Goal: Transaction & Acquisition: Book appointment/travel/reservation

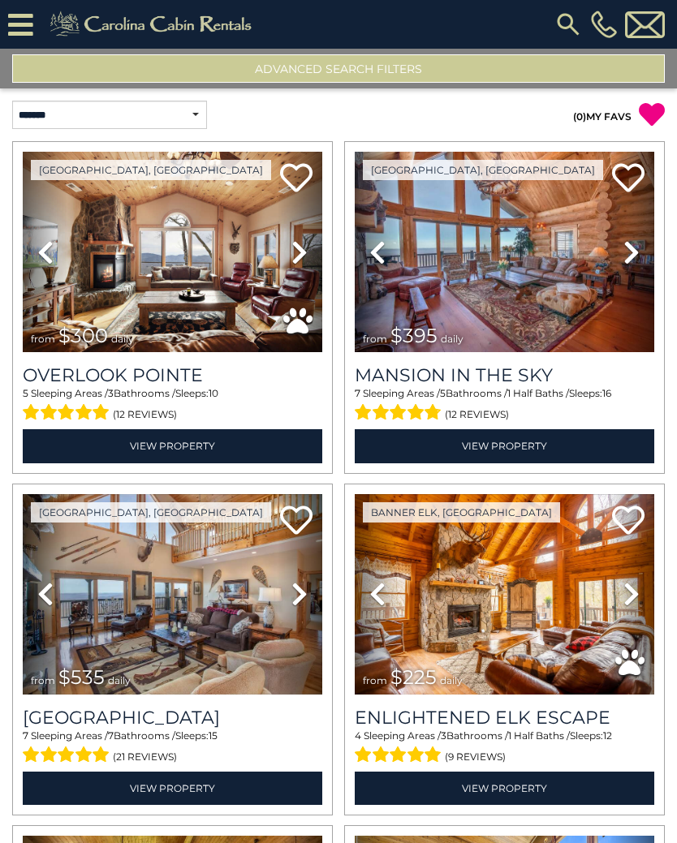
click at [354, 75] on button "Advanced Search Filters" at bounding box center [338, 68] width 653 height 28
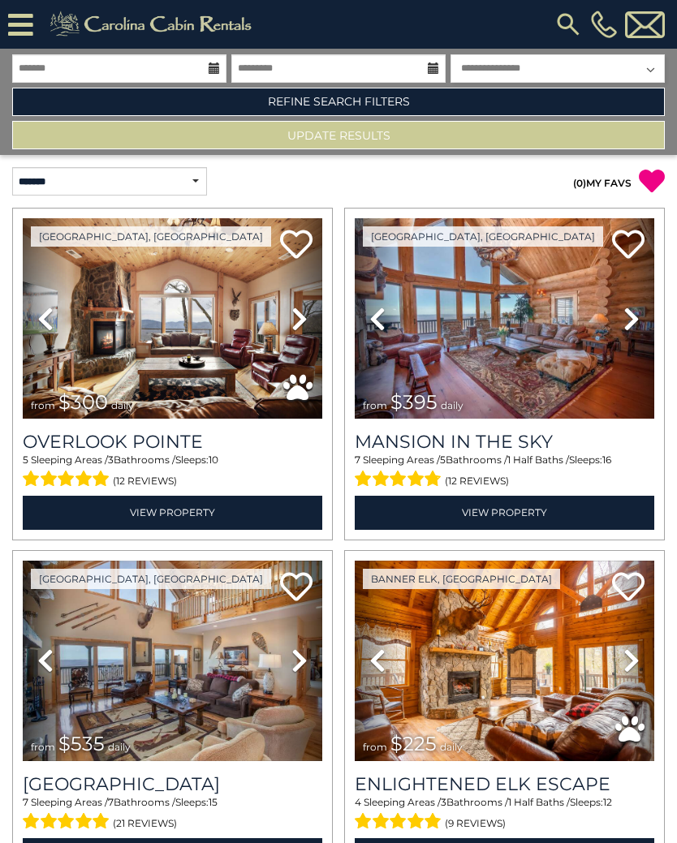
click at [390, 102] on link "Refine Search Filters" at bounding box center [338, 102] width 653 height 28
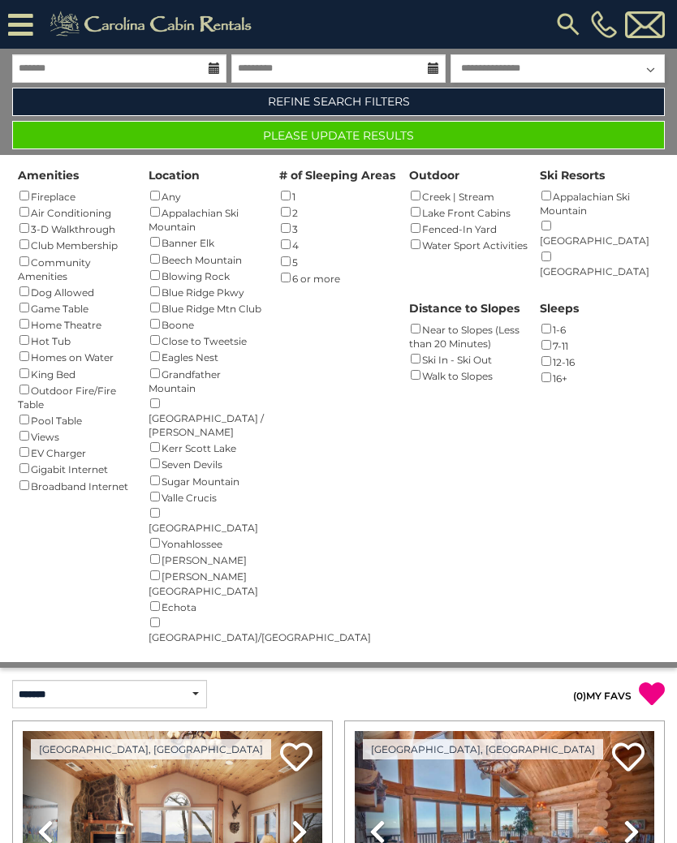
click at [419, 147] on button "Please Update Results" at bounding box center [338, 135] width 653 height 28
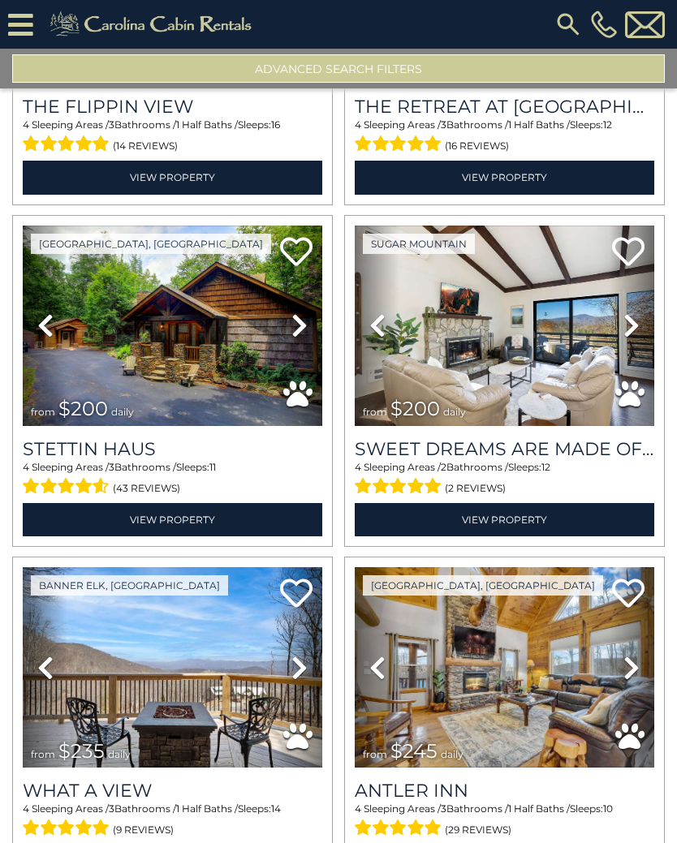
scroll to position [965, 0]
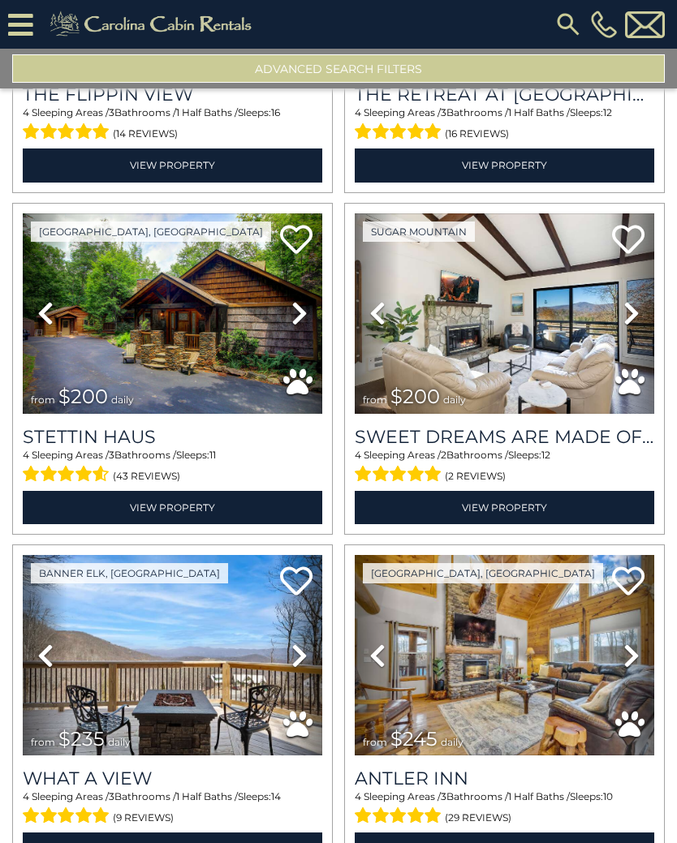
click at [195, 356] on img at bounding box center [173, 313] width 300 height 201
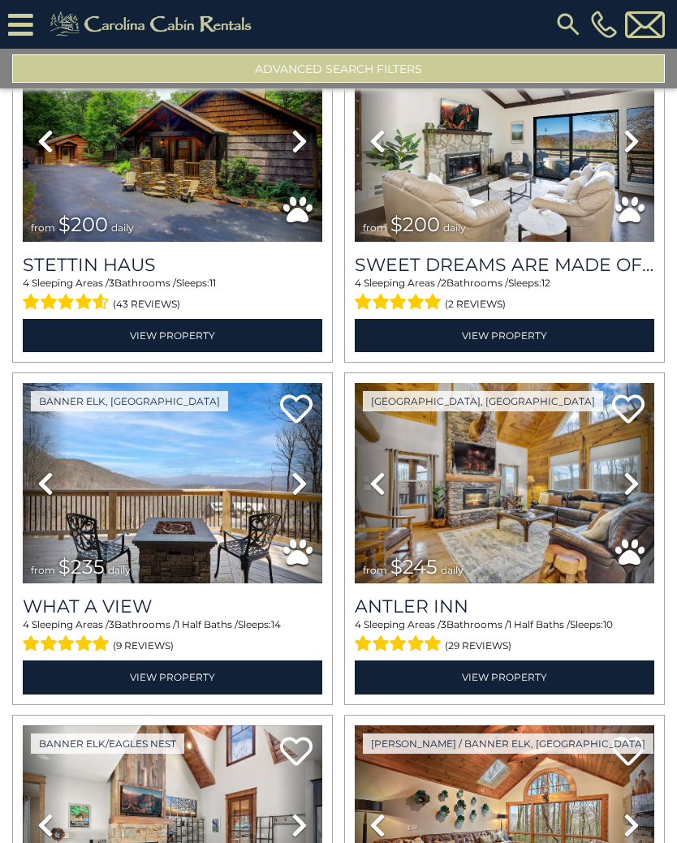
scroll to position [1138, 0]
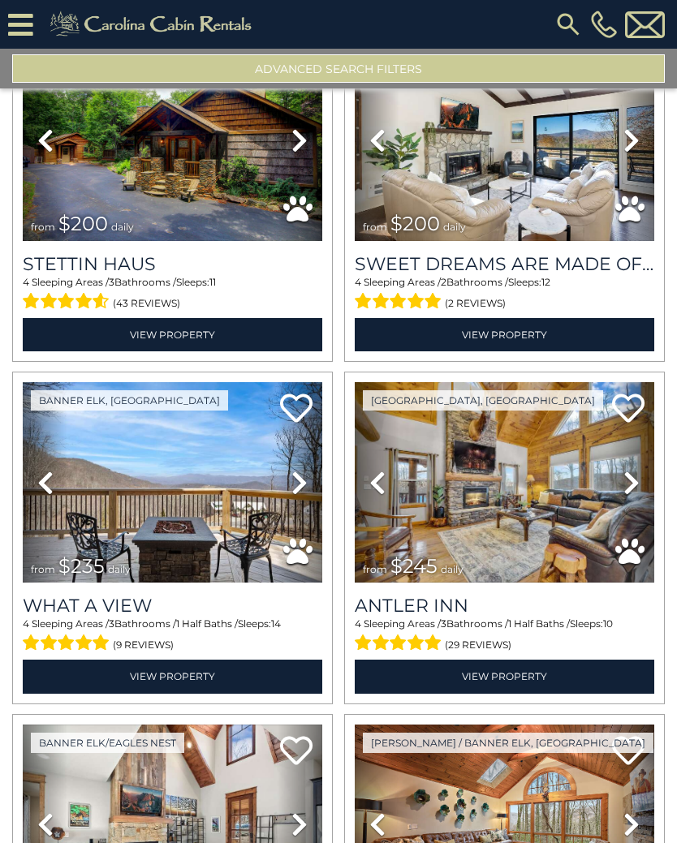
click at [209, 499] on img at bounding box center [173, 482] width 300 height 201
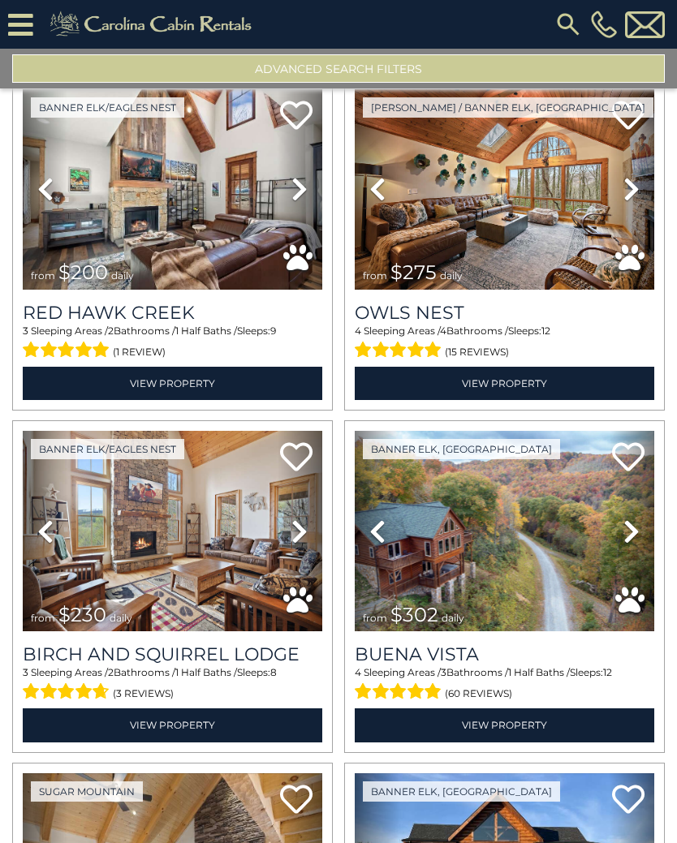
scroll to position [1775, 0]
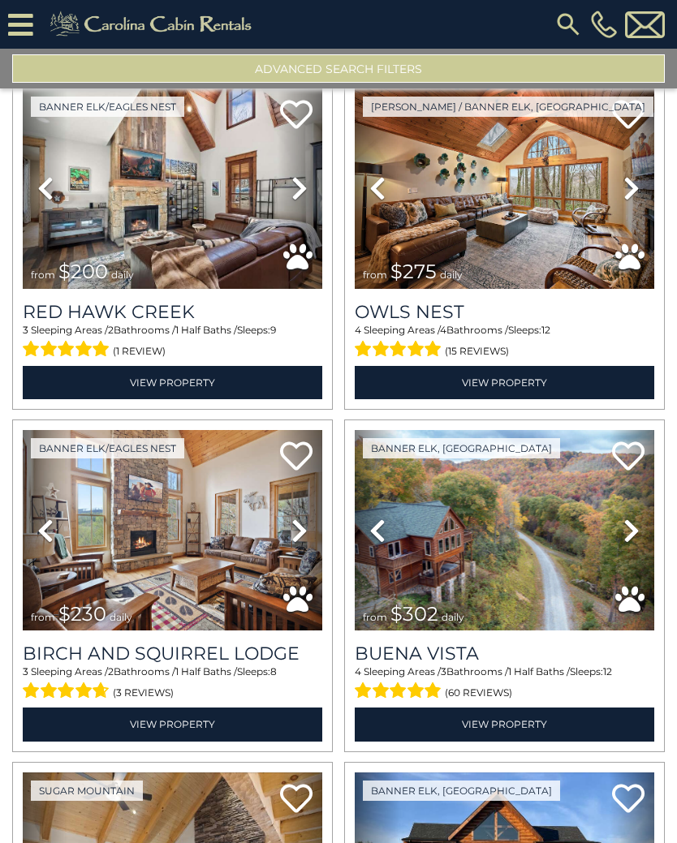
click at [239, 528] on img at bounding box center [173, 530] width 300 height 201
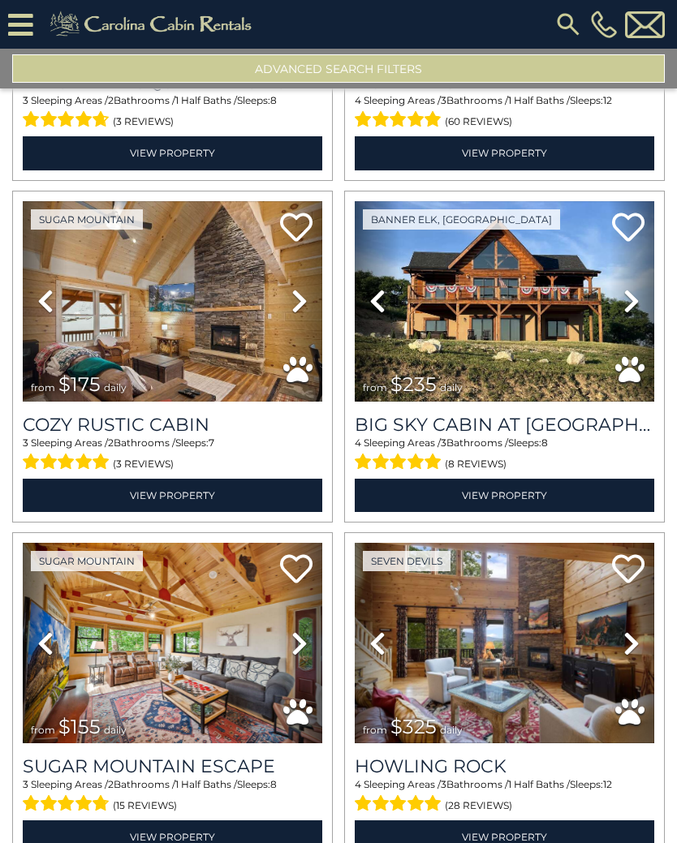
scroll to position [2372, 0]
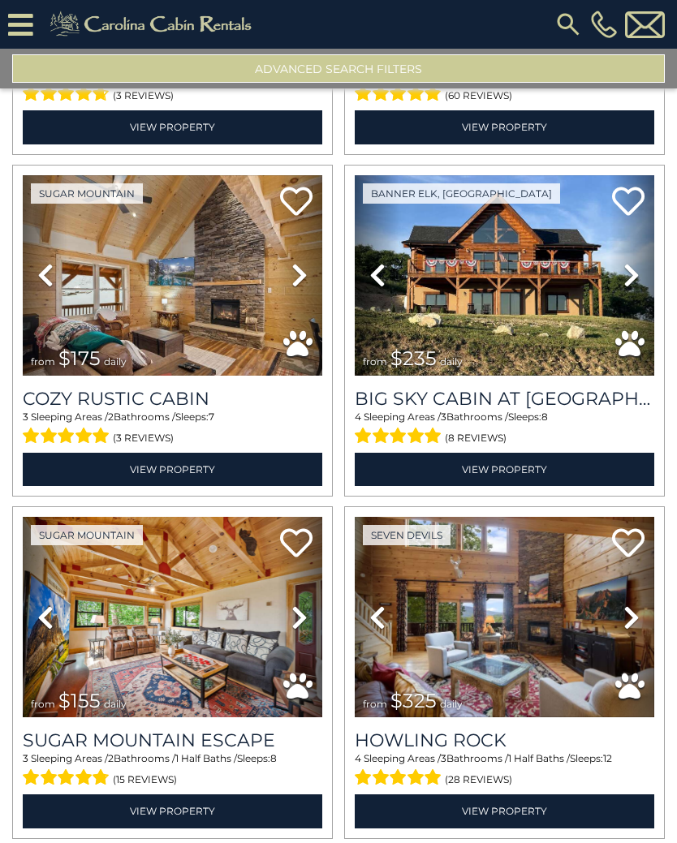
click at [541, 640] on img at bounding box center [505, 617] width 300 height 201
click at [534, 273] on img at bounding box center [505, 275] width 300 height 201
click at [628, 196] on icon at bounding box center [628, 201] width 32 height 32
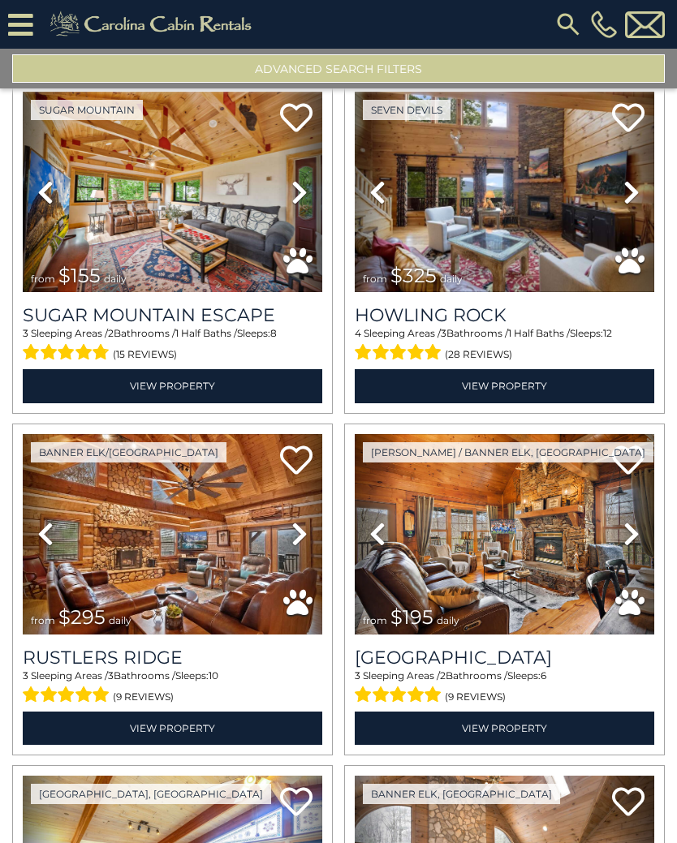
scroll to position [2821, 0]
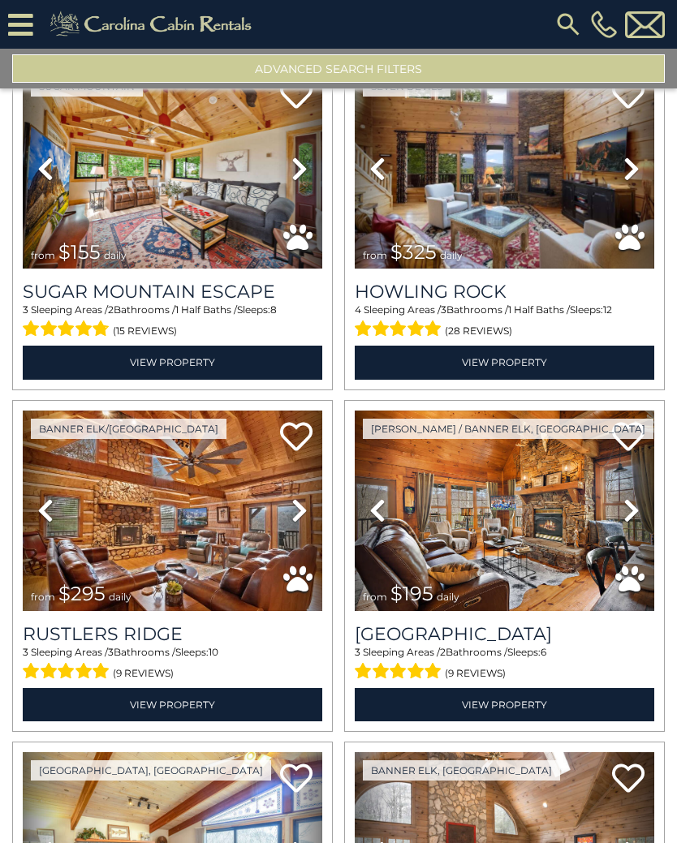
click at [542, 524] on img at bounding box center [505, 511] width 300 height 201
click at [643, 438] on icon at bounding box center [628, 437] width 32 height 32
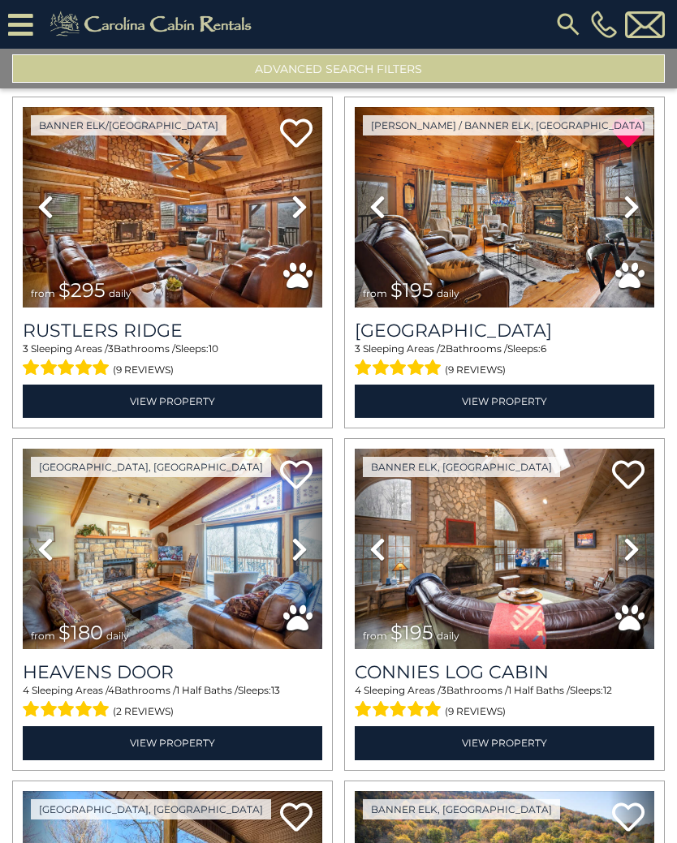
scroll to position [3125, 0]
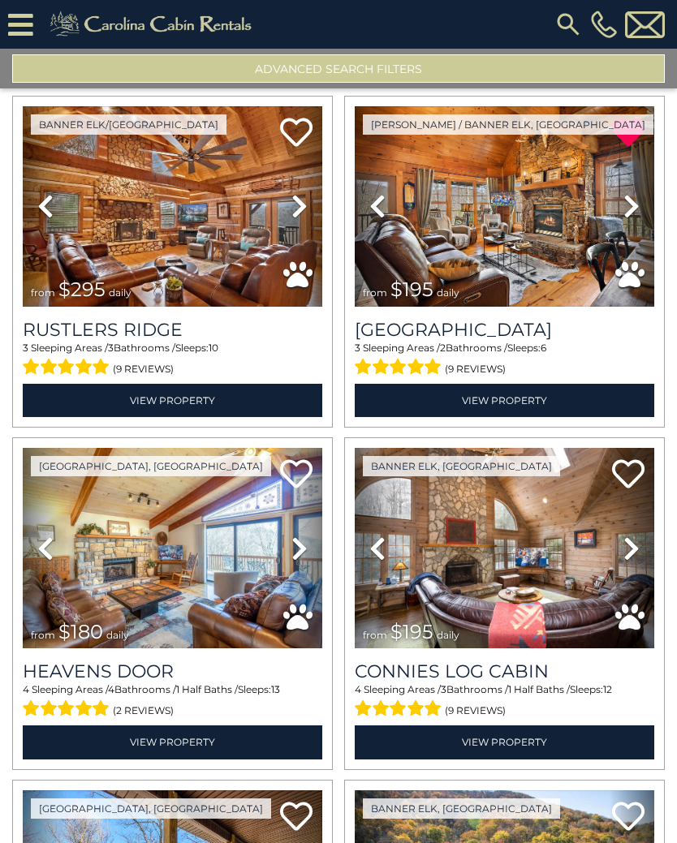
click at [560, 537] on img at bounding box center [505, 548] width 300 height 201
click at [634, 475] on icon at bounding box center [628, 474] width 32 height 32
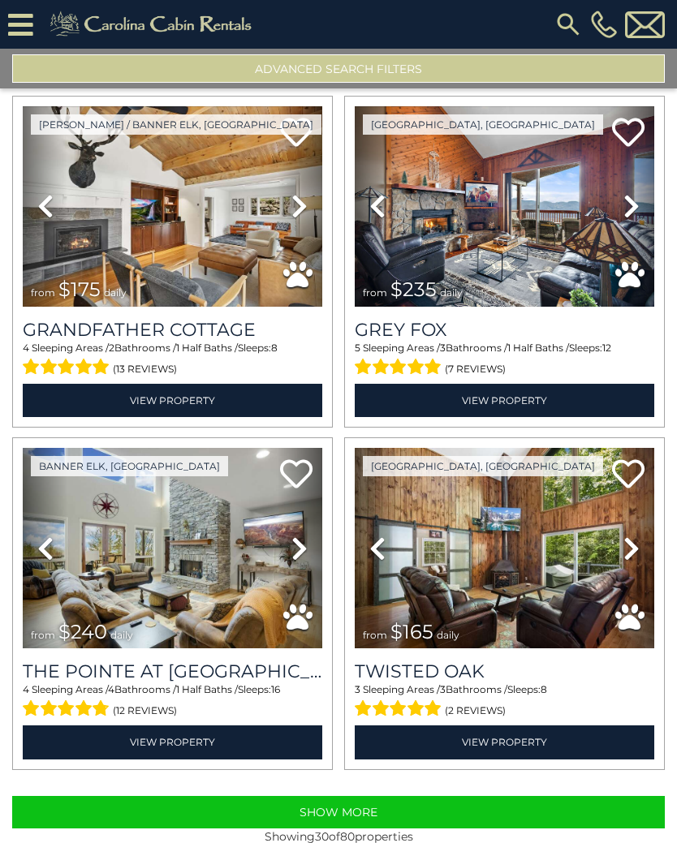
scroll to position [4495, 0]
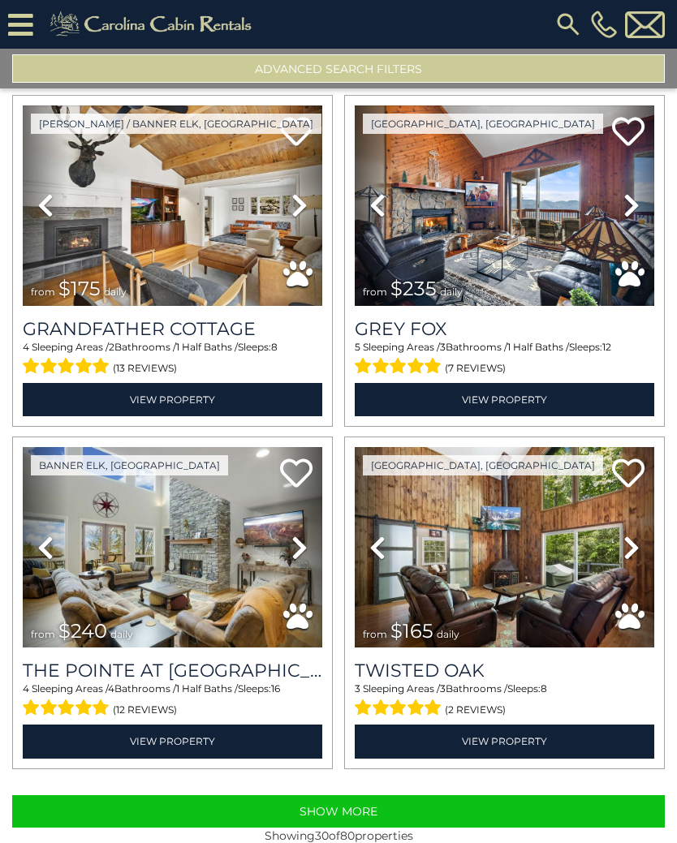
click at [226, 571] on img at bounding box center [173, 547] width 300 height 201
click at [304, 470] on icon at bounding box center [296, 473] width 32 height 32
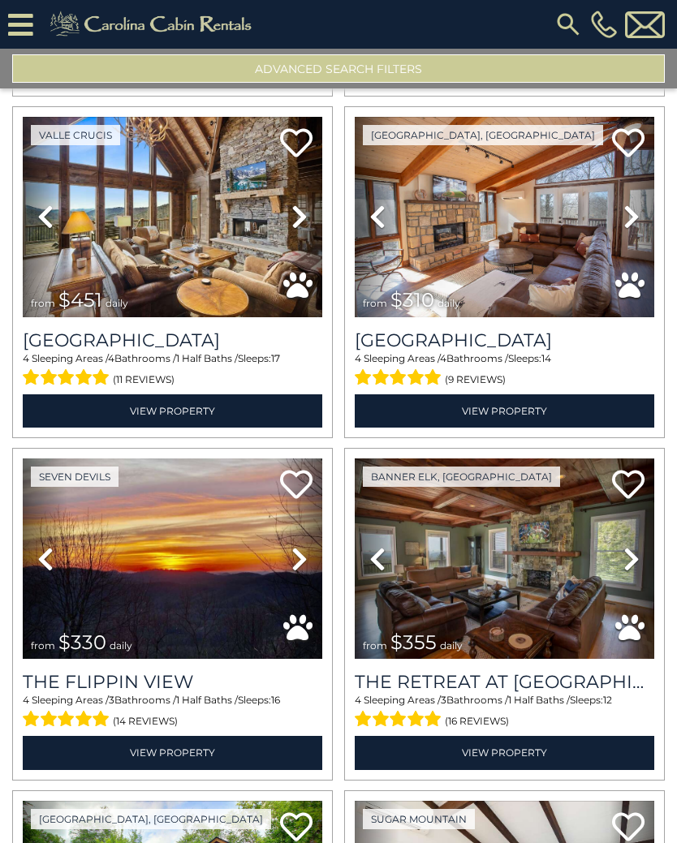
scroll to position [327, 0]
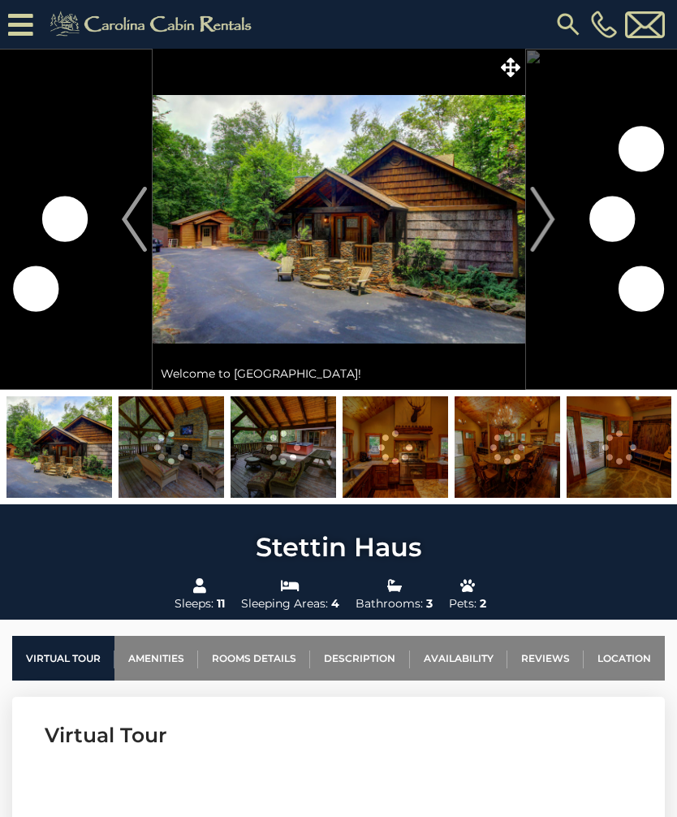
click at [554, 214] on img "Next" at bounding box center [543, 219] width 24 height 65
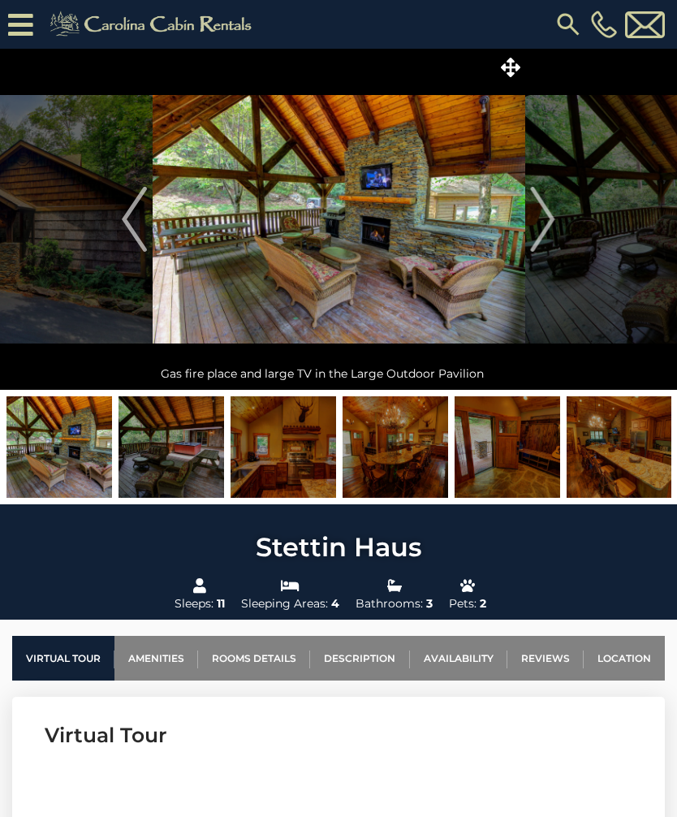
click at [548, 218] on img "Next" at bounding box center [543, 219] width 24 height 65
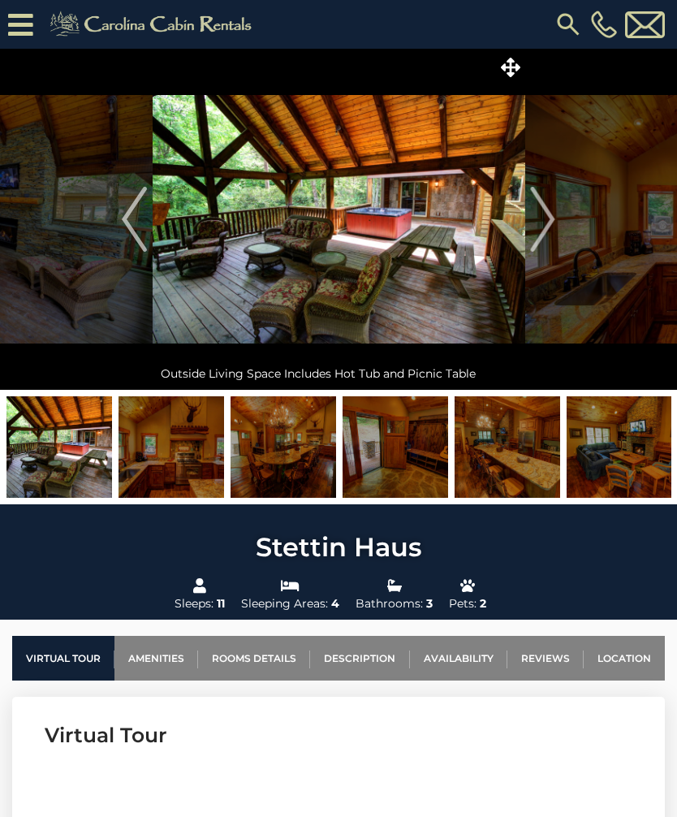
click at [546, 214] on img "Next" at bounding box center [543, 219] width 24 height 65
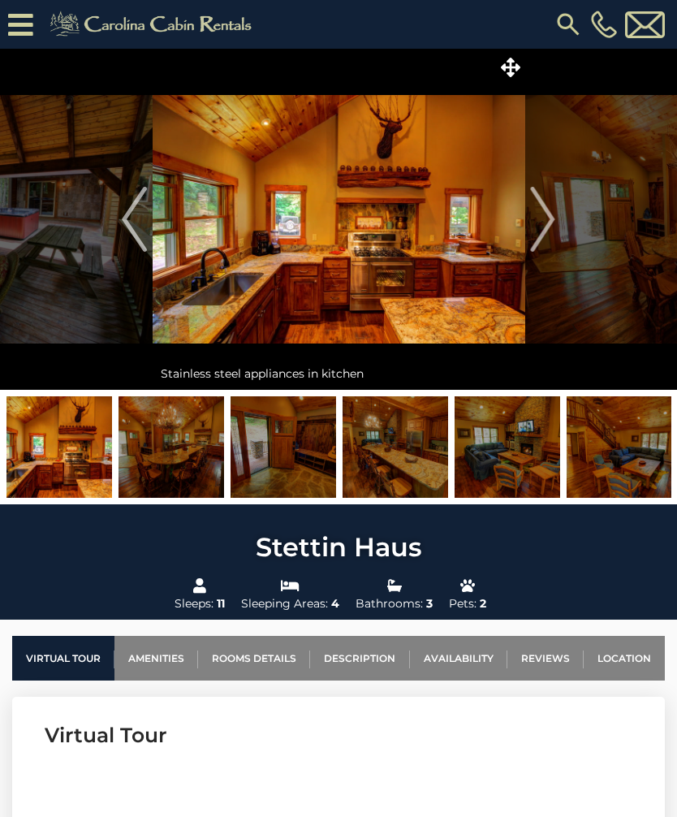
click at [544, 214] on img "Next" at bounding box center [543, 219] width 24 height 65
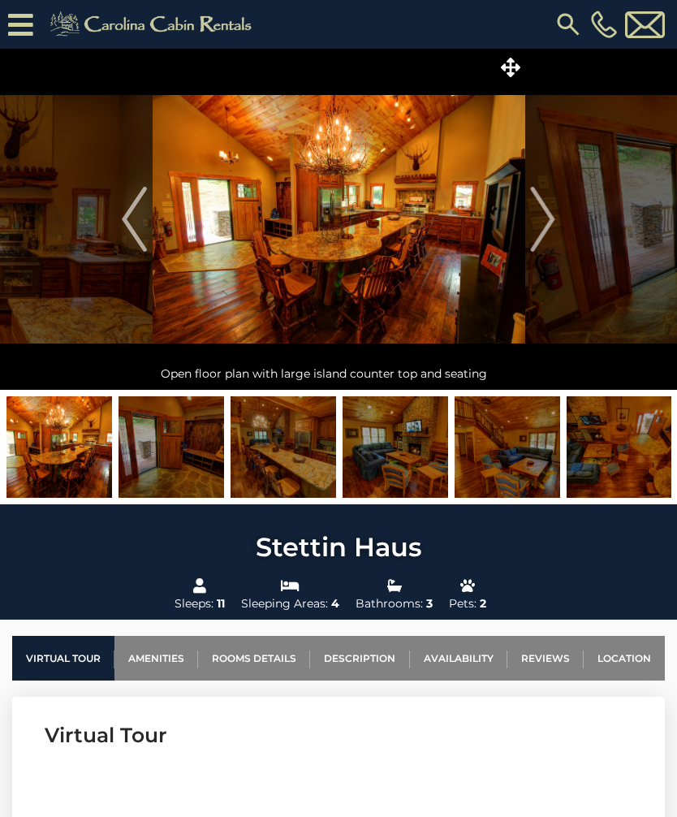
click at [551, 212] on img "Next" at bounding box center [543, 219] width 24 height 65
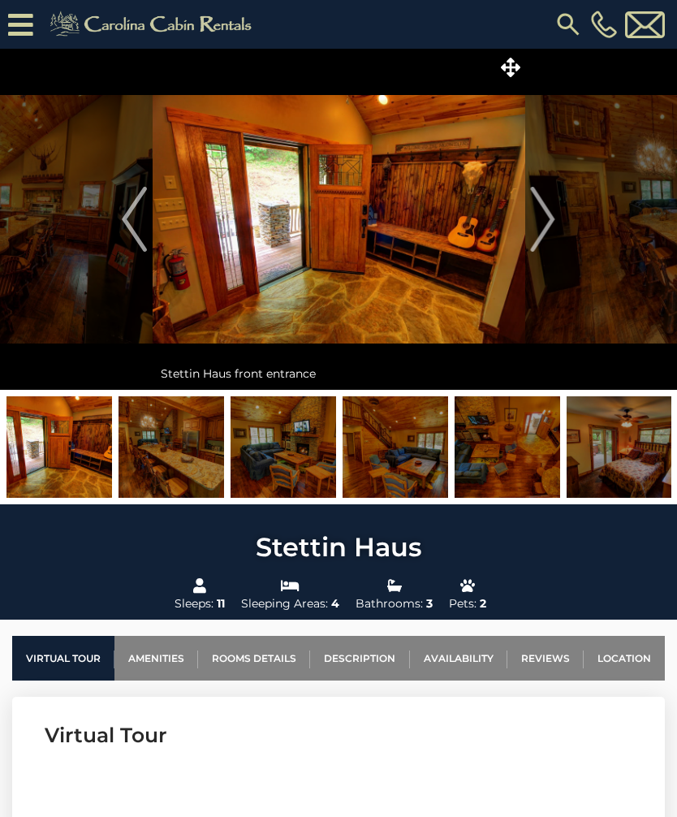
click at [547, 210] on img "Next" at bounding box center [543, 219] width 24 height 65
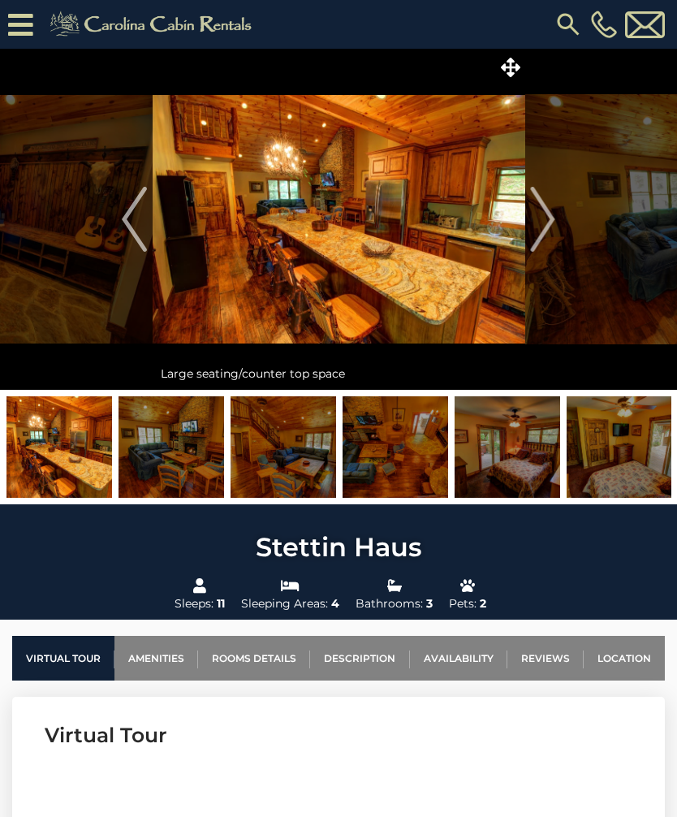
click at [545, 212] on img "Next" at bounding box center [543, 219] width 24 height 65
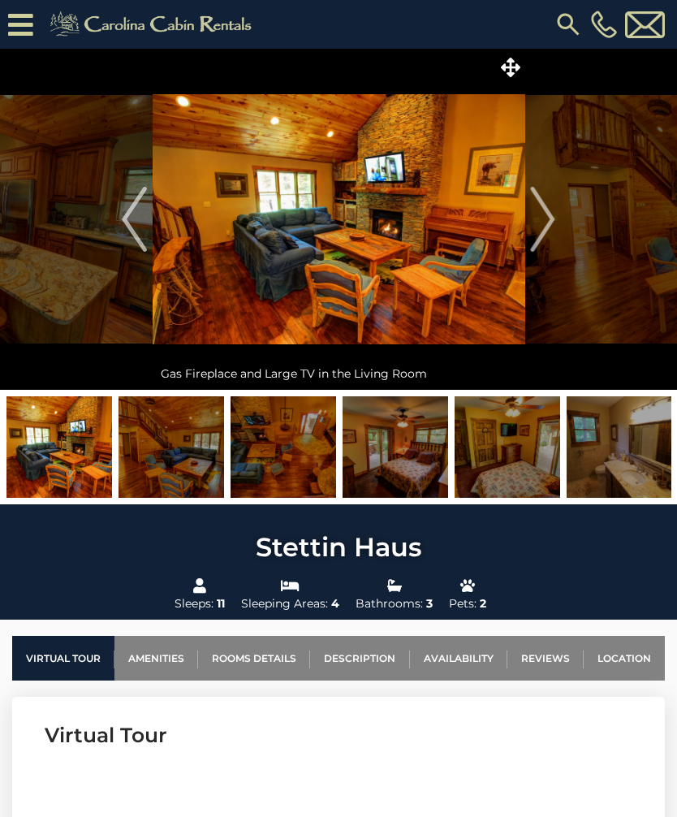
click at [539, 209] on img "Next" at bounding box center [543, 219] width 24 height 65
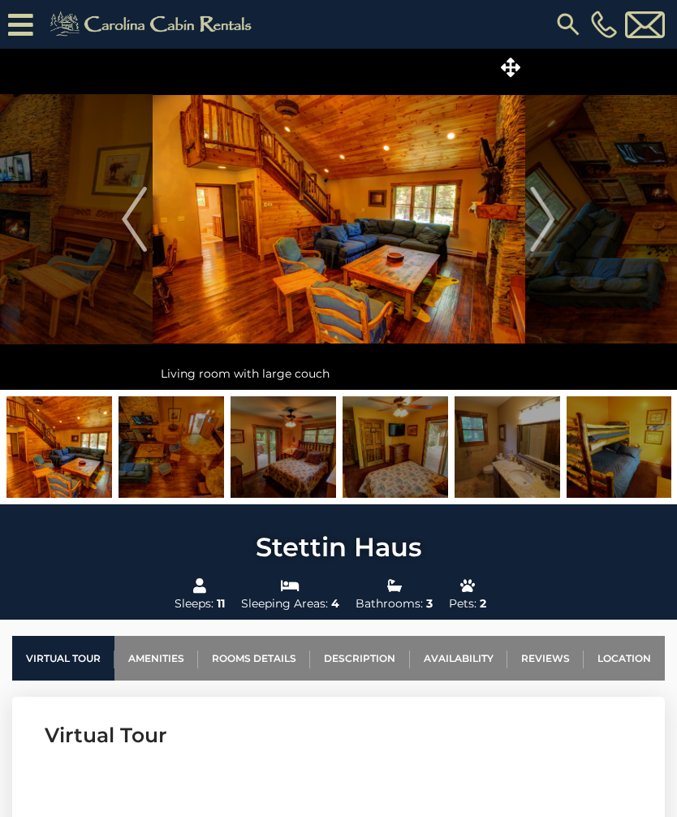
click at [541, 214] on img "Next" at bounding box center [543, 219] width 24 height 65
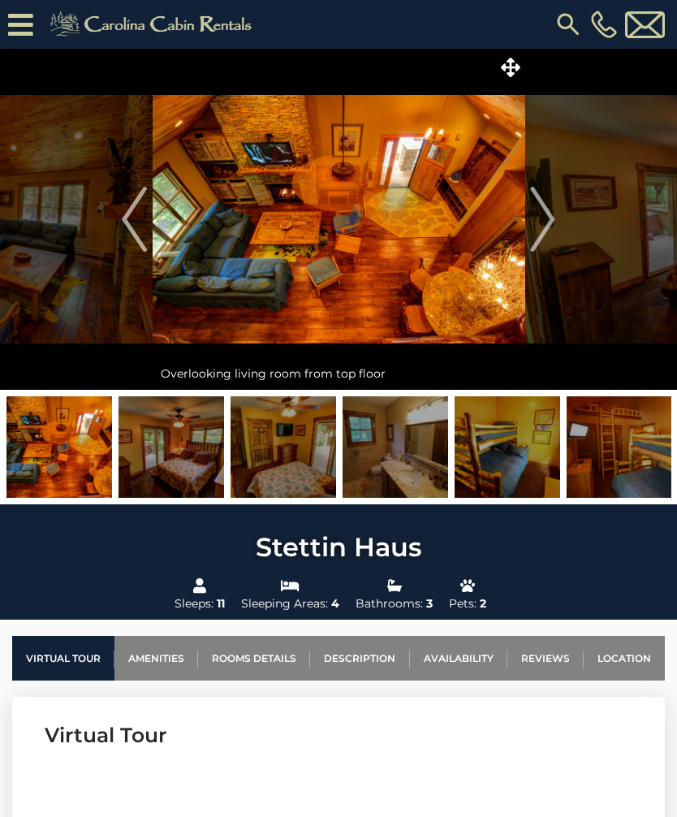
click at [541, 213] on img "Next" at bounding box center [543, 219] width 24 height 65
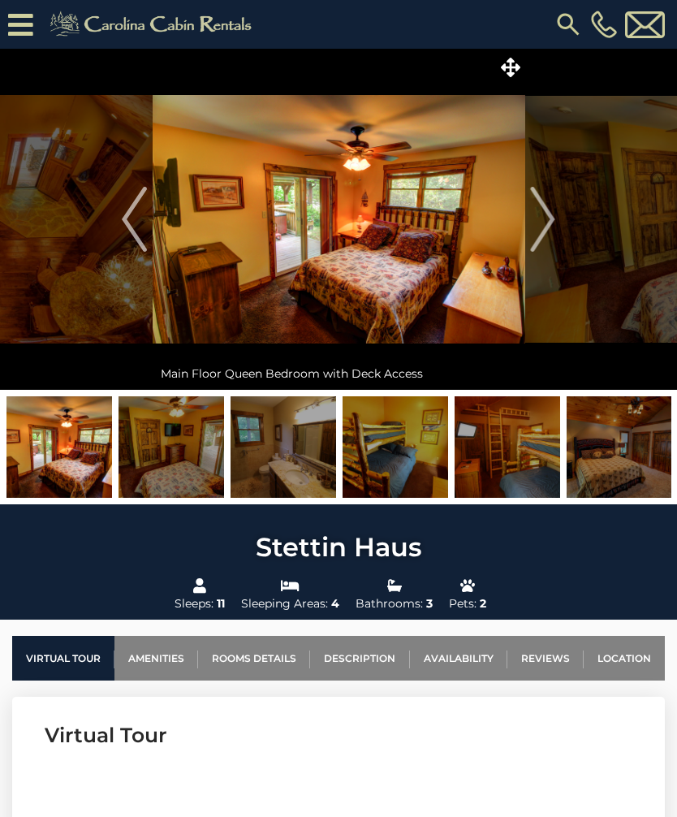
click at [545, 212] on img "Next" at bounding box center [543, 219] width 24 height 65
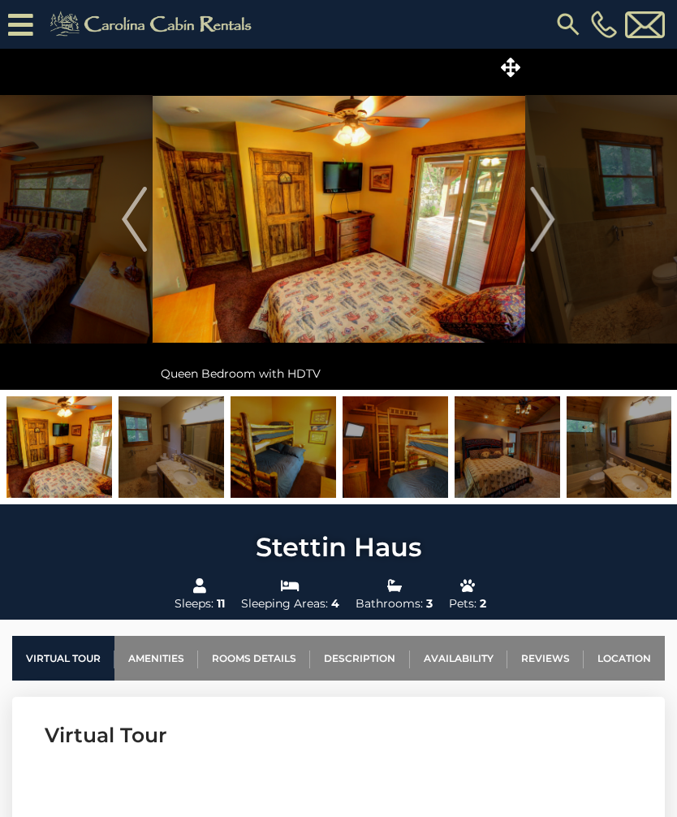
click at [545, 210] on img "Next" at bounding box center [543, 219] width 24 height 65
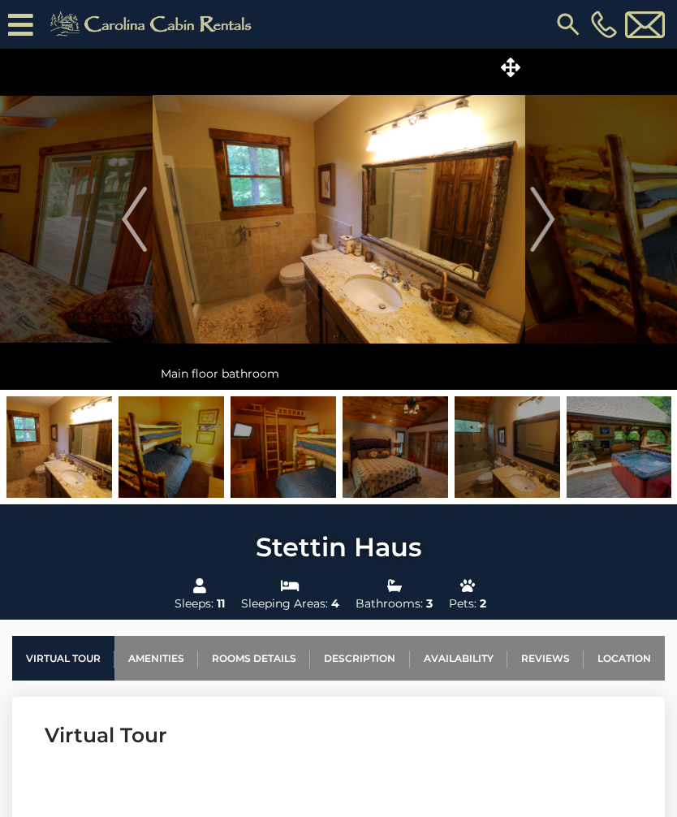
click at [546, 215] on img "Next" at bounding box center [543, 219] width 24 height 65
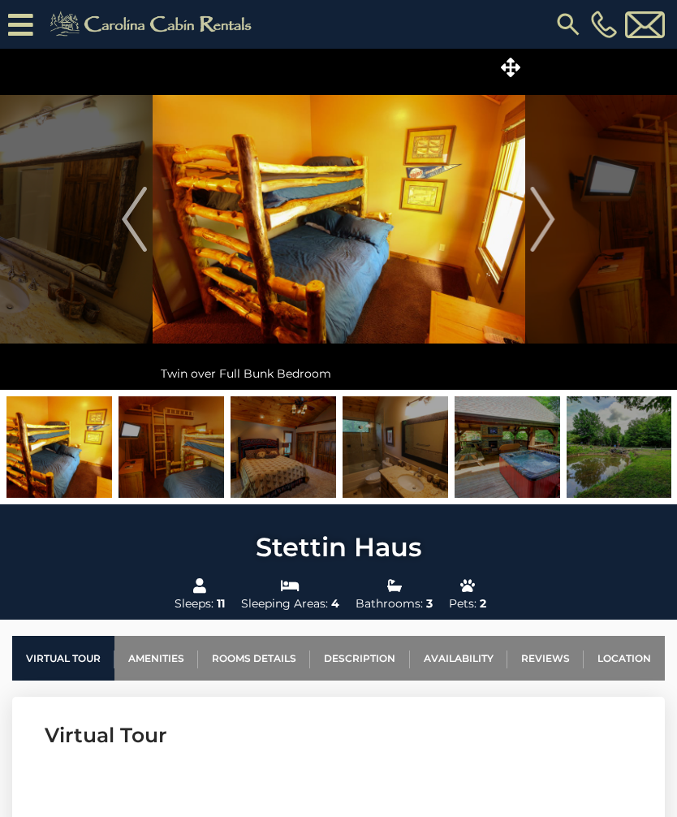
click at [553, 215] on img "Next" at bounding box center [543, 219] width 24 height 65
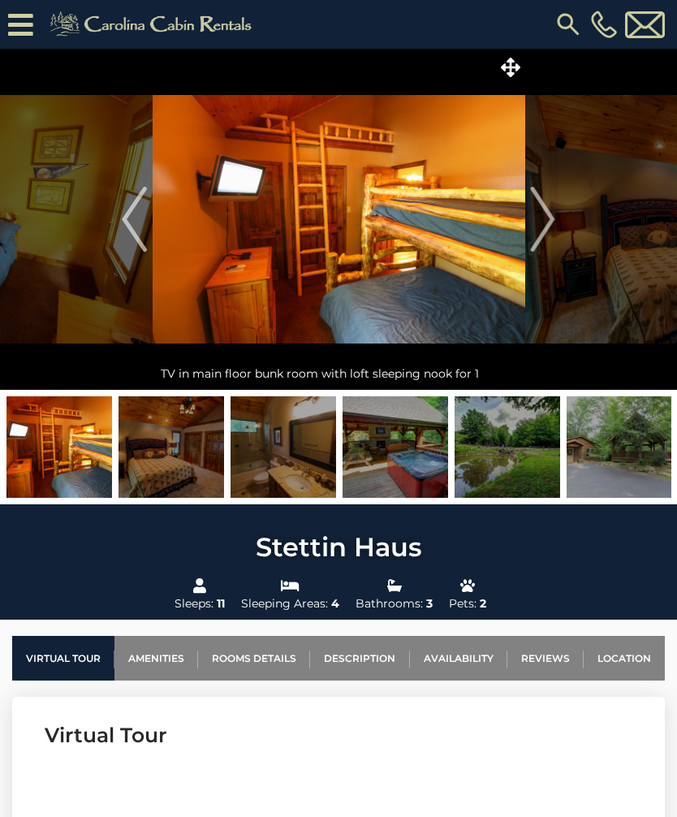
click at [552, 212] on img "Next" at bounding box center [543, 219] width 24 height 65
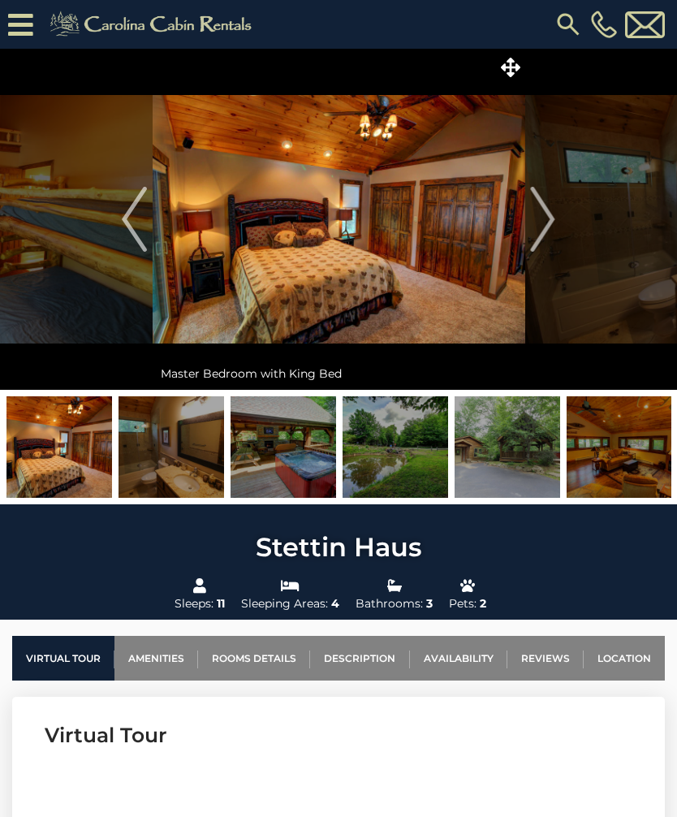
click at [541, 214] on img "Next" at bounding box center [543, 219] width 24 height 65
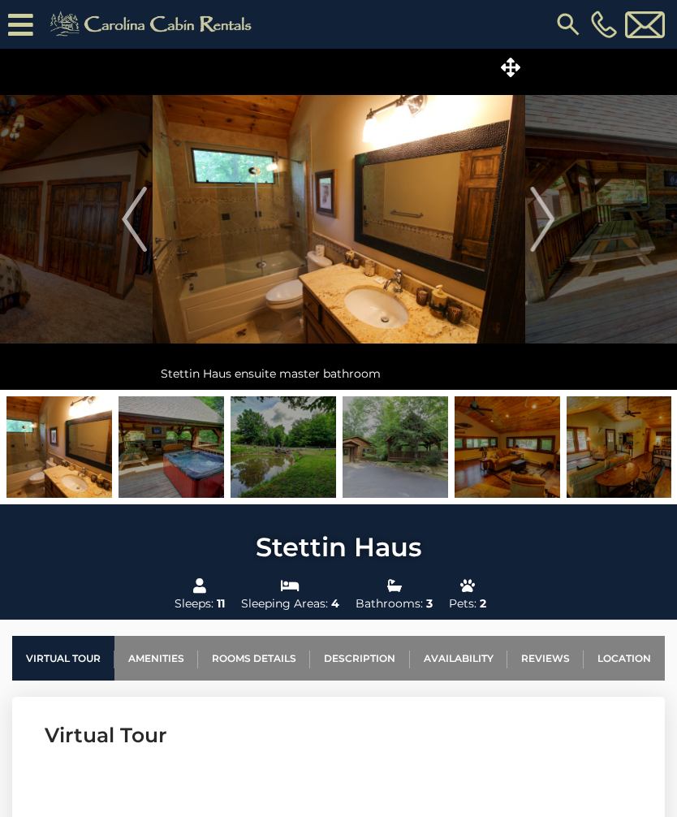
click at [547, 214] on img "Next" at bounding box center [543, 219] width 24 height 65
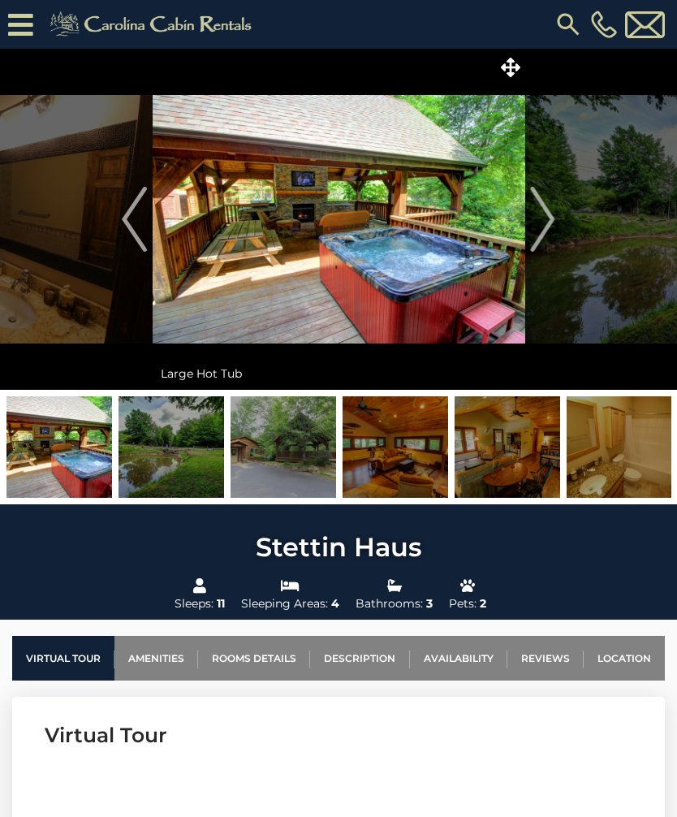
click at [546, 210] on img "Next" at bounding box center [543, 219] width 24 height 65
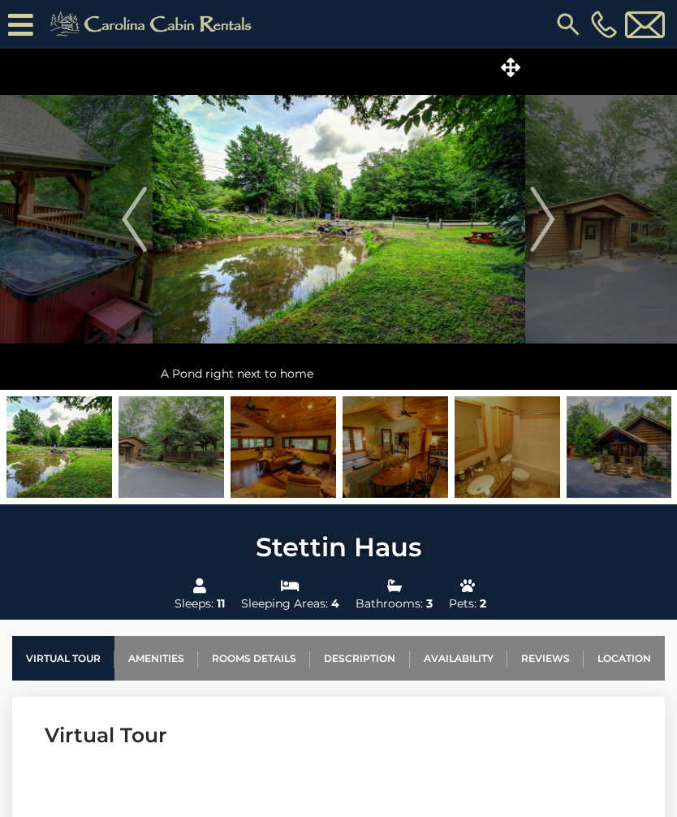
click at [550, 213] on img "Next" at bounding box center [543, 219] width 24 height 65
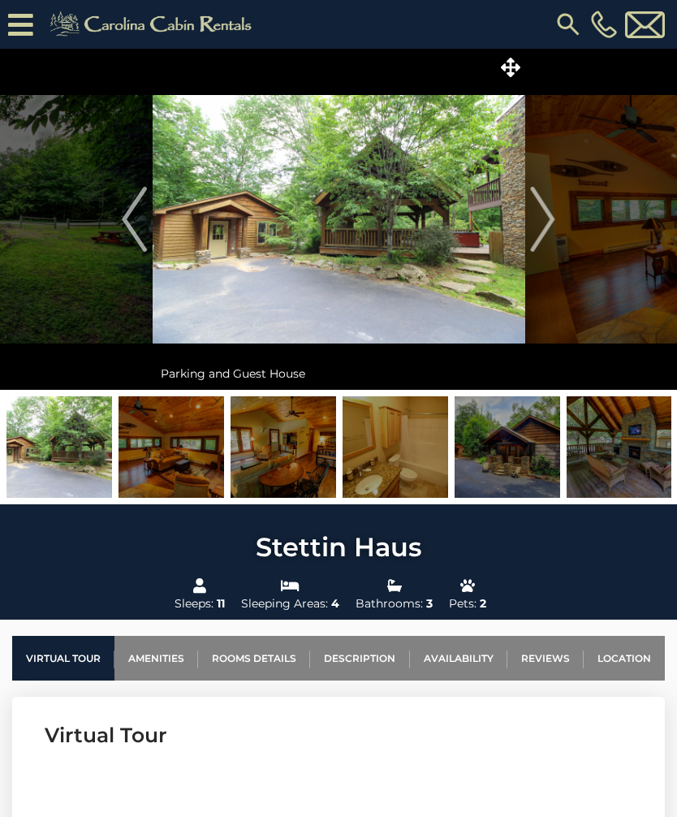
click at [541, 218] on img "Next" at bounding box center [543, 219] width 24 height 65
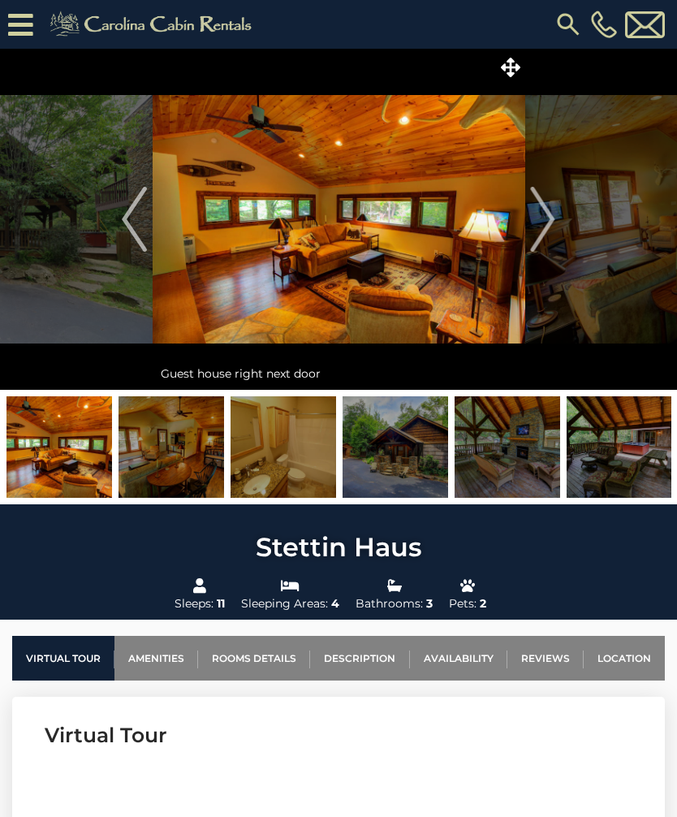
click at [542, 218] on img "Next" at bounding box center [543, 219] width 24 height 65
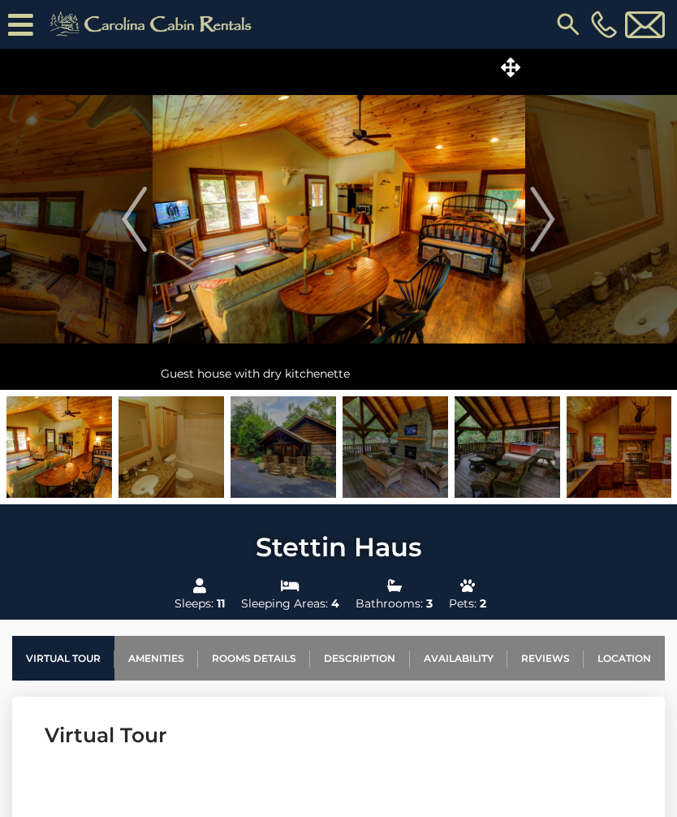
click at [542, 220] on img "Next" at bounding box center [543, 219] width 24 height 65
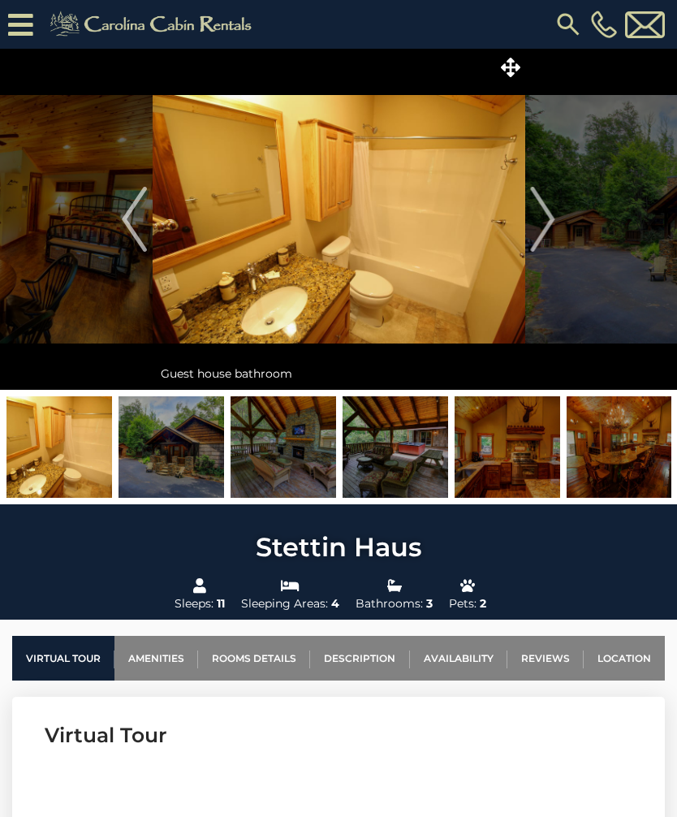
click at [543, 218] on img "Next" at bounding box center [543, 219] width 24 height 65
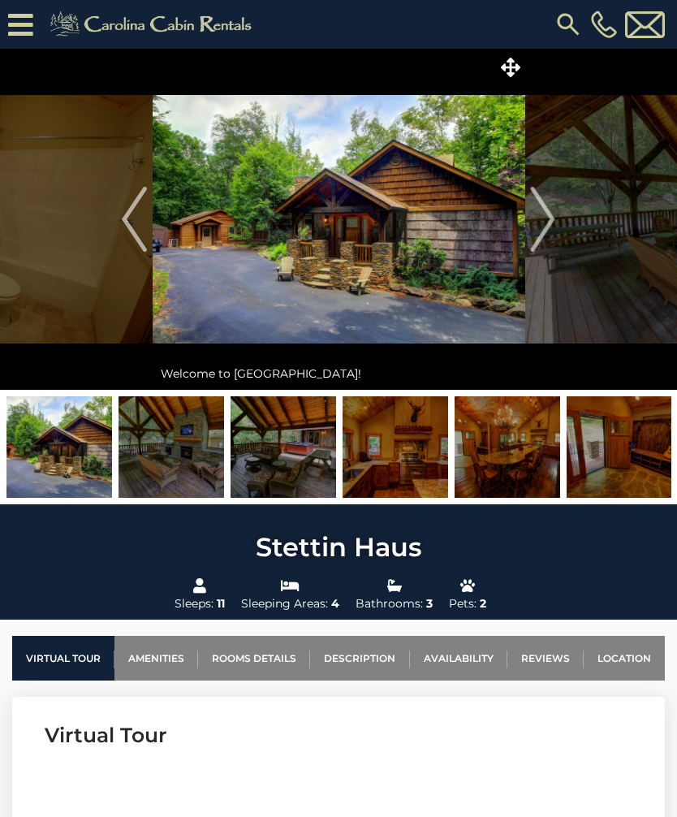
click at [538, 228] on img "Next" at bounding box center [543, 219] width 24 height 65
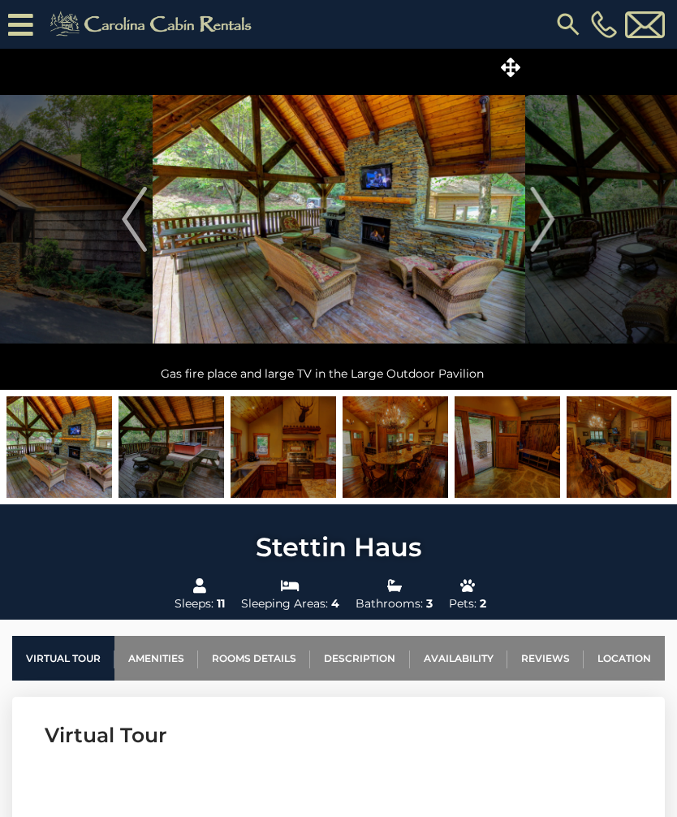
click at [630, 658] on link "Location" at bounding box center [624, 658] width 81 height 45
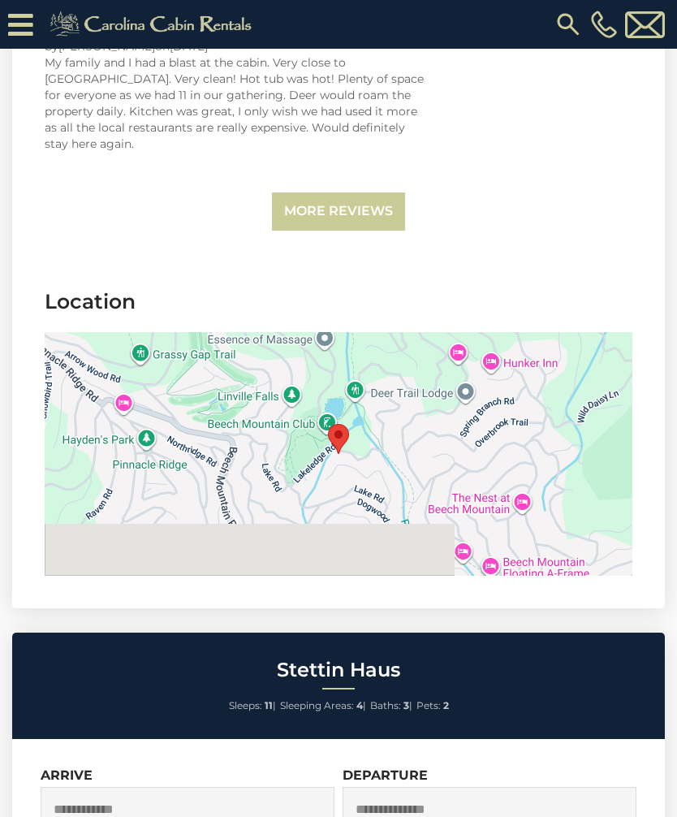
scroll to position [5615, 0]
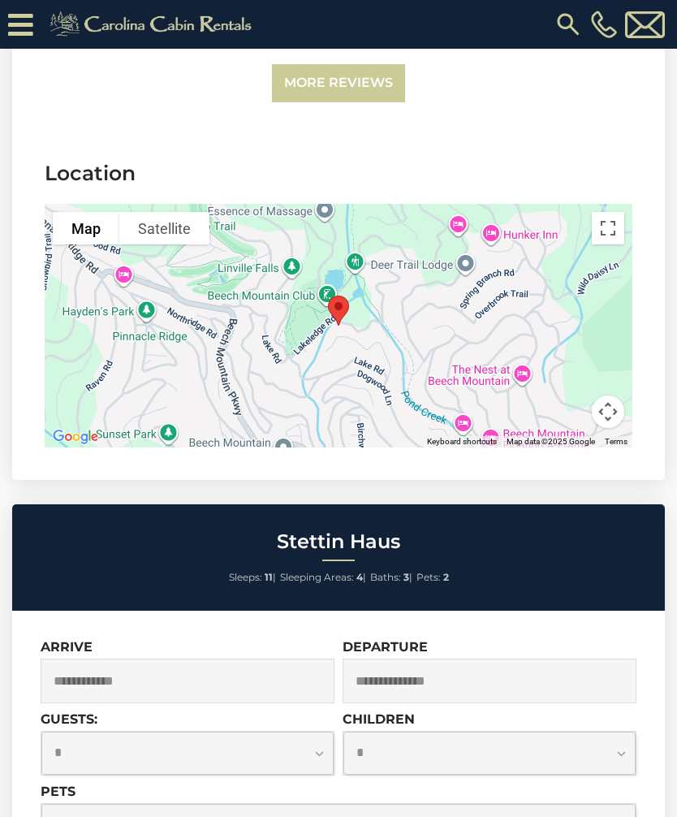
click at [619, 242] on button "Toggle fullscreen view" at bounding box center [608, 228] width 32 height 32
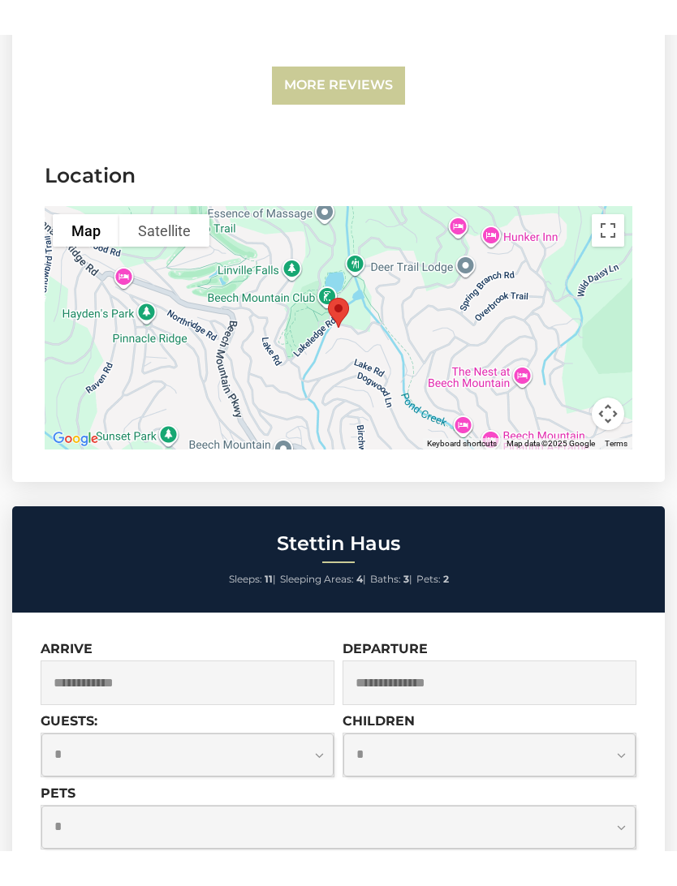
scroll to position [0, 0]
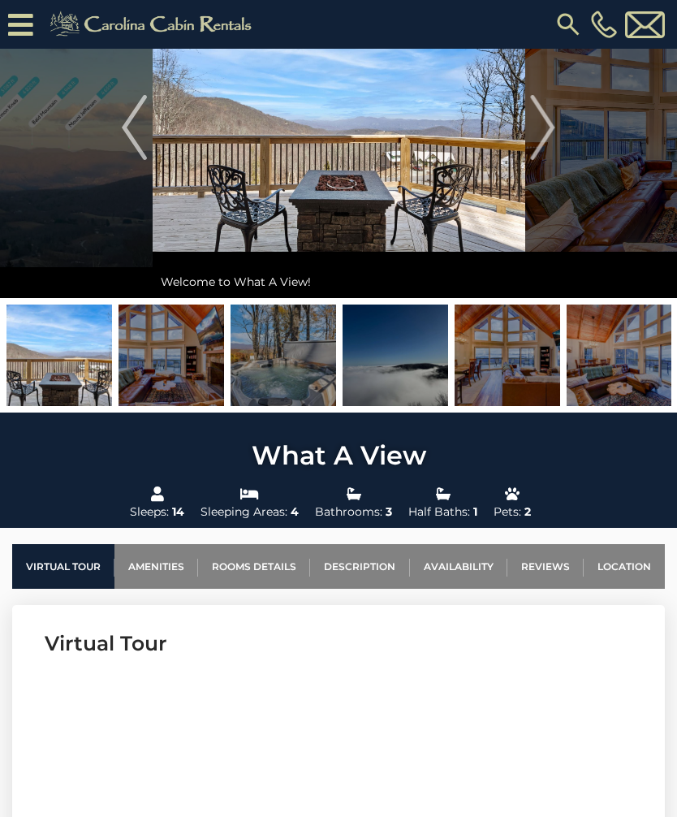
click at [628, 567] on link "Location" at bounding box center [624, 566] width 81 height 45
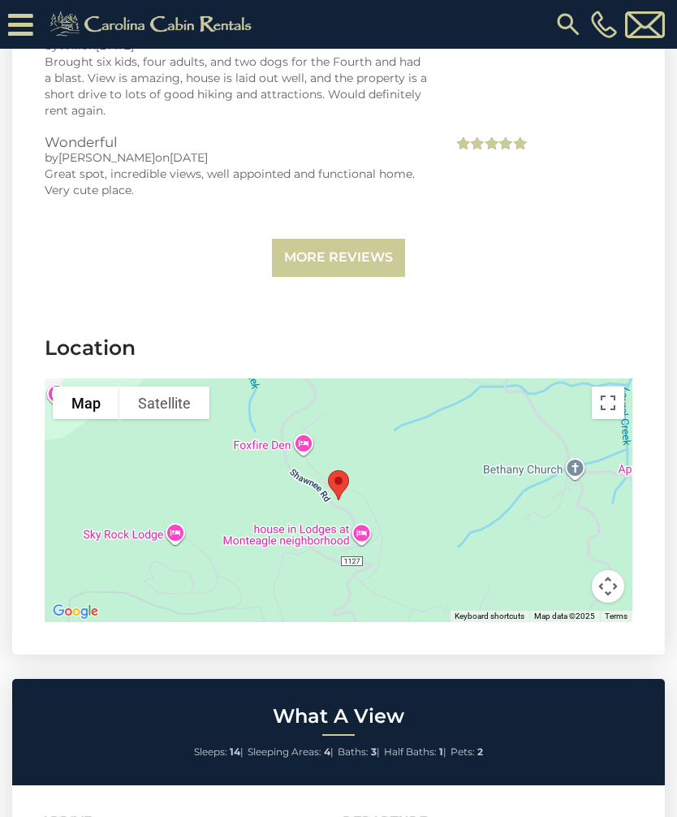
scroll to position [4169, 0]
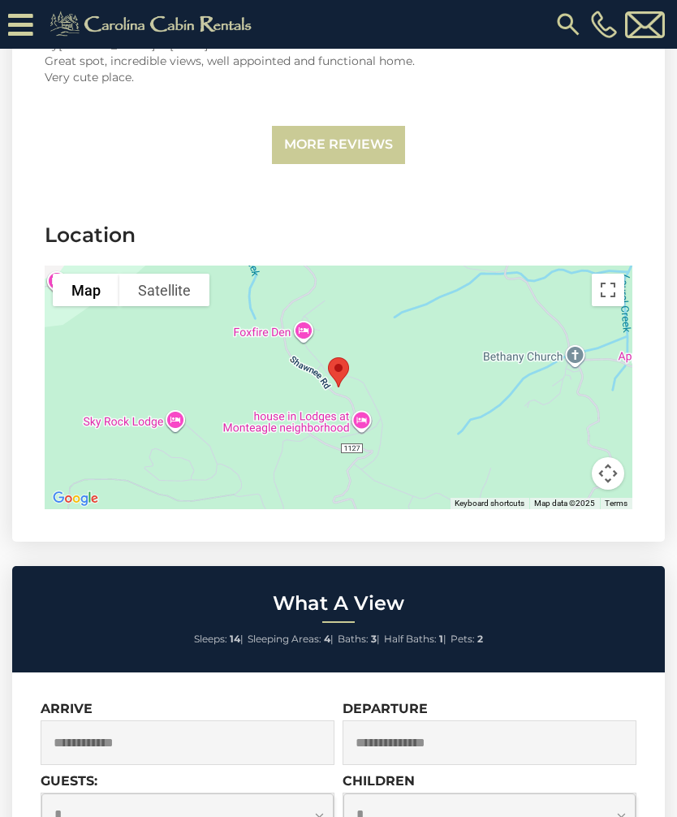
click at [605, 274] on button "Toggle fullscreen view" at bounding box center [608, 290] width 32 height 32
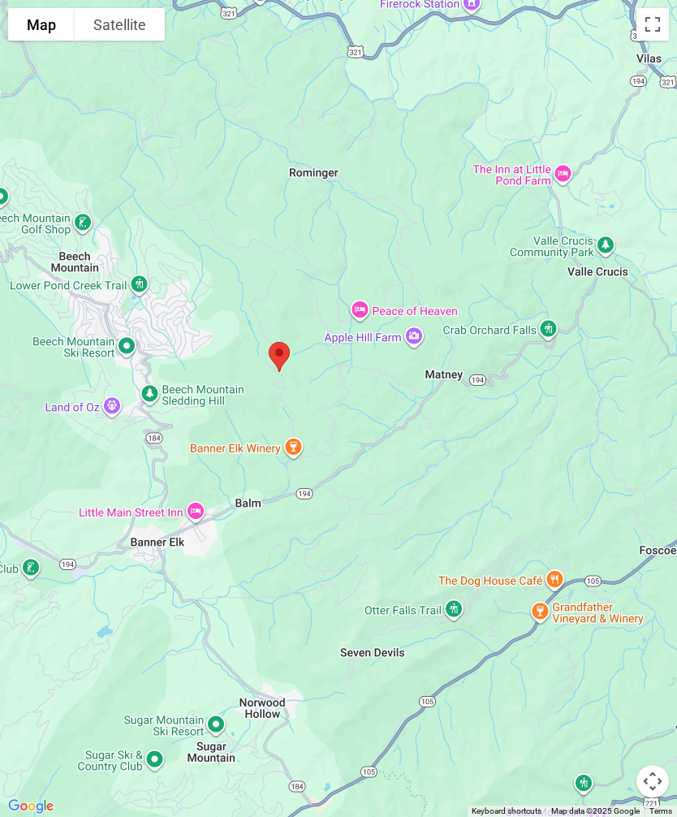
scroll to position [0, 0]
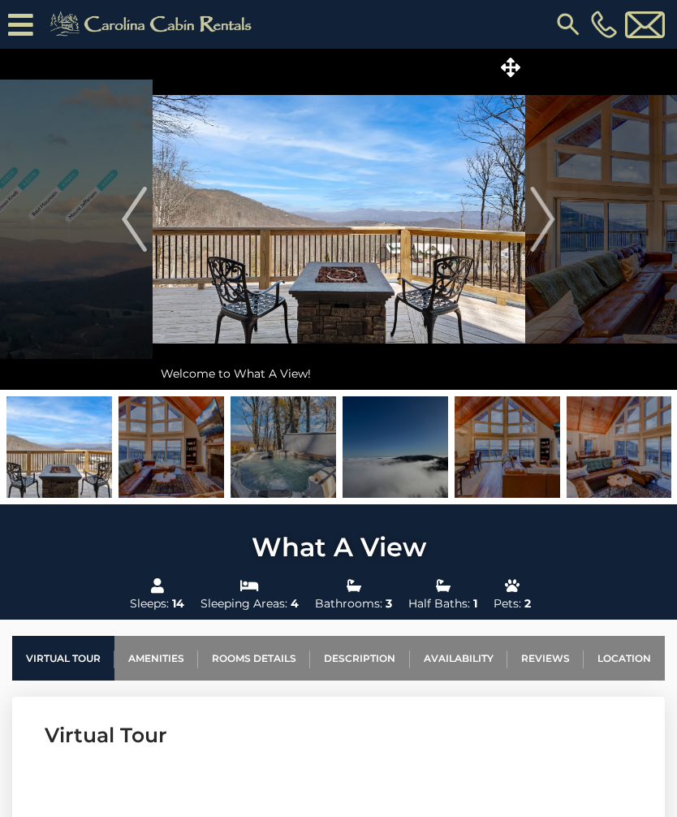
click at [537, 220] on img "Next" at bounding box center [543, 219] width 24 height 65
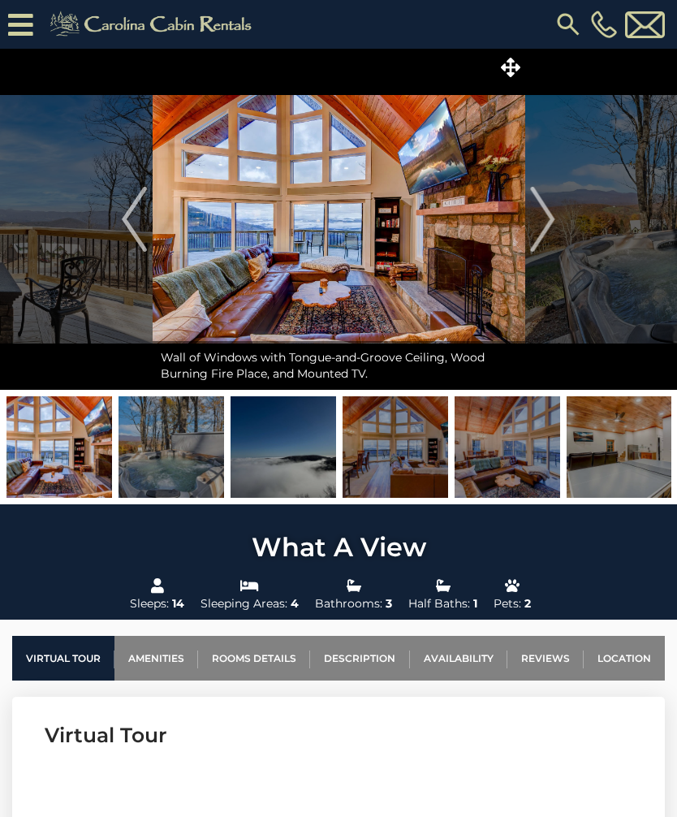
click at [551, 218] on img "Next" at bounding box center [543, 219] width 24 height 65
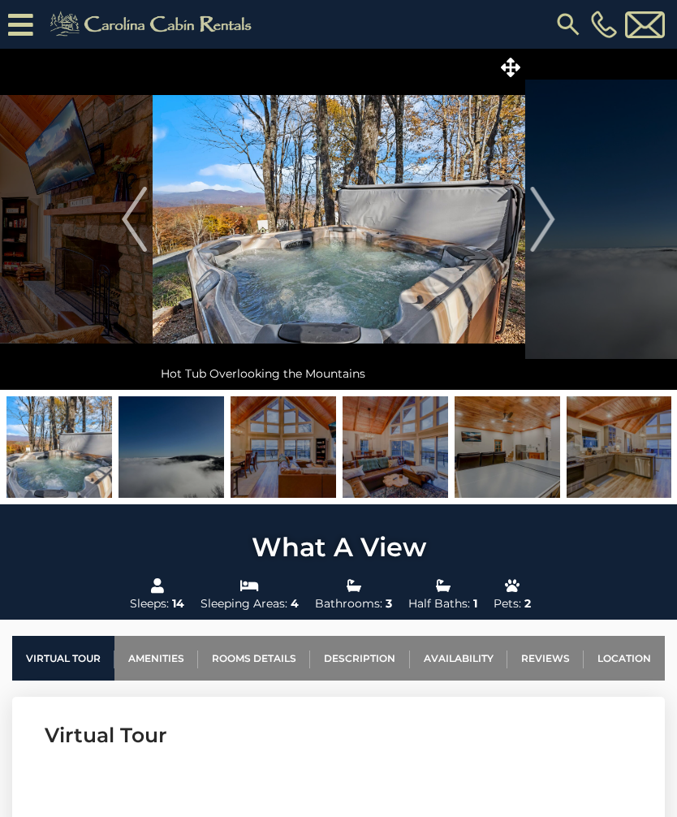
click at [550, 218] on img "Next" at bounding box center [543, 219] width 24 height 65
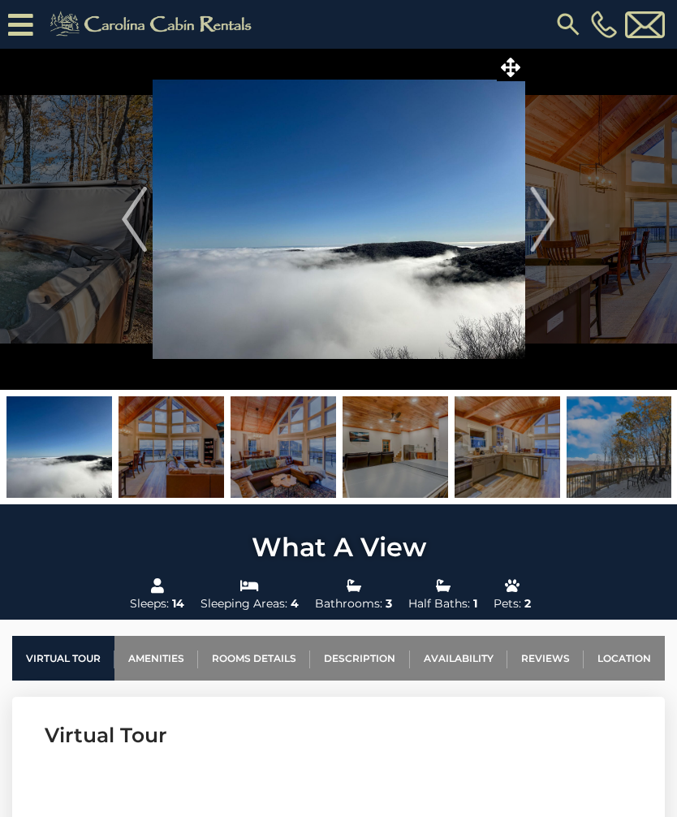
click at [545, 214] on img "Next" at bounding box center [543, 219] width 24 height 65
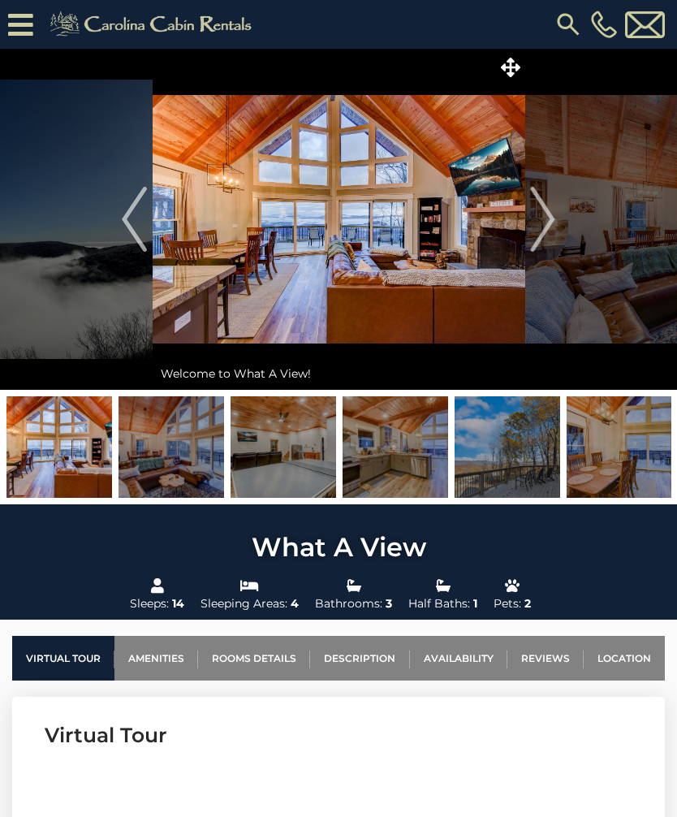
click at [540, 217] on img "Next" at bounding box center [543, 219] width 24 height 65
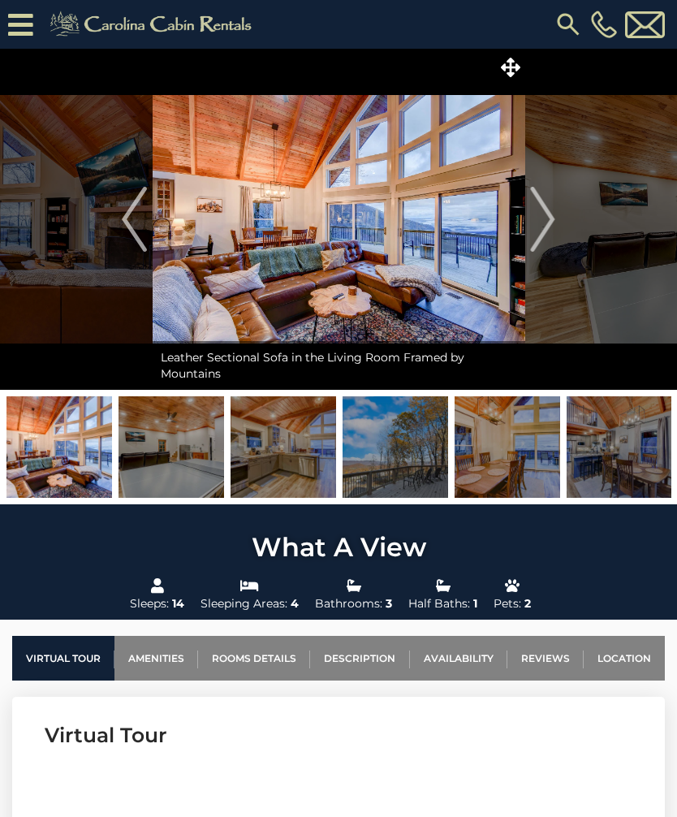
click at [553, 211] on img "Next" at bounding box center [543, 219] width 24 height 65
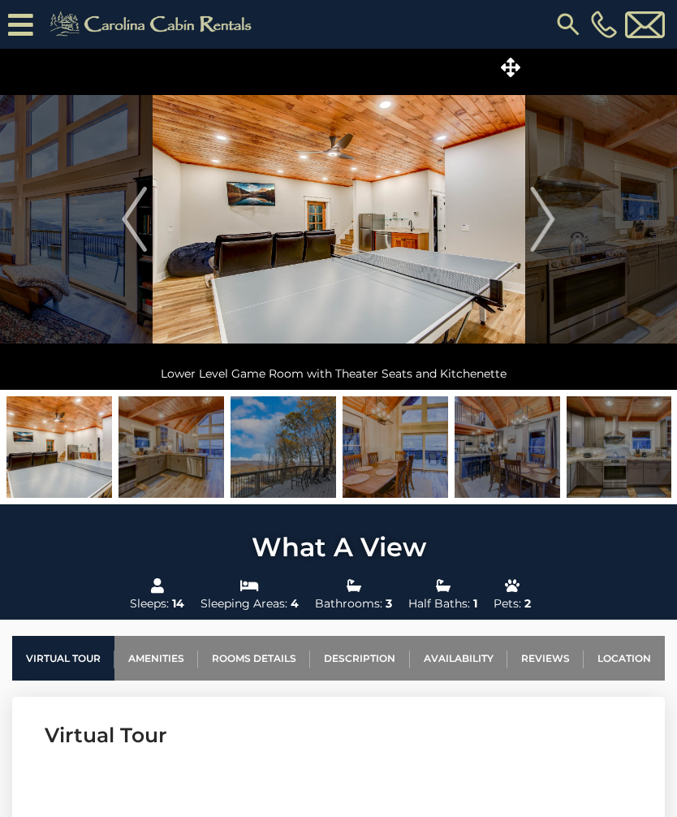
click at [547, 211] on img "Next" at bounding box center [543, 219] width 24 height 65
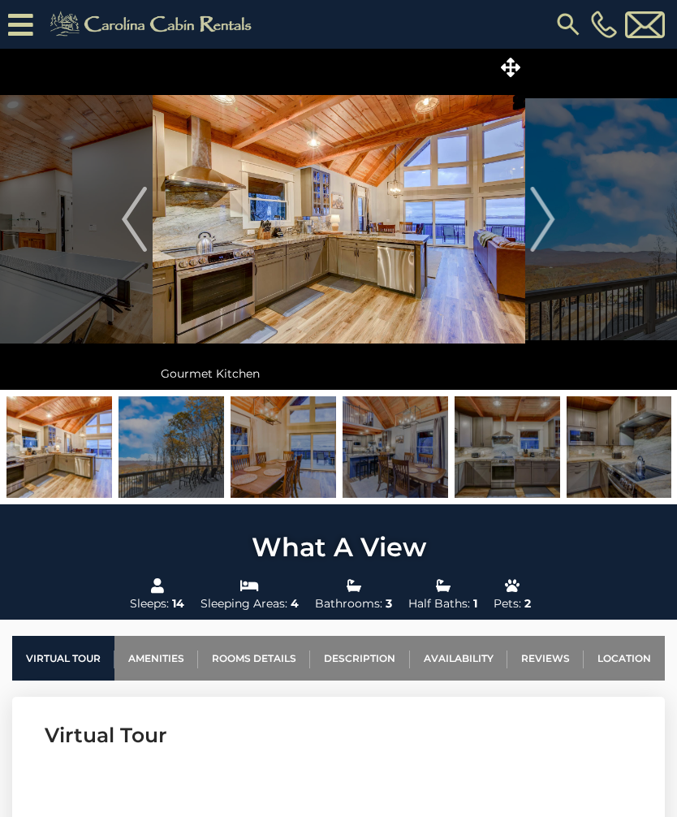
click at [543, 209] on img "Next" at bounding box center [543, 219] width 24 height 65
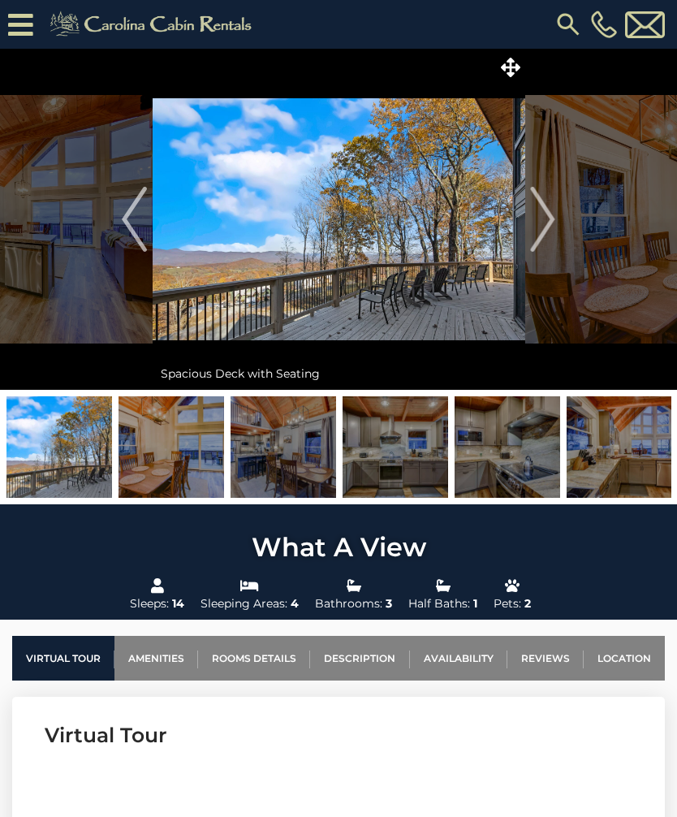
click at [550, 206] on img "Next" at bounding box center [543, 219] width 24 height 65
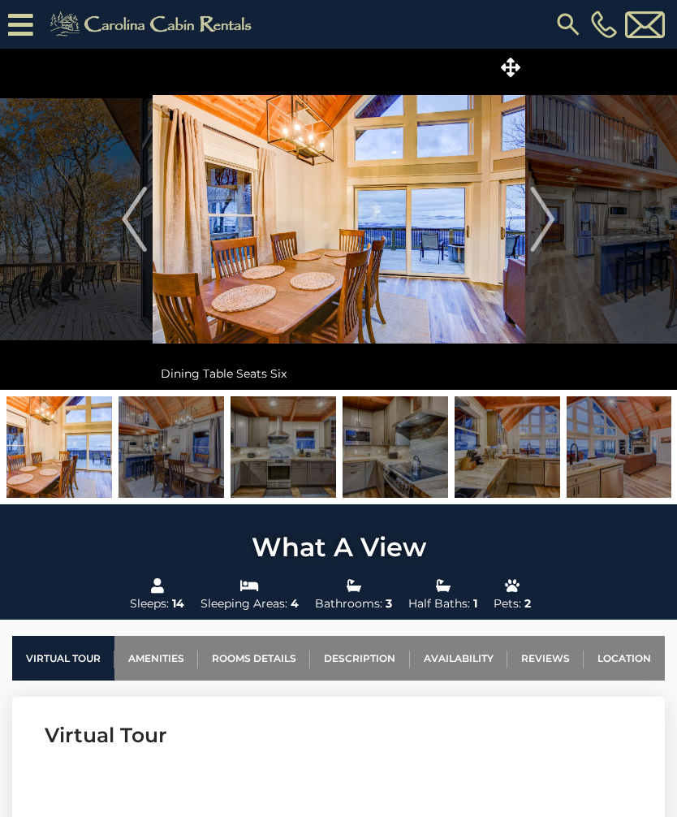
click at [545, 218] on img "Next" at bounding box center [543, 219] width 24 height 65
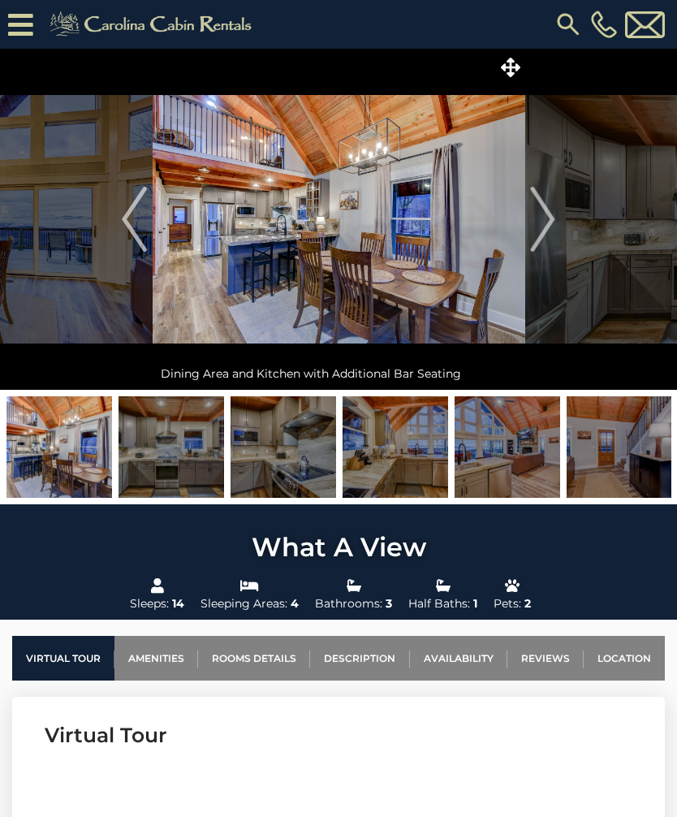
click at [547, 217] on img "Next" at bounding box center [543, 219] width 24 height 65
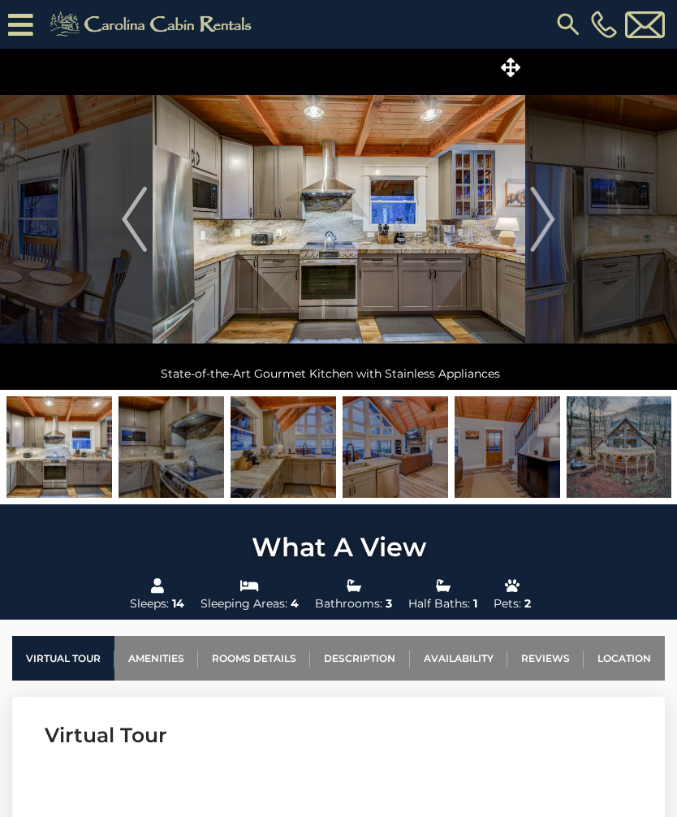
click at [552, 211] on img "Next" at bounding box center [543, 219] width 24 height 65
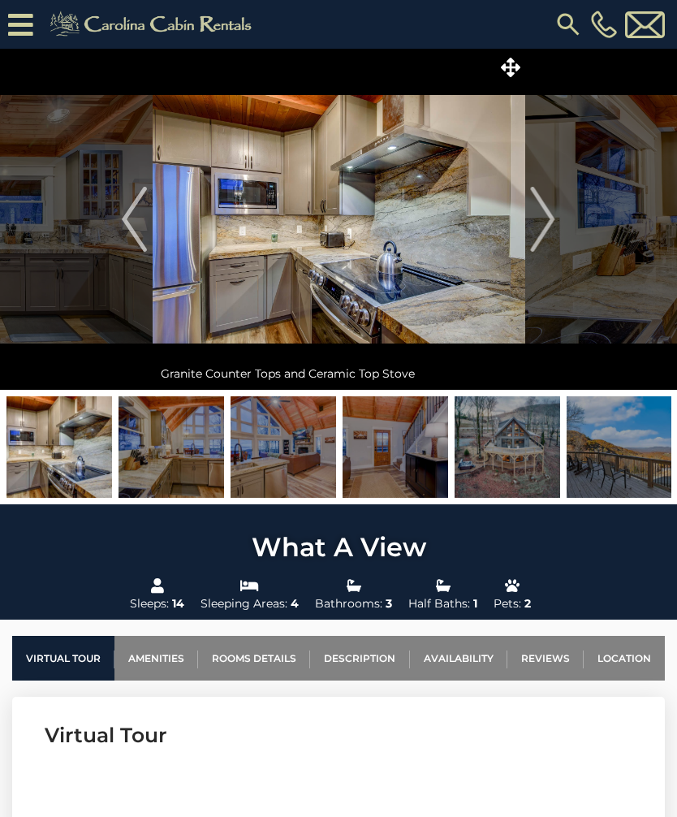
click at [542, 211] on img "Next" at bounding box center [543, 219] width 24 height 65
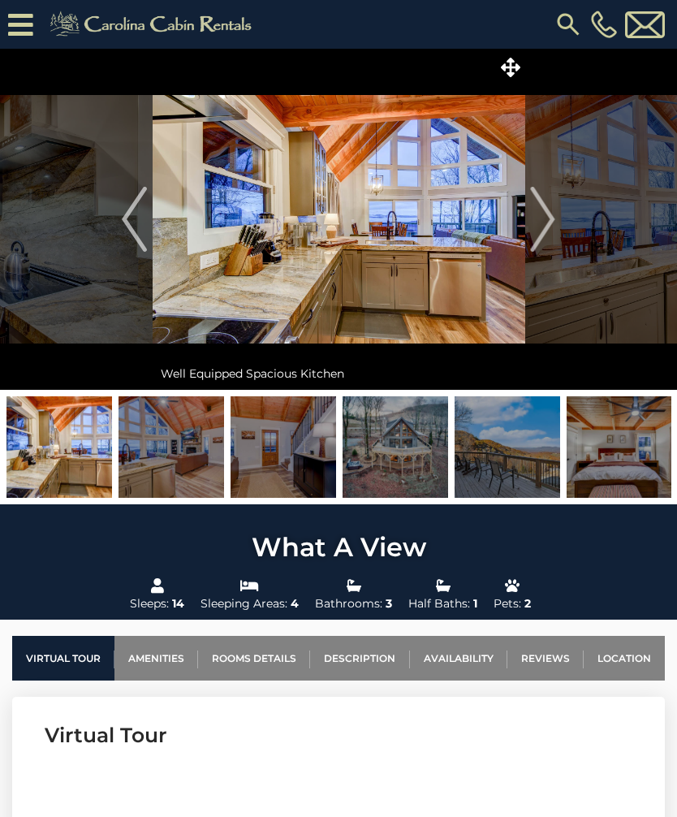
click at [553, 209] on img "Next" at bounding box center [543, 219] width 24 height 65
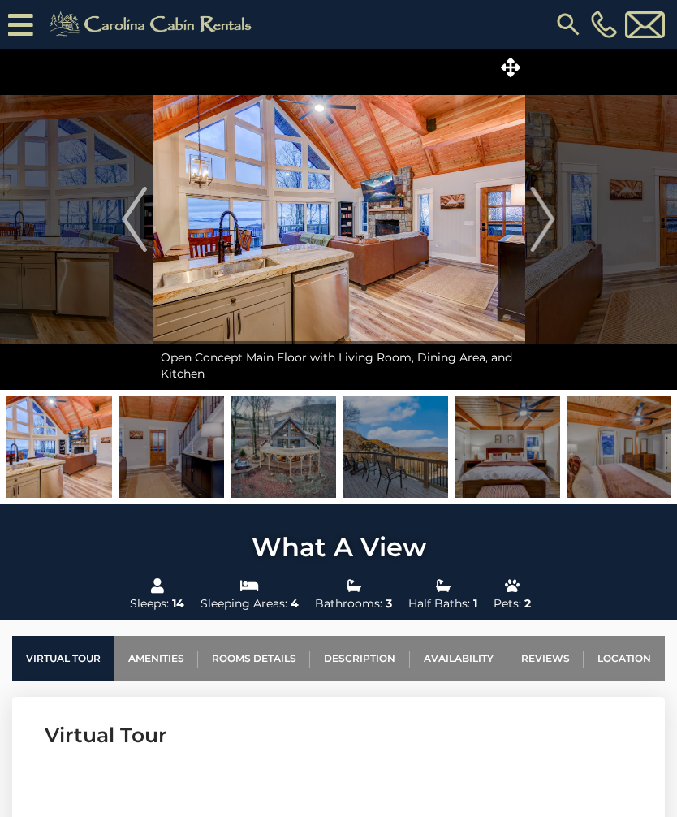
click at [555, 211] on button "Next" at bounding box center [542, 219] width 37 height 341
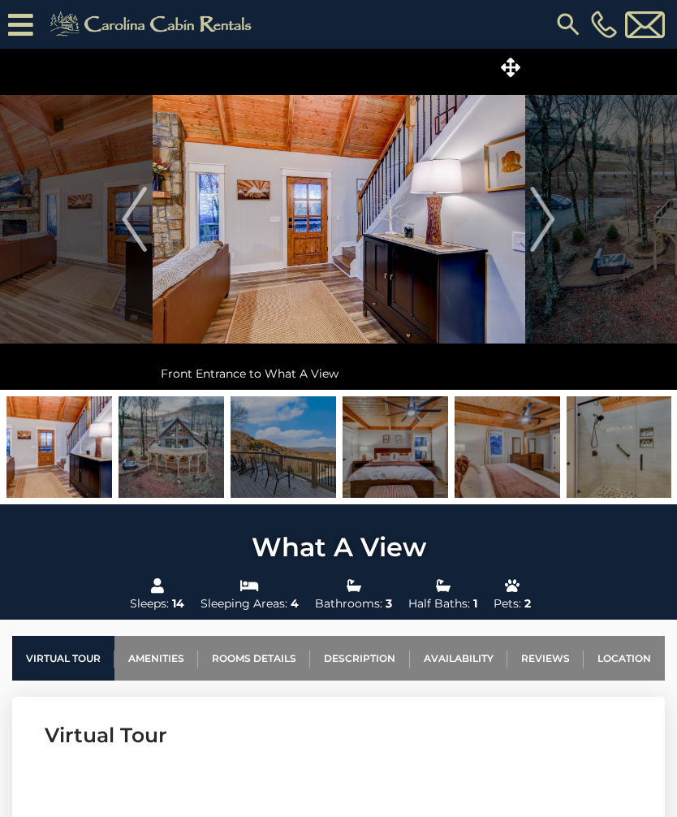
click at [553, 209] on img "Next" at bounding box center [543, 219] width 24 height 65
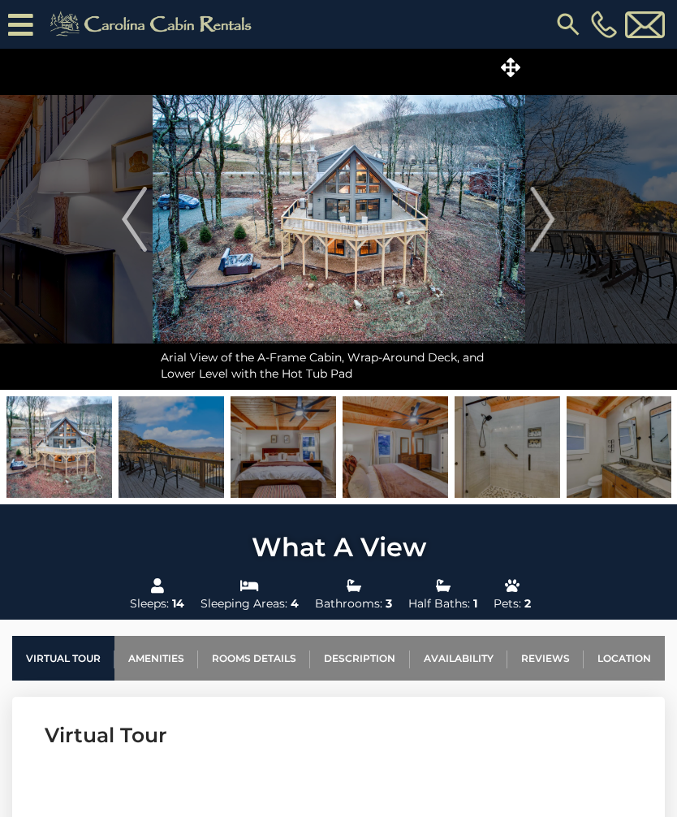
click at [551, 210] on img "Next" at bounding box center [543, 219] width 24 height 65
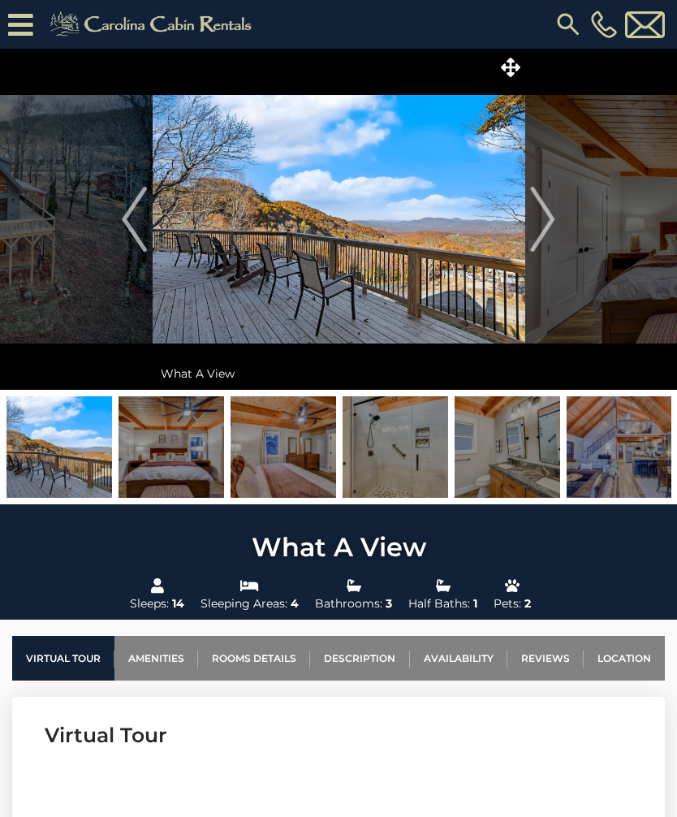
click at [146, 215] on img "Previous" at bounding box center [134, 219] width 24 height 65
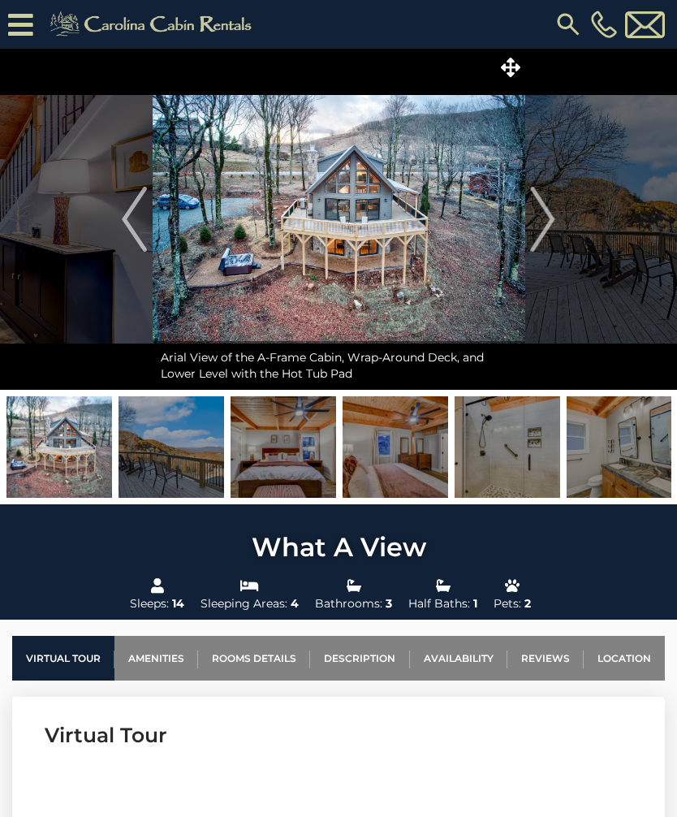
click at [548, 216] on img "Next" at bounding box center [543, 219] width 24 height 65
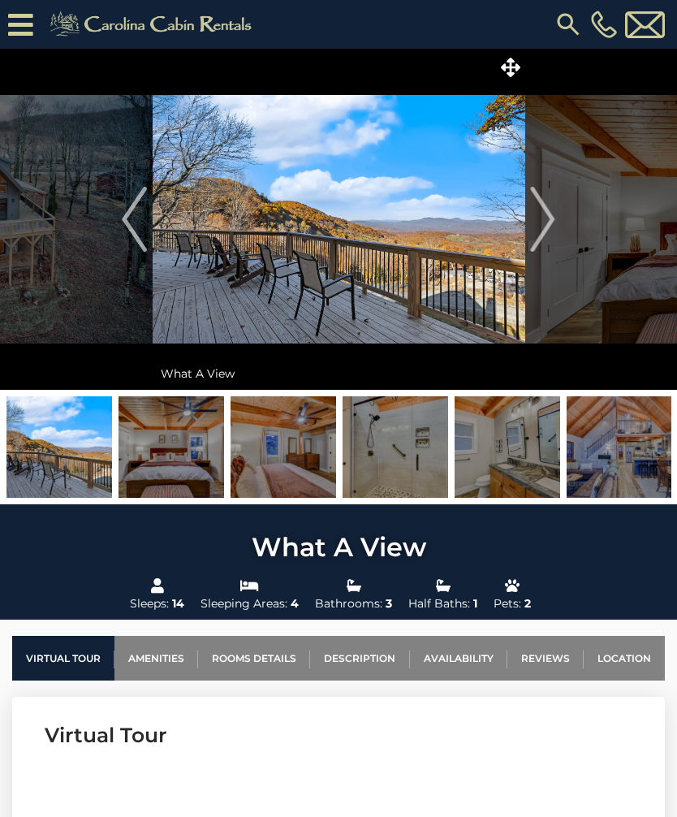
click at [552, 216] on img "Next" at bounding box center [543, 219] width 24 height 65
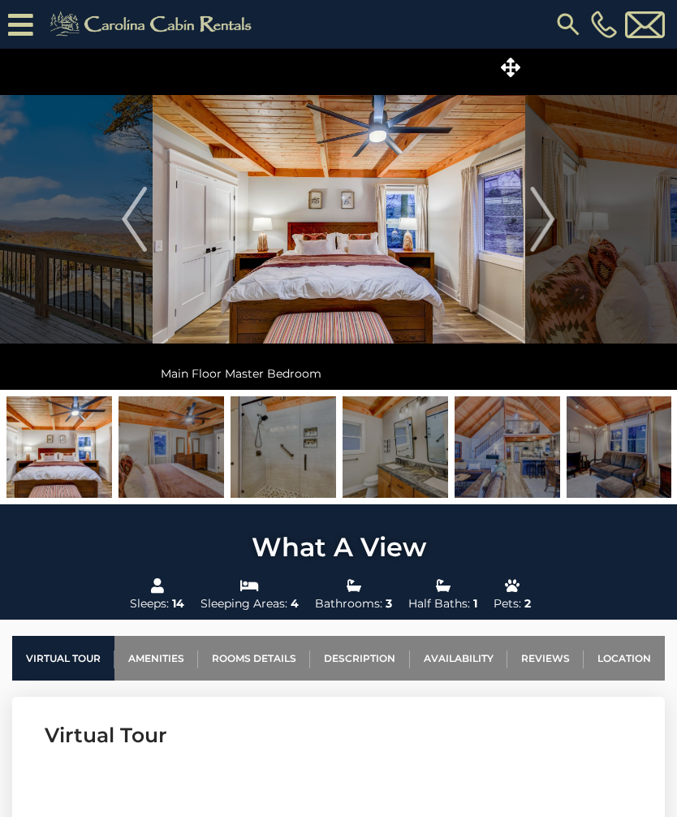
click at [546, 210] on img "Next" at bounding box center [543, 219] width 24 height 65
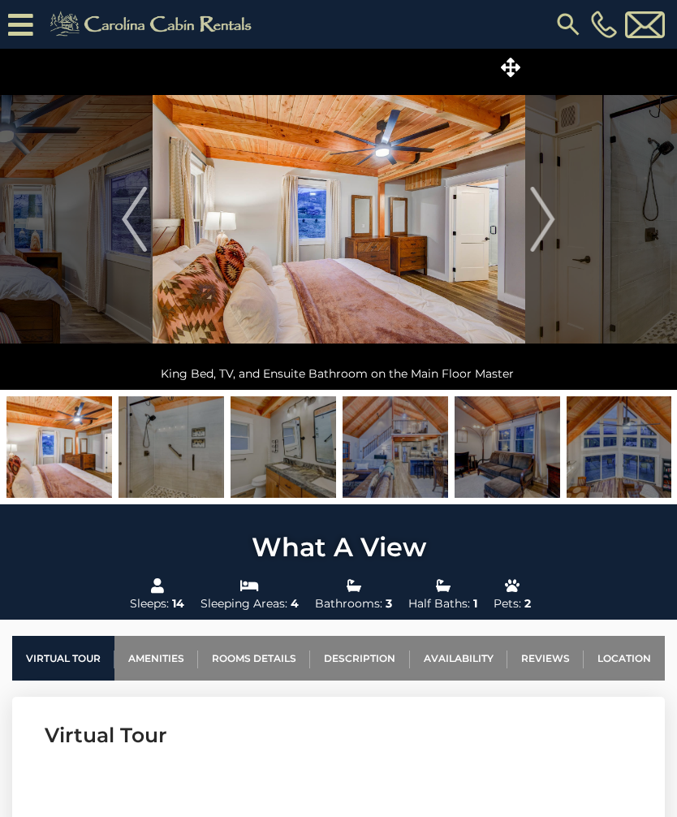
click at [538, 209] on img "Next" at bounding box center [543, 219] width 24 height 65
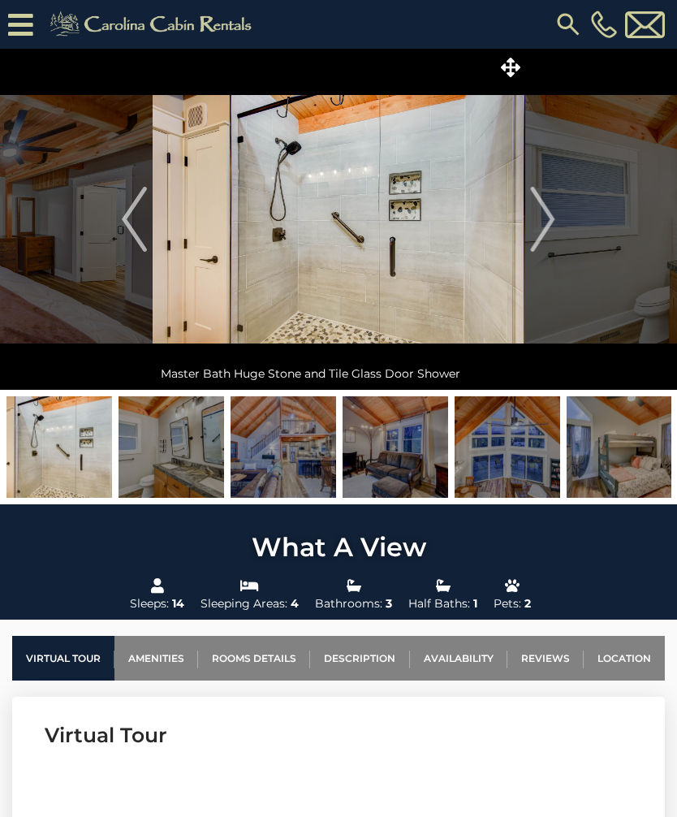
click at [528, 213] on button "Next" at bounding box center [542, 219] width 37 height 341
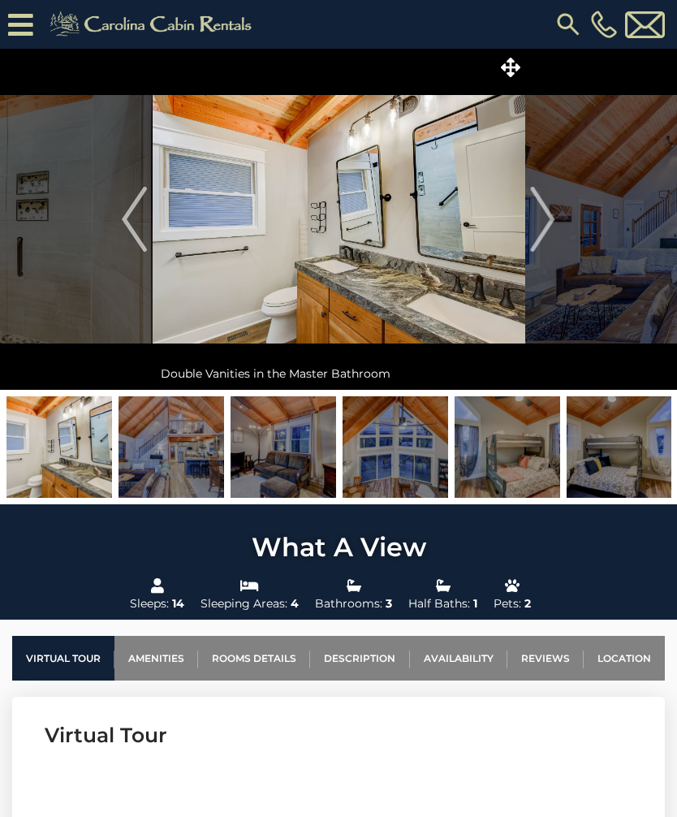
click at [548, 208] on img "Next" at bounding box center [543, 219] width 24 height 65
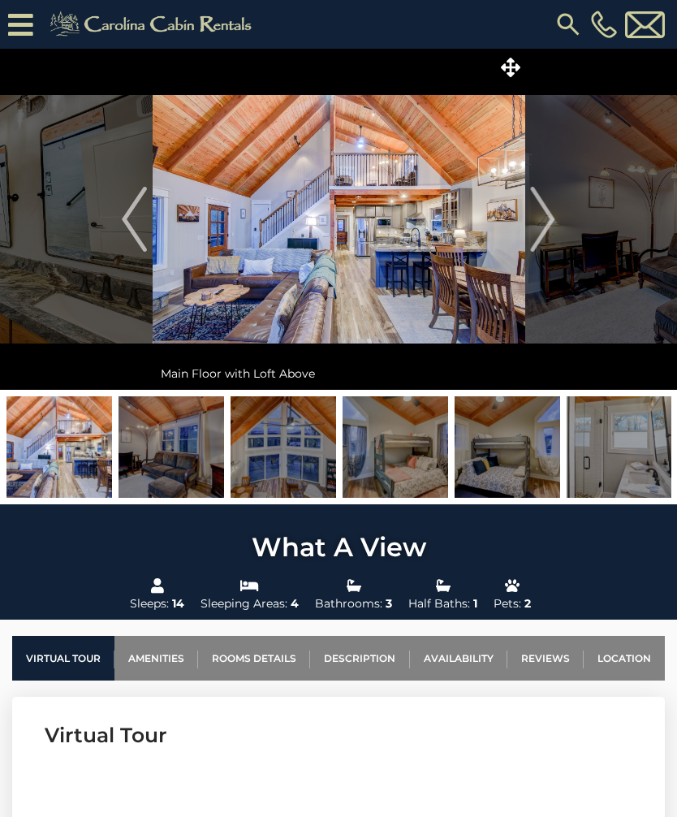
click at [551, 212] on img "Next" at bounding box center [543, 219] width 24 height 65
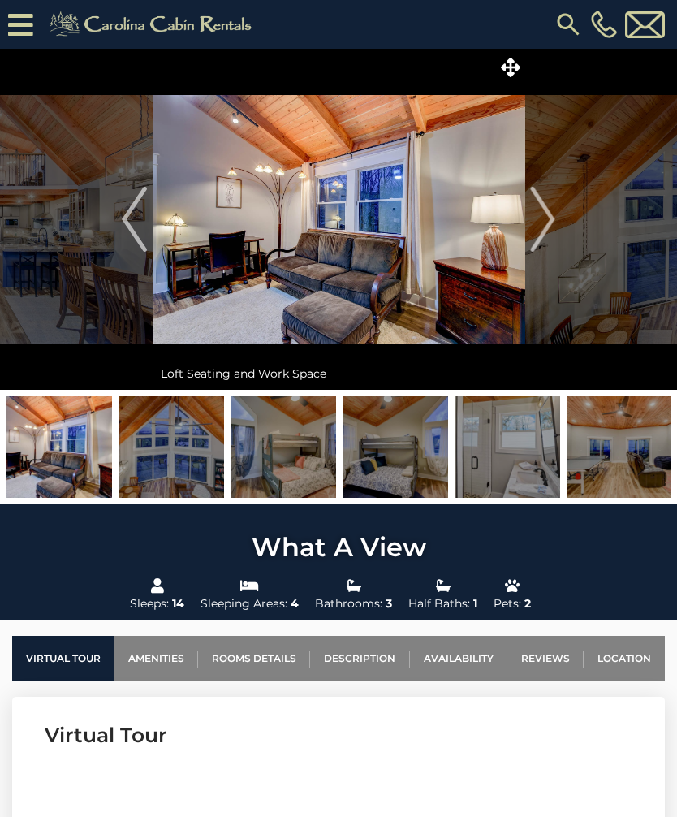
click at [545, 215] on img "Next" at bounding box center [543, 219] width 24 height 65
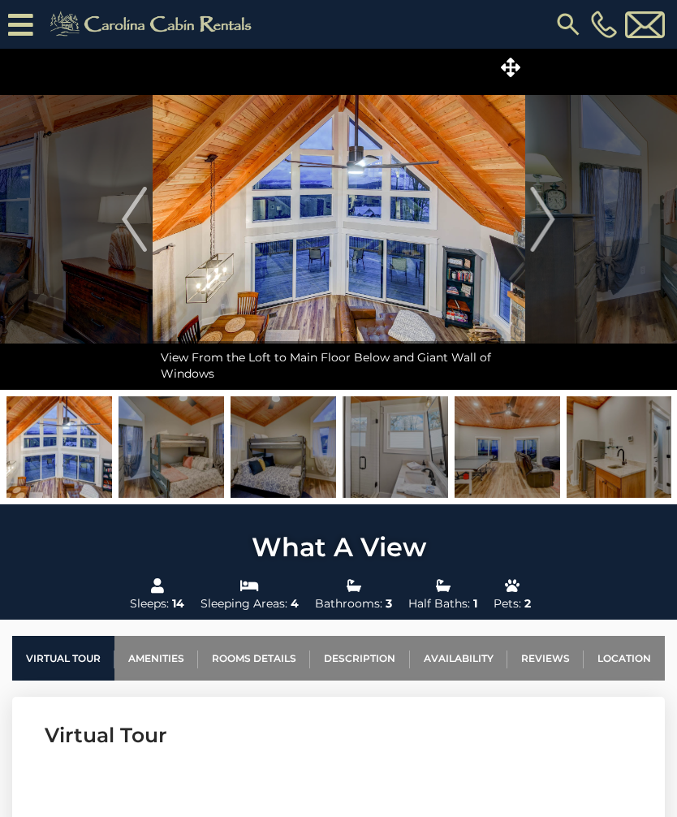
click at [541, 213] on img "Next" at bounding box center [543, 219] width 24 height 65
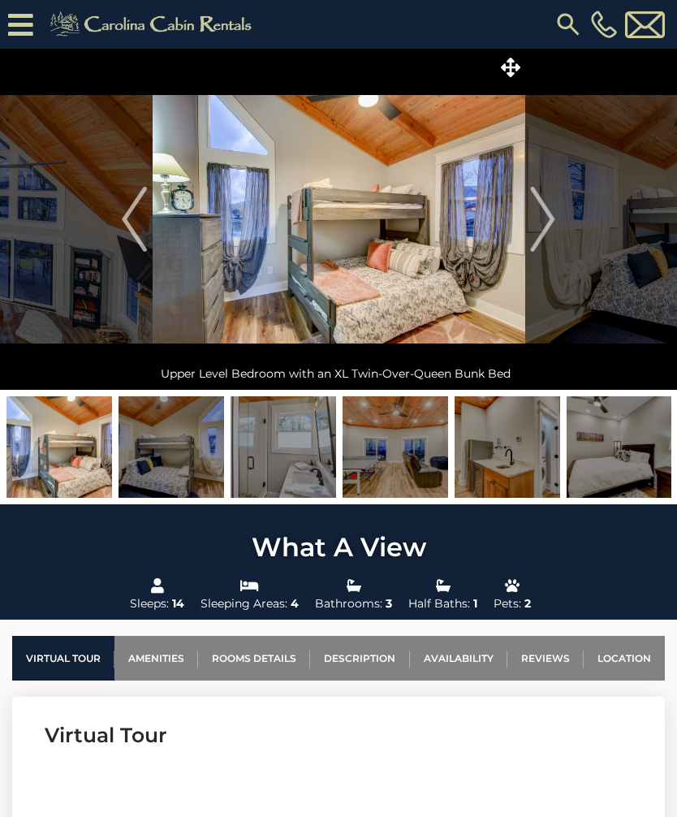
click at [545, 213] on img "Next" at bounding box center [543, 219] width 24 height 65
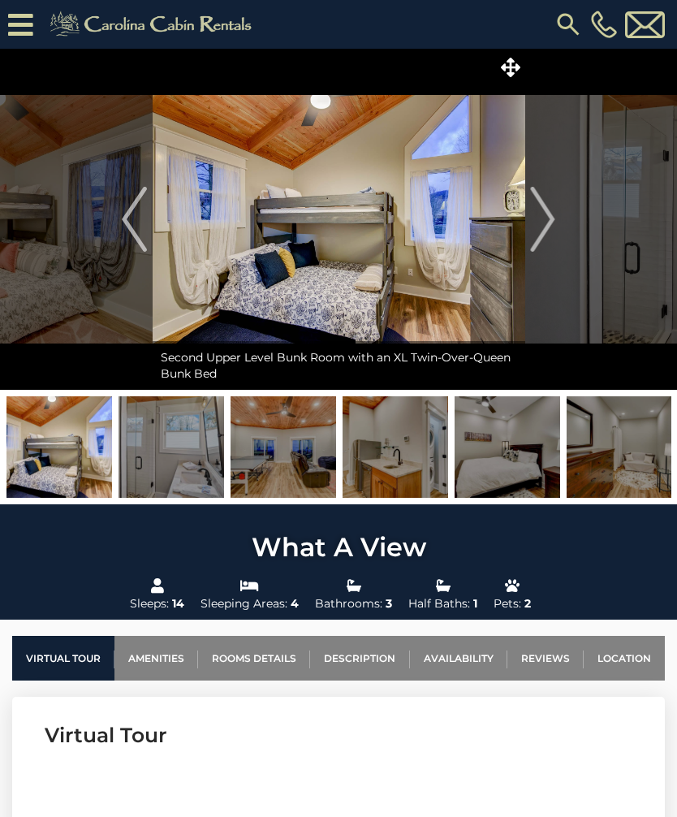
click at [554, 210] on img "Next" at bounding box center [543, 219] width 24 height 65
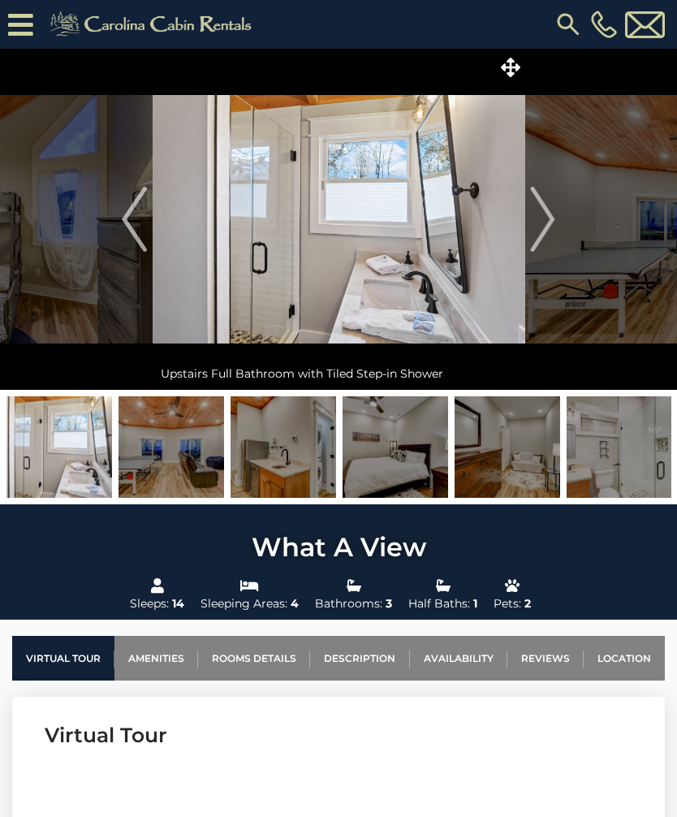
click at [546, 218] on img "Next" at bounding box center [543, 219] width 24 height 65
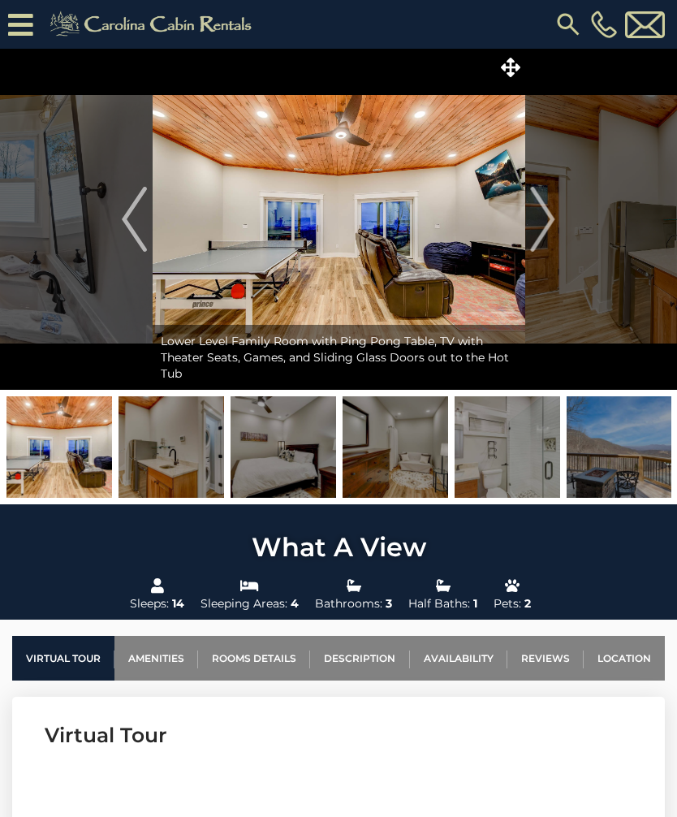
click at [543, 212] on img "Next" at bounding box center [543, 219] width 24 height 65
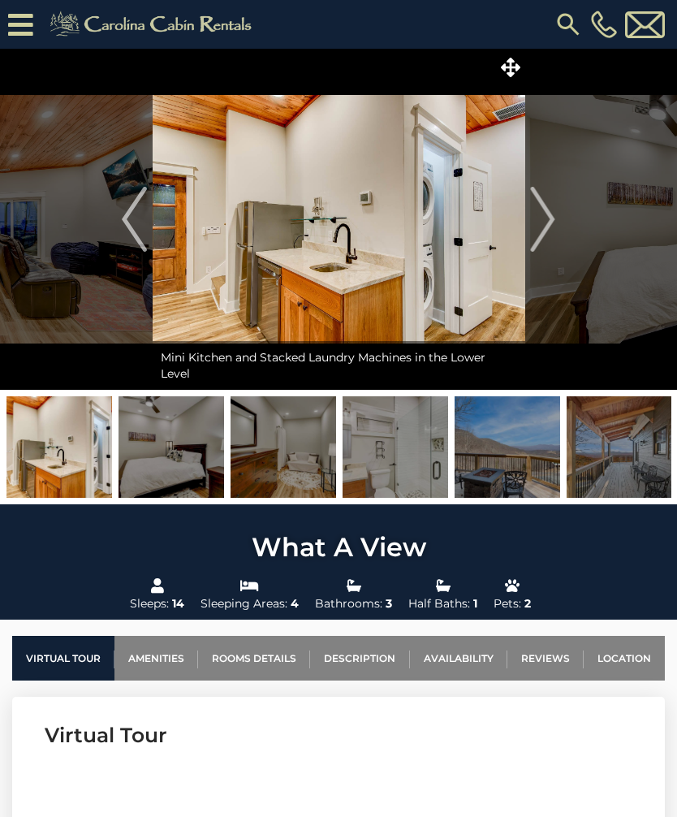
click at [552, 214] on img "Next" at bounding box center [543, 219] width 24 height 65
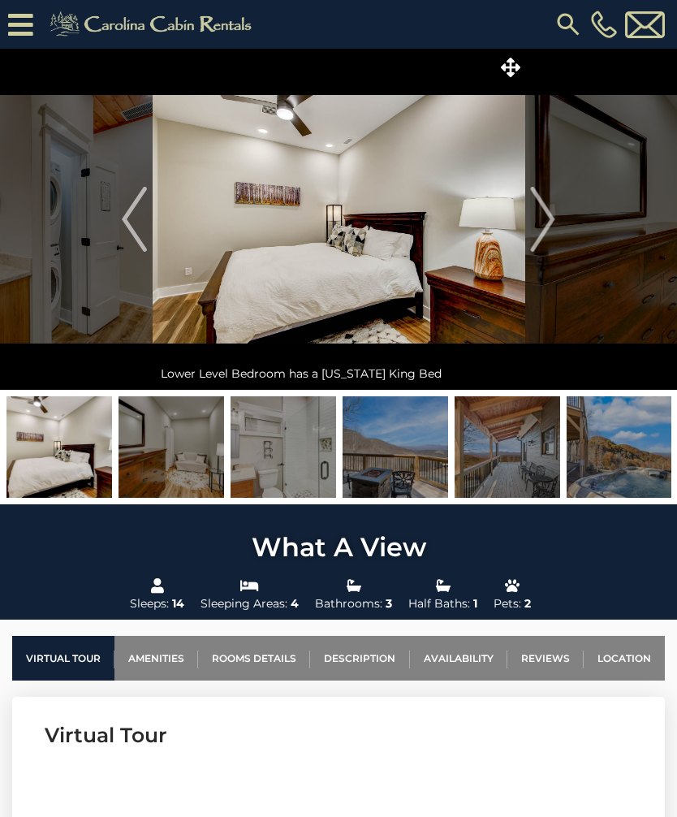
click at [552, 213] on img "Next" at bounding box center [543, 219] width 24 height 65
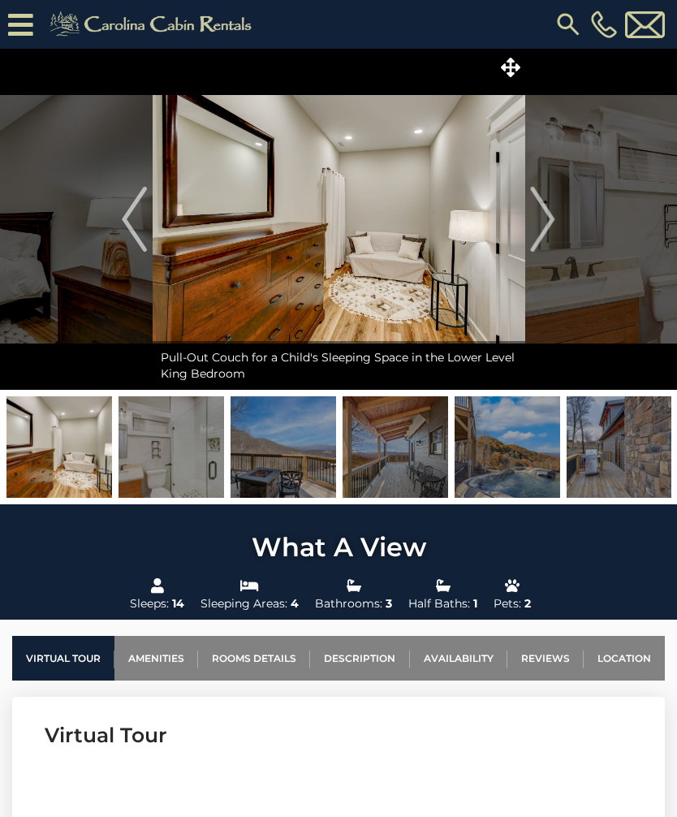
click at [546, 208] on img "Next" at bounding box center [543, 219] width 24 height 65
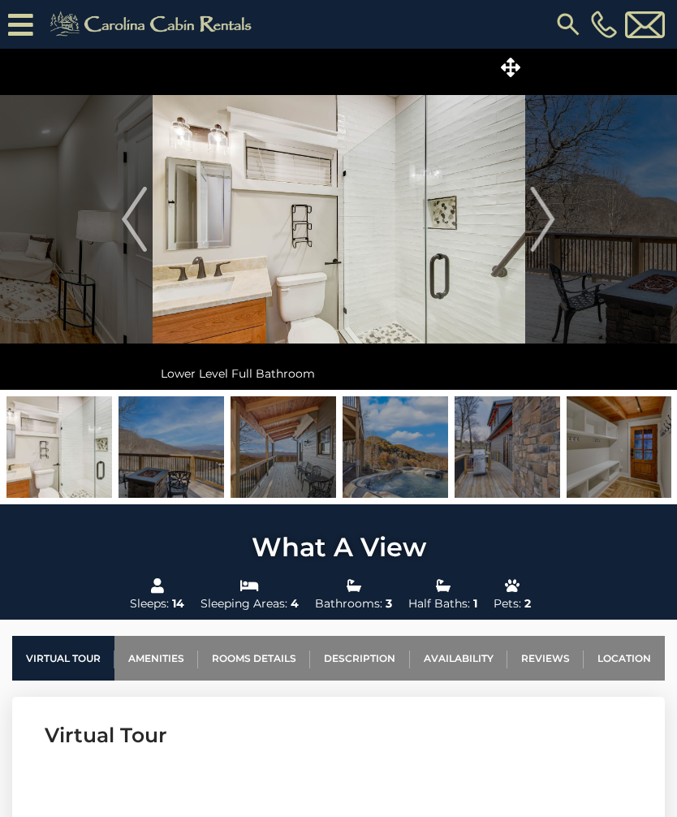
click at [546, 206] on img "Next" at bounding box center [543, 219] width 24 height 65
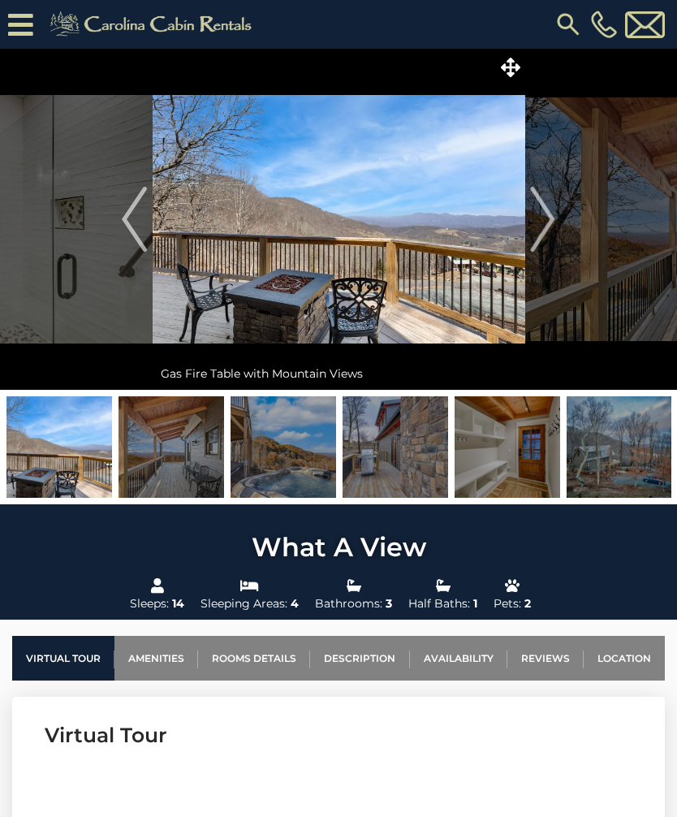
click at [547, 213] on img "Next" at bounding box center [543, 219] width 24 height 65
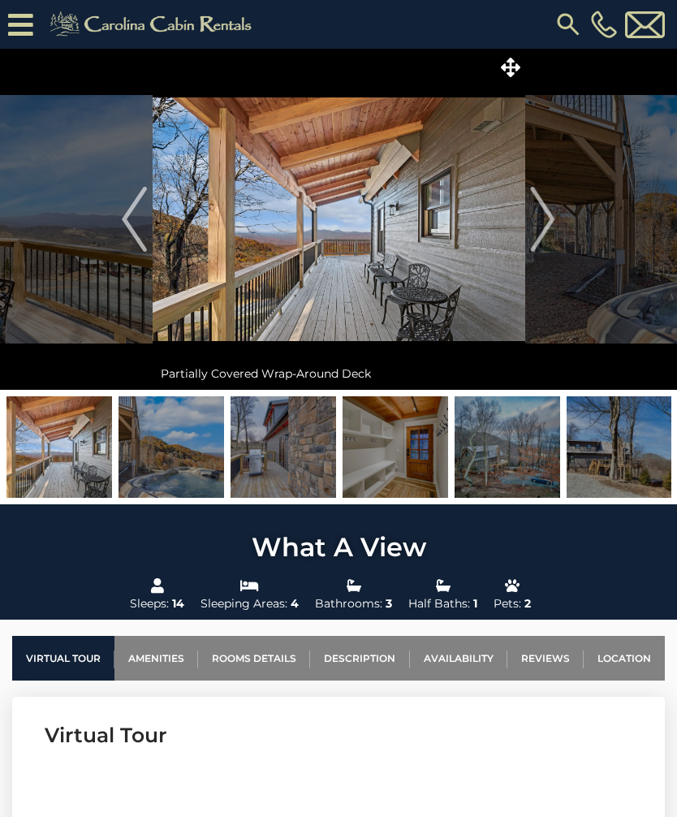
click at [549, 216] on img "Next" at bounding box center [543, 219] width 24 height 65
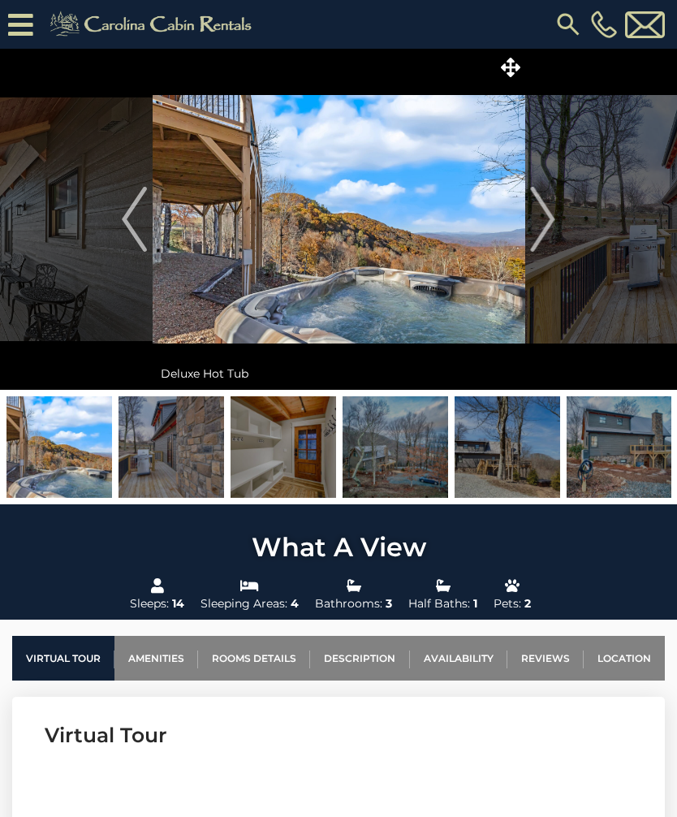
click at [550, 216] on img "Next" at bounding box center [543, 219] width 24 height 65
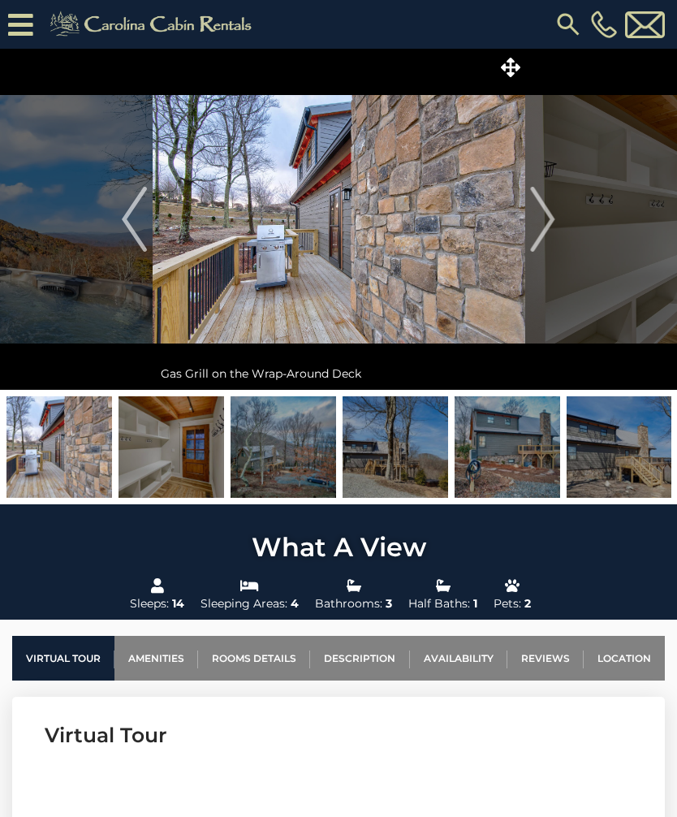
click at [552, 212] on img "Next" at bounding box center [543, 219] width 24 height 65
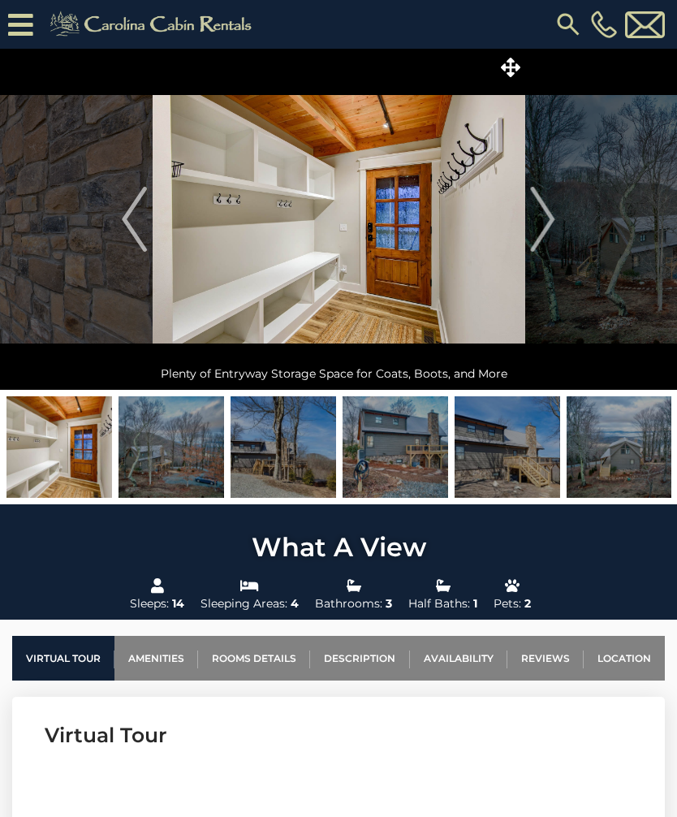
click at [549, 212] on img "Next" at bounding box center [543, 219] width 24 height 65
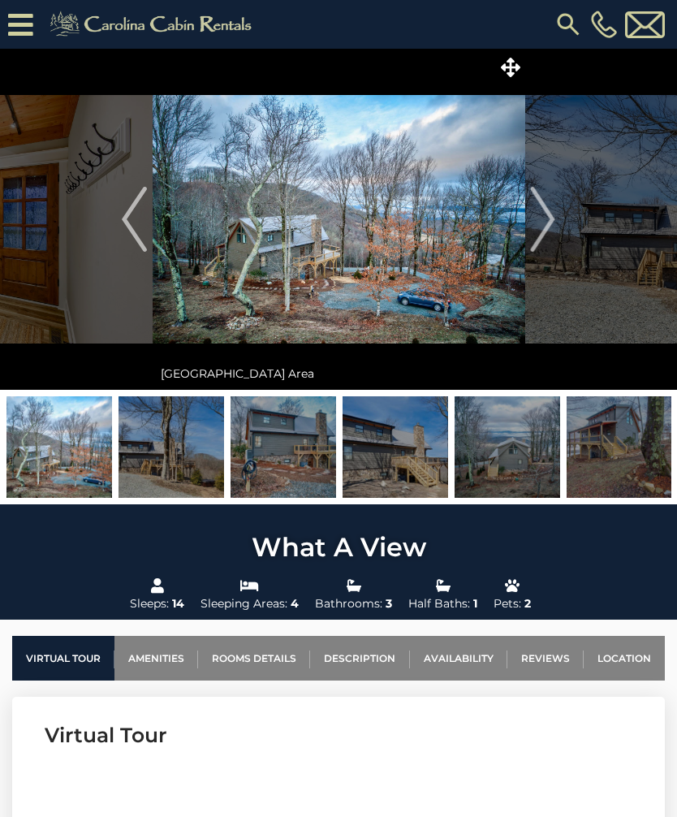
click at [547, 217] on img "Next" at bounding box center [543, 219] width 24 height 65
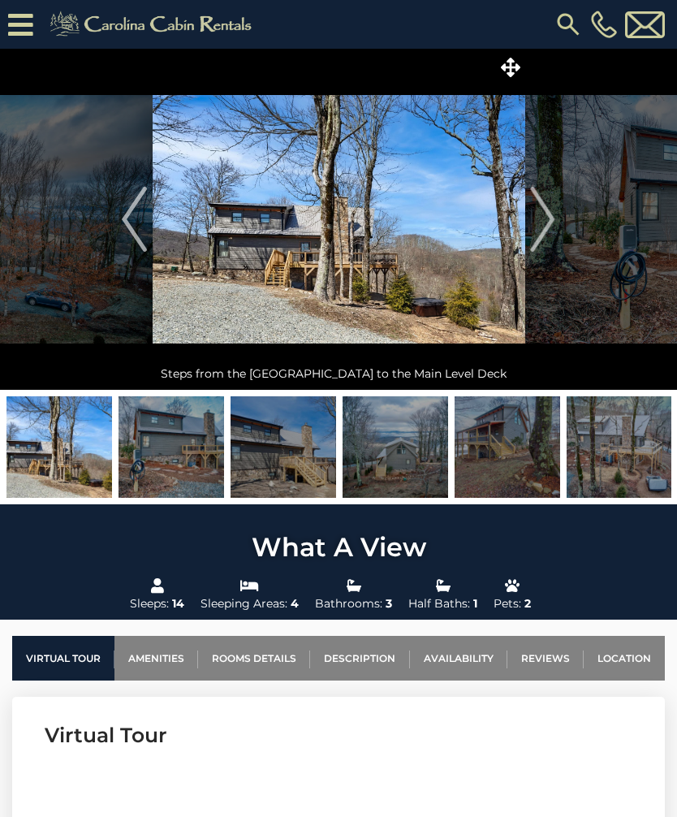
click at [550, 210] on img "Next" at bounding box center [543, 219] width 24 height 65
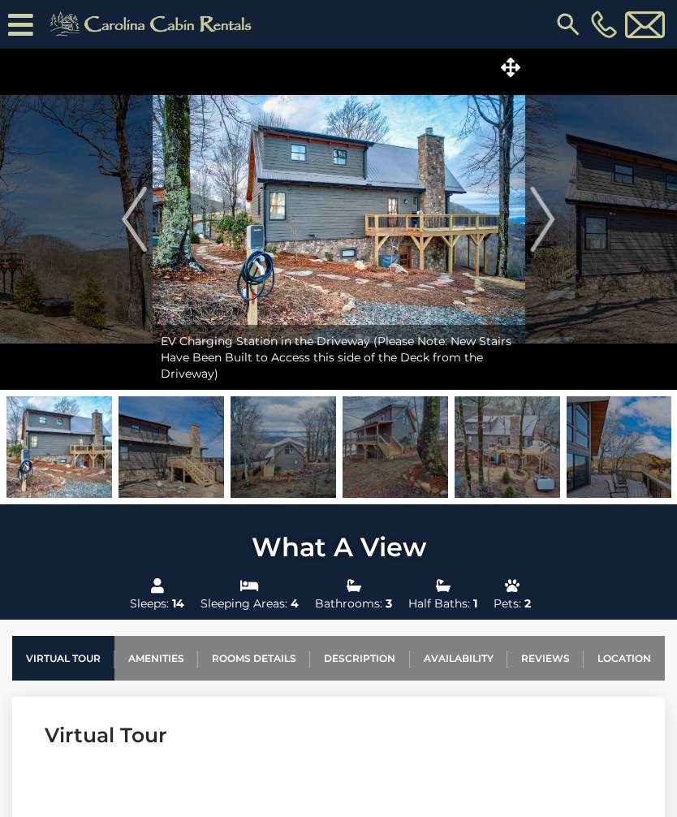
click at [558, 213] on button "Next" at bounding box center [542, 219] width 37 height 341
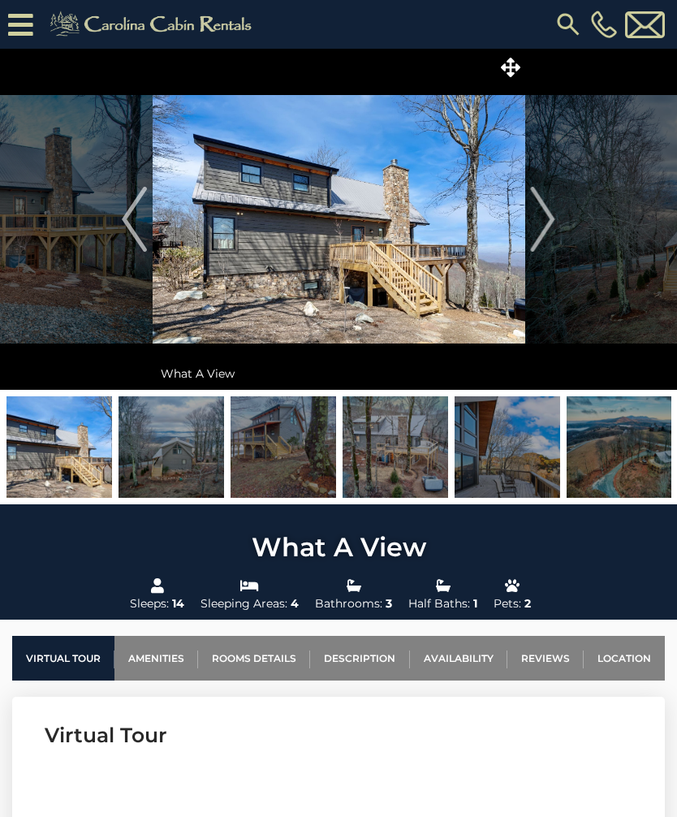
click at [551, 213] on img "Next" at bounding box center [543, 219] width 24 height 65
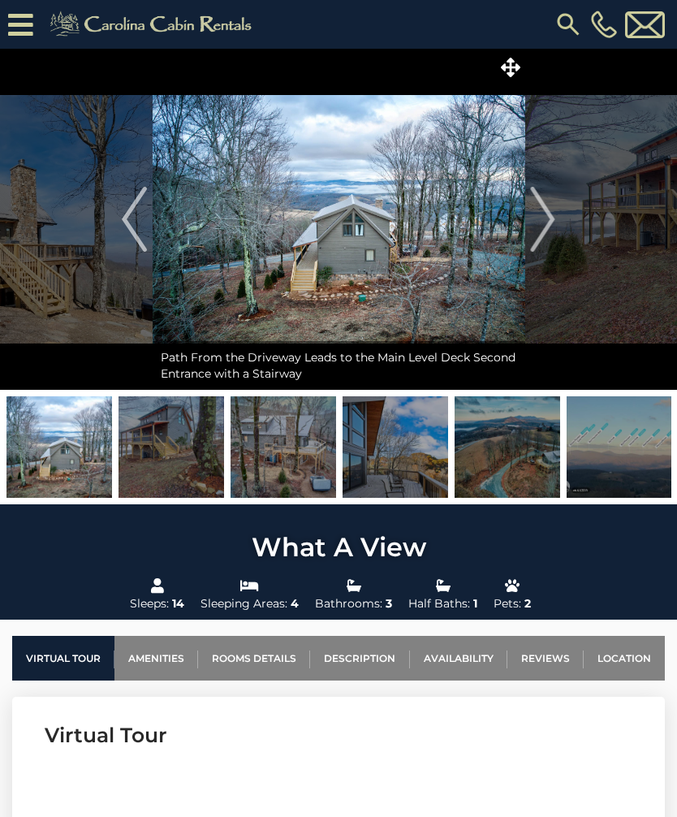
click at [553, 215] on img "Next" at bounding box center [543, 219] width 24 height 65
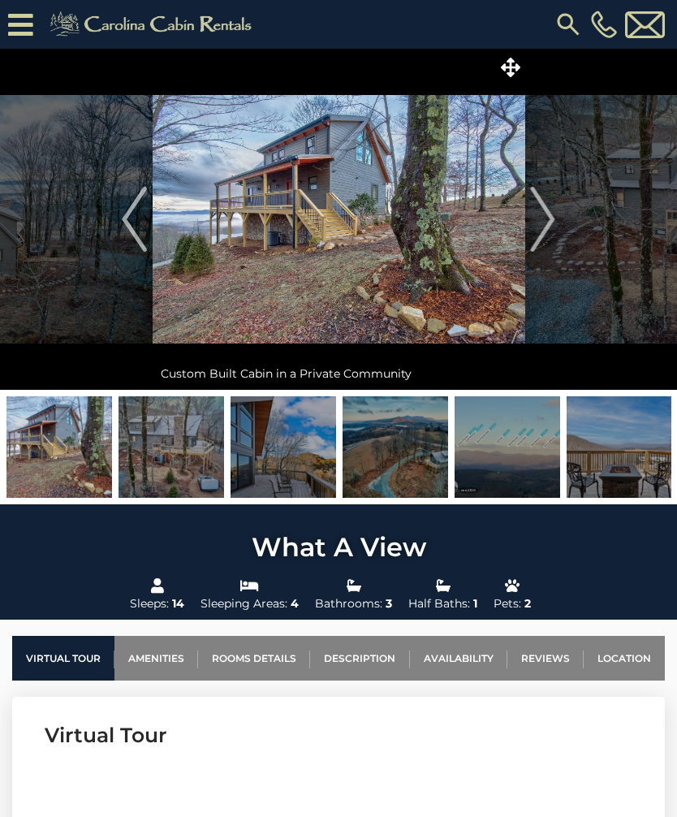
click at [558, 213] on button "Next" at bounding box center [542, 219] width 37 height 341
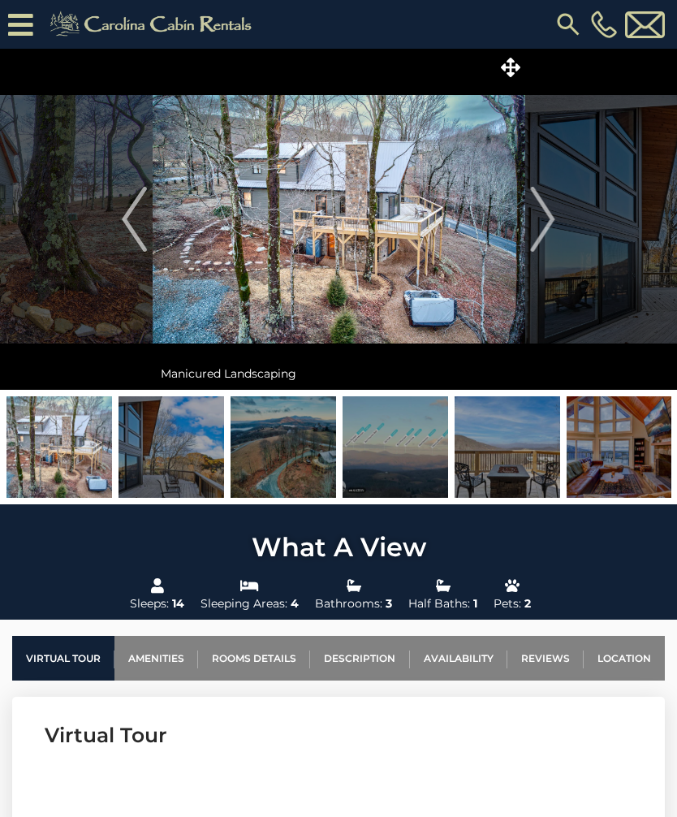
click at [546, 217] on img "Next" at bounding box center [543, 219] width 24 height 65
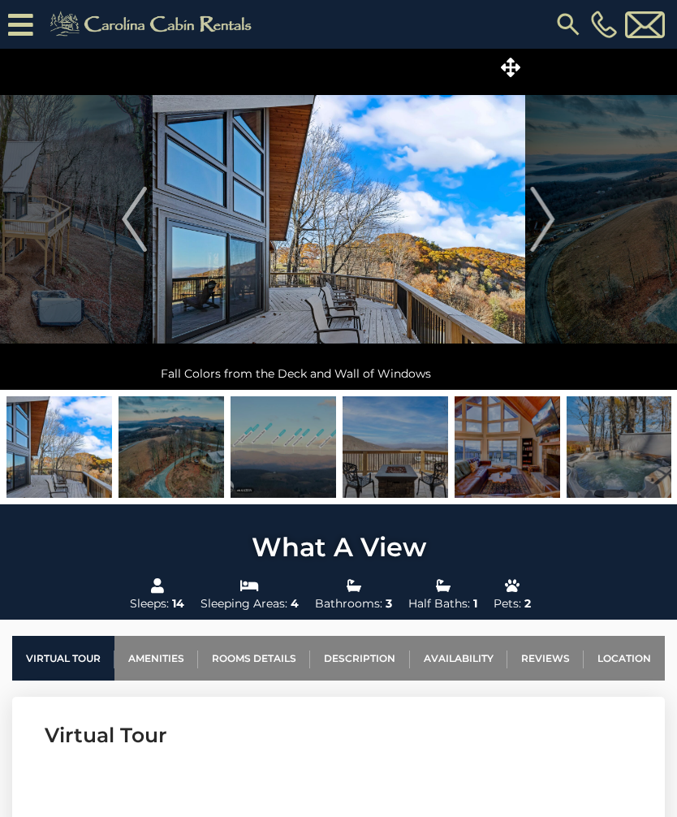
click at [543, 218] on img "Next" at bounding box center [543, 219] width 24 height 65
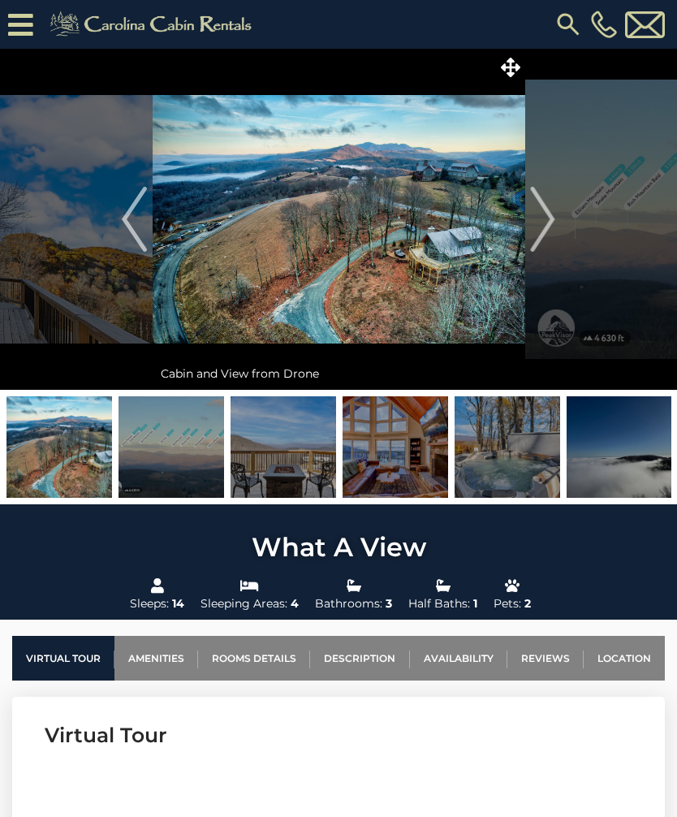
click at [550, 216] on img "Next" at bounding box center [543, 219] width 24 height 65
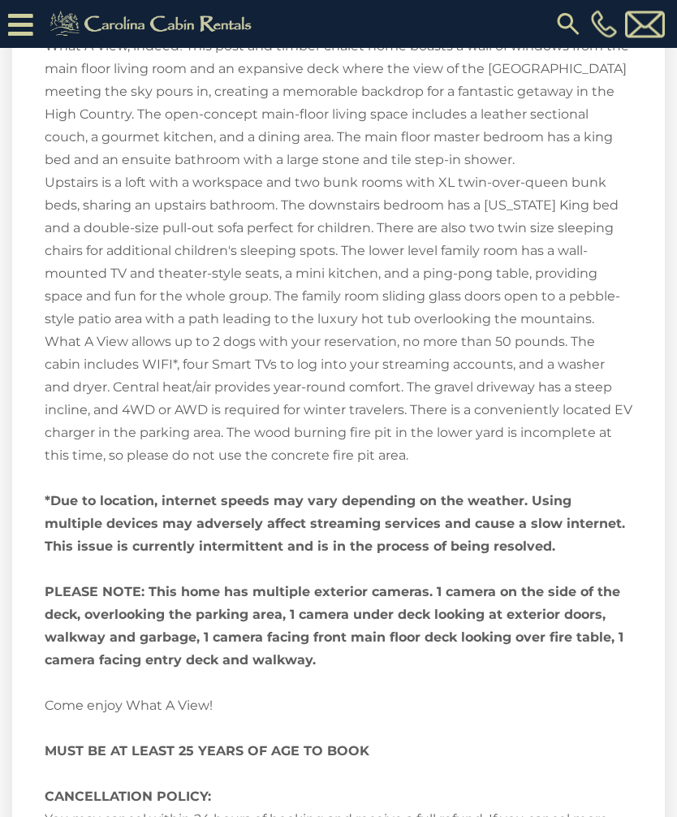
scroll to position [2549, 0]
click at [498, 596] on div "Welcome to What A View! This custom-built cabin has breathtaking mountain views…" at bounding box center [339, 398] width 588 height 1091
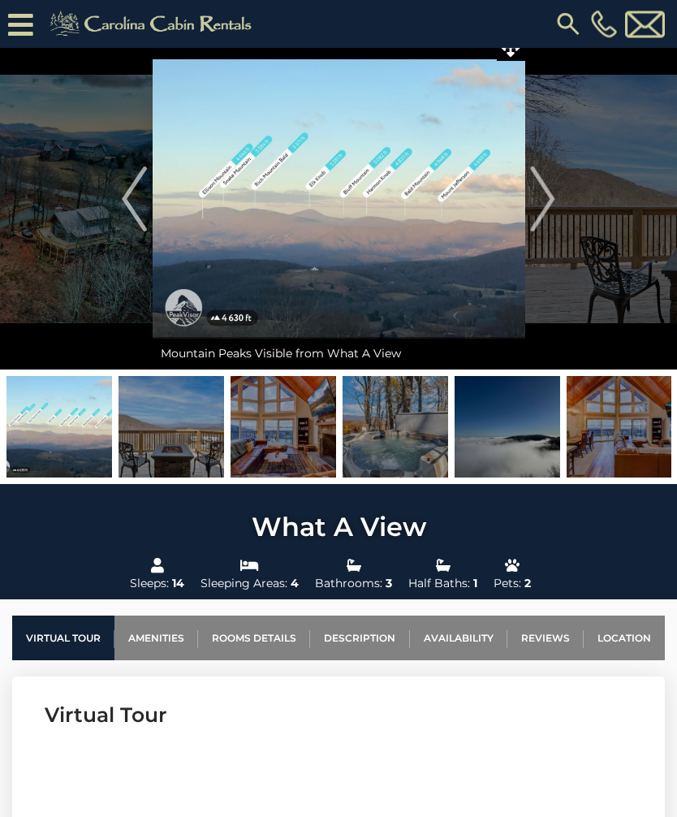
scroll to position [0, 0]
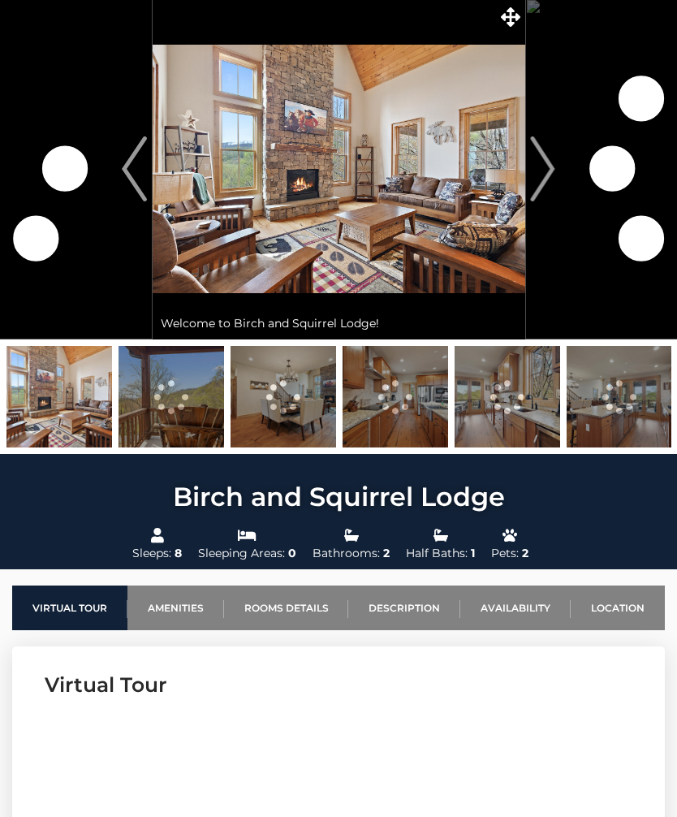
scroll to position [50, 0]
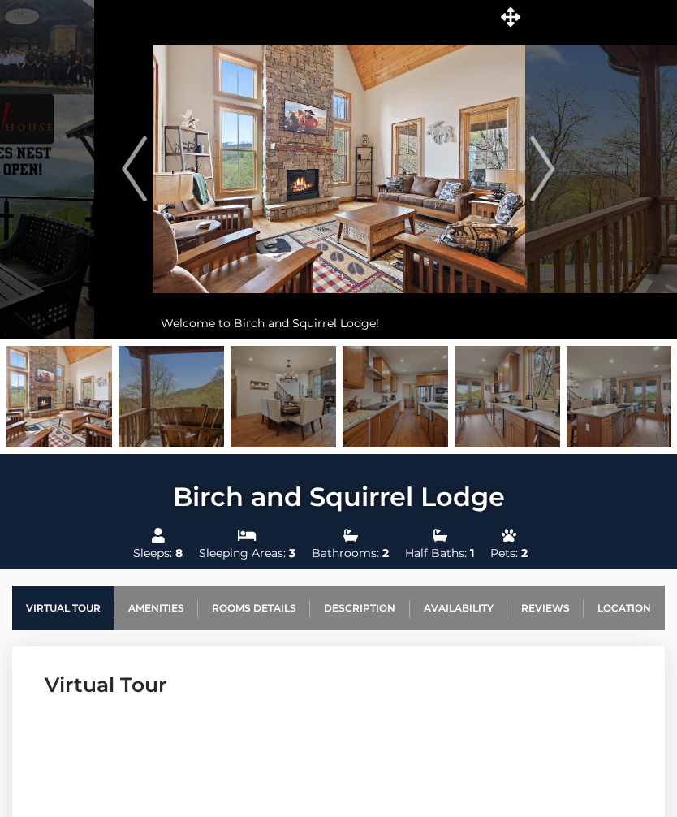
click at [630, 601] on link "Location" at bounding box center [624, 607] width 81 height 45
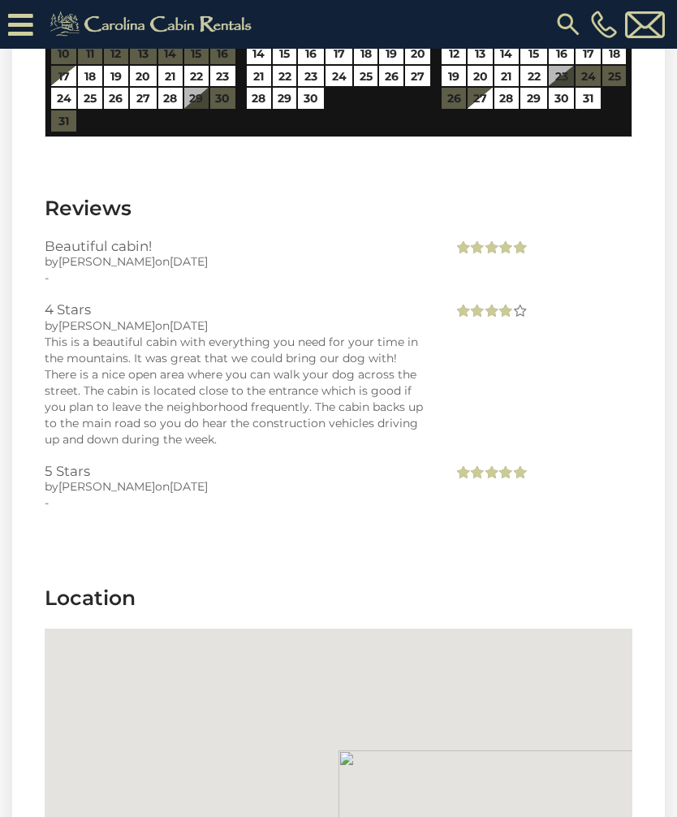
scroll to position [5144, 0]
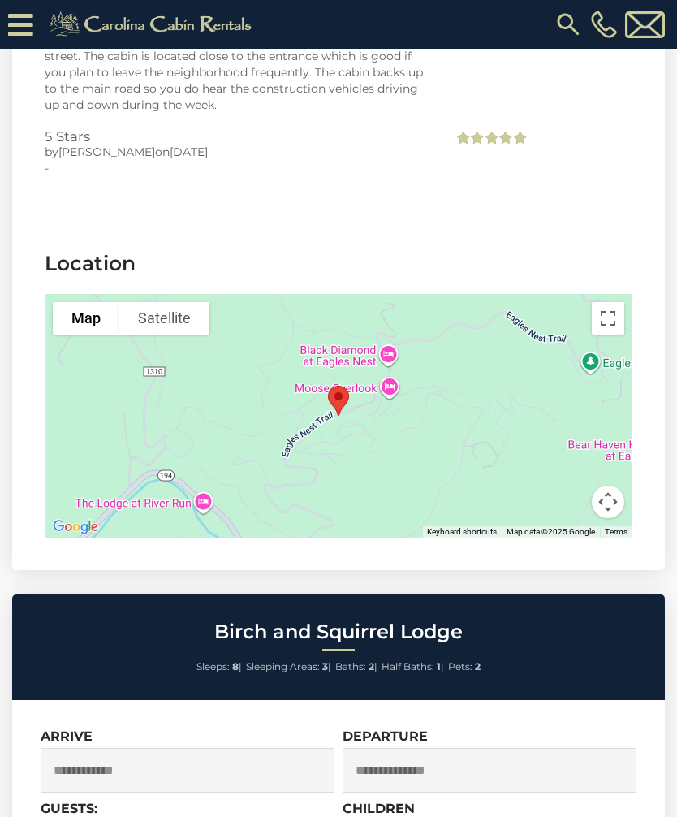
click at [619, 302] on button "Toggle fullscreen view" at bounding box center [608, 318] width 32 height 32
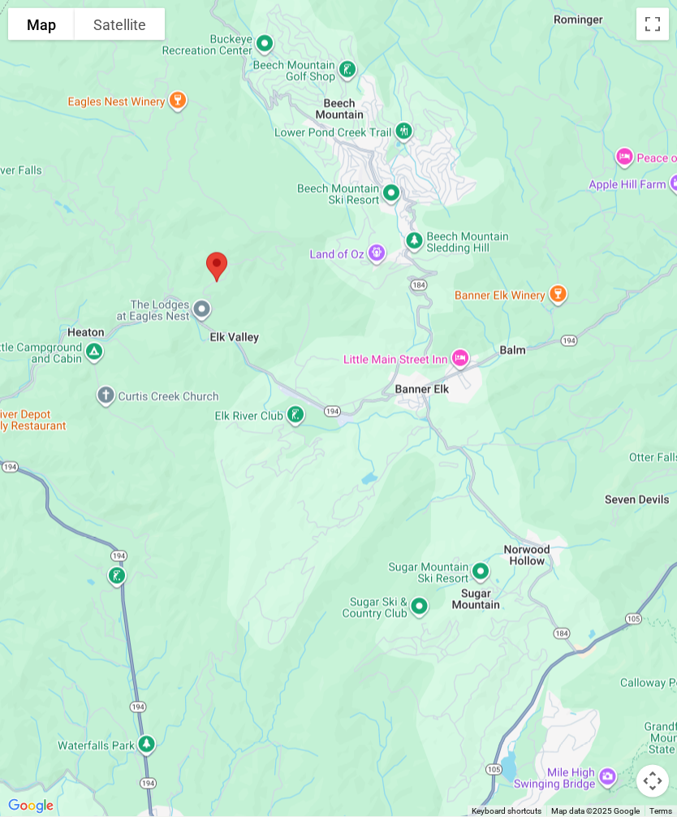
scroll to position [0, 0]
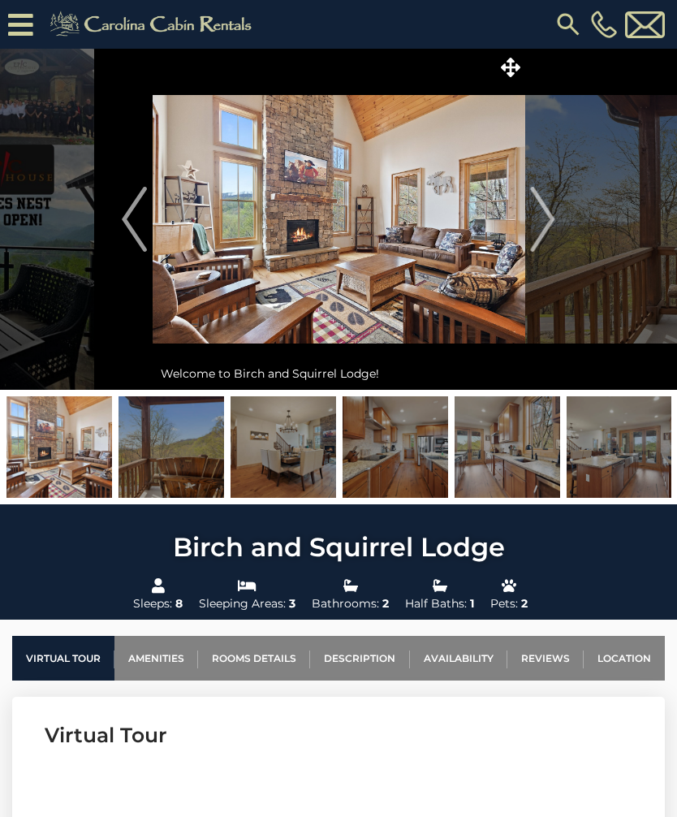
click at [554, 216] on img "Next" at bounding box center [543, 219] width 24 height 65
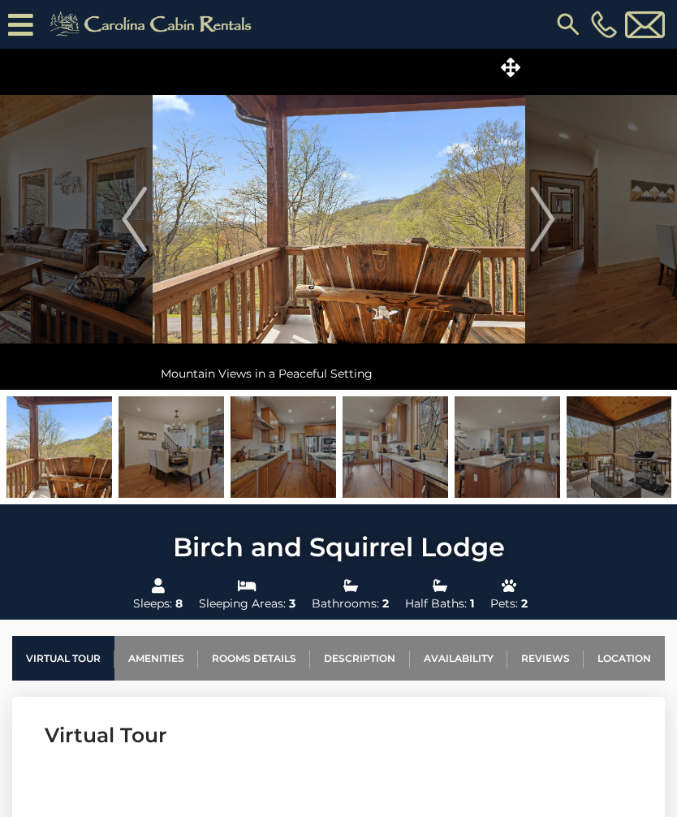
click at [543, 220] on img "Next" at bounding box center [543, 219] width 24 height 65
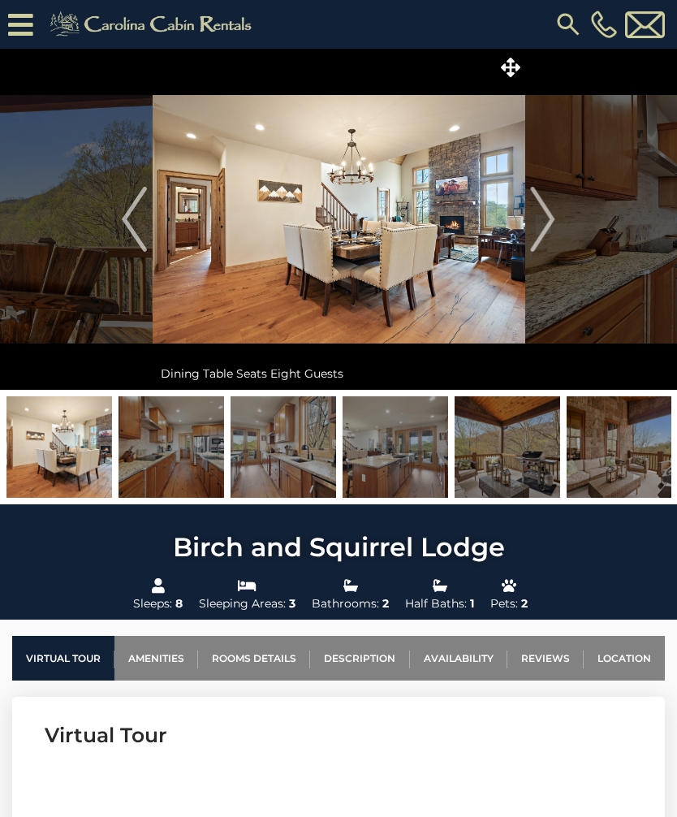
click at [534, 220] on img "Next" at bounding box center [543, 219] width 24 height 65
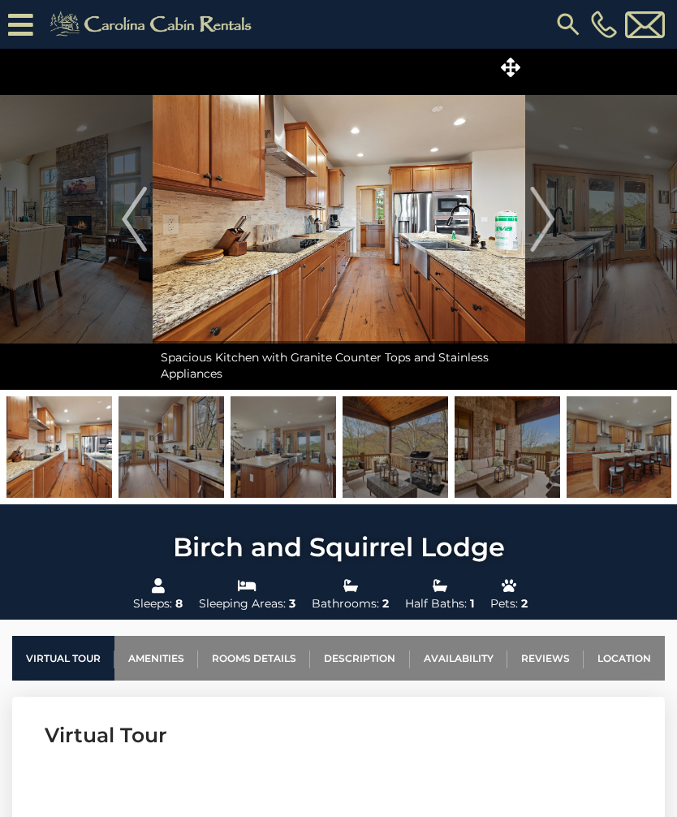
click at [546, 219] on img "Next" at bounding box center [543, 219] width 24 height 65
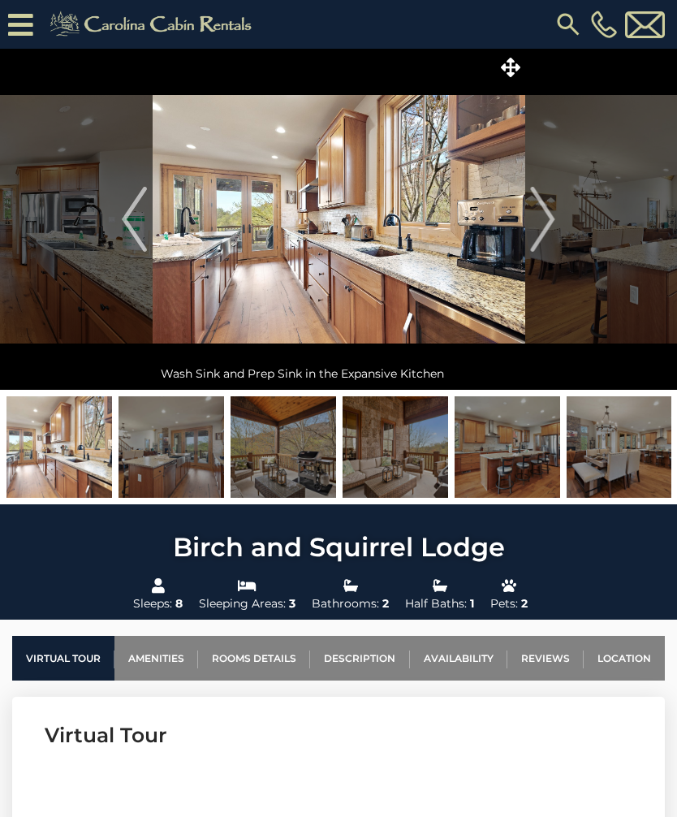
click at [543, 218] on img "Next" at bounding box center [543, 219] width 24 height 65
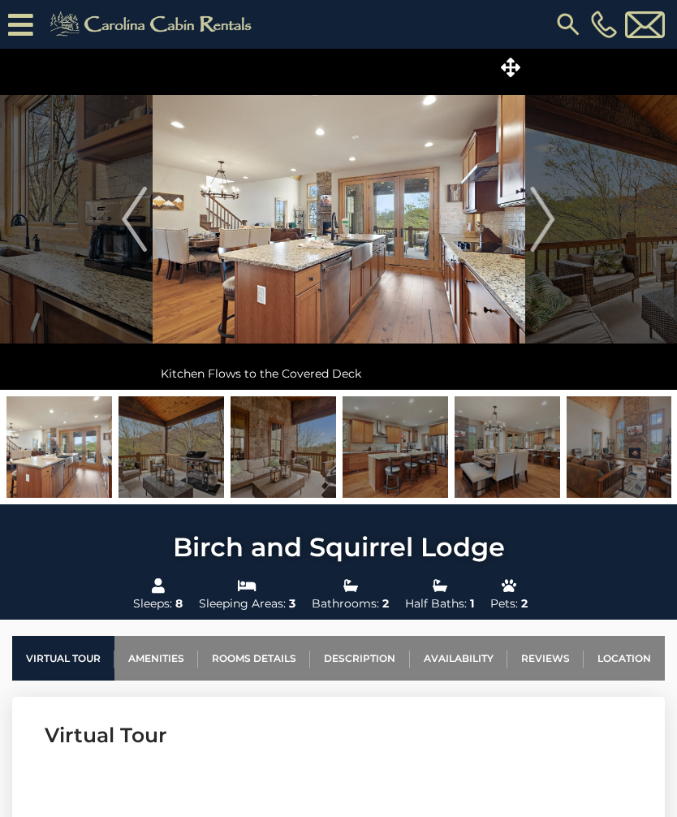
click at [543, 218] on img "Next" at bounding box center [543, 219] width 24 height 65
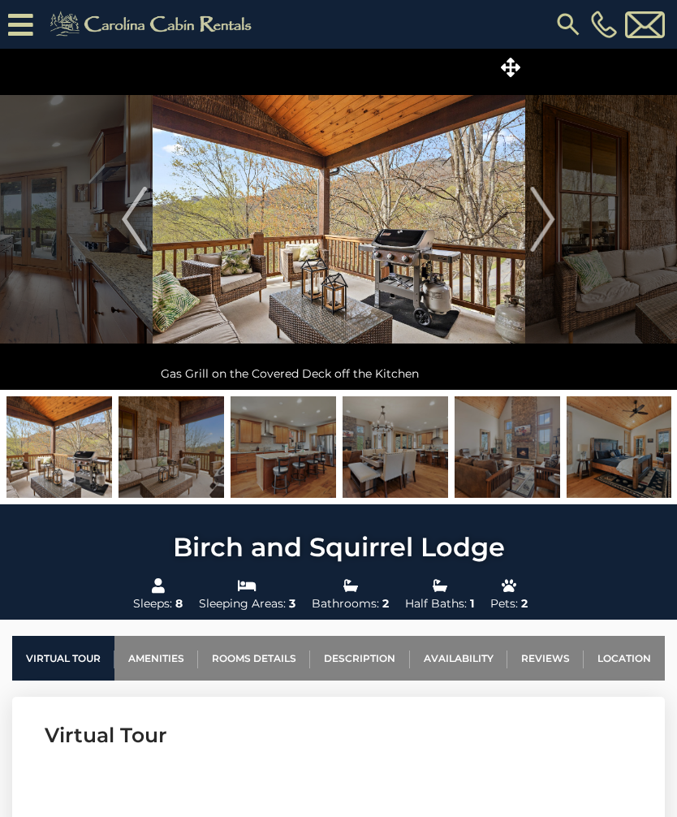
click at [541, 213] on img "Next" at bounding box center [543, 219] width 24 height 65
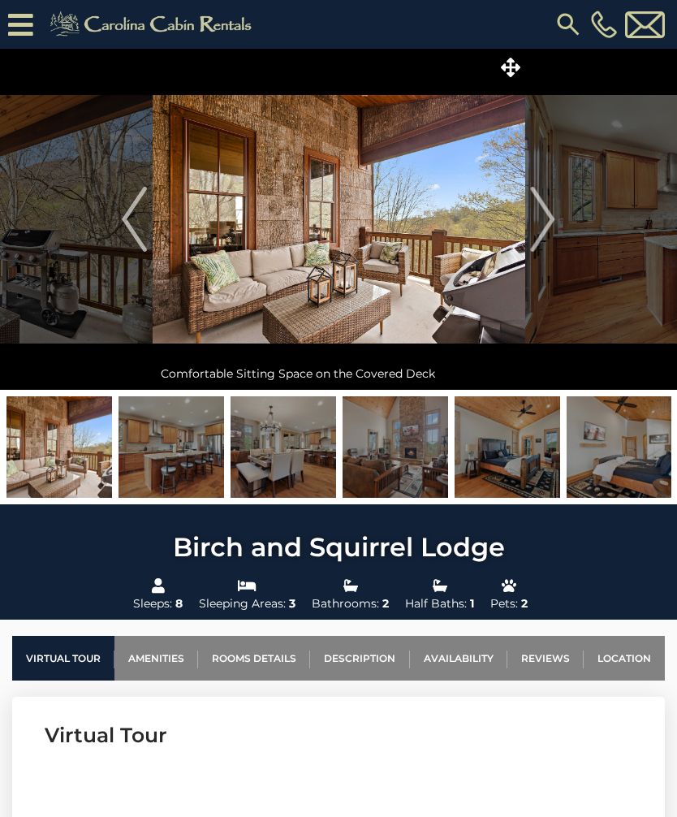
click at [537, 218] on img "Next" at bounding box center [543, 219] width 24 height 65
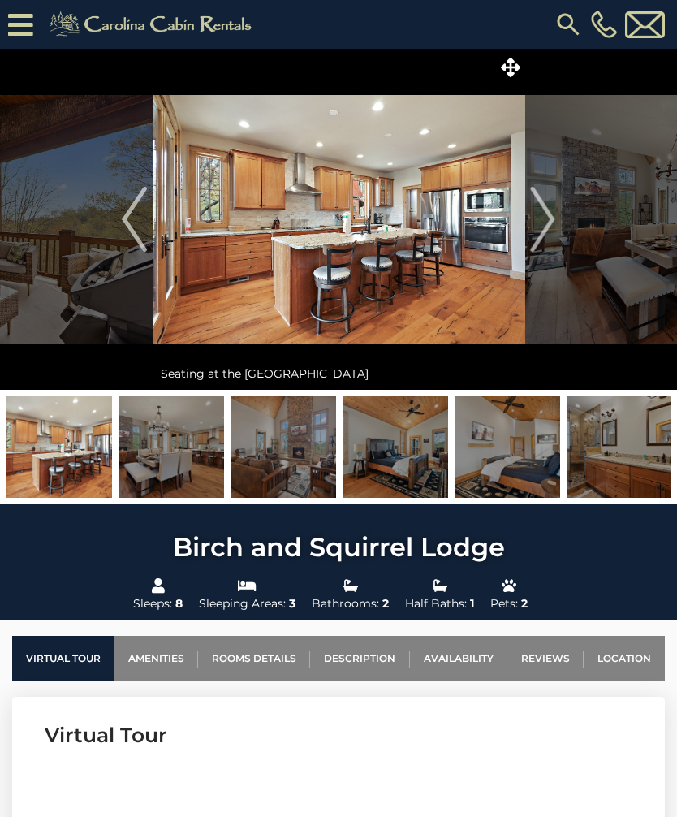
click at [535, 218] on img "Next" at bounding box center [543, 219] width 24 height 65
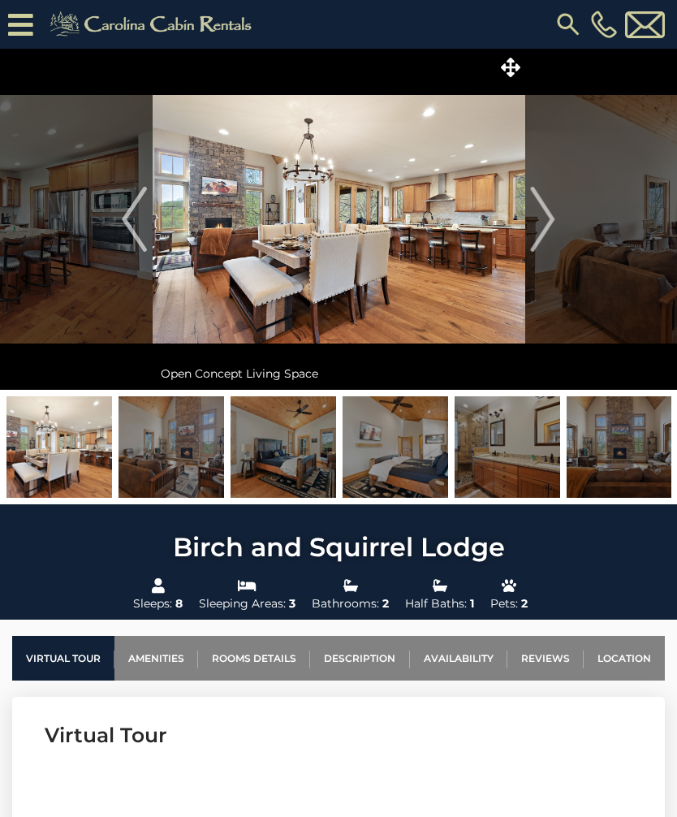
click at [544, 213] on img "Next" at bounding box center [543, 219] width 24 height 65
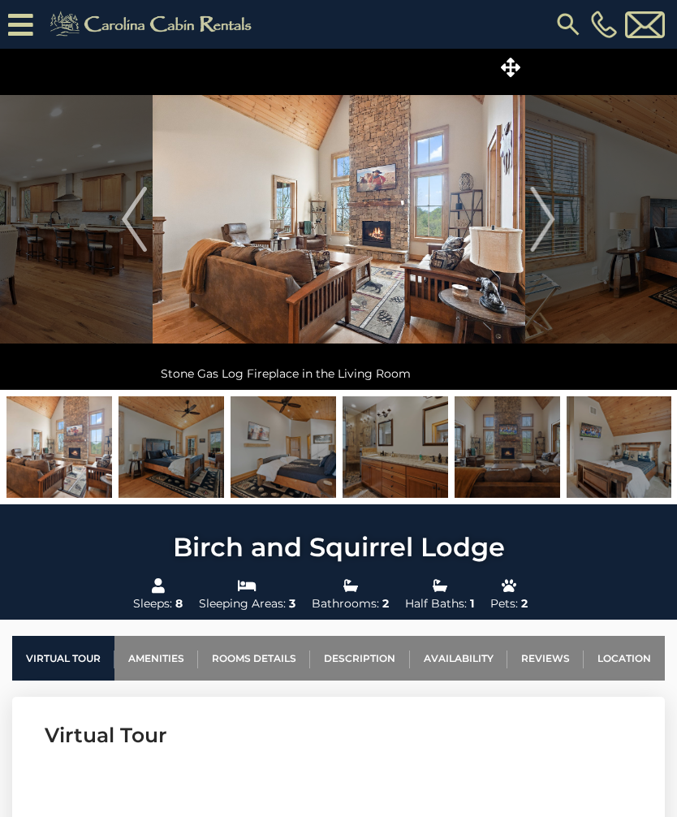
click at [546, 211] on img "Next" at bounding box center [543, 219] width 24 height 65
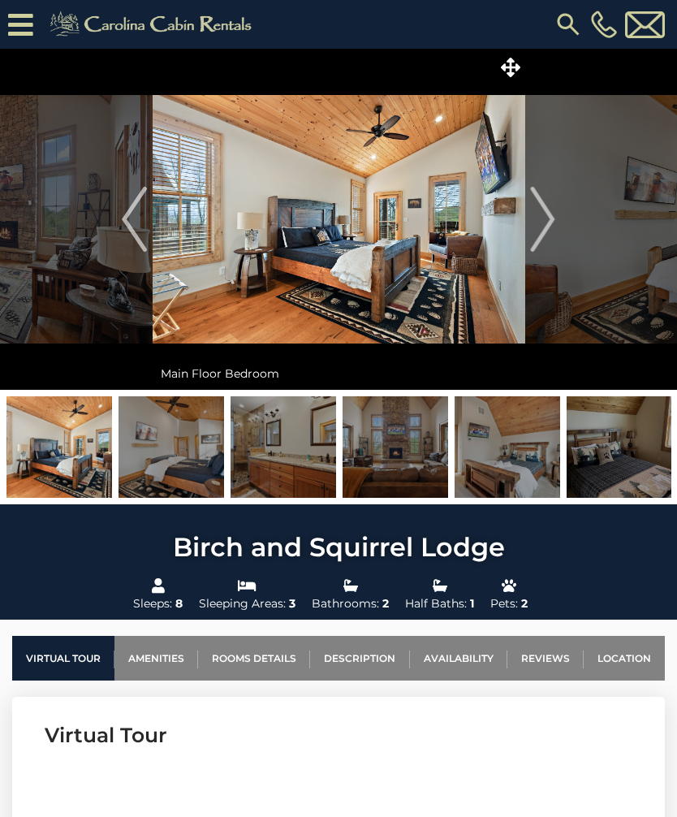
click at [556, 208] on button "Next" at bounding box center [542, 219] width 37 height 341
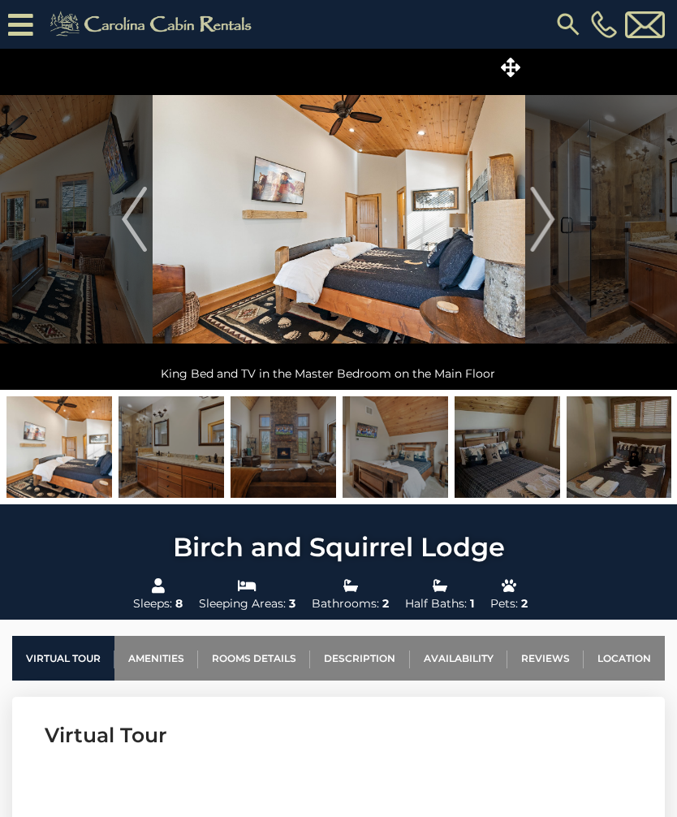
click at [550, 209] on img "Next" at bounding box center [543, 219] width 24 height 65
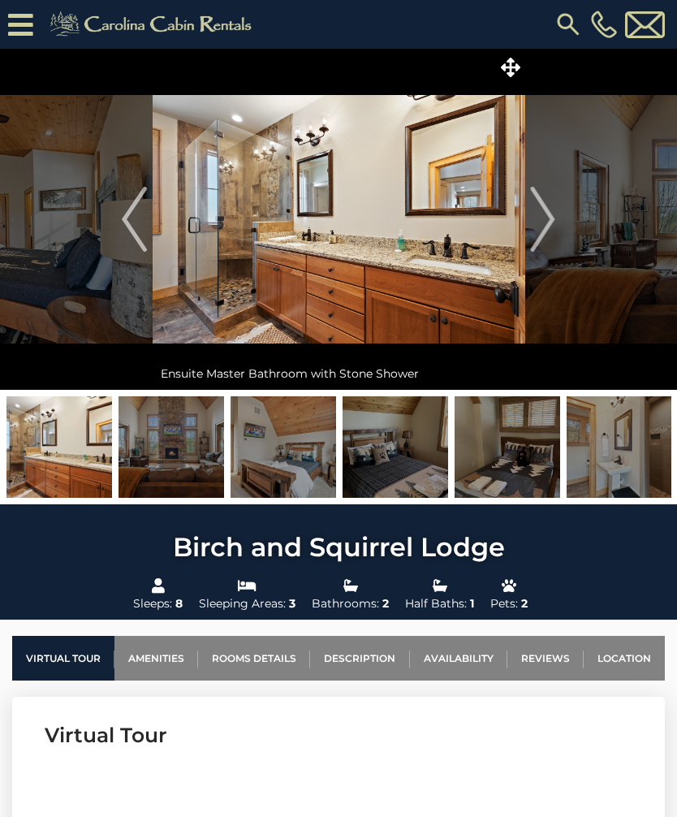
click at [548, 209] on img "Next" at bounding box center [543, 219] width 24 height 65
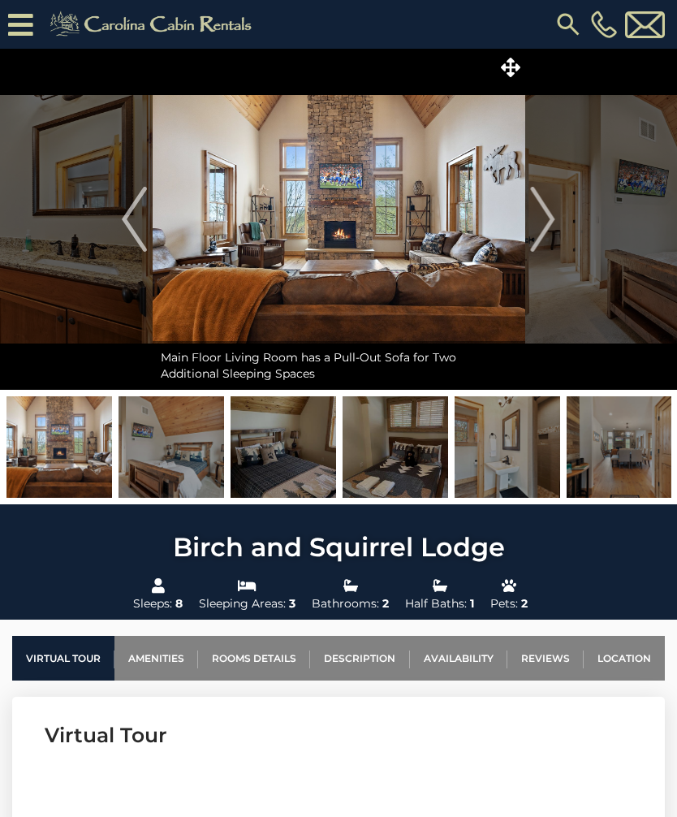
click at [546, 209] on img "Next" at bounding box center [543, 219] width 24 height 65
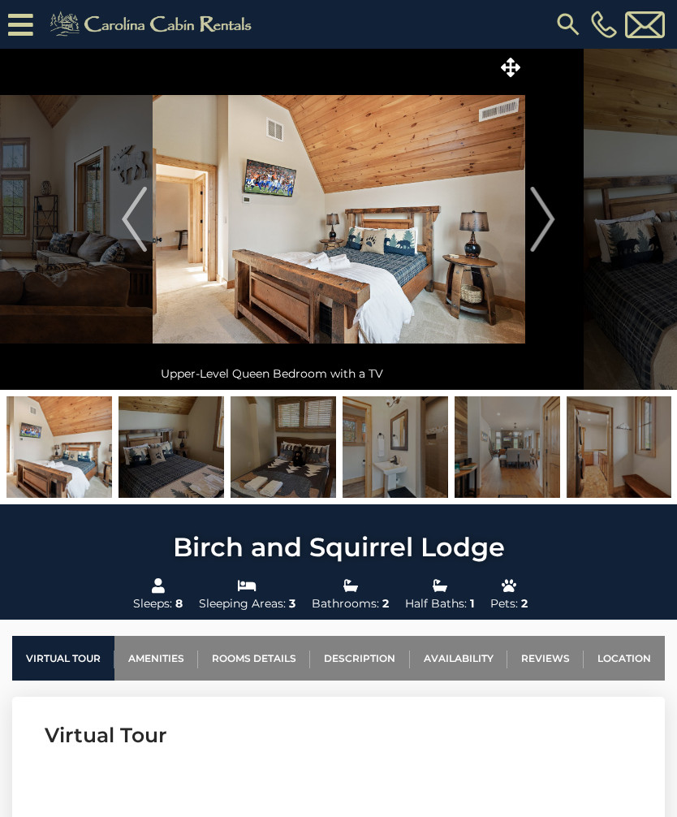
click at [537, 212] on img "Next" at bounding box center [543, 219] width 24 height 65
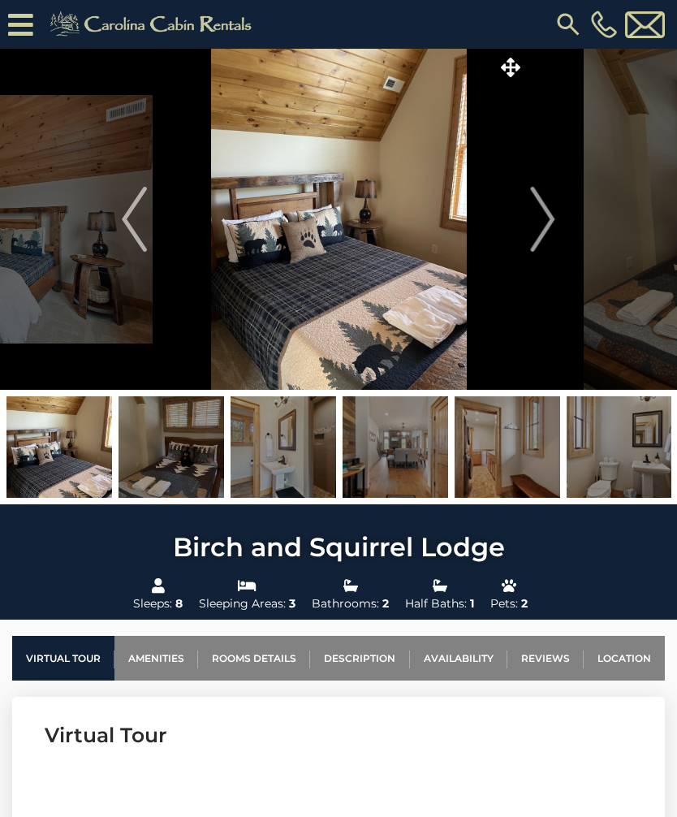
click at [525, 225] on button "Next" at bounding box center [542, 219] width 37 height 341
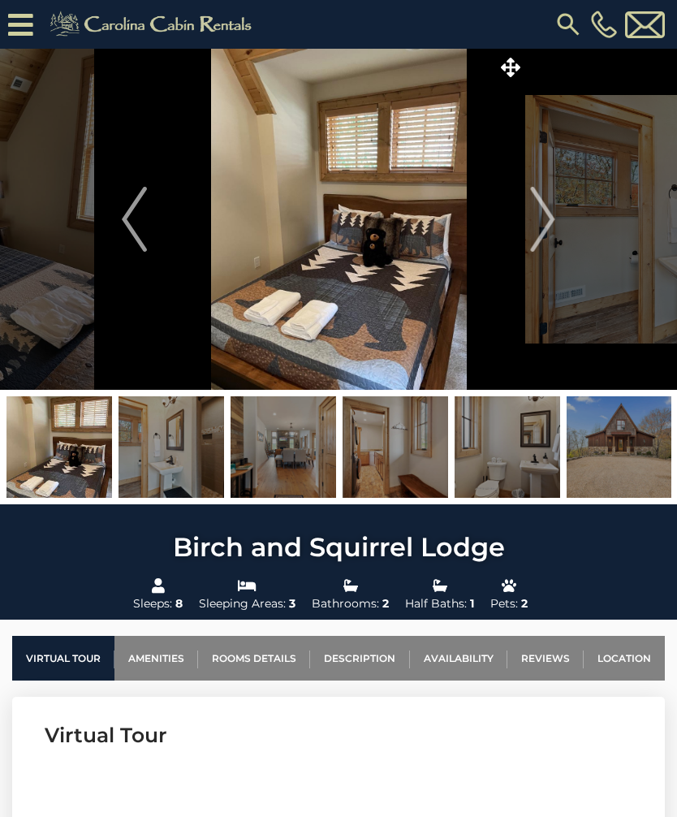
click at [531, 218] on img "Next" at bounding box center [543, 219] width 24 height 65
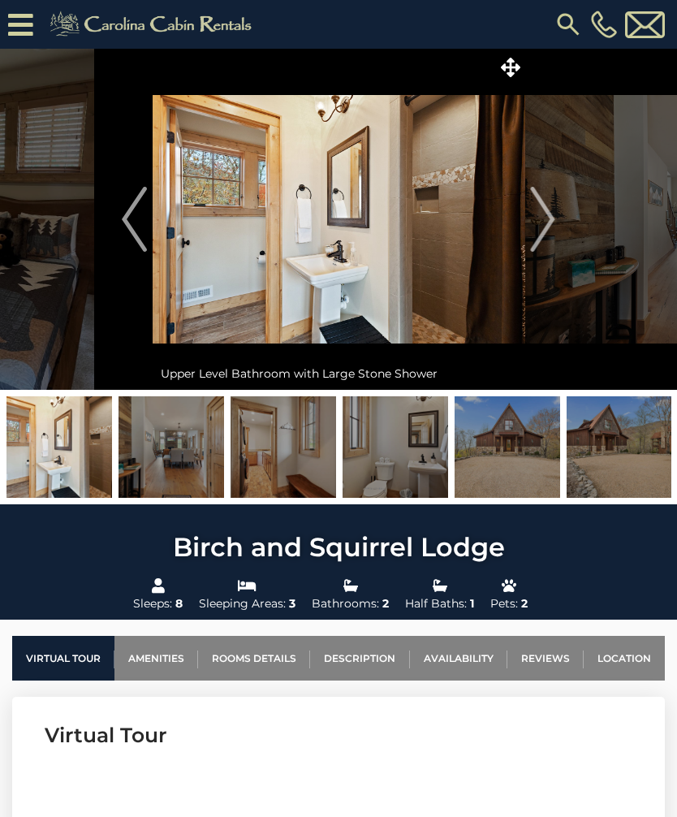
click at [548, 218] on img "Next" at bounding box center [543, 219] width 24 height 65
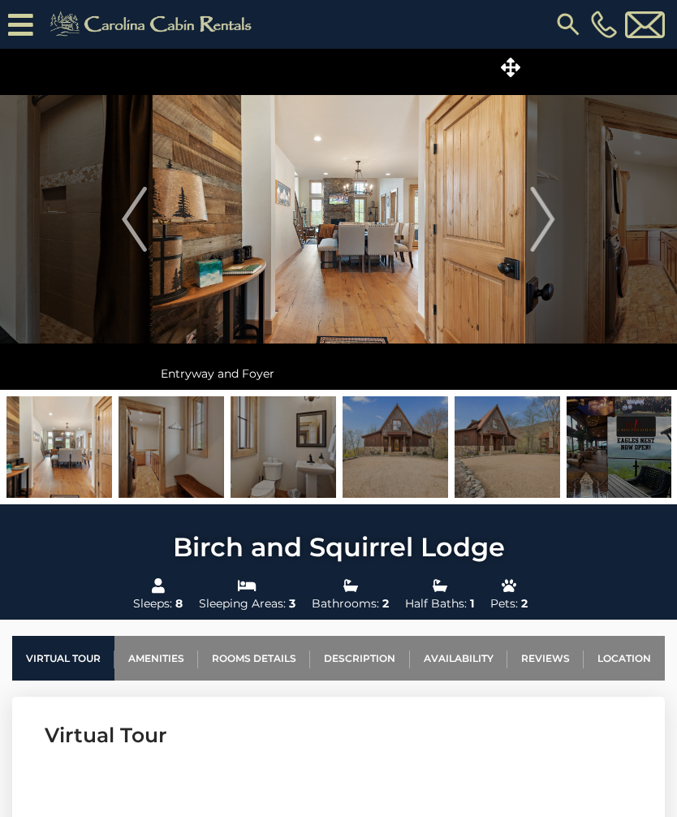
click at [538, 217] on img "Next" at bounding box center [543, 219] width 24 height 65
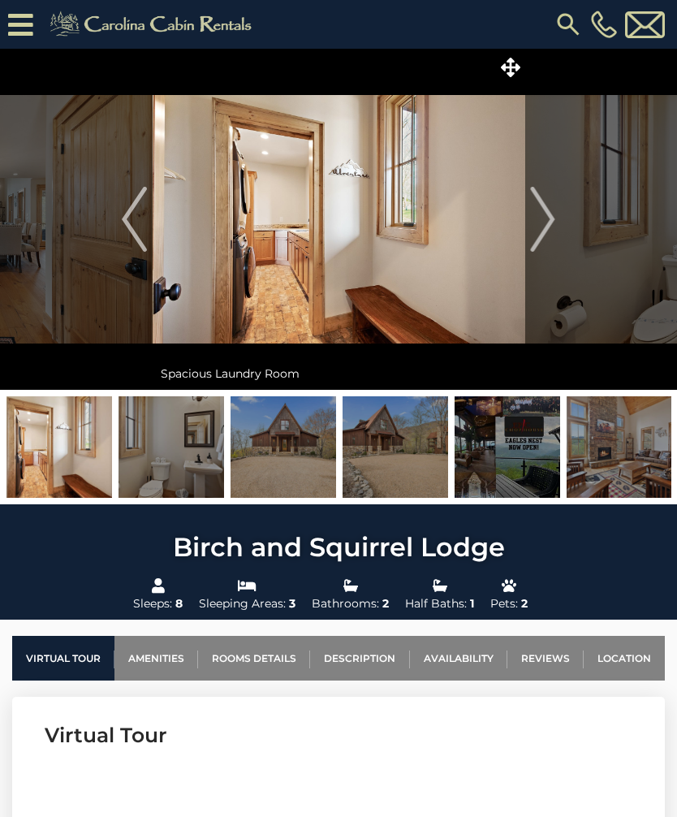
click at [532, 218] on img "Next" at bounding box center [543, 219] width 24 height 65
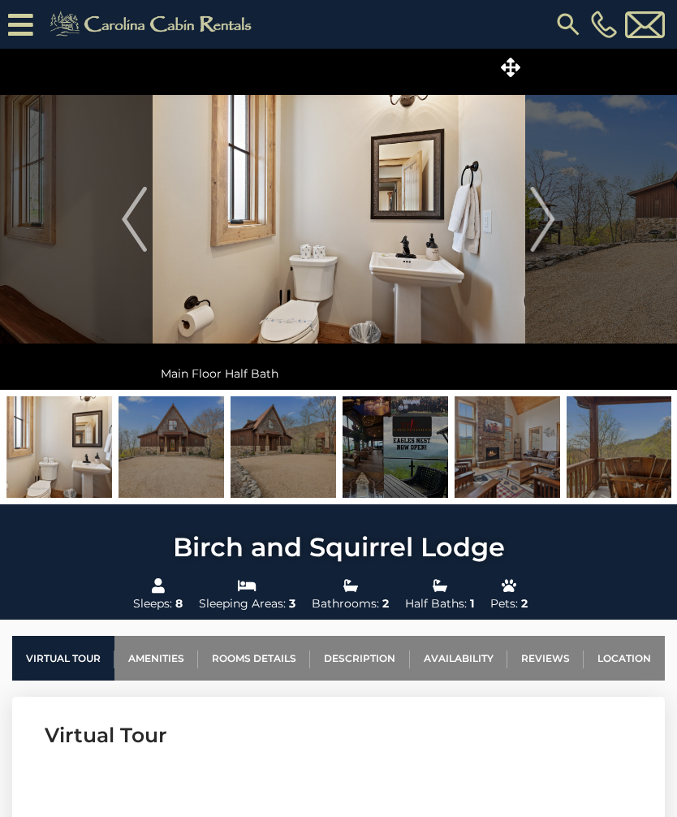
click at [536, 212] on img "Next" at bounding box center [543, 219] width 24 height 65
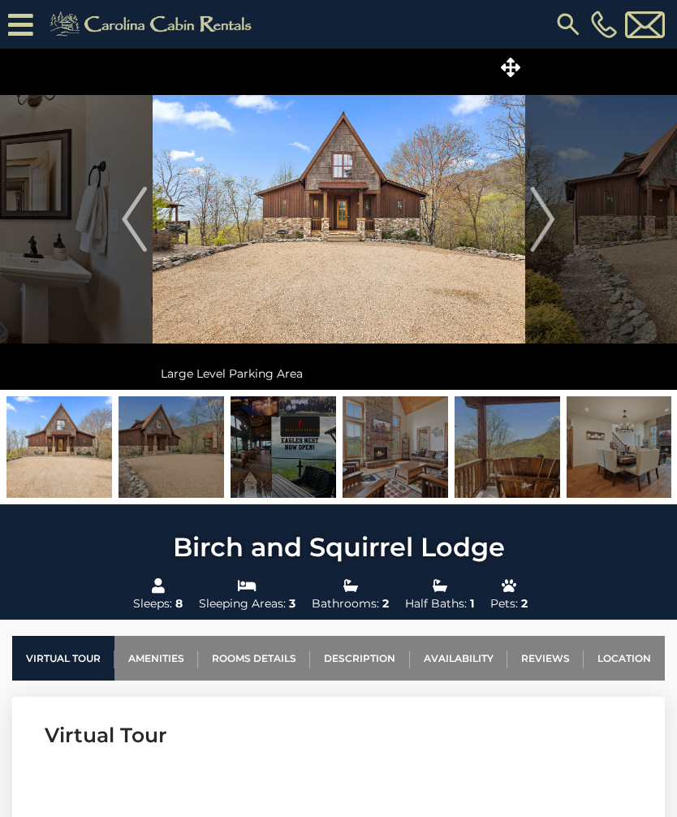
click at [541, 215] on img "Next" at bounding box center [543, 219] width 24 height 65
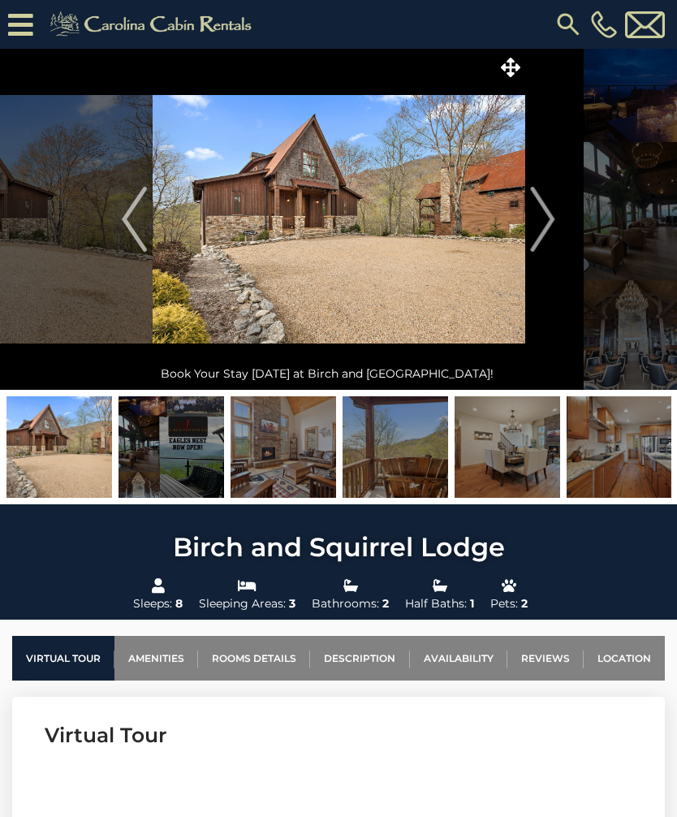
click at [538, 220] on img "Next" at bounding box center [543, 219] width 24 height 65
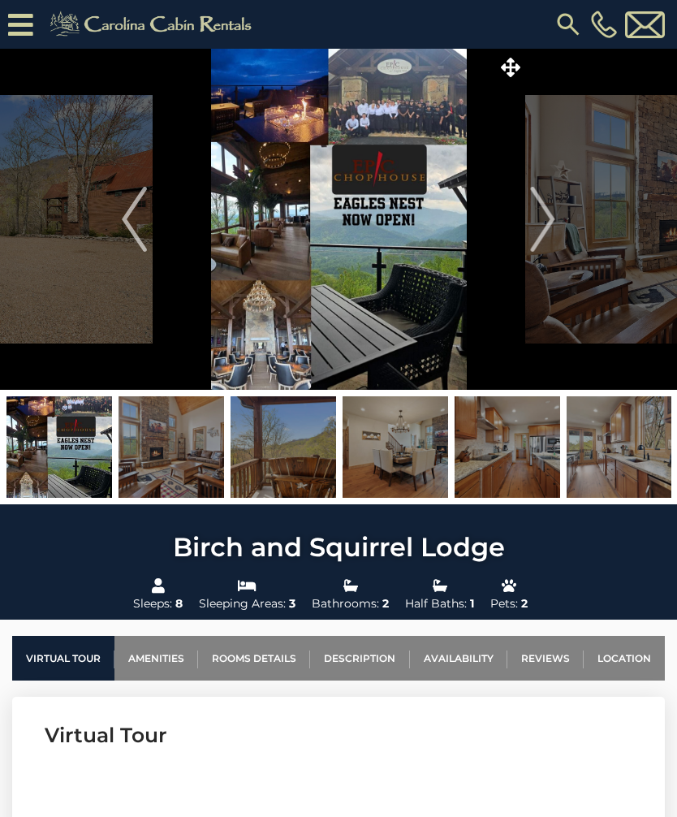
click at [555, 208] on button "Next" at bounding box center [542, 219] width 37 height 341
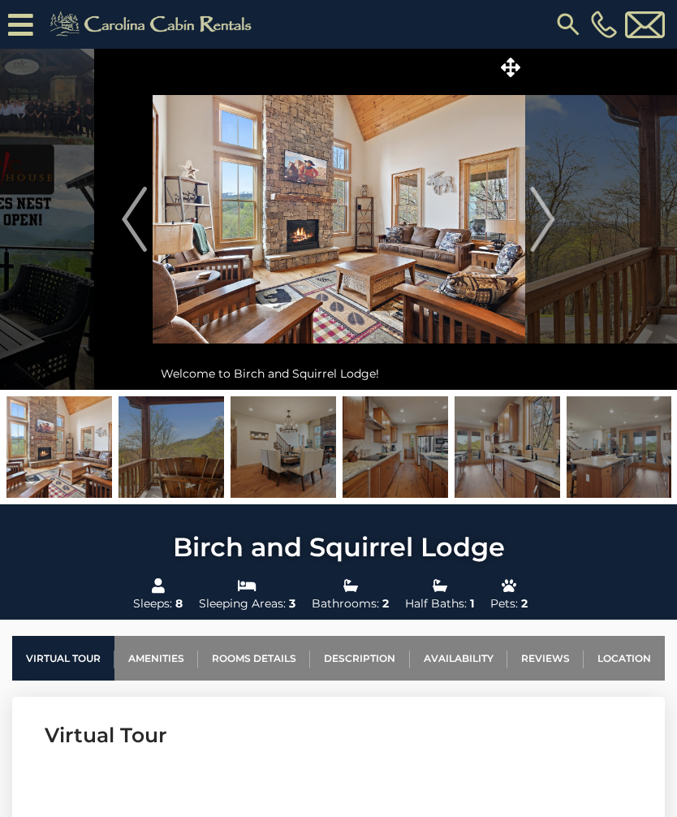
click at [540, 218] on img "Next" at bounding box center [543, 219] width 24 height 65
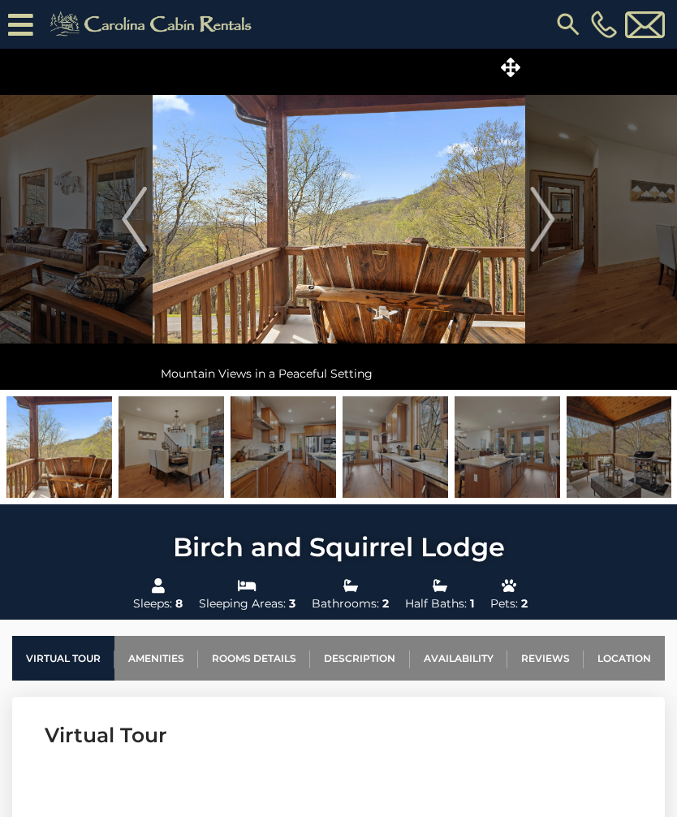
click at [554, 211] on img "Next" at bounding box center [543, 219] width 24 height 65
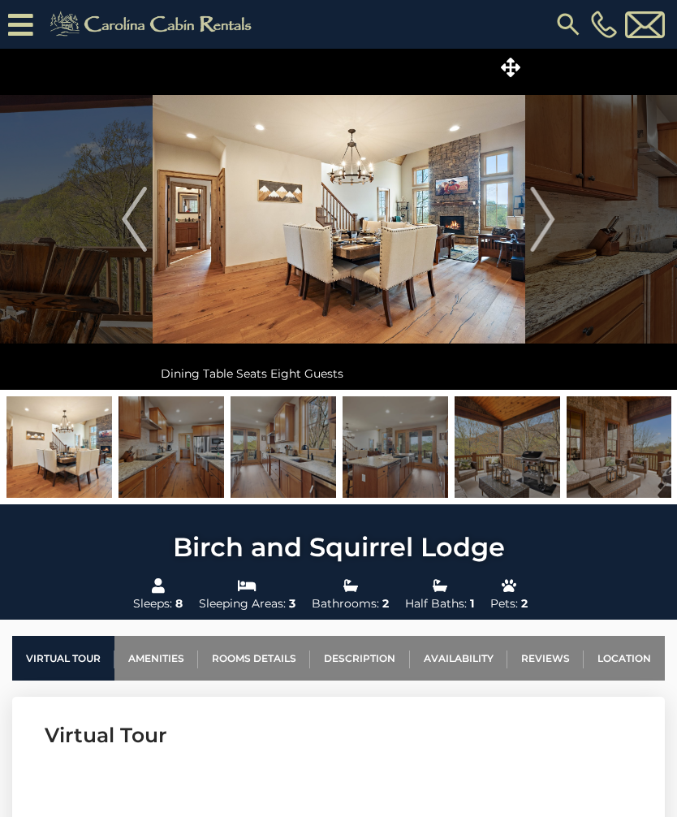
click at [549, 216] on img "Next" at bounding box center [543, 219] width 24 height 65
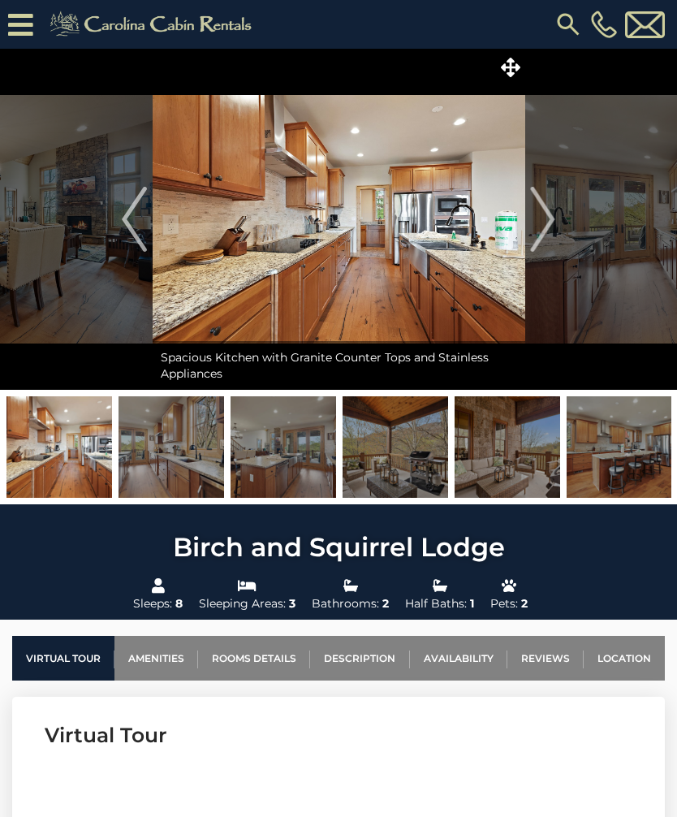
click at [547, 216] on img "Next" at bounding box center [543, 219] width 24 height 65
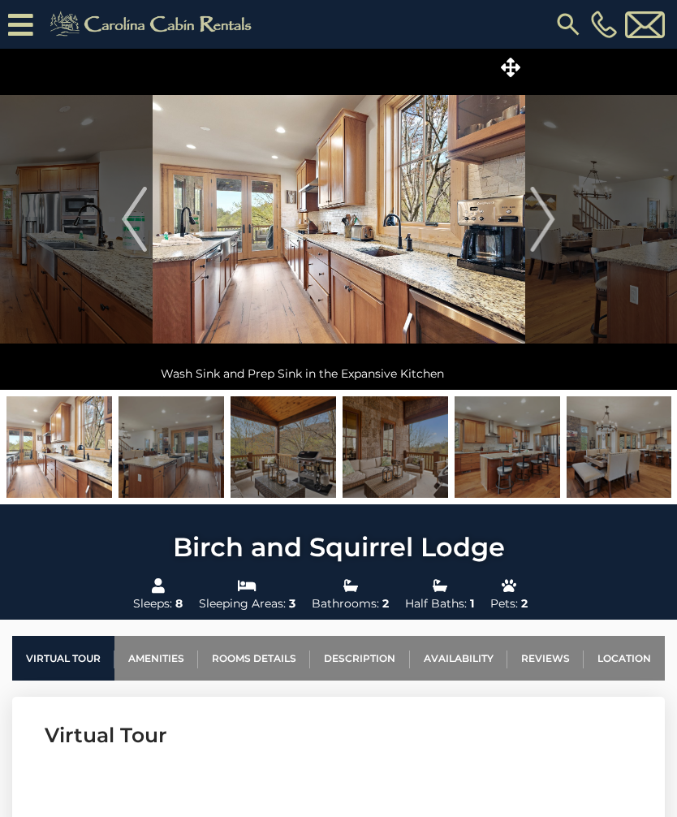
click at [541, 218] on img "Next" at bounding box center [543, 219] width 24 height 65
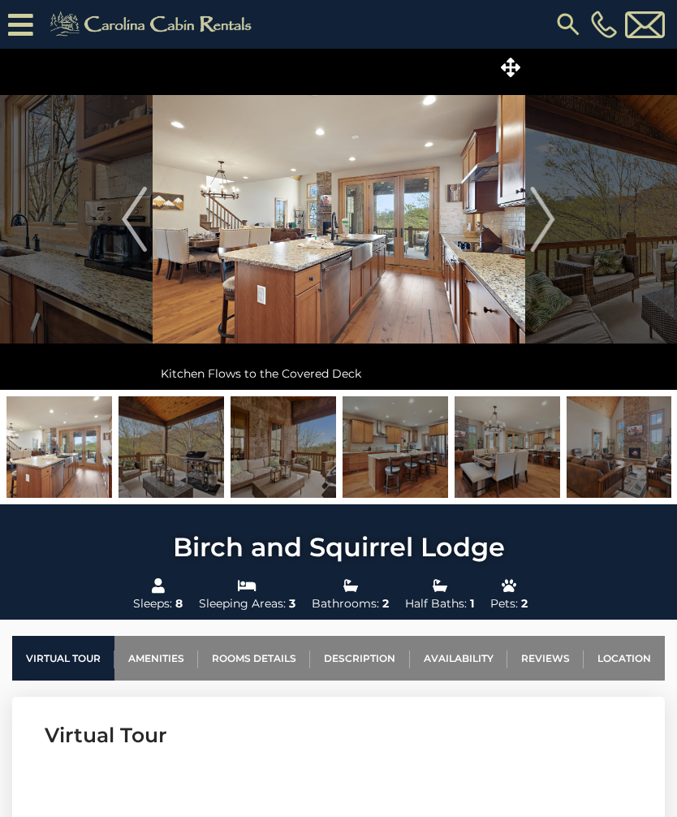
click at [547, 217] on img "Next" at bounding box center [543, 219] width 24 height 65
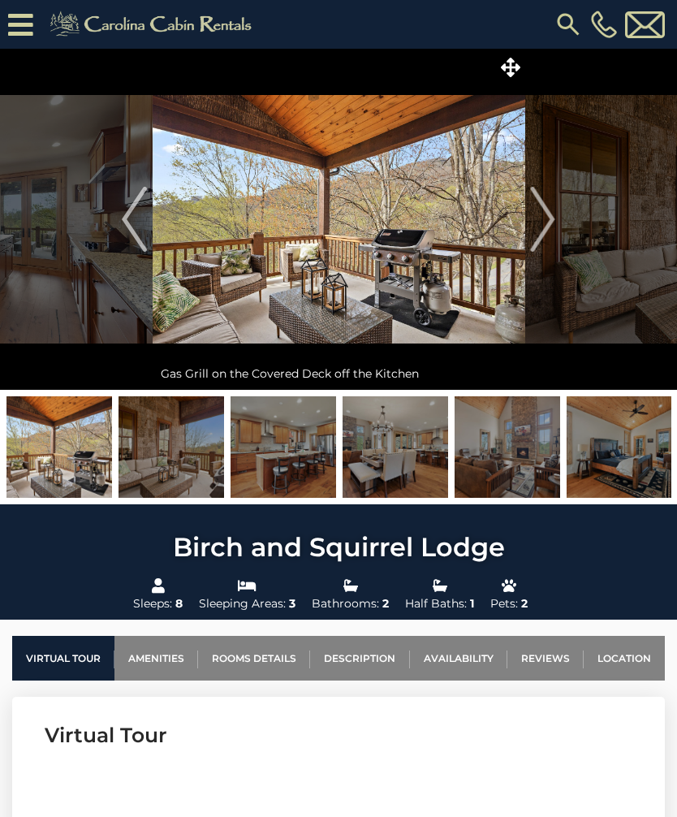
click at [540, 220] on img "Next" at bounding box center [543, 219] width 24 height 65
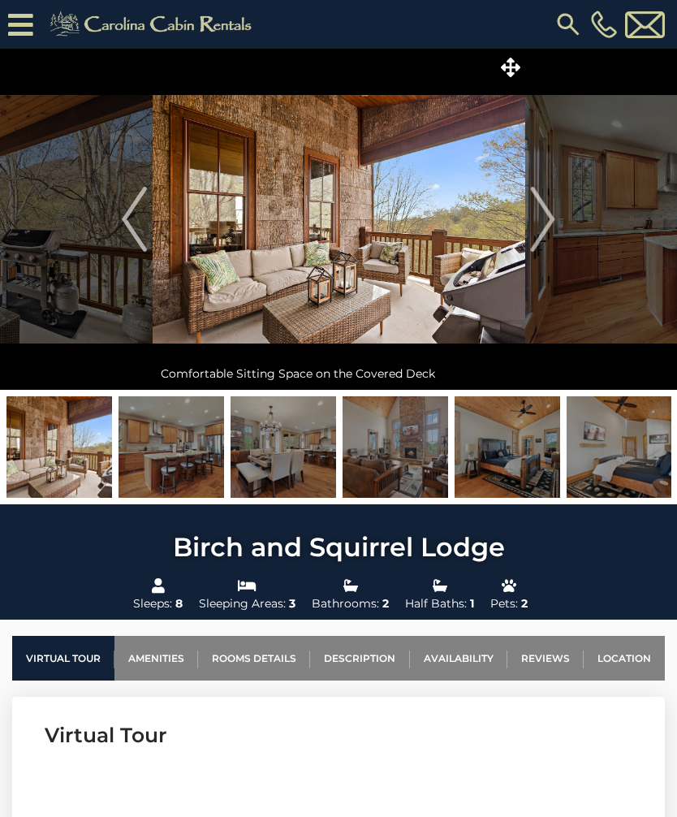
click at [546, 218] on img "Next" at bounding box center [543, 219] width 24 height 65
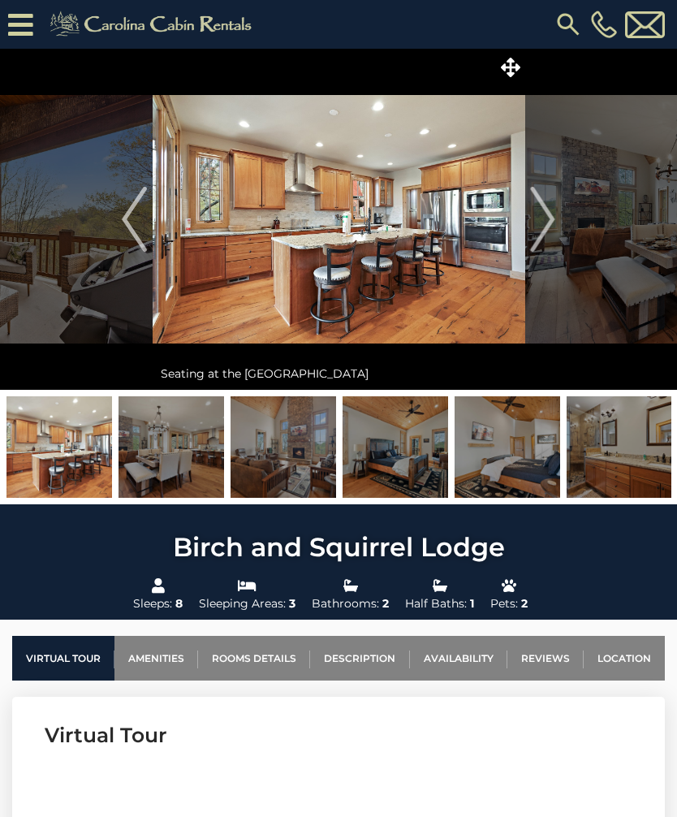
click at [541, 219] on img "Next" at bounding box center [543, 219] width 24 height 65
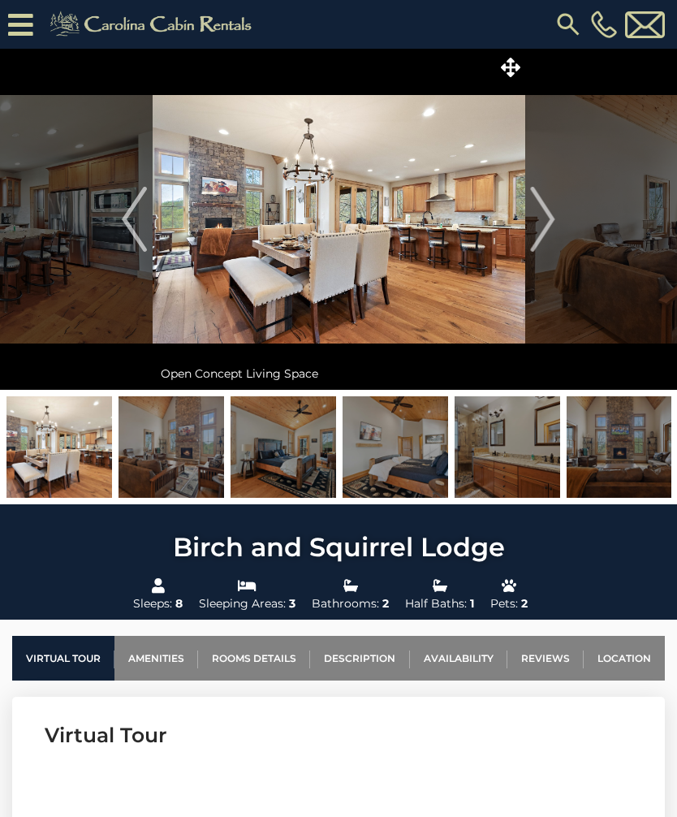
click at [547, 220] on img "Next" at bounding box center [543, 219] width 24 height 65
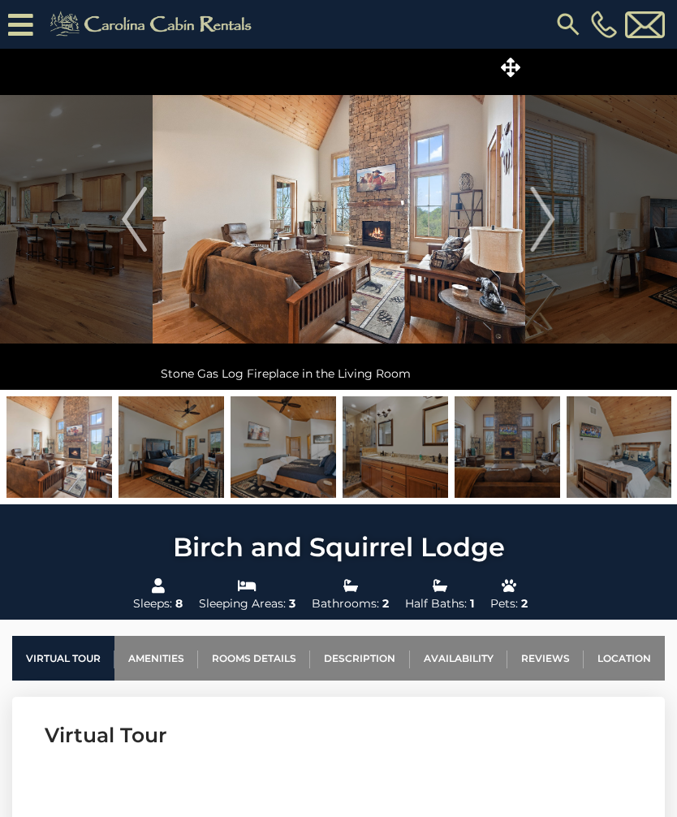
click at [550, 218] on img "Next" at bounding box center [543, 219] width 24 height 65
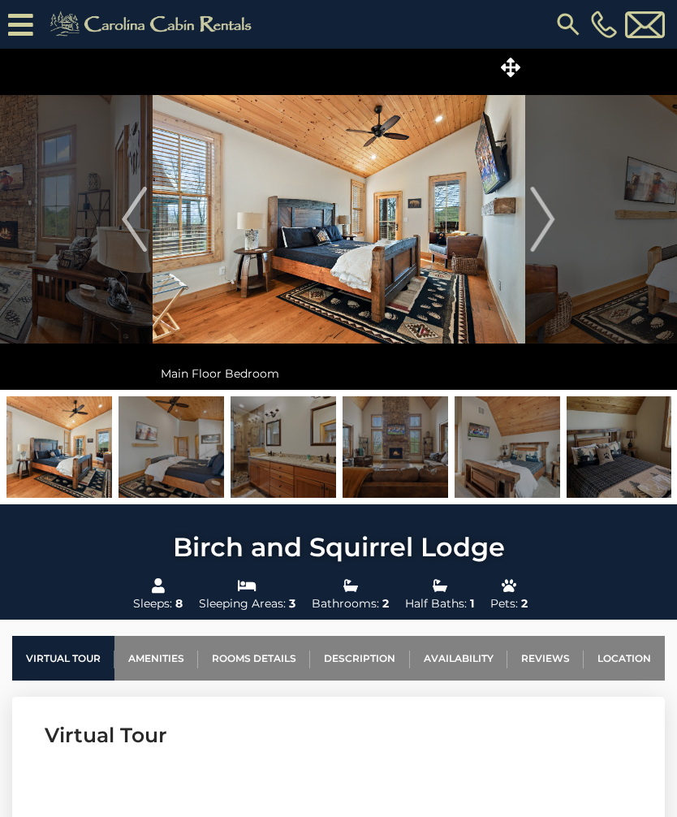
click at [547, 219] on img "Next" at bounding box center [543, 219] width 24 height 65
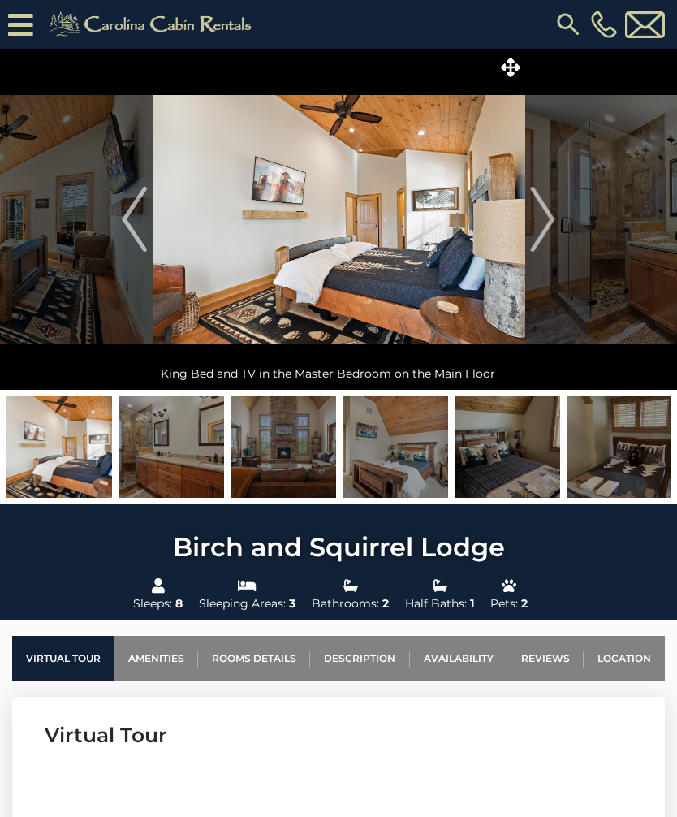
click at [545, 219] on img "Next" at bounding box center [543, 219] width 24 height 65
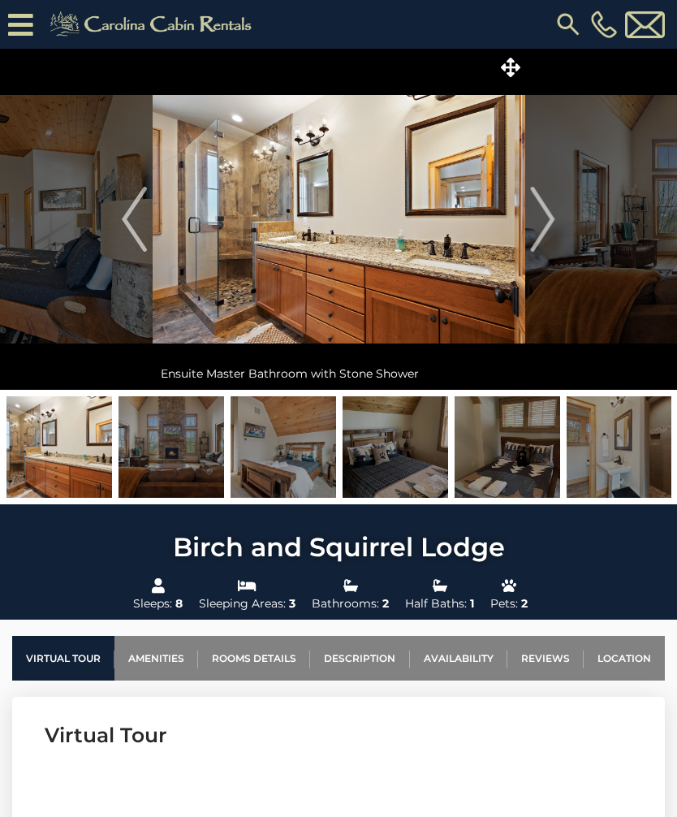
click at [545, 219] on img "Next" at bounding box center [543, 219] width 24 height 65
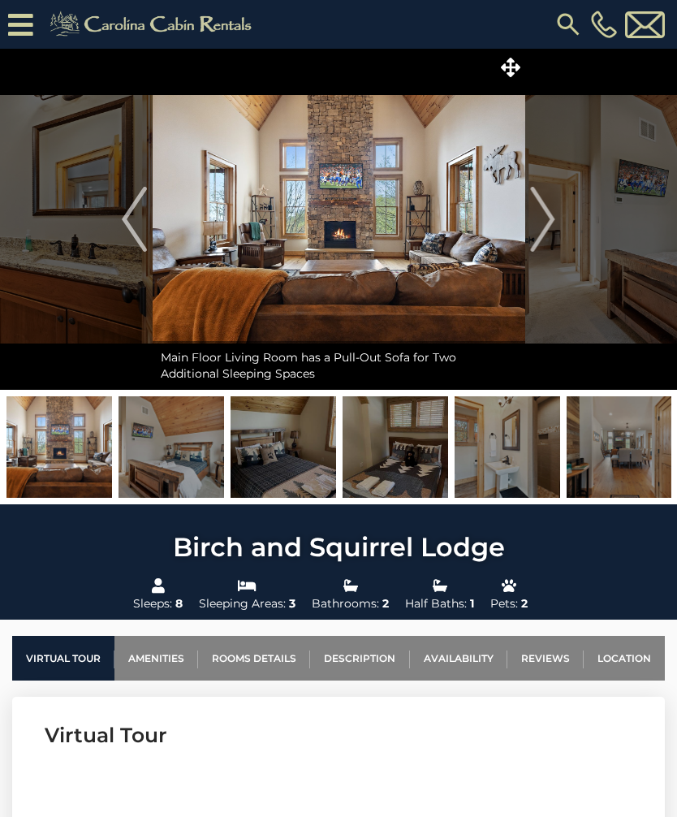
click at [550, 218] on img "Next" at bounding box center [543, 219] width 24 height 65
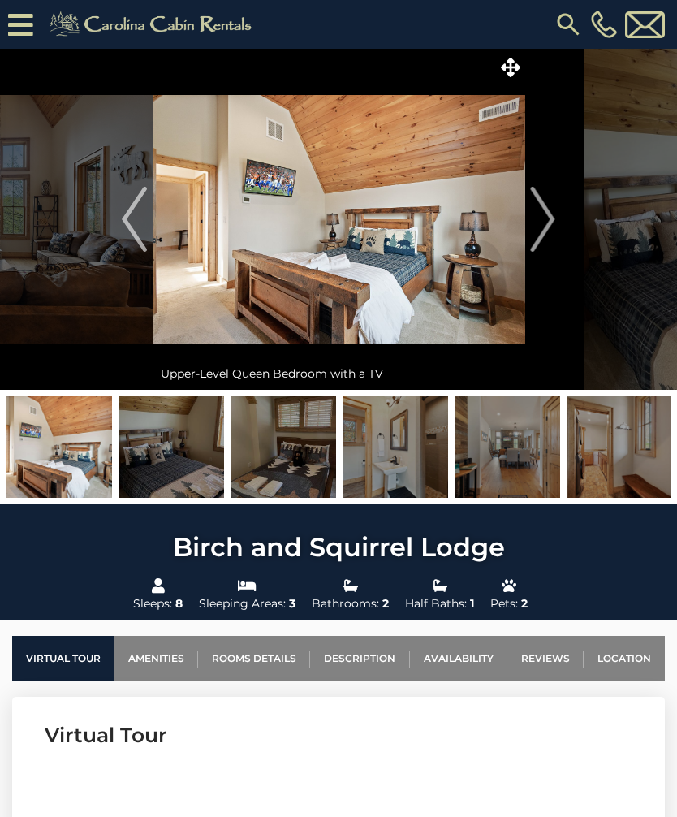
click at [546, 215] on img "Next" at bounding box center [543, 219] width 24 height 65
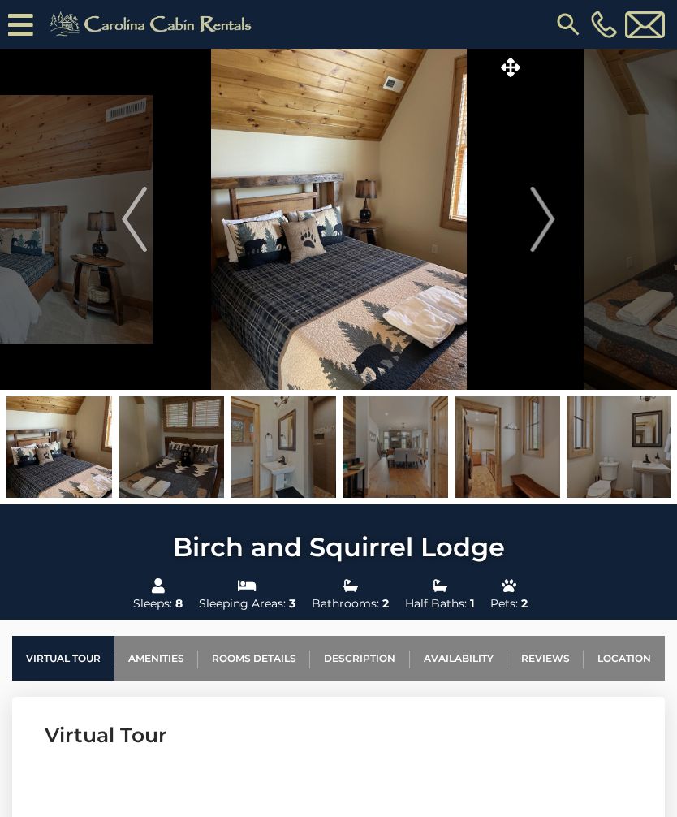
click at [548, 221] on img "Next" at bounding box center [543, 219] width 24 height 65
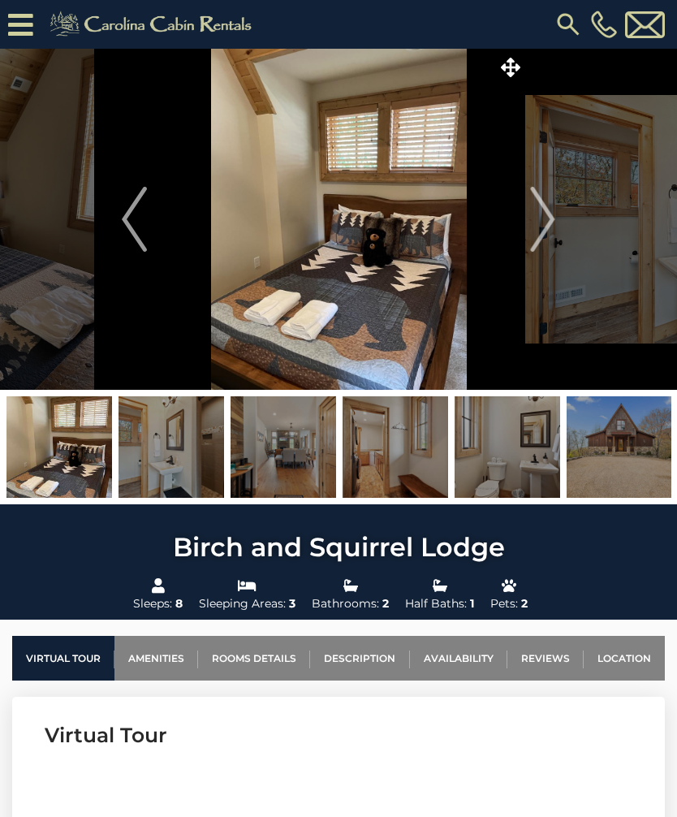
click at [550, 214] on img "Next" at bounding box center [543, 219] width 24 height 65
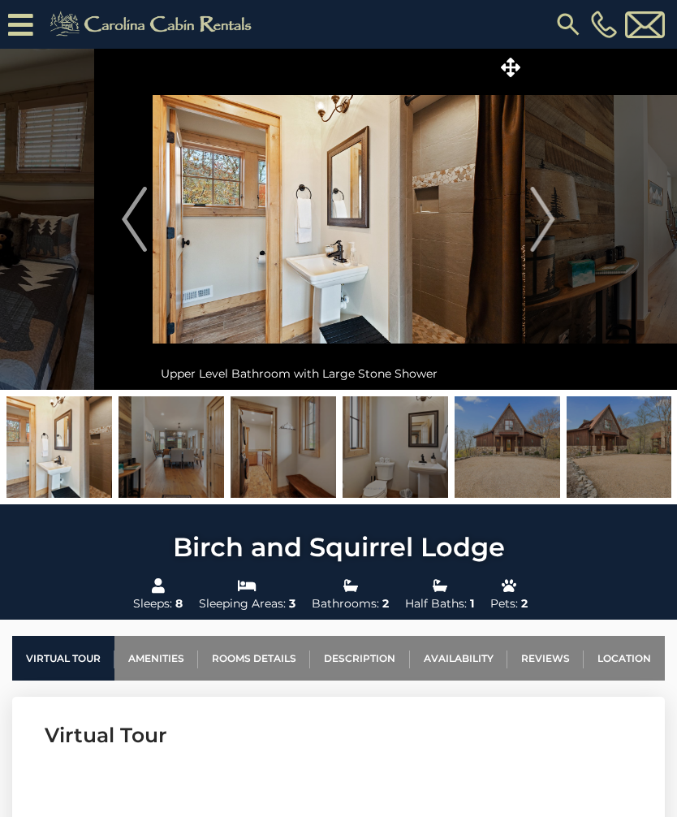
click at [553, 212] on img "Next" at bounding box center [543, 219] width 24 height 65
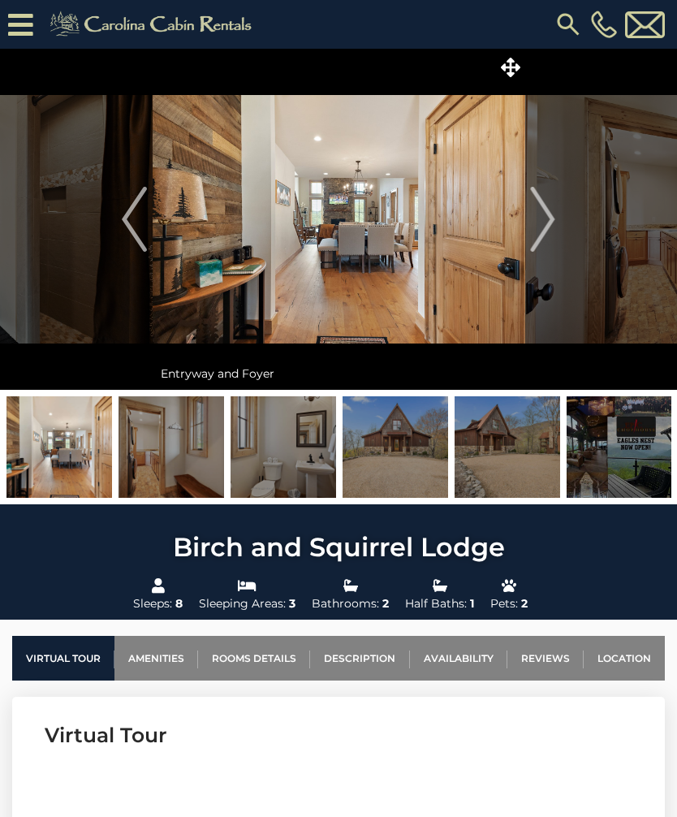
click at [546, 215] on img "Next" at bounding box center [543, 219] width 24 height 65
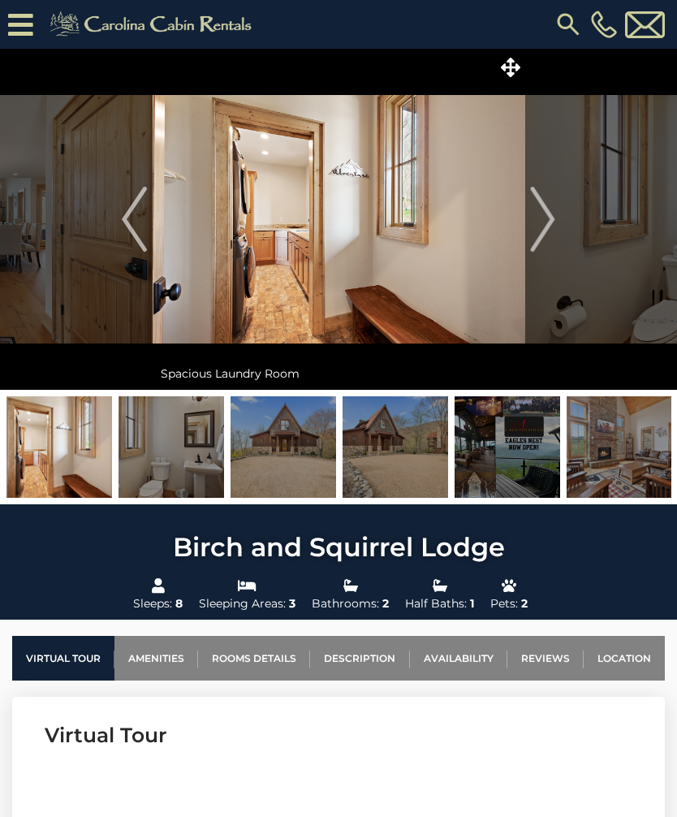
click at [542, 218] on img "Next" at bounding box center [543, 219] width 24 height 65
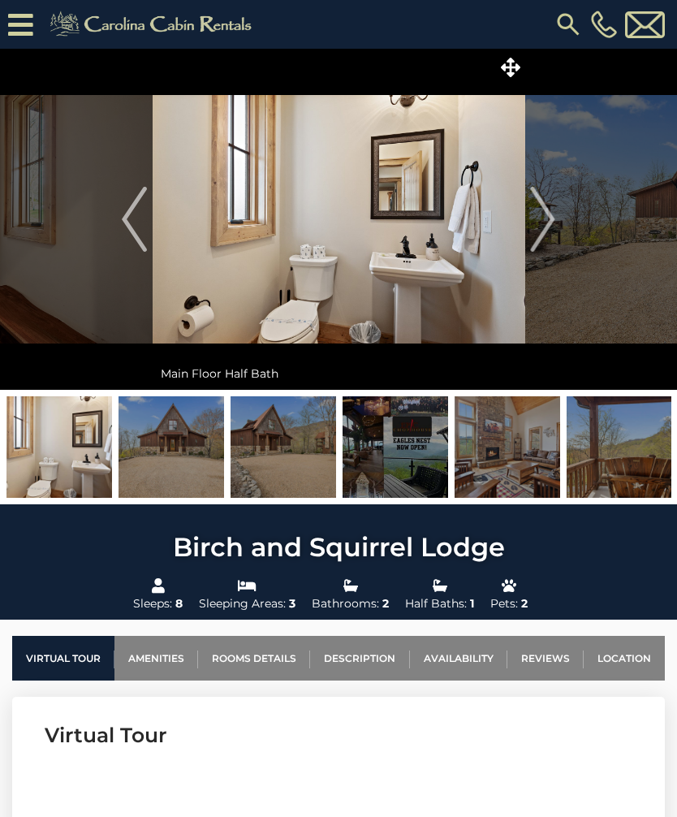
click at [541, 218] on img "Next" at bounding box center [543, 219] width 24 height 65
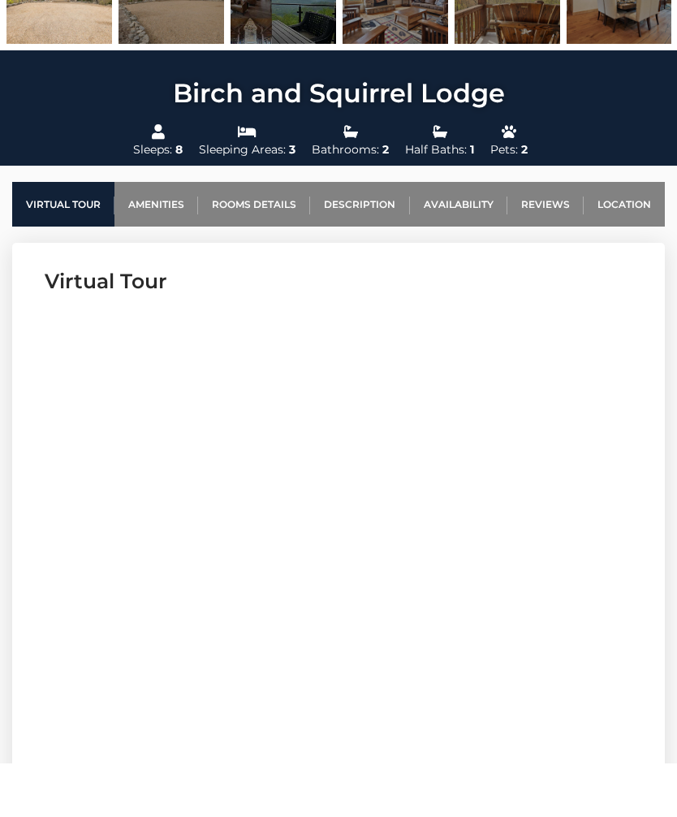
scroll to position [486, 0]
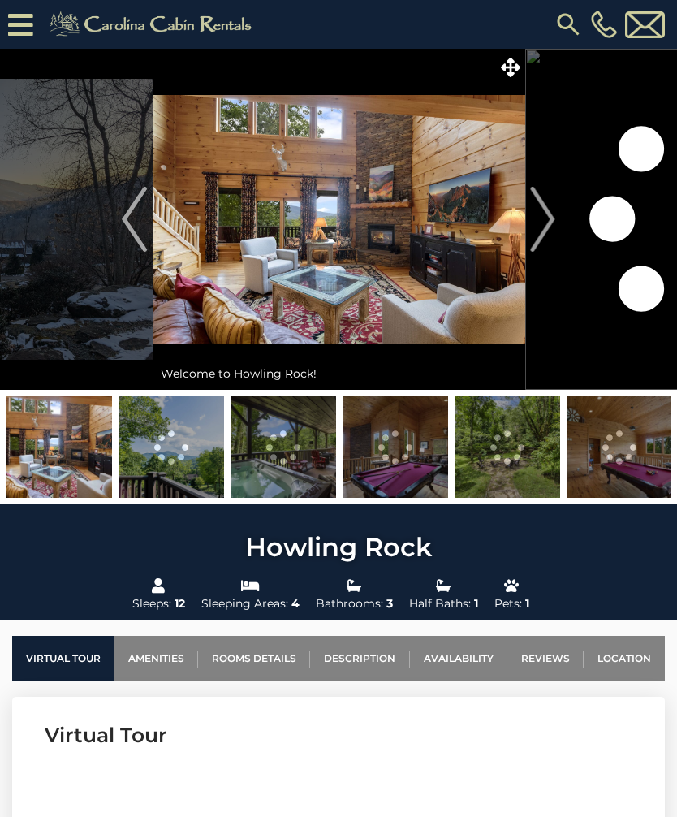
click at [616, 650] on link "Location" at bounding box center [624, 658] width 81 height 45
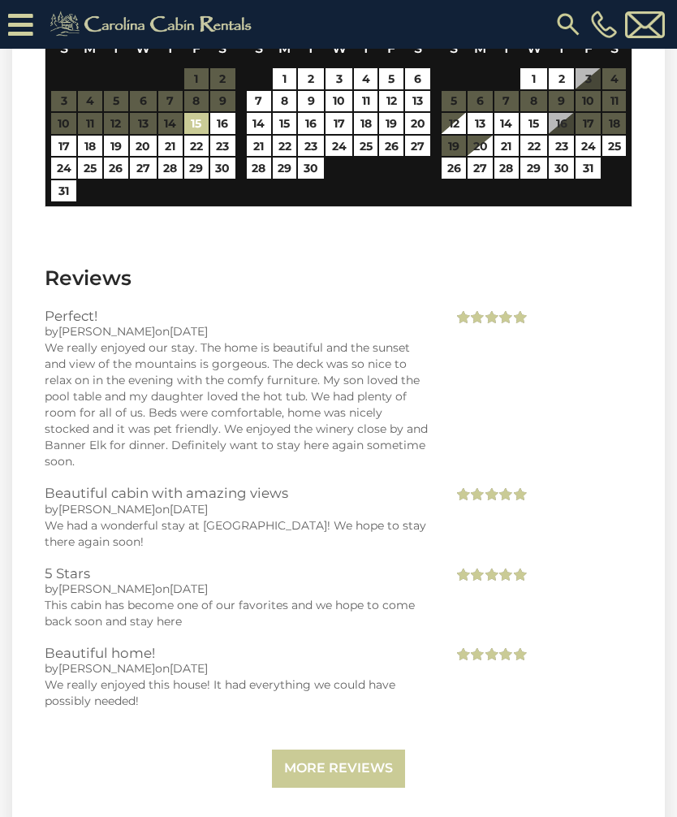
scroll to position [5088, 0]
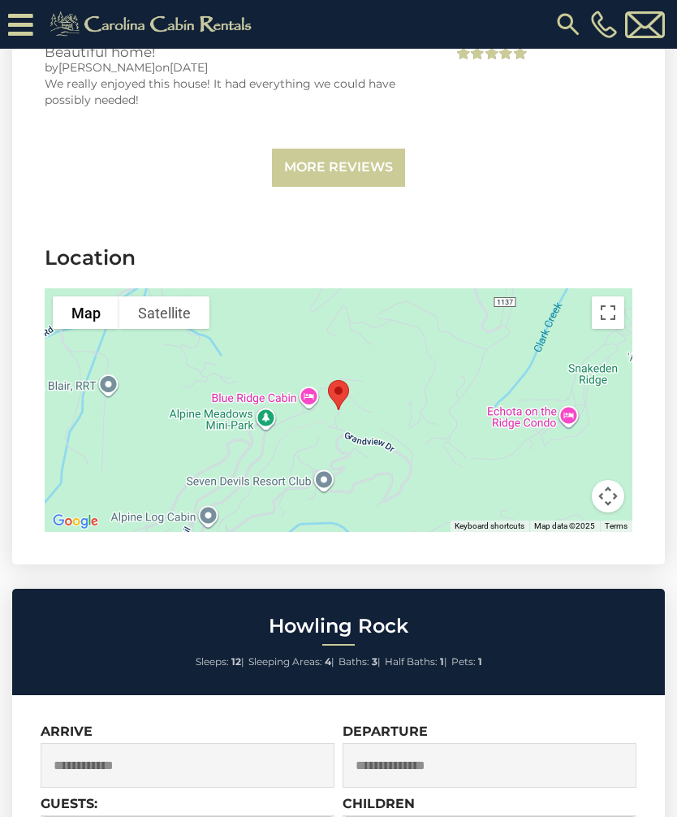
click at [609, 296] on button "Toggle fullscreen view" at bounding box center [608, 312] width 32 height 32
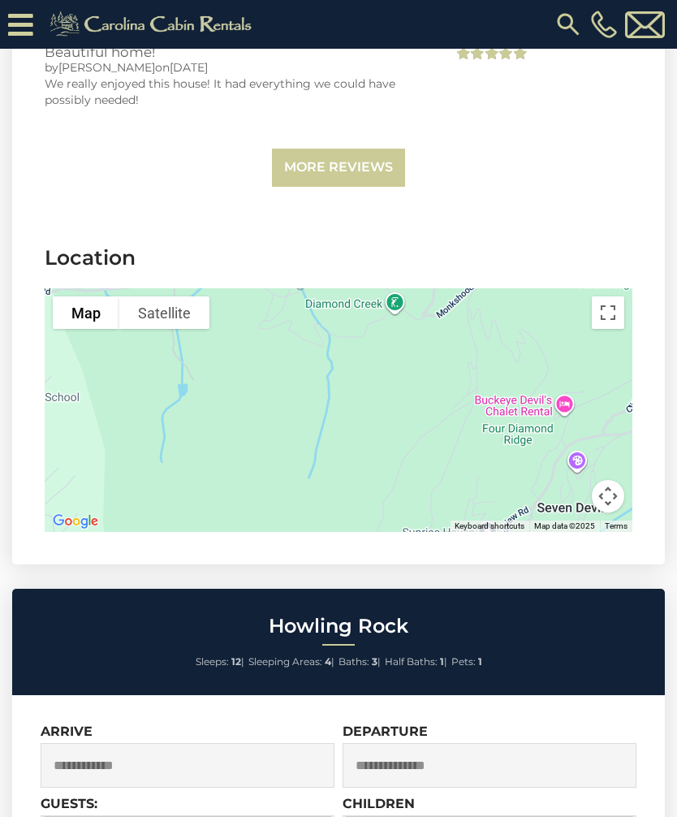
click at [605, 296] on button "Toggle fullscreen view" at bounding box center [608, 312] width 32 height 32
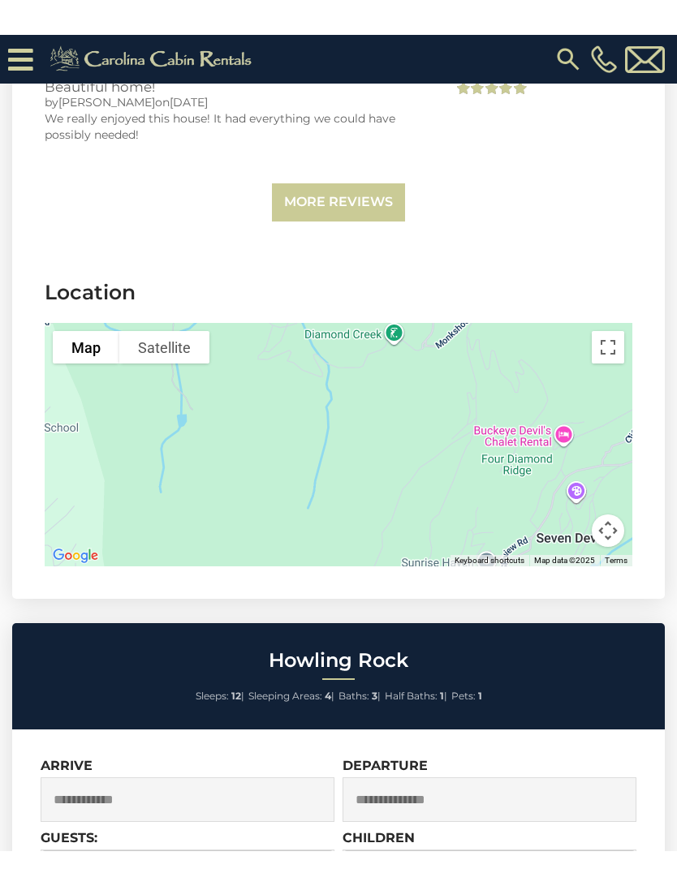
scroll to position [0, 0]
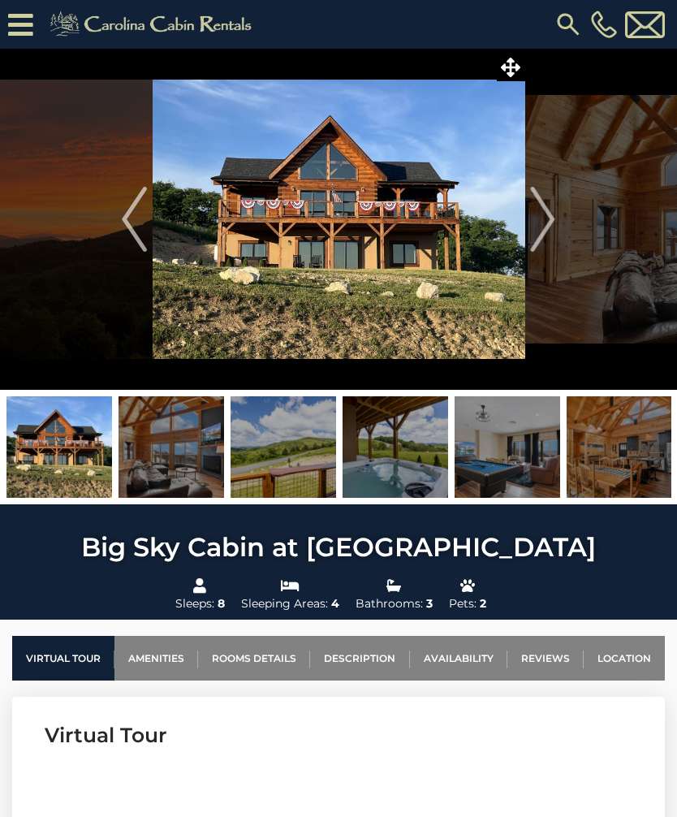
click at [623, 653] on link "Location" at bounding box center [624, 658] width 81 height 45
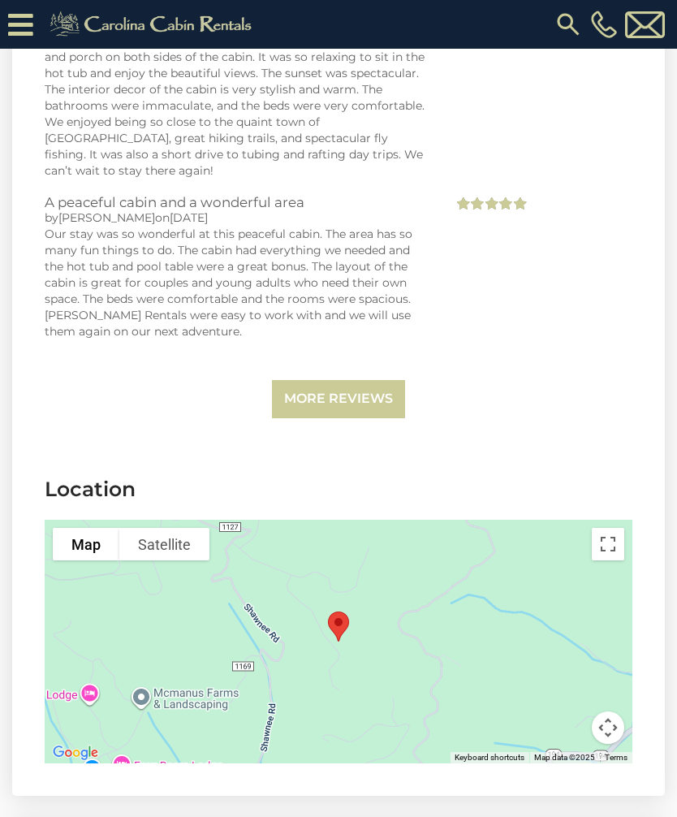
scroll to position [4148, 0]
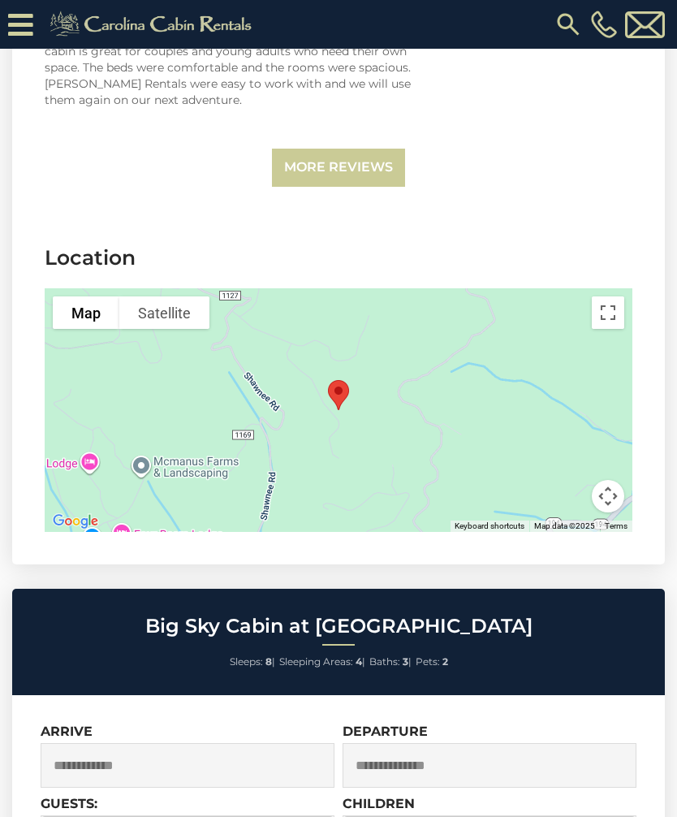
click at [618, 296] on button "Toggle fullscreen view" at bounding box center [608, 312] width 32 height 32
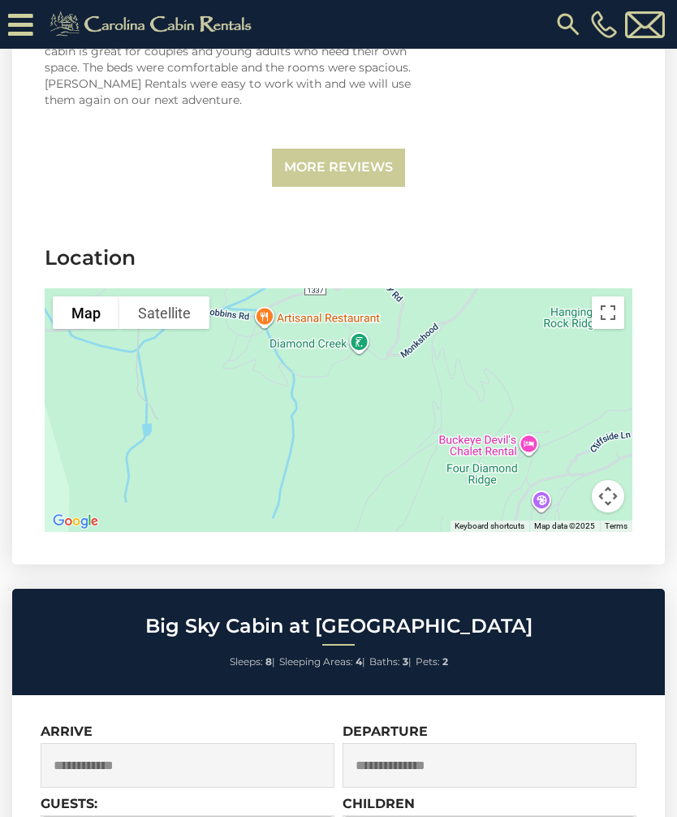
click at [606, 296] on button "Toggle fullscreen view" at bounding box center [608, 312] width 32 height 32
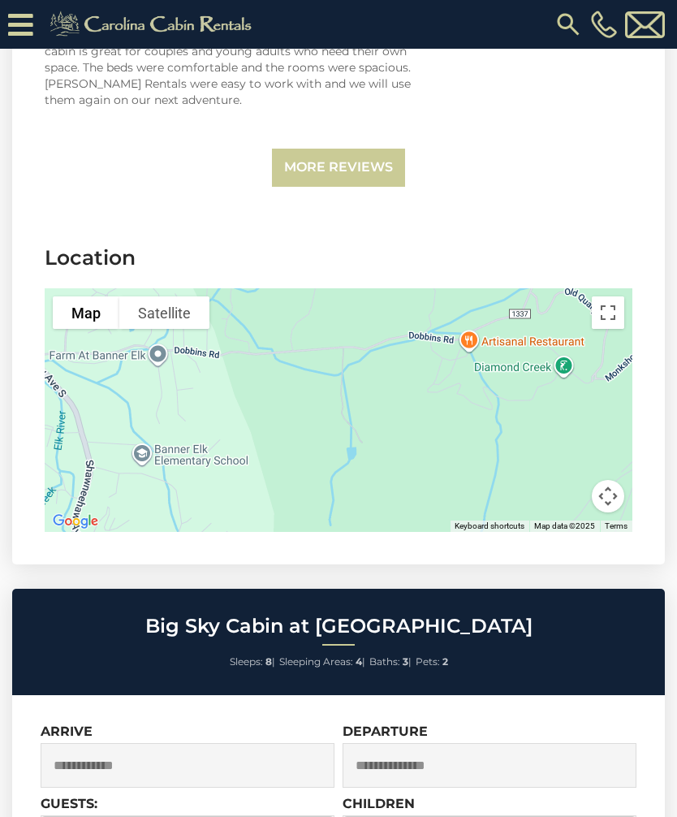
click at [360, 149] on link "More Reviews" at bounding box center [338, 168] width 133 height 38
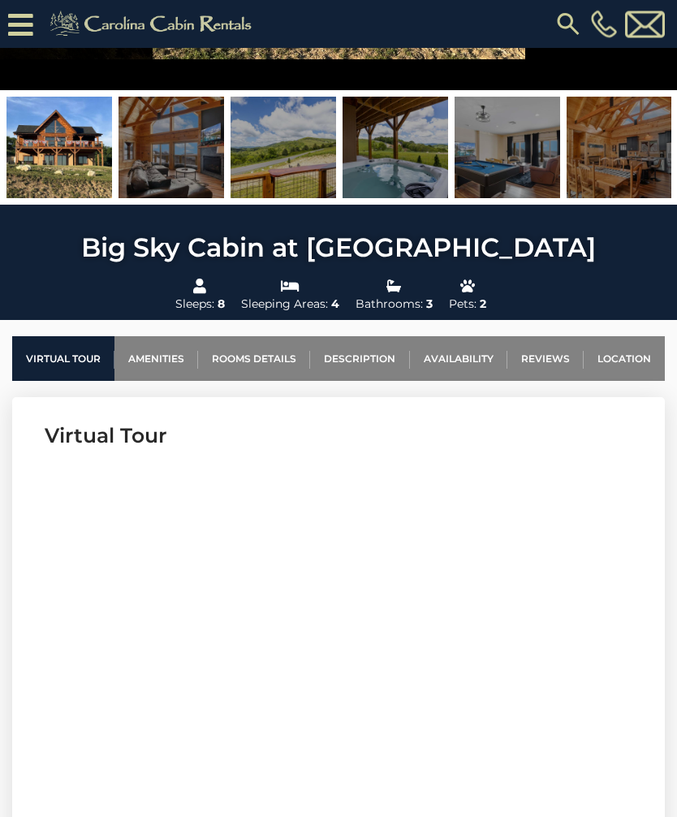
scroll to position [0, 0]
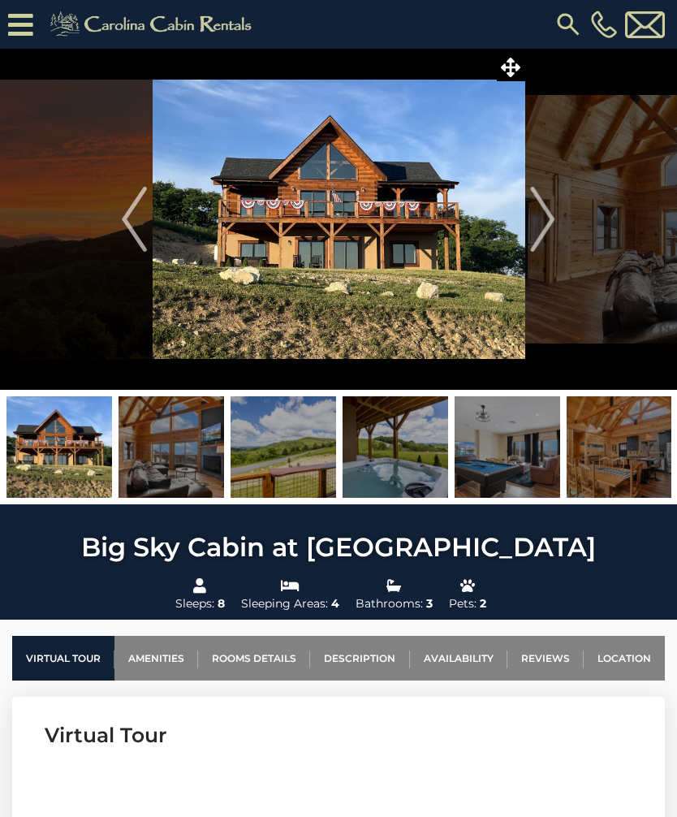
click at [550, 213] on img "Next" at bounding box center [543, 219] width 24 height 65
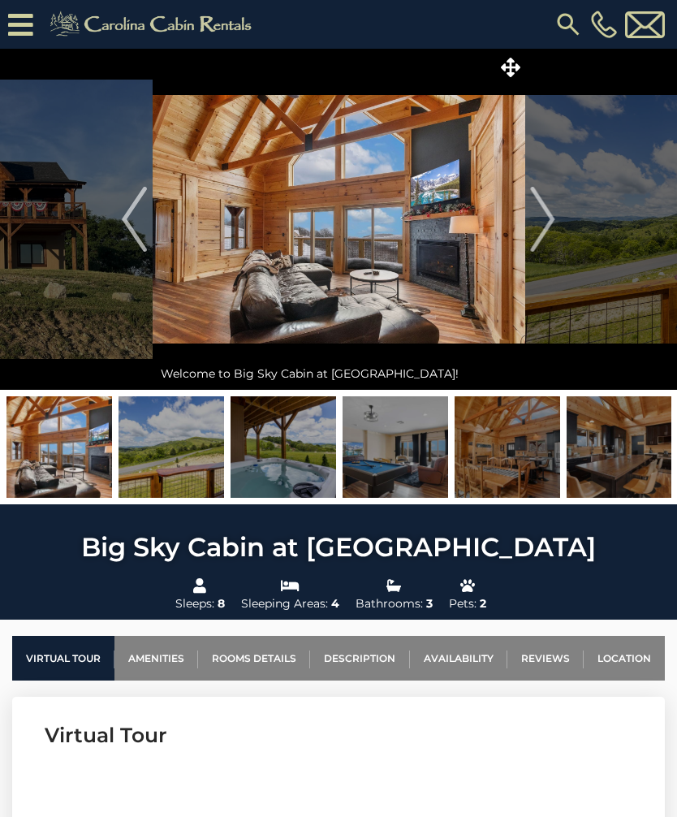
click at [552, 213] on img "Next" at bounding box center [543, 219] width 24 height 65
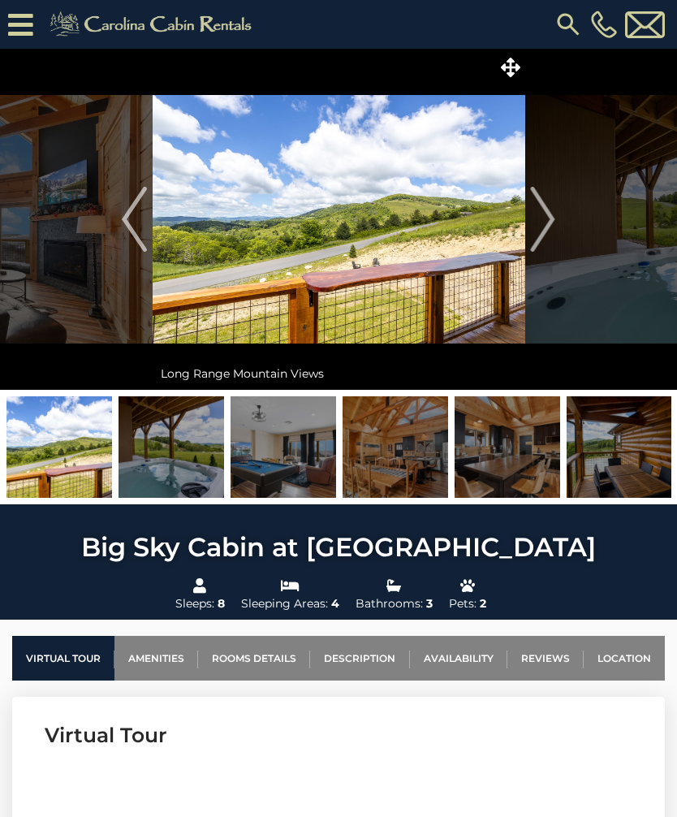
click at [552, 214] on img "Next" at bounding box center [543, 219] width 24 height 65
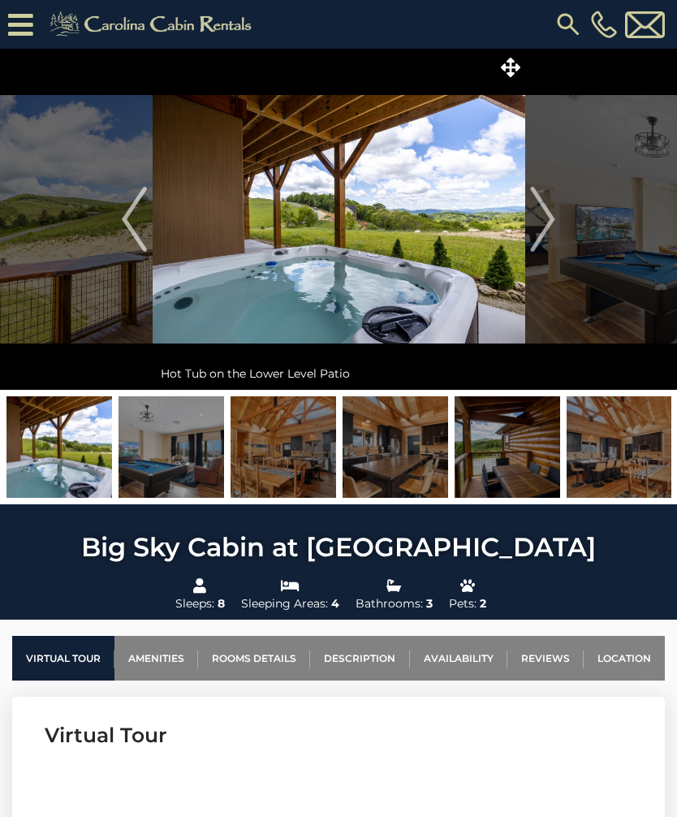
click at [550, 214] on img "Next" at bounding box center [543, 219] width 24 height 65
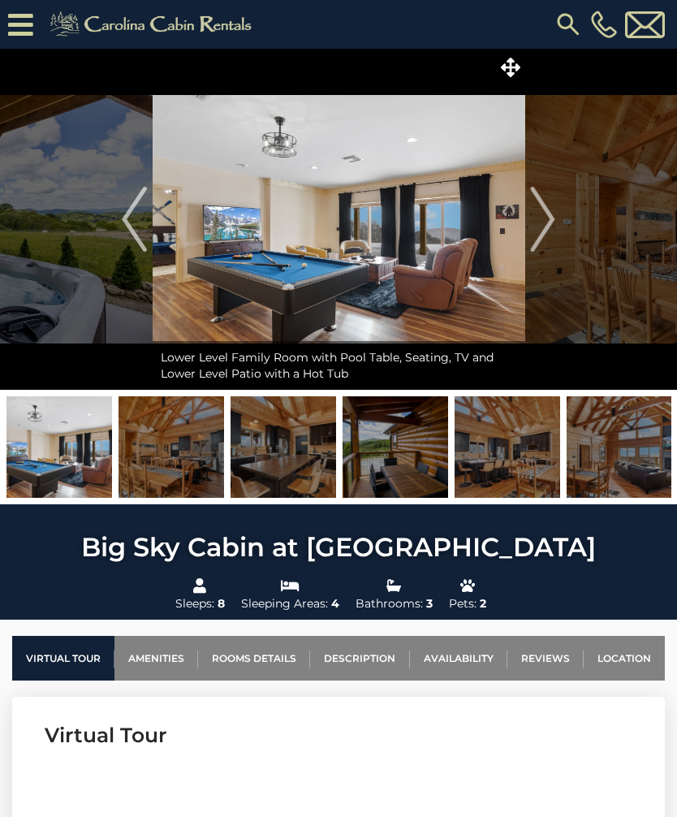
click at [542, 217] on img "Next" at bounding box center [543, 219] width 24 height 65
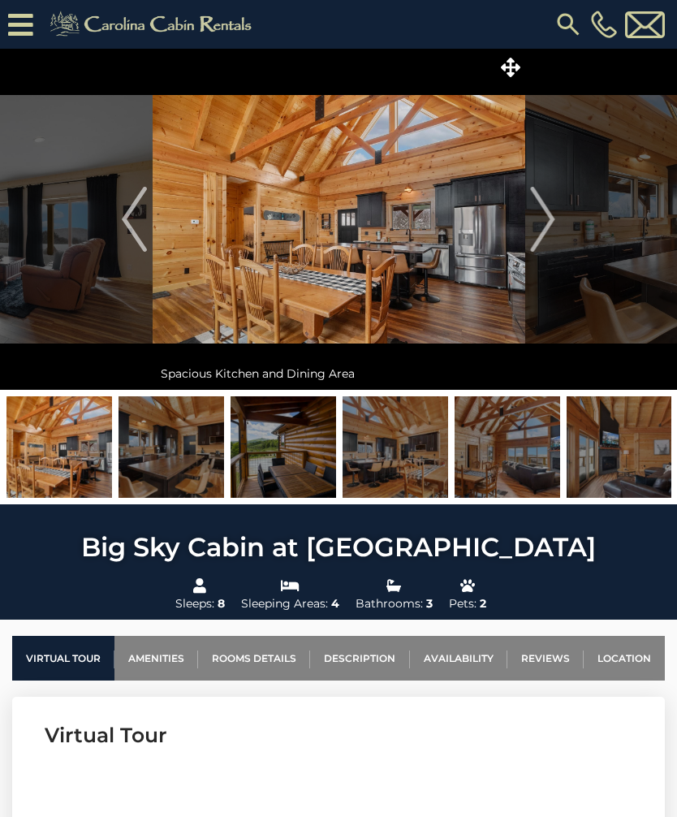
click at [551, 216] on img "Next" at bounding box center [543, 219] width 24 height 65
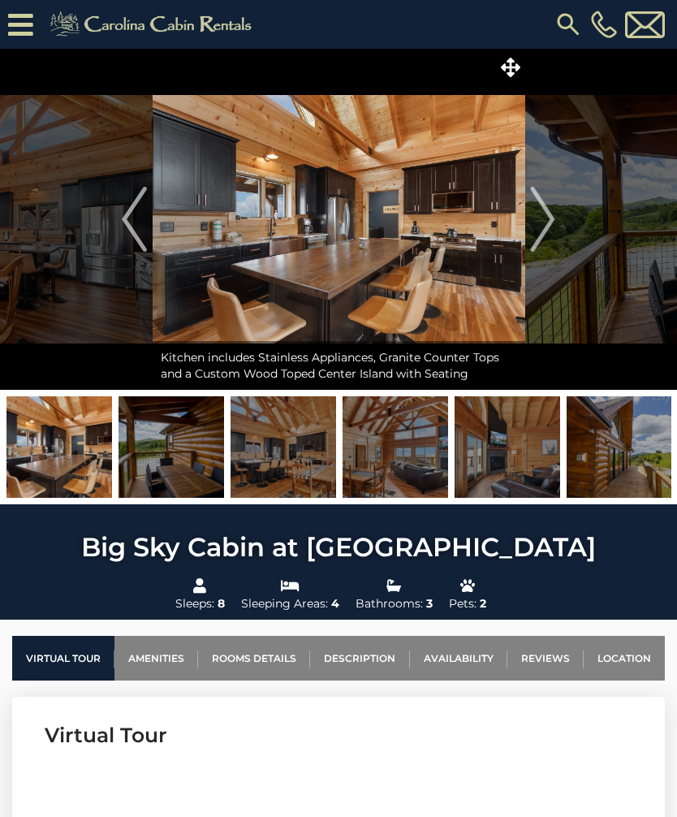
click at [544, 210] on img "Next" at bounding box center [543, 219] width 24 height 65
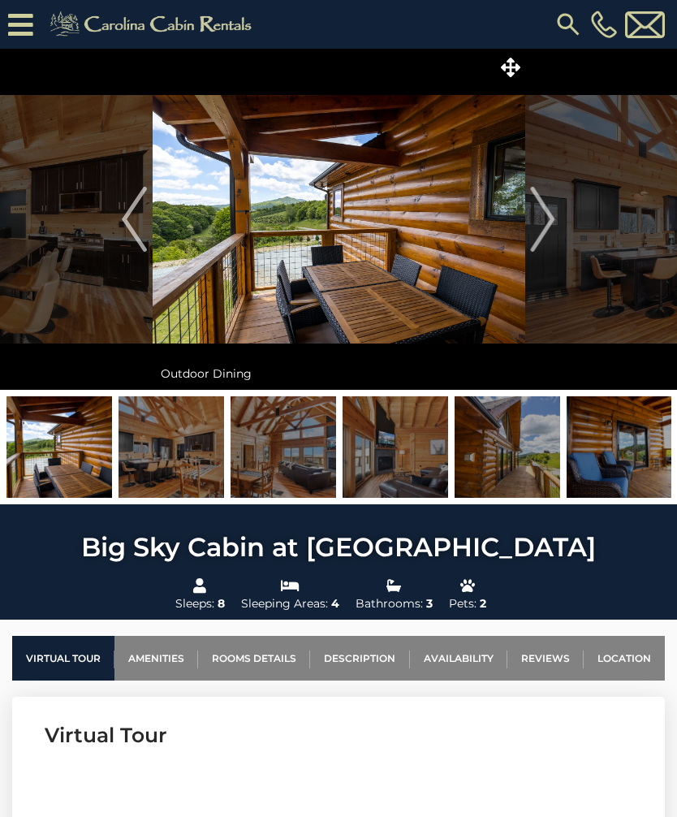
click at [543, 214] on img "Next" at bounding box center [543, 219] width 24 height 65
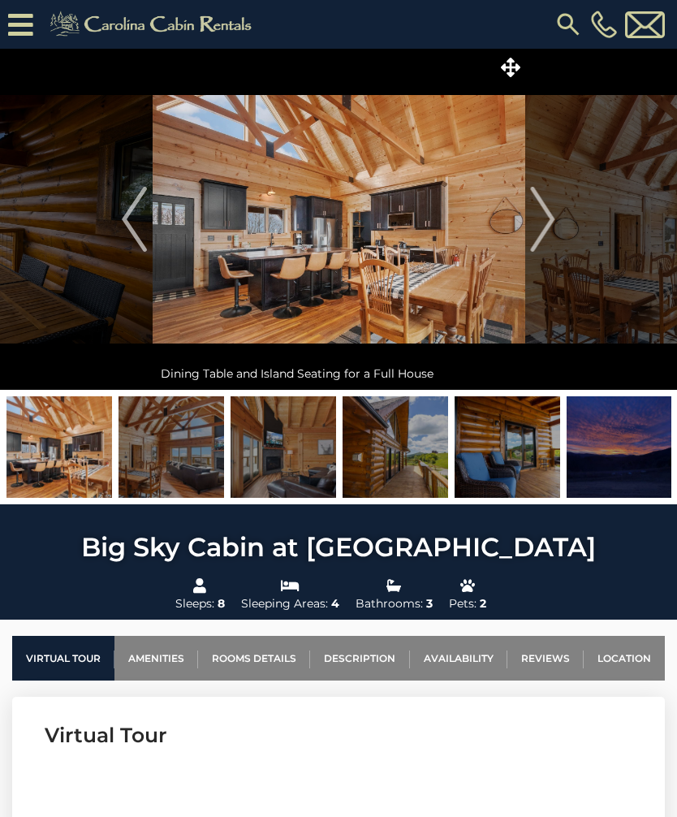
click at [550, 218] on img "Next" at bounding box center [543, 219] width 24 height 65
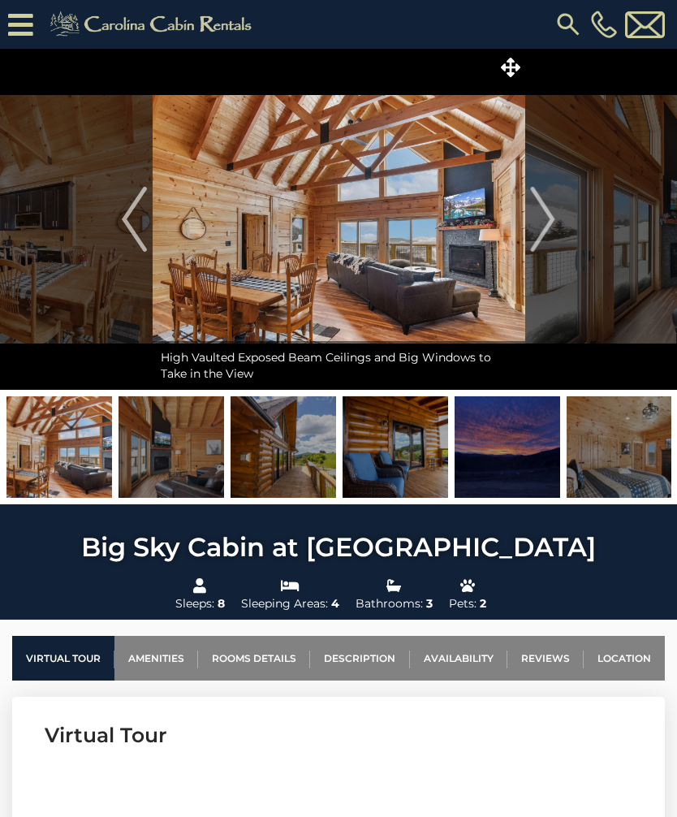
click at [548, 217] on img "Next" at bounding box center [543, 219] width 24 height 65
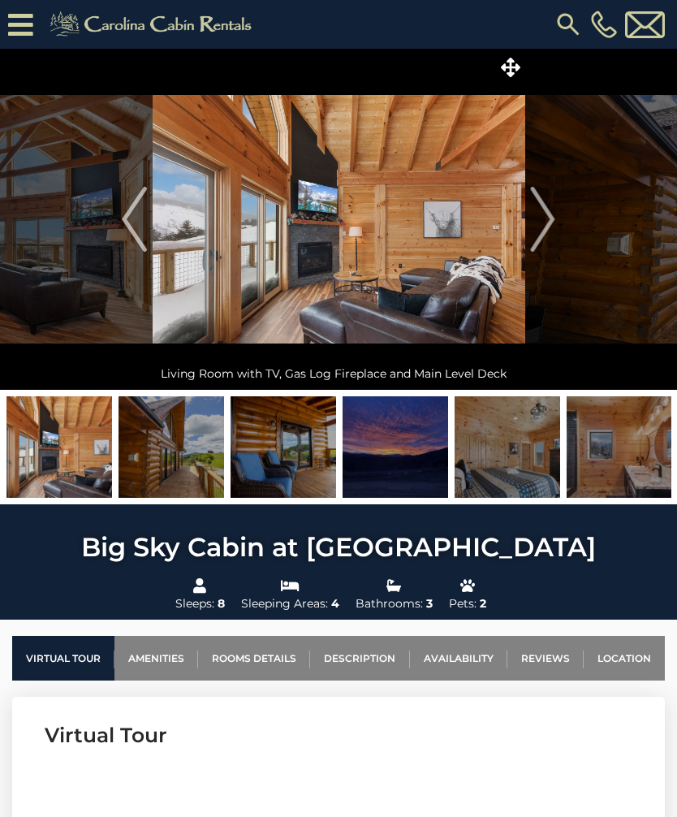
click at [550, 214] on img "Next" at bounding box center [543, 219] width 24 height 65
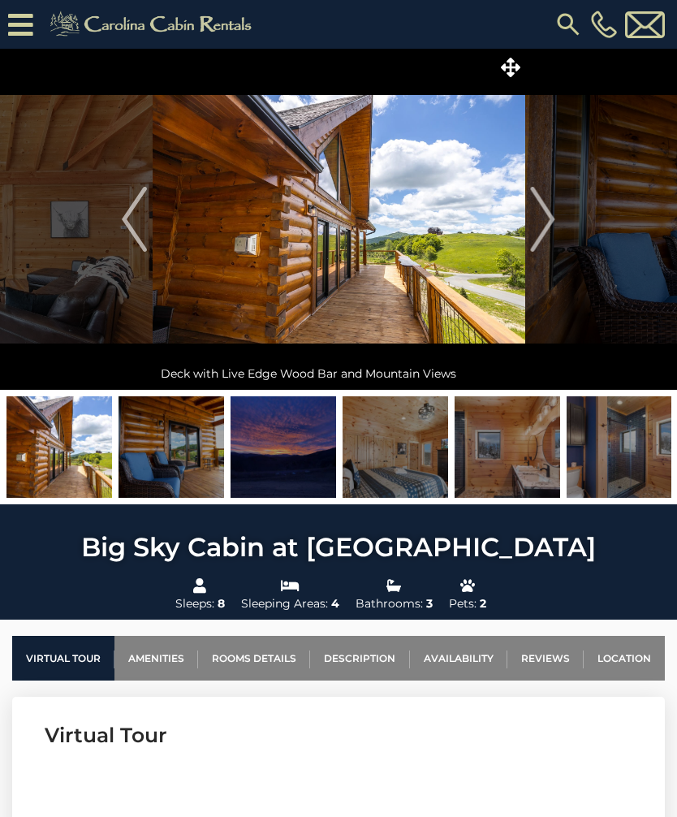
click at [550, 214] on img "Next" at bounding box center [543, 219] width 24 height 65
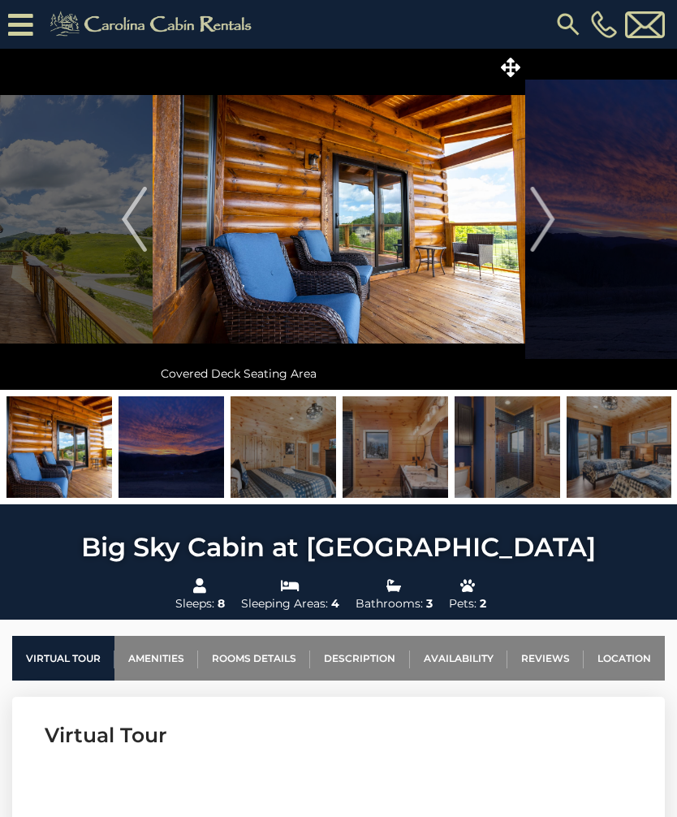
click at [547, 214] on img "Next" at bounding box center [543, 219] width 24 height 65
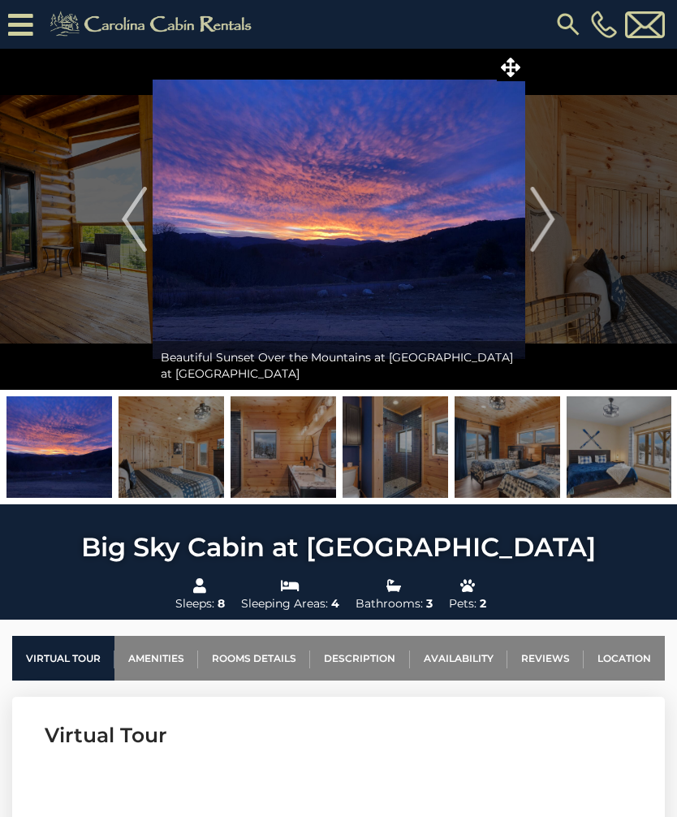
click at [542, 218] on img "Next" at bounding box center [543, 219] width 24 height 65
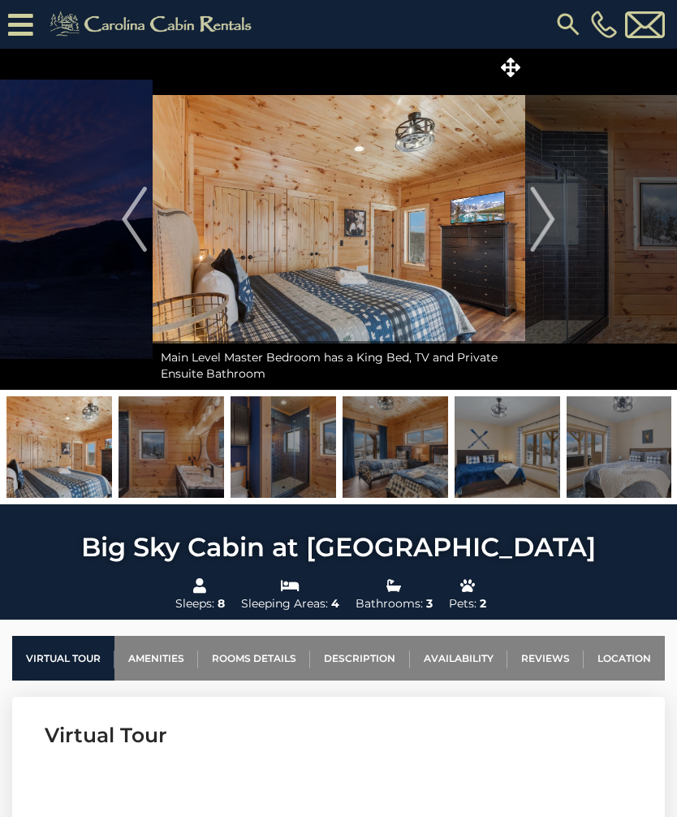
click at [559, 209] on button "Next" at bounding box center [542, 219] width 37 height 341
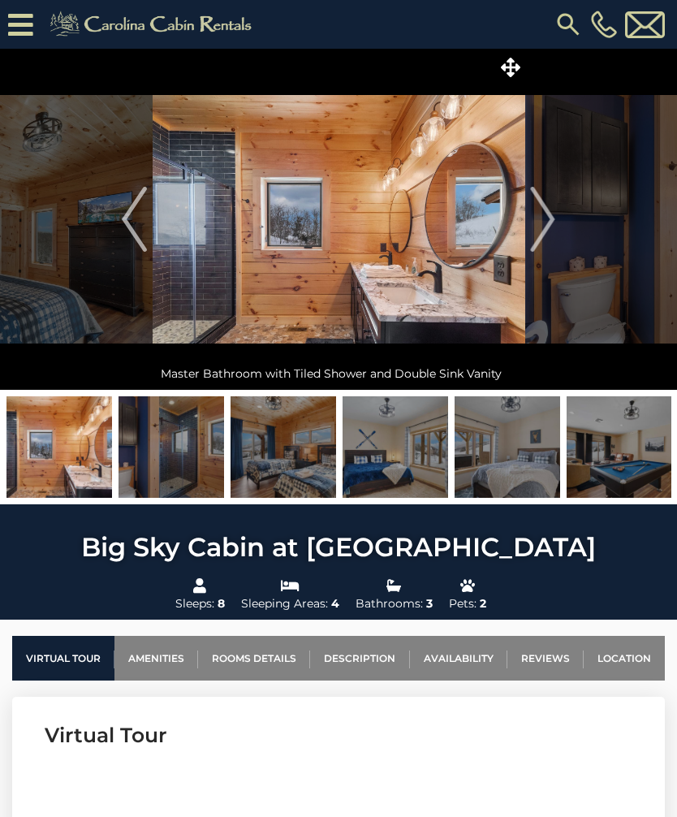
click at [554, 212] on img "Next" at bounding box center [543, 219] width 24 height 65
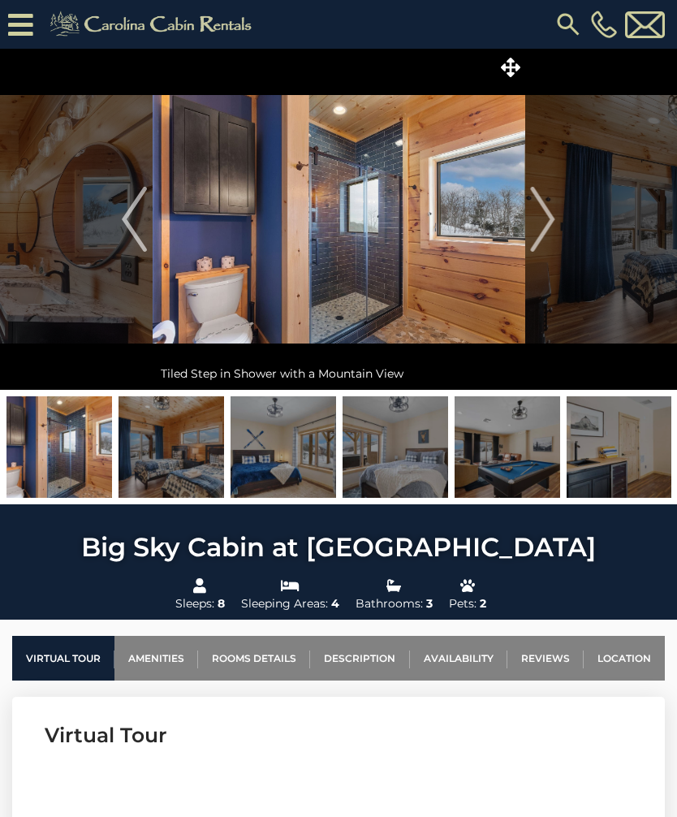
click at [550, 212] on img "Next" at bounding box center [543, 219] width 24 height 65
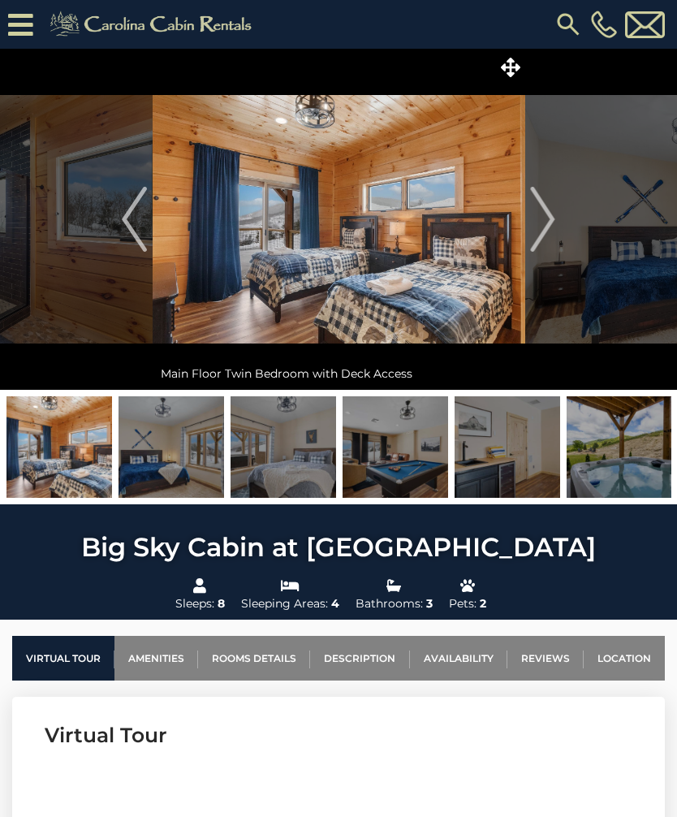
click at [552, 218] on img "Next" at bounding box center [543, 219] width 24 height 65
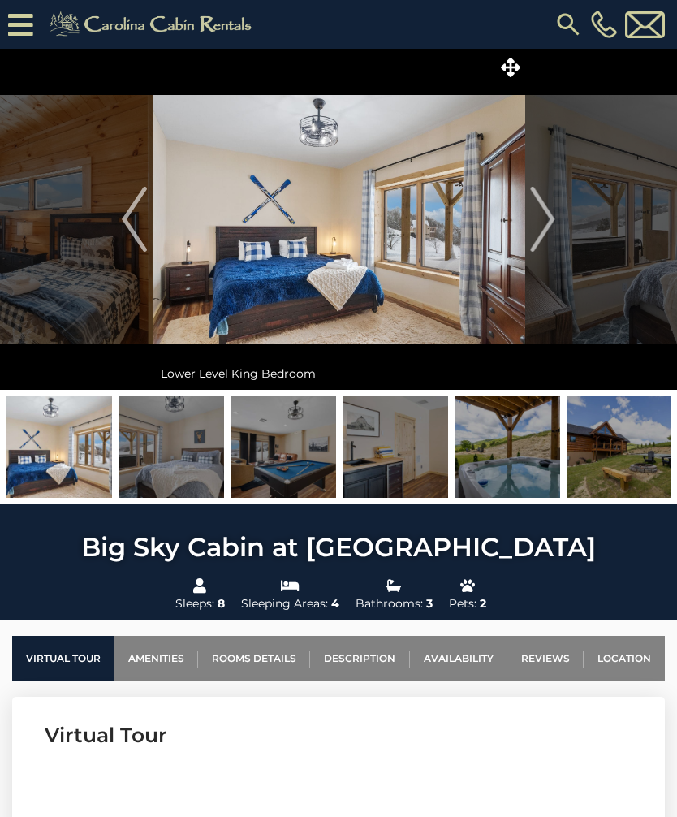
click at [551, 218] on img "Next" at bounding box center [543, 219] width 24 height 65
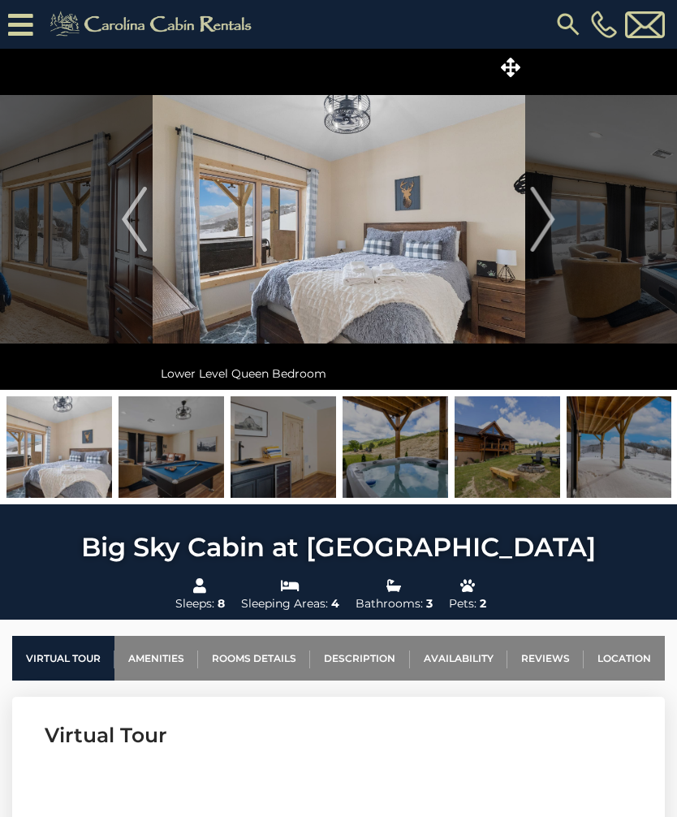
click at [546, 216] on img "Next" at bounding box center [543, 219] width 24 height 65
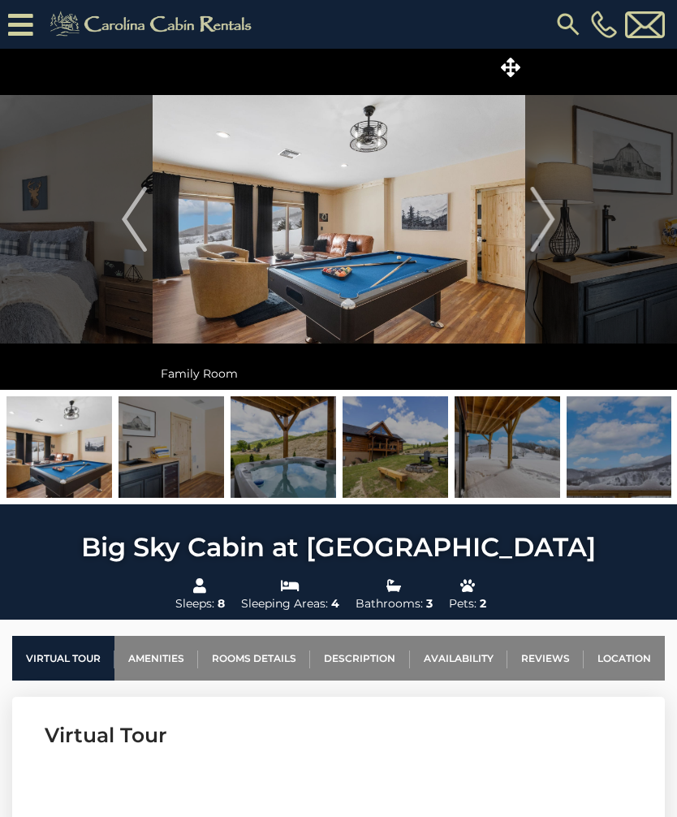
click at [546, 214] on img "Next" at bounding box center [543, 219] width 24 height 65
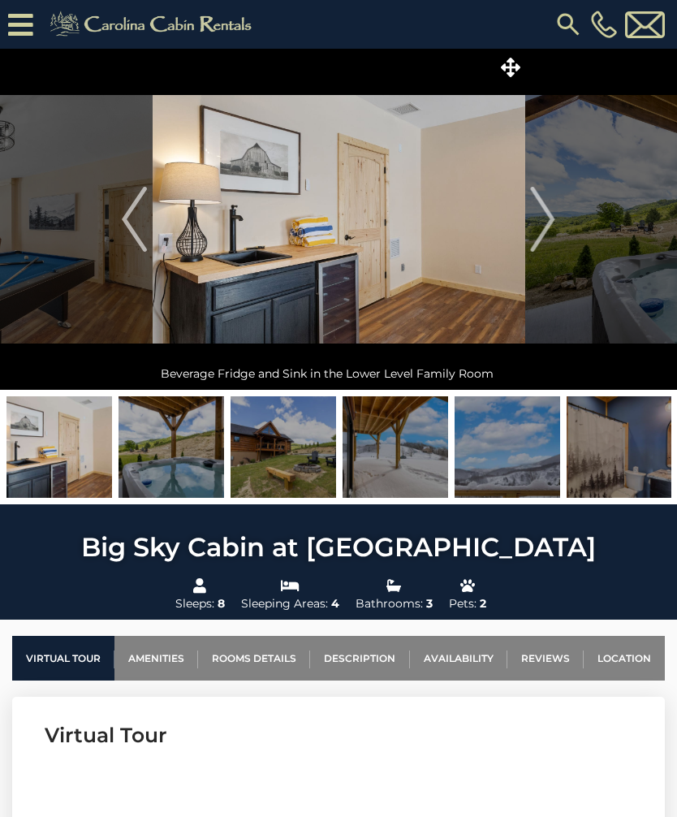
click at [550, 213] on img "Next" at bounding box center [543, 219] width 24 height 65
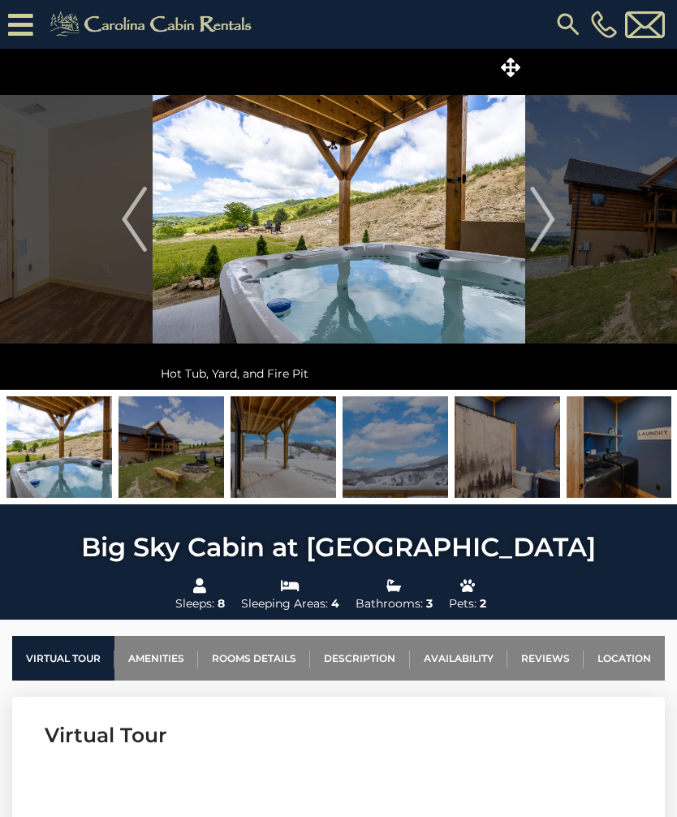
click at [546, 215] on img "Next" at bounding box center [543, 219] width 24 height 65
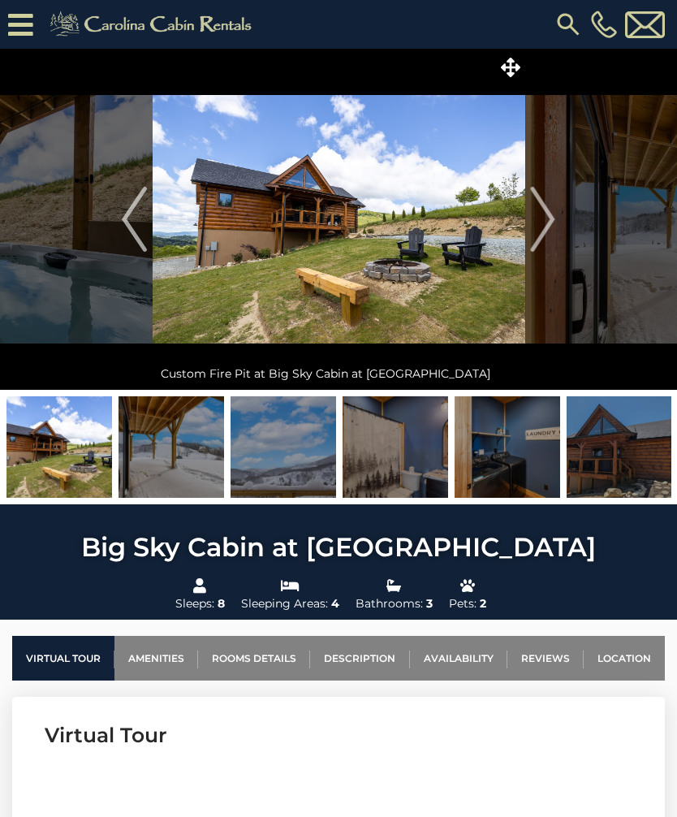
click at [543, 222] on img "Next" at bounding box center [543, 219] width 24 height 65
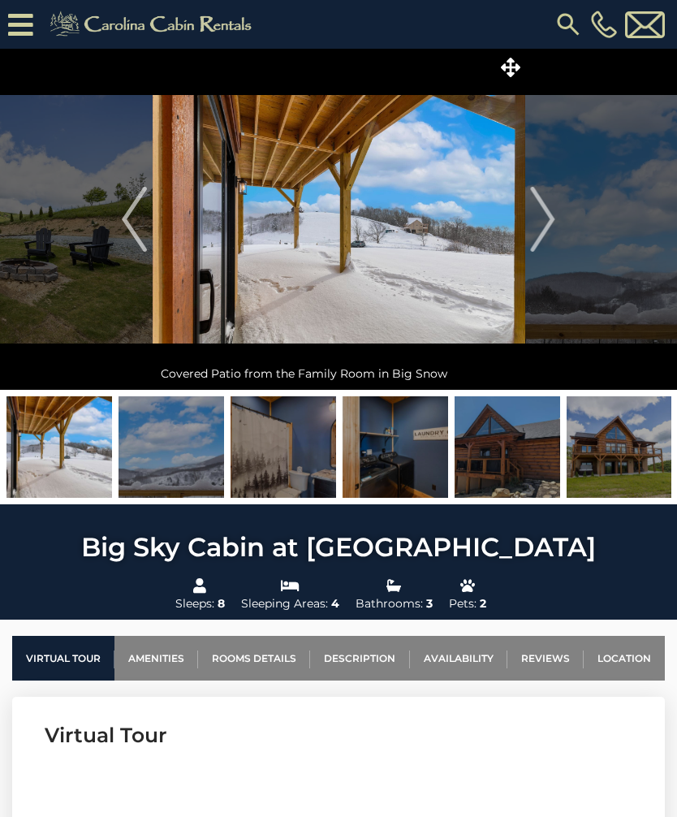
click at [547, 215] on img "Next" at bounding box center [543, 219] width 24 height 65
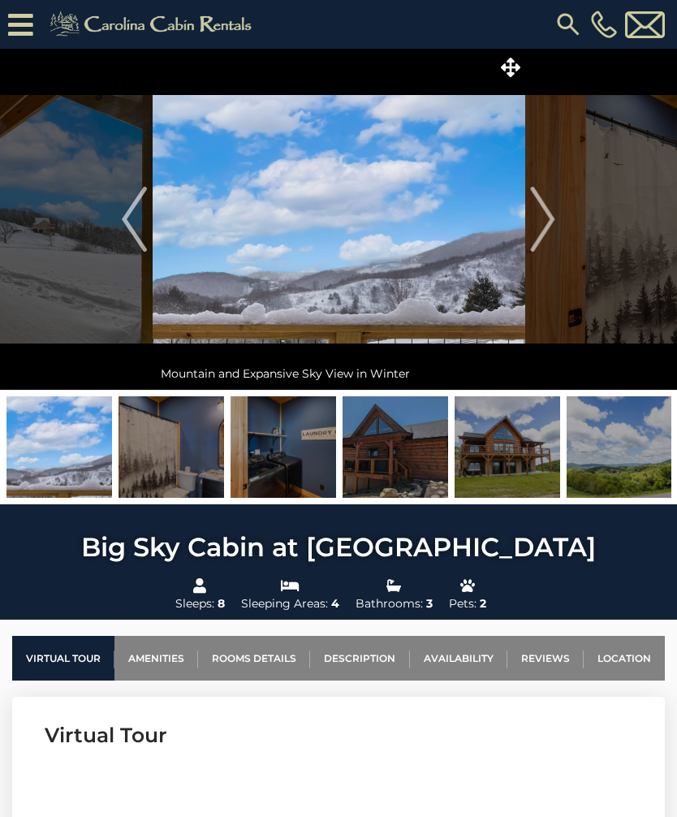
click at [550, 212] on img "Next" at bounding box center [543, 219] width 24 height 65
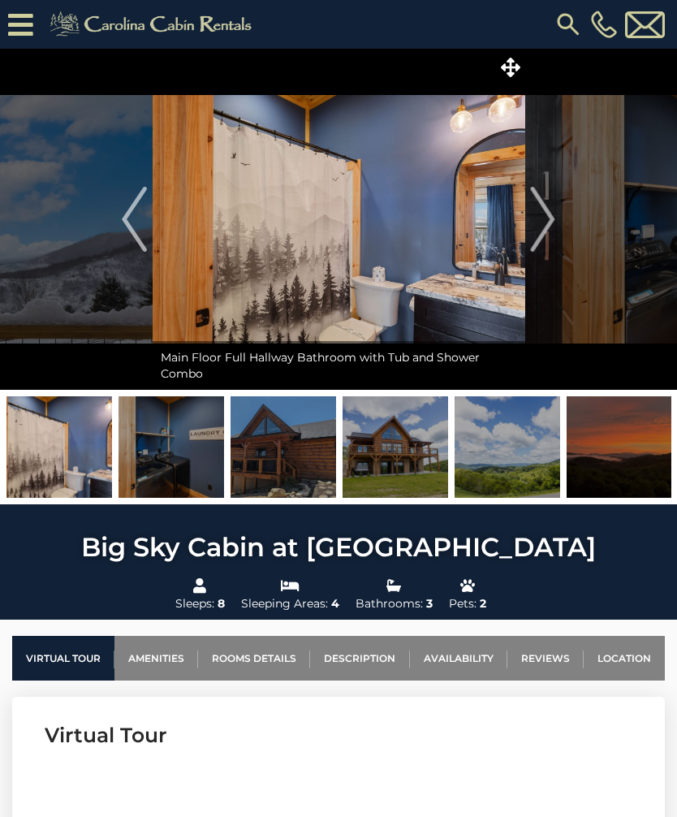
click at [546, 213] on img "Next" at bounding box center [543, 219] width 24 height 65
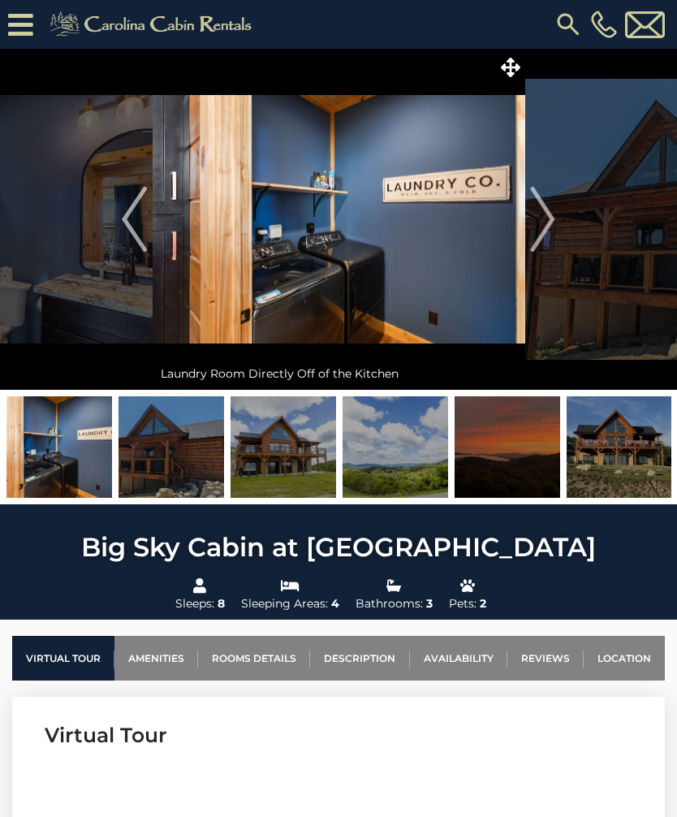
click at [543, 216] on img "Next" at bounding box center [543, 219] width 24 height 65
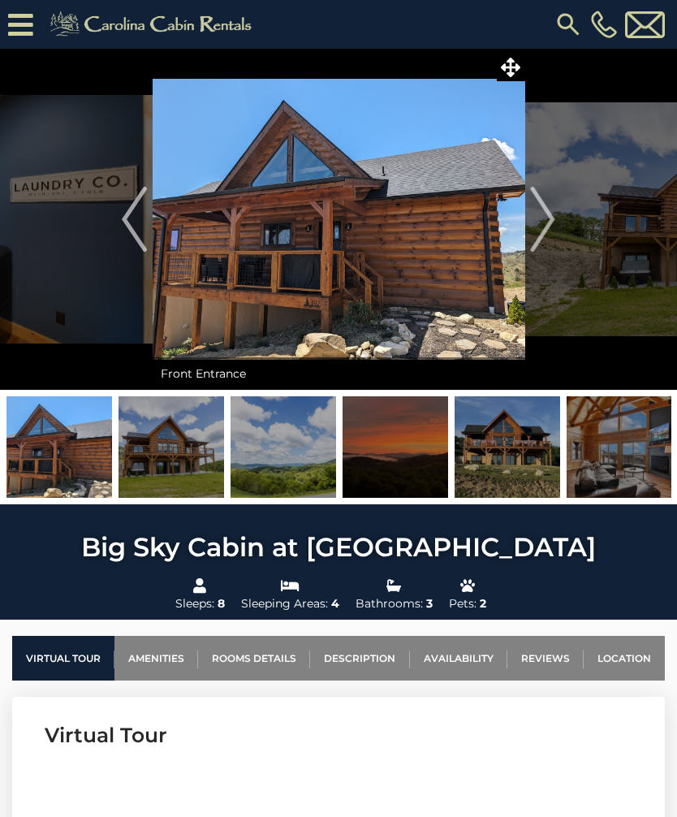
click at [554, 214] on img "Next" at bounding box center [543, 219] width 24 height 65
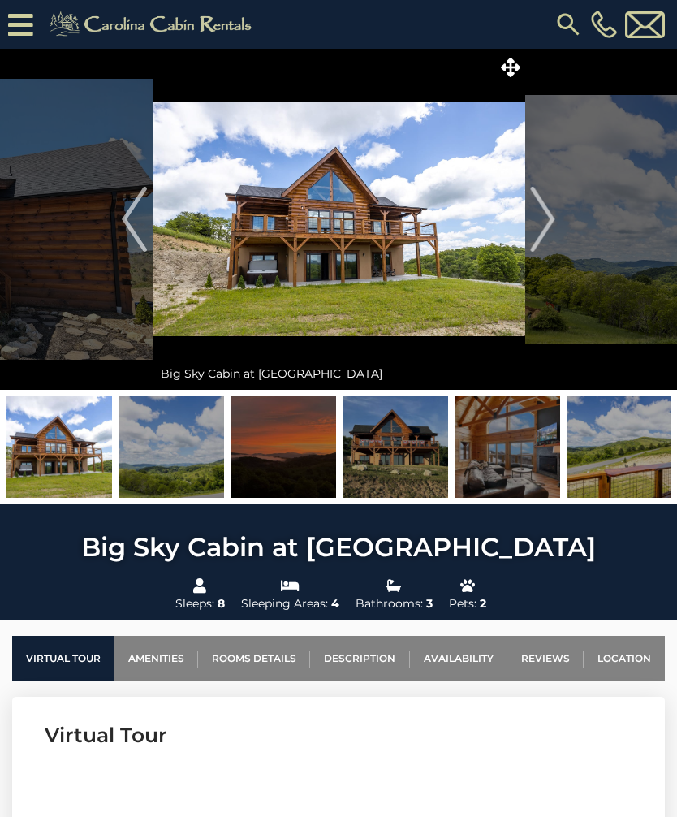
click at [552, 218] on img "Next" at bounding box center [543, 219] width 24 height 65
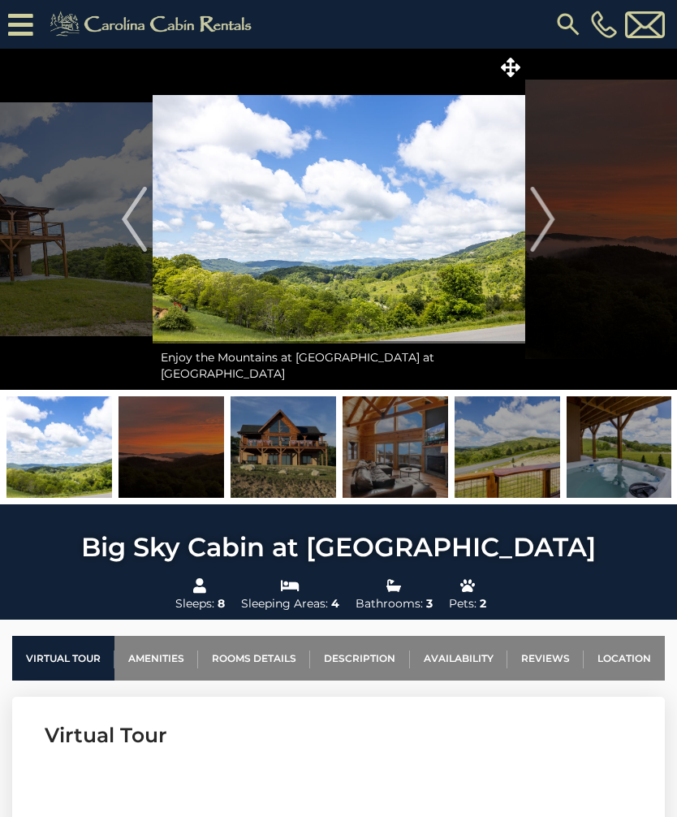
click at [554, 216] on img "Next" at bounding box center [543, 219] width 24 height 65
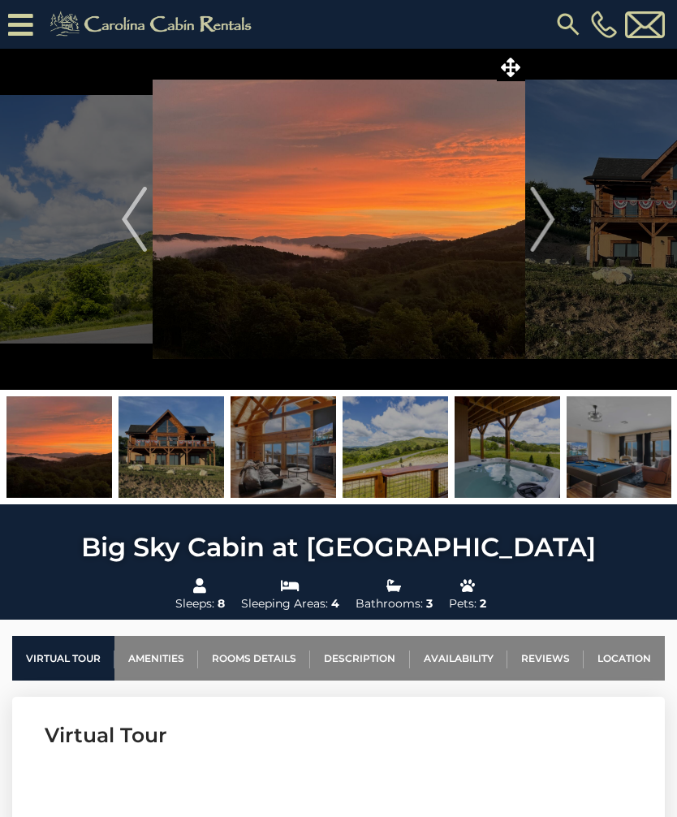
click at [550, 215] on img "Next" at bounding box center [543, 219] width 24 height 65
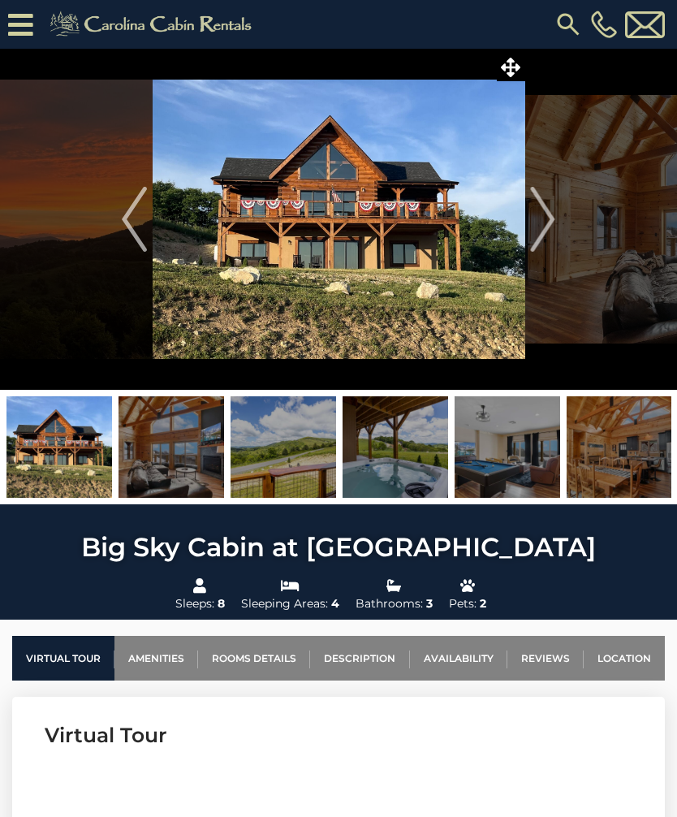
click at [270, 654] on link "Rooms Details" at bounding box center [254, 658] width 112 height 45
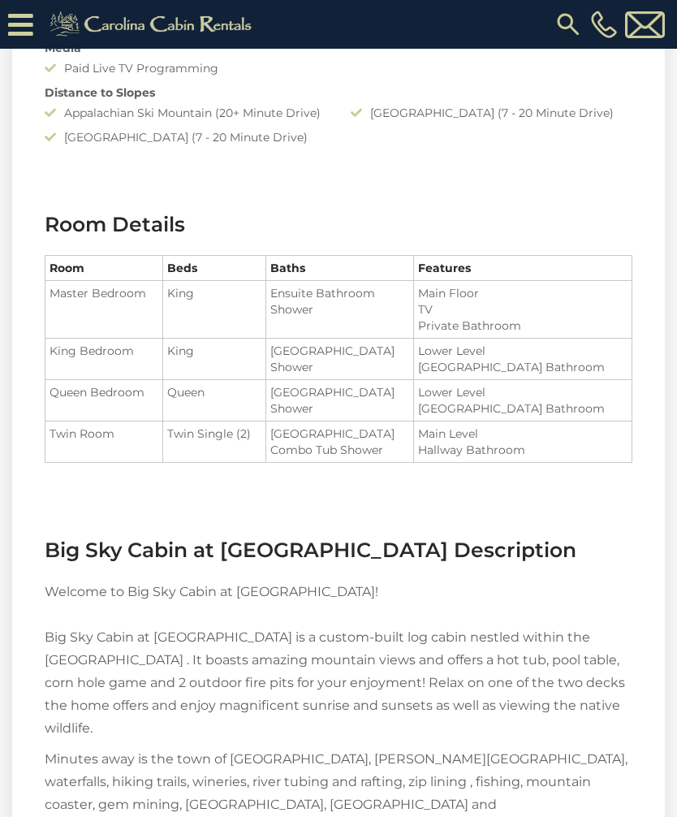
scroll to position [1783, 0]
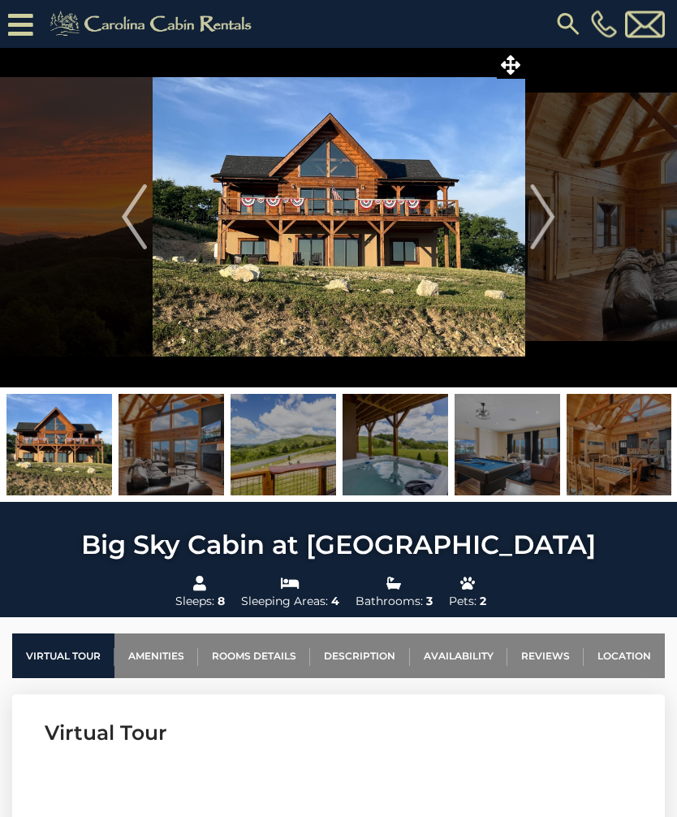
scroll to position [0, 0]
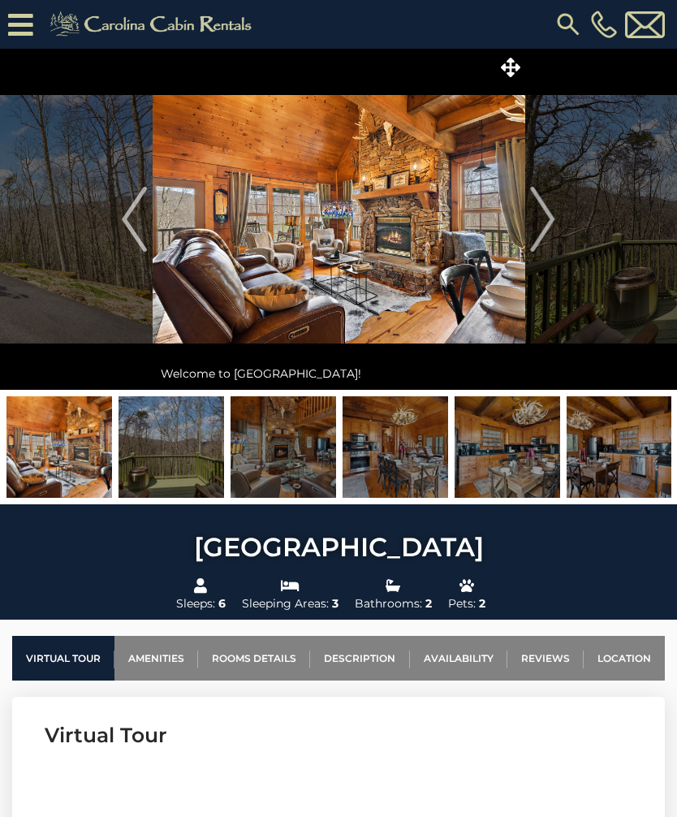
click at [630, 658] on link "Location" at bounding box center [624, 658] width 81 height 45
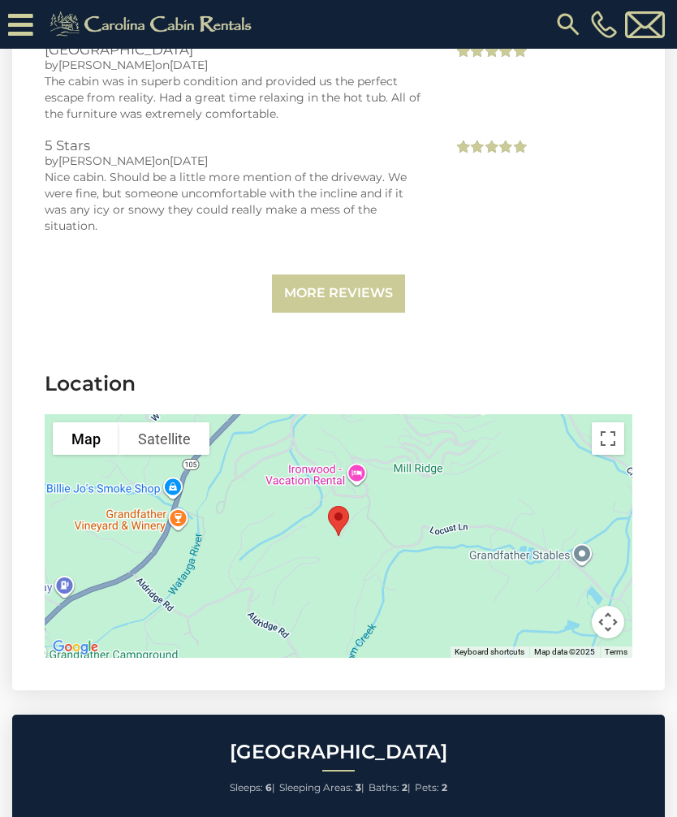
scroll to position [3862, 0]
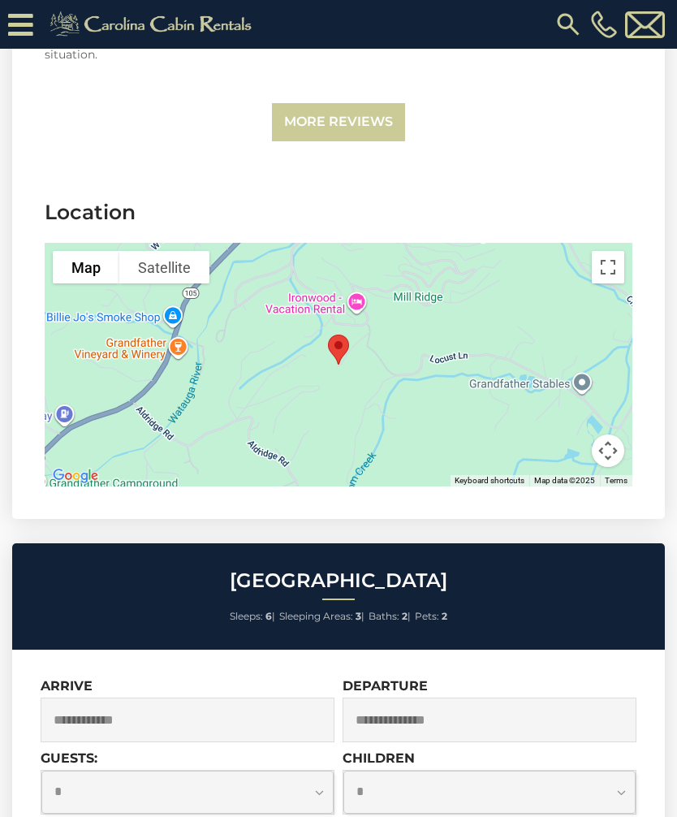
click at [602, 251] on button "Toggle fullscreen view" at bounding box center [608, 267] width 32 height 32
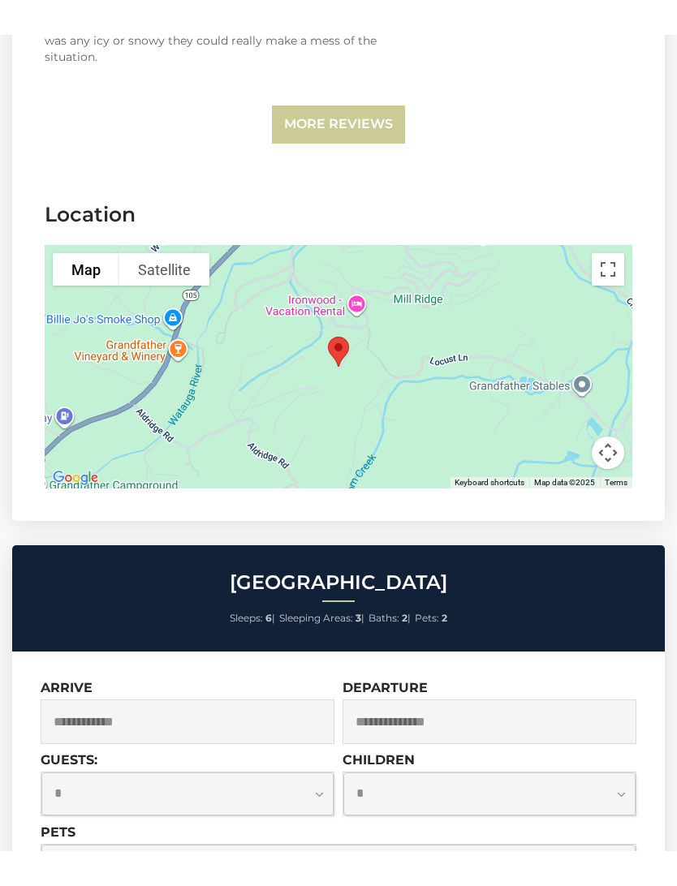
scroll to position [0, 0]
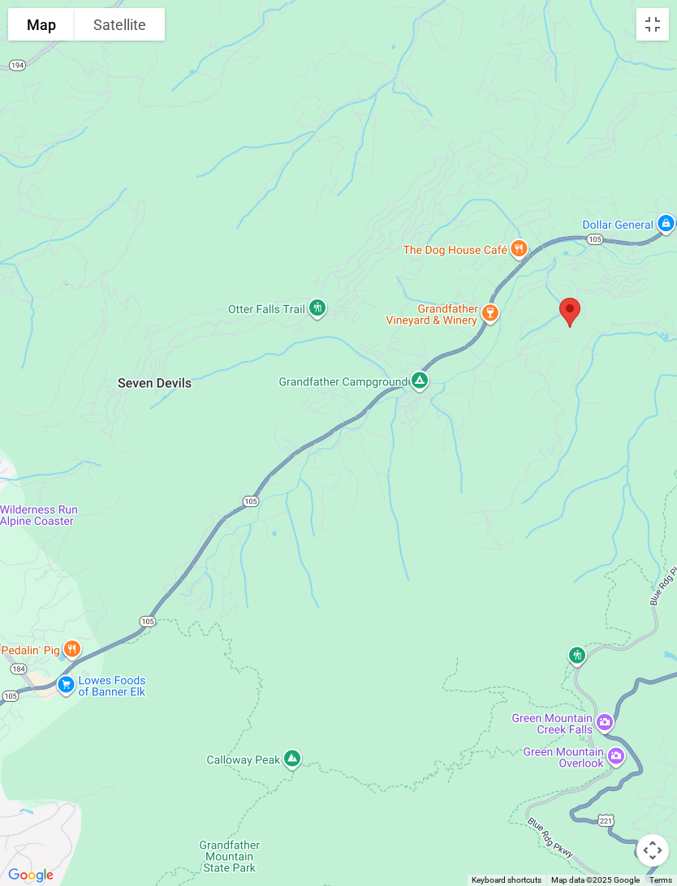
click at [655, 23] on button "Toggle fullscreen view" at bounding box center [652, 24] width 32 height 32
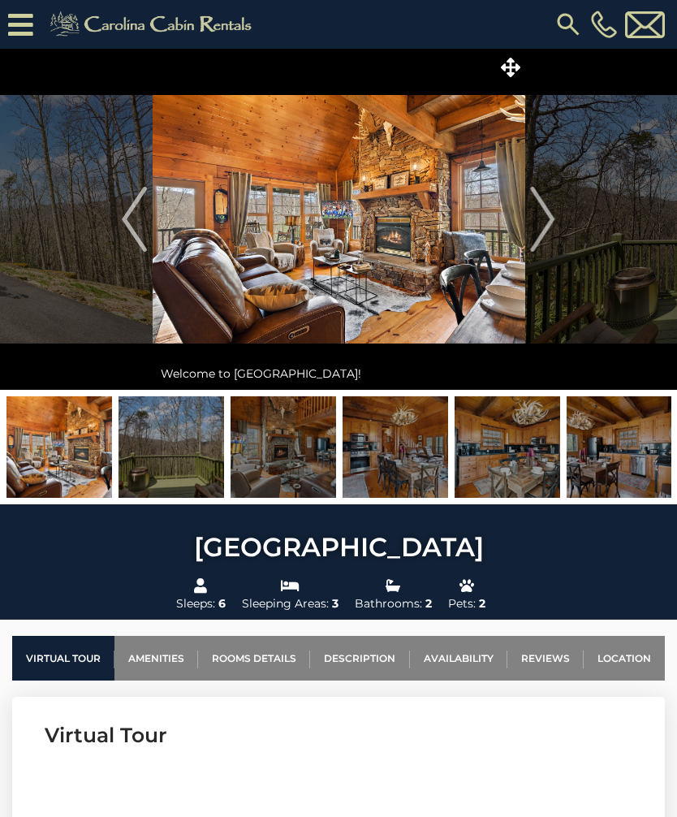
click at [544, 216] on img "Next" at bounding box center [543, 219] width 24 height 65
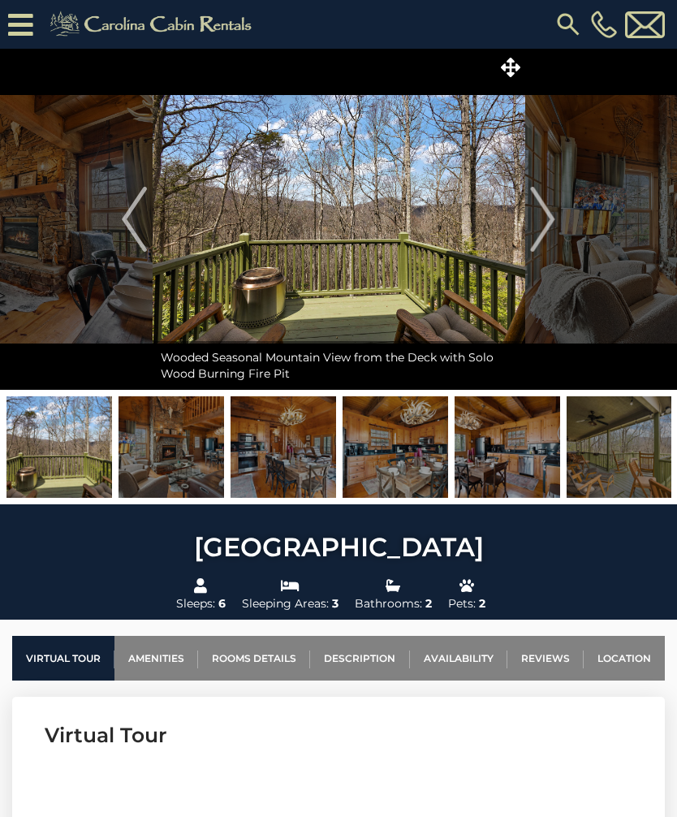
click at [553, 208] on img "Next" at bounding box center [543, 219] width 24 height 65
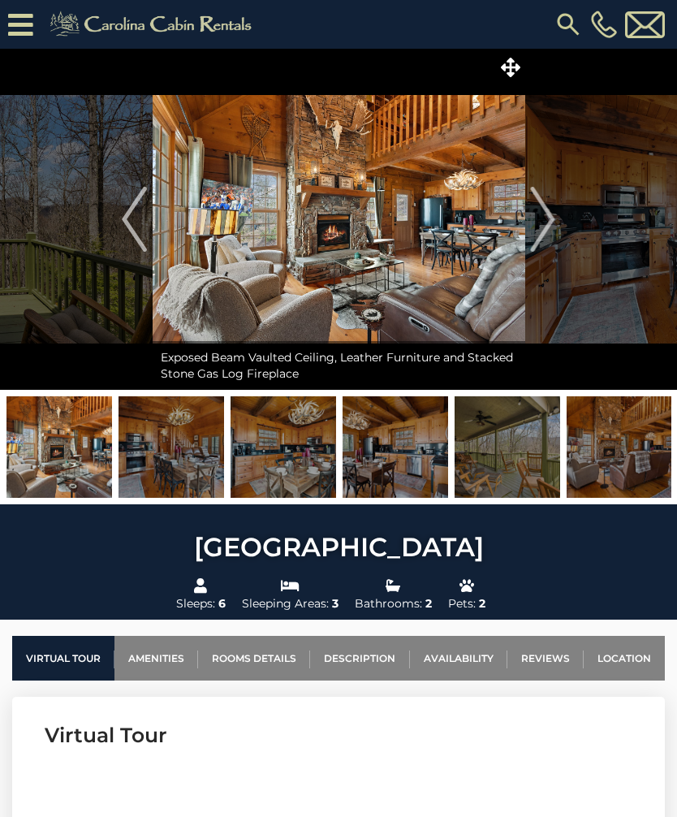
click at [552, 208] on img "Next" at bounding box center [543, 219] width 24 height 65
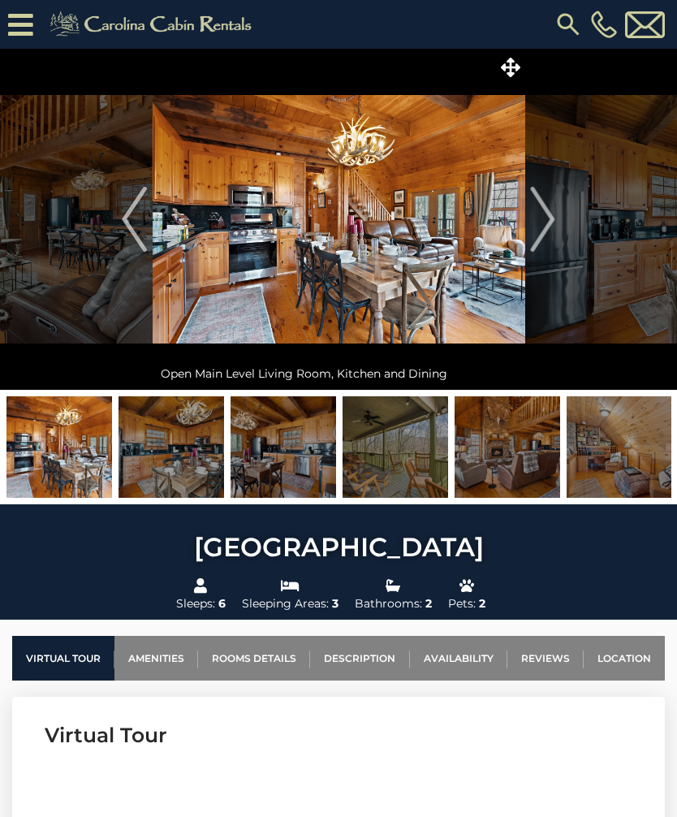
click at [550, 203] on img "Next" at bounding box center [543, 219] width 24 height 65
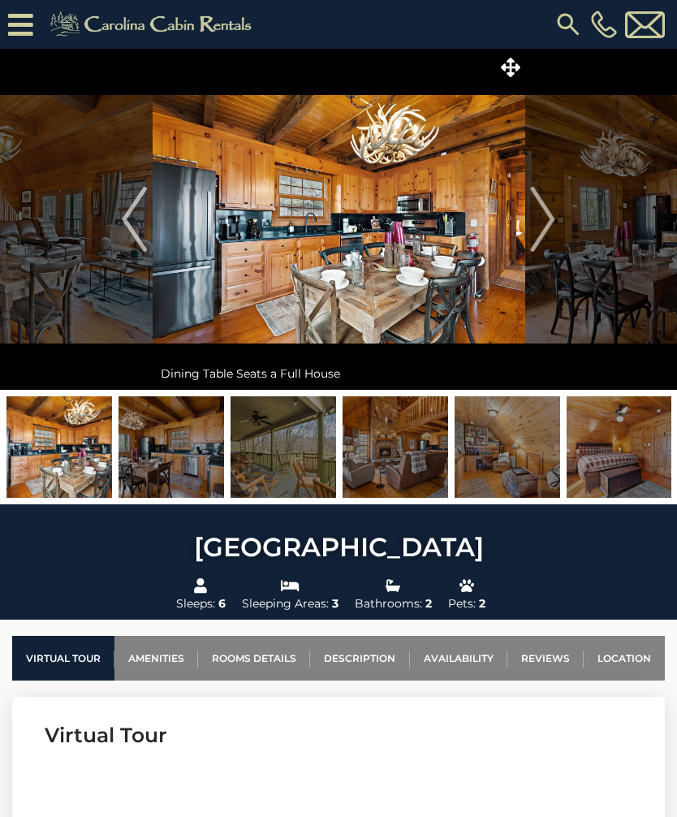
click at [560, 206] on button "Next" at bounding box center [542, 219] width 37 height 341
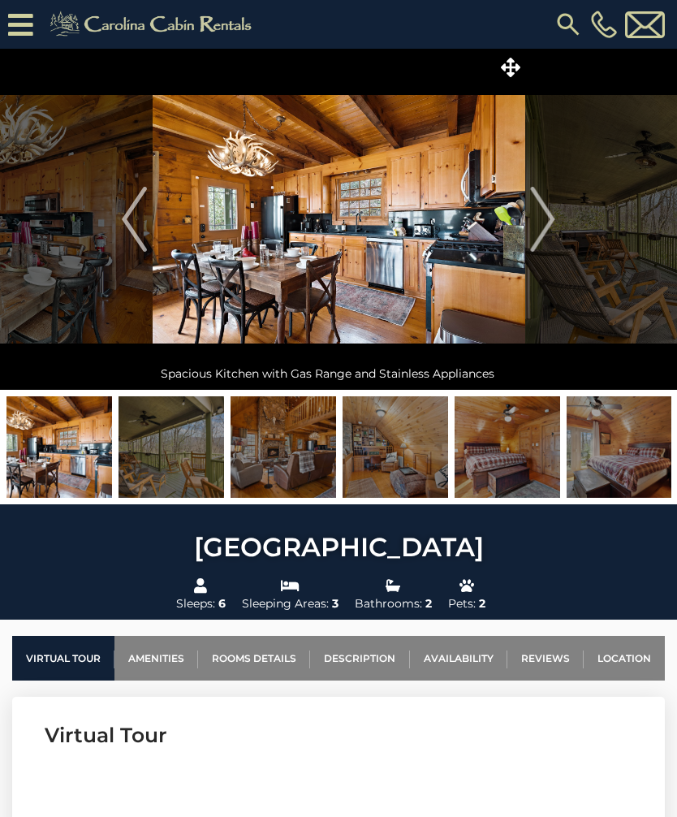
click at [547, 216] on img "Next" at bounding box center [543, 219] width 24 height 65
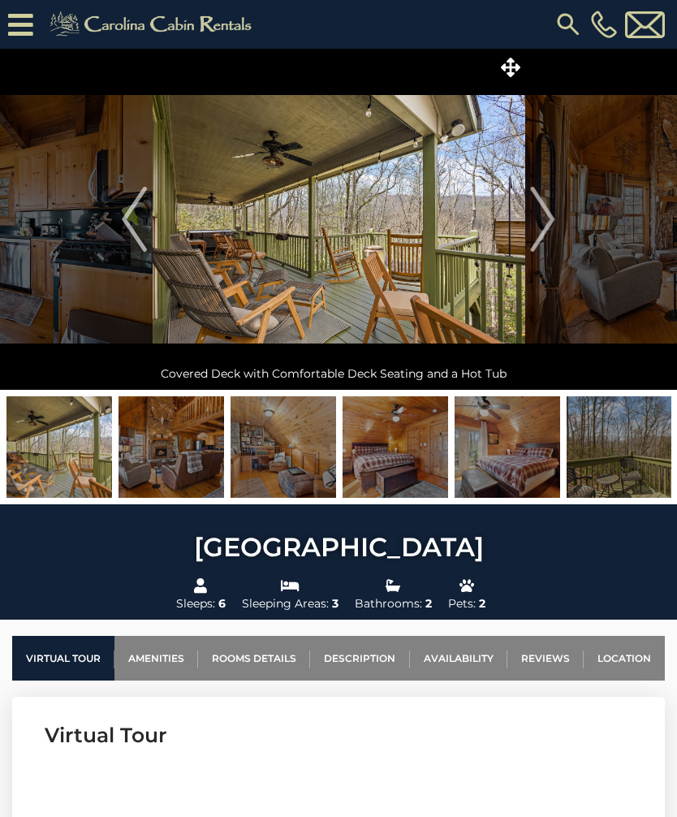
click at [547, 211] on img "Next" at bounding box center [543, 219] width 24 height 65
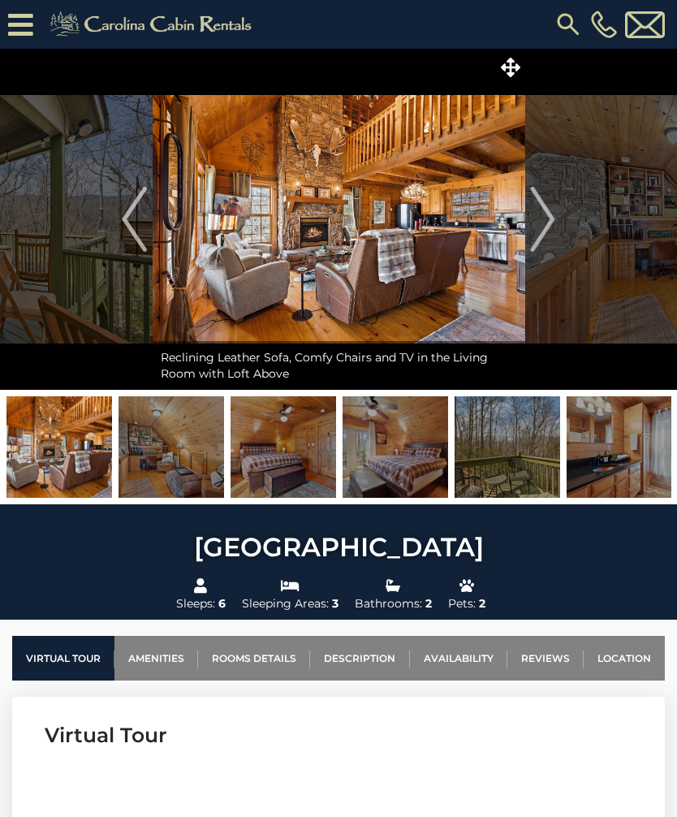
click at [546, 218] on img "Next" at bounding box center [543, 219] width 24 height 65
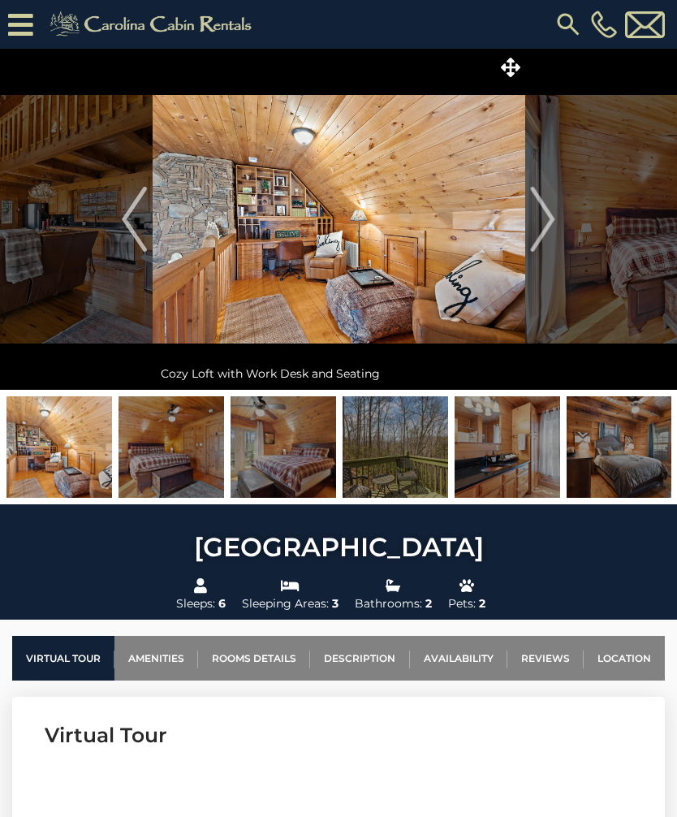
click at [546, 212] on img "Next" at bounding box center [543, 219] width 24 height 65
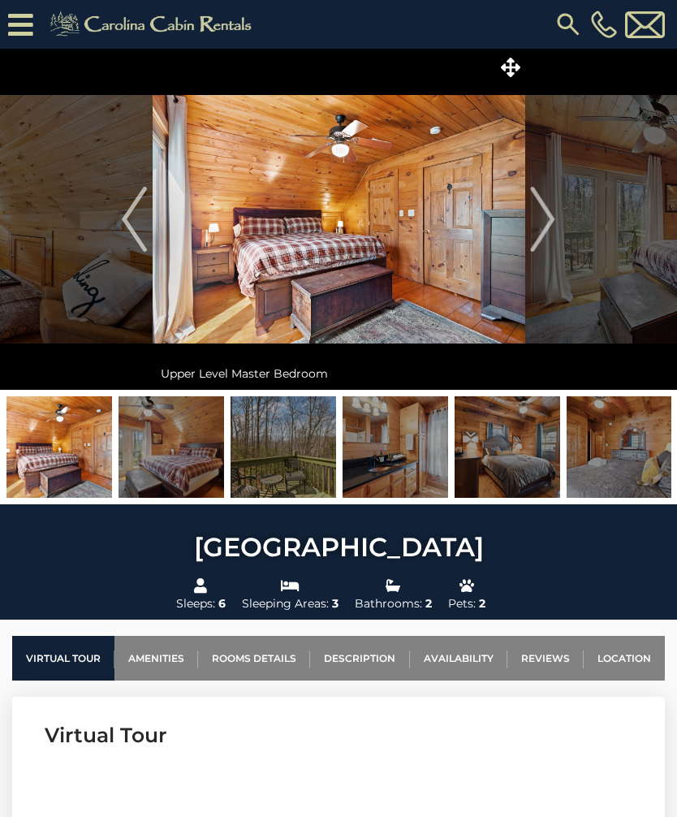
click at [555, 208] on button "Next" at bounding box center [542, 219] width 37 height 341
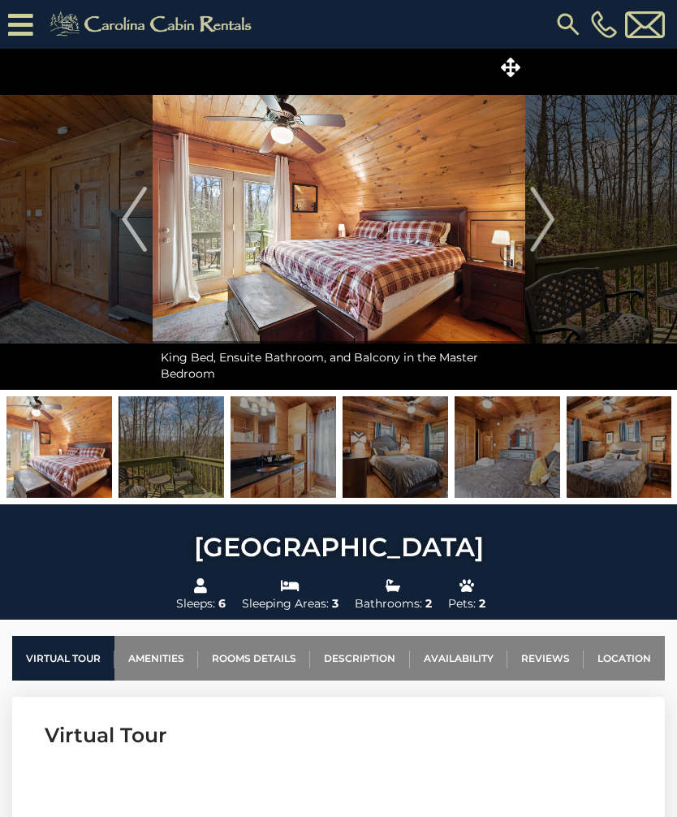
click at [552, 209] on img "Next" at bounding box center [543, 219] width 24 height 65
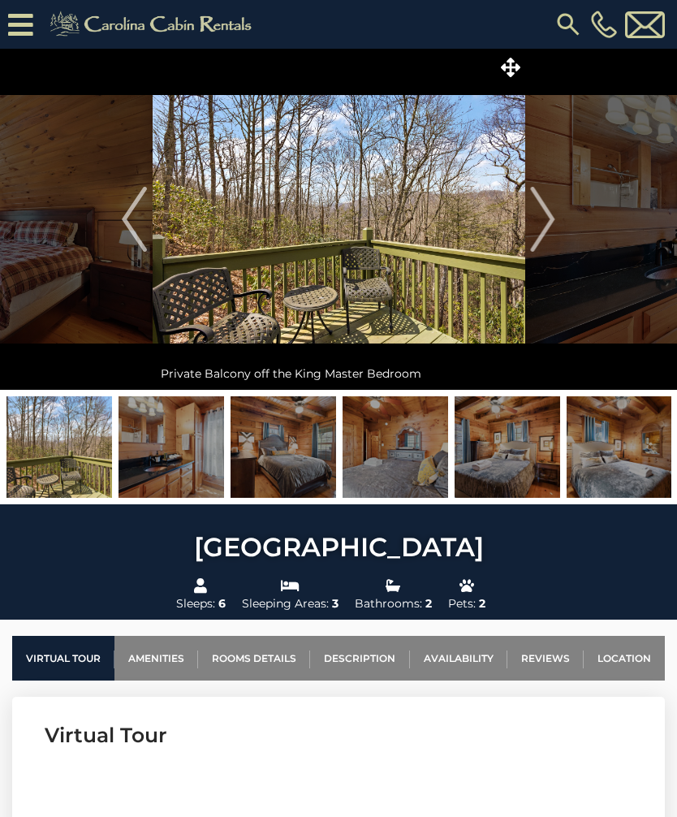
click at [545, 212] on img "Next" at bounding box center [543, 219] width 24 height 65
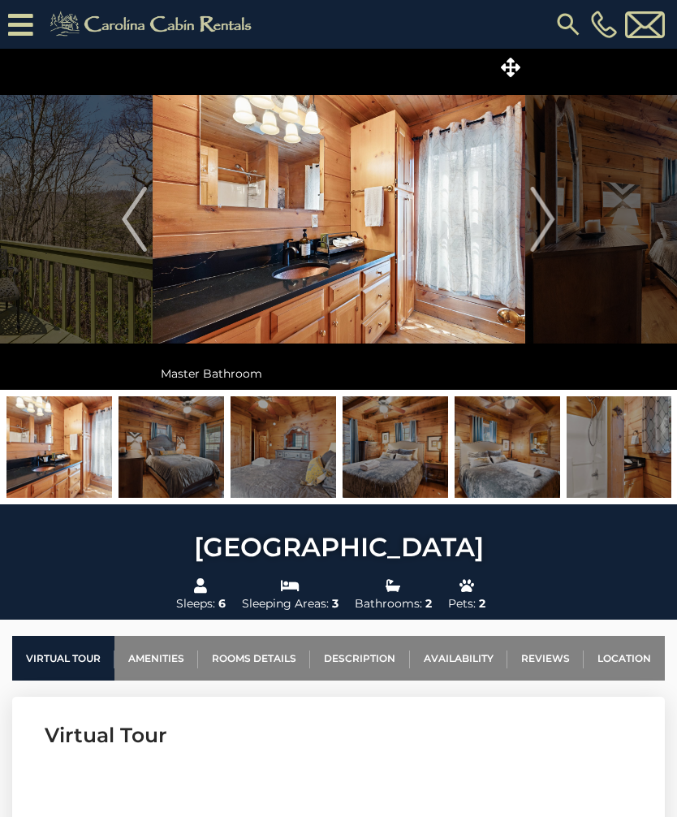
click at [541, 217] on img "Next" at bounding box center [543, 219] width 24 height 65
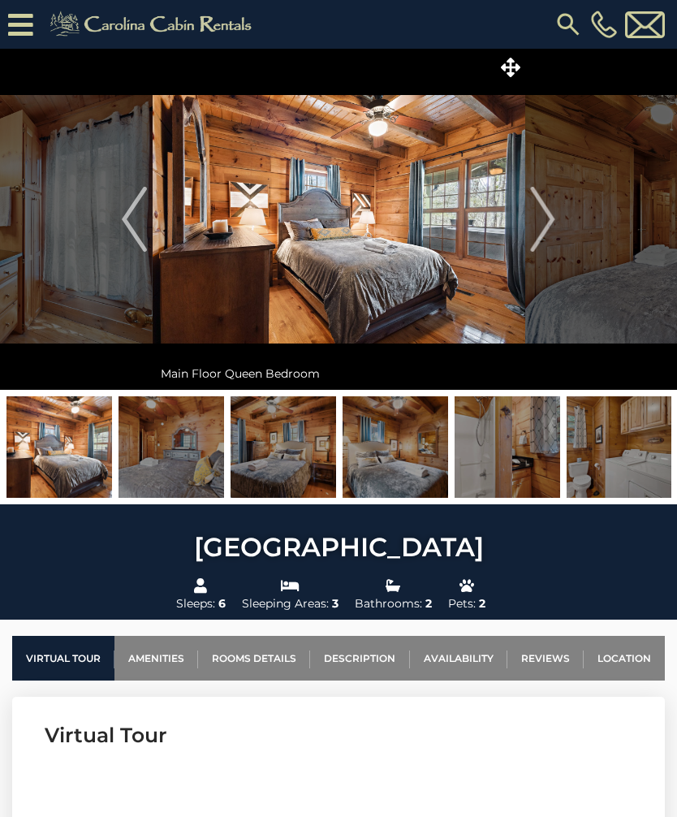
click at [558, 204] on button "Next" at bounding box center [542, 219] width 37 height 341
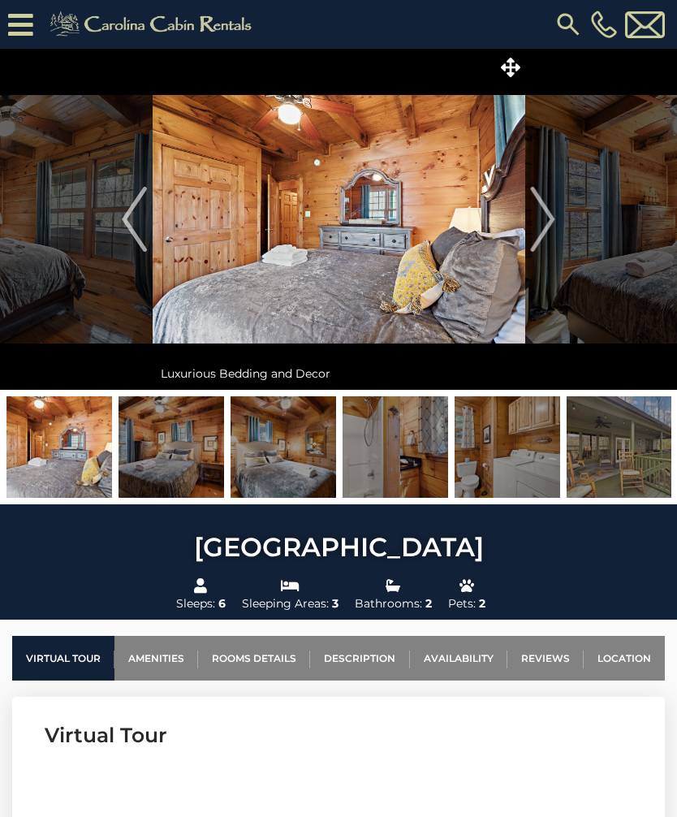
click at [552, 209] on img "Next" at bounding box center [543, 219] width 24 height 65
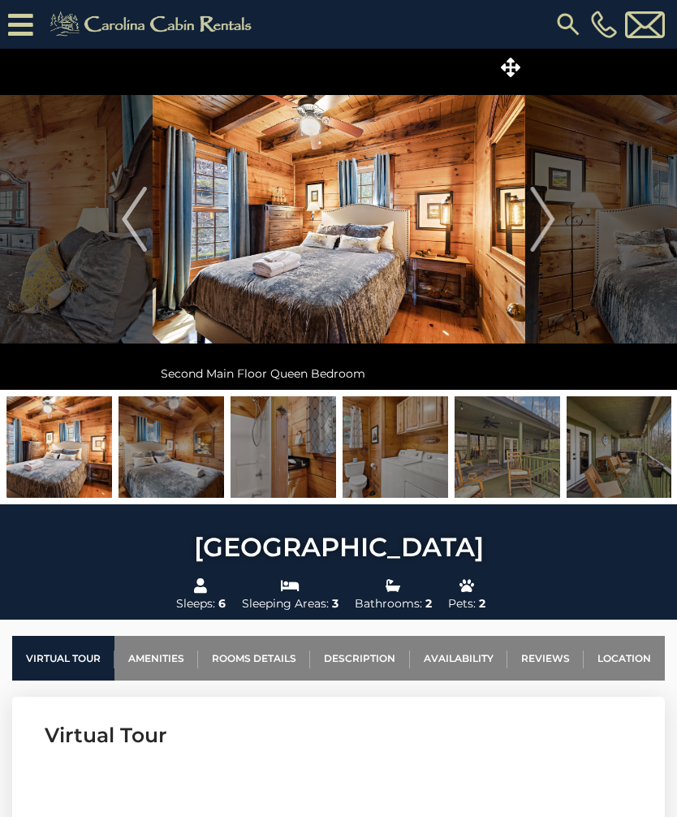
click at [550, 207] on img "Next" at bounding box center [543, 219] width 24 height 65
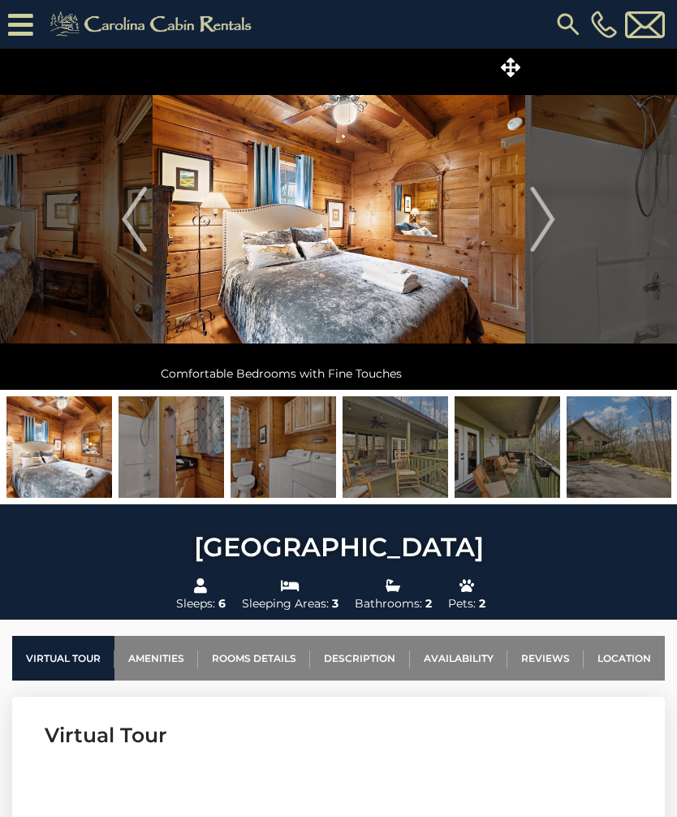
click at [546, 212] on img "Next" at bounding box center [543, 219] width 24 height 65
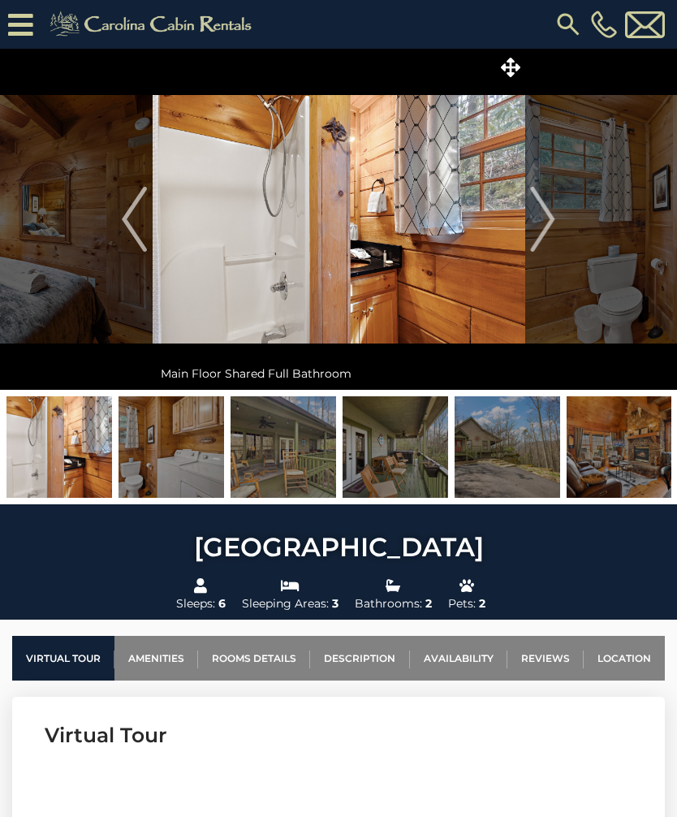
click at [548, 213] on img "Next" at bounding box center [543, 219] width 24 height 65
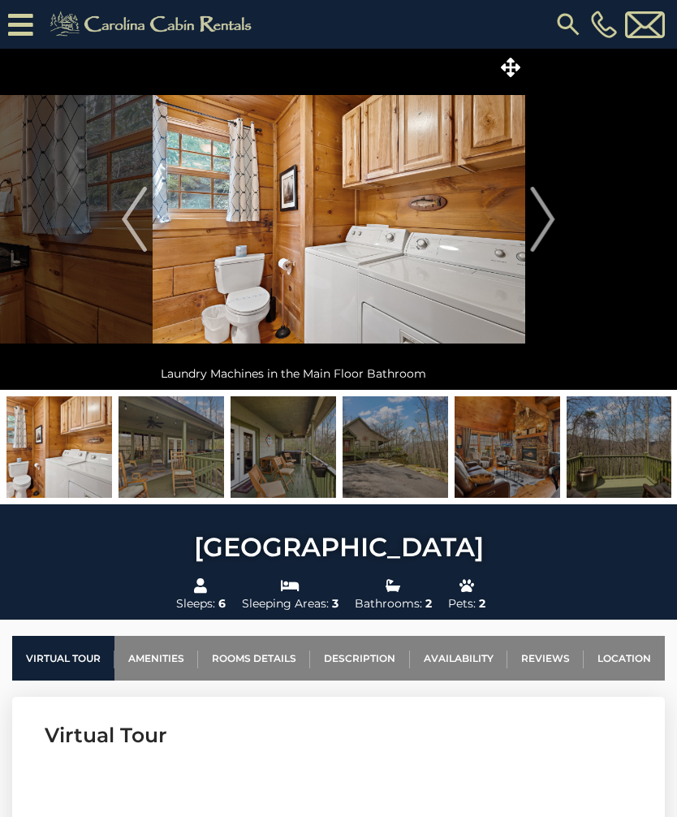
click at [548, 213] on img "Next" at bounding box center [543, 219] width 24 height 65
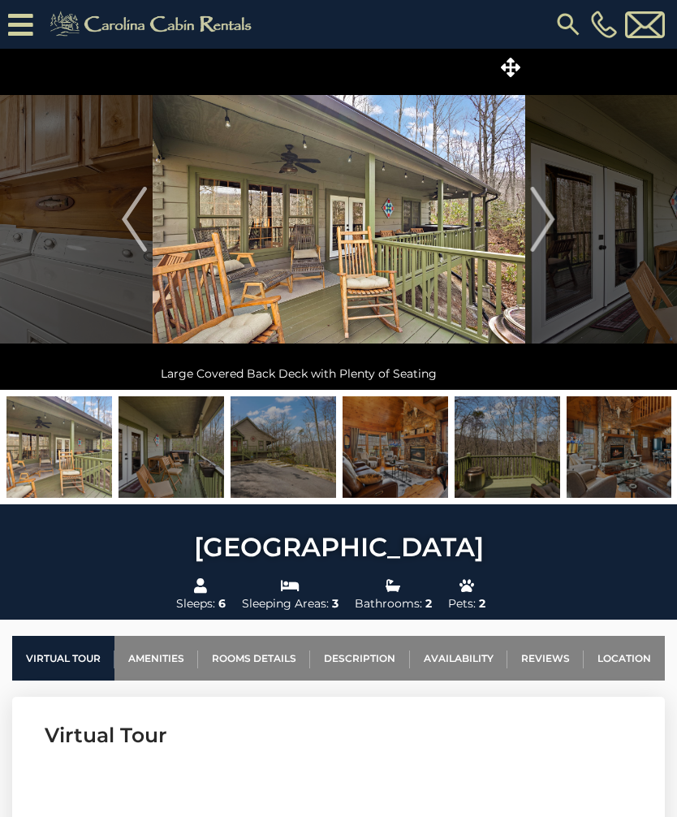
click at [538, 211] on img "Next" at bounding box center [543, 219] width 24 height 65
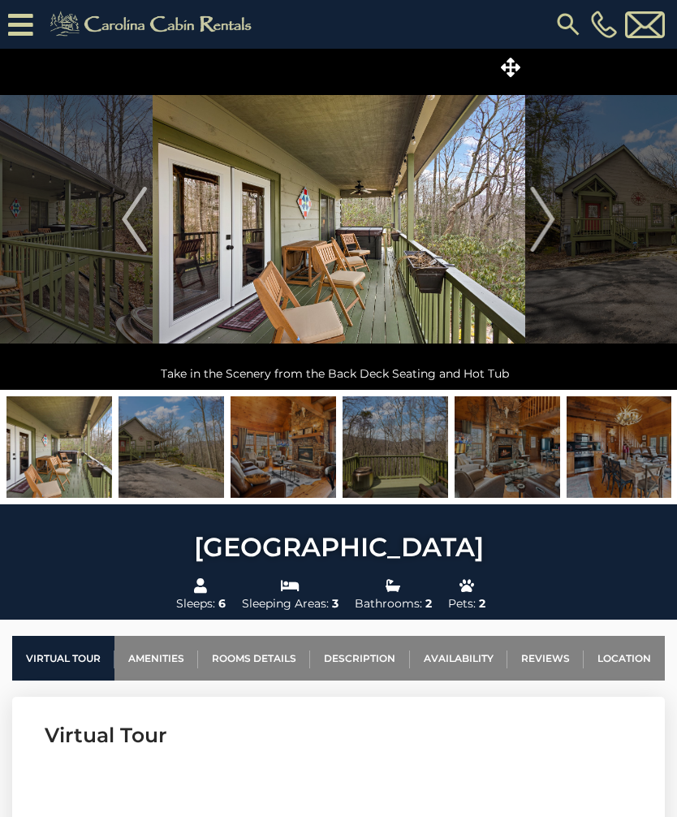
click at [546, 214] on img "Next" at bounding box center [543, 219] width 24 height 65
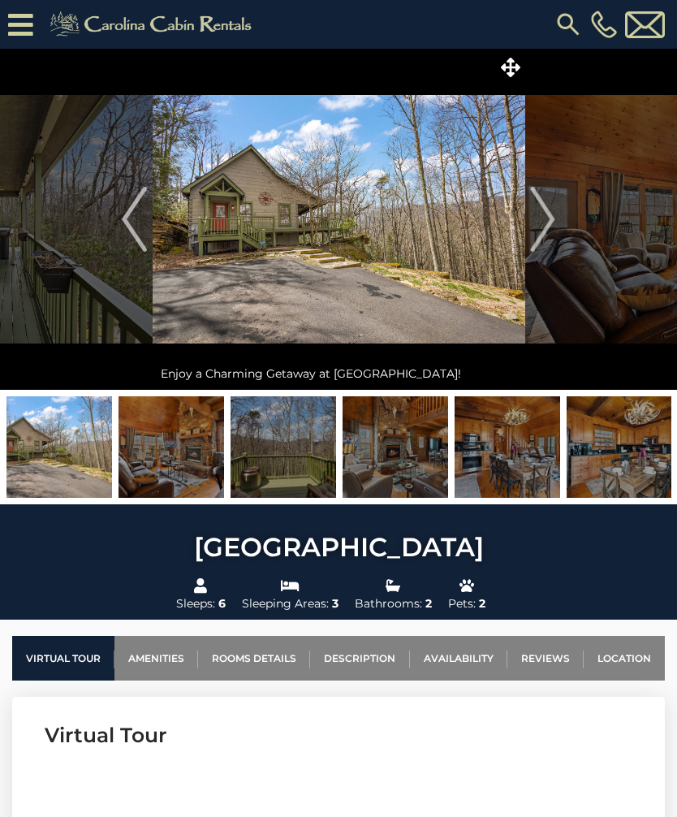
click at [541, 218] on img "Next" at bounding box center [543, 219] width 24 height 65
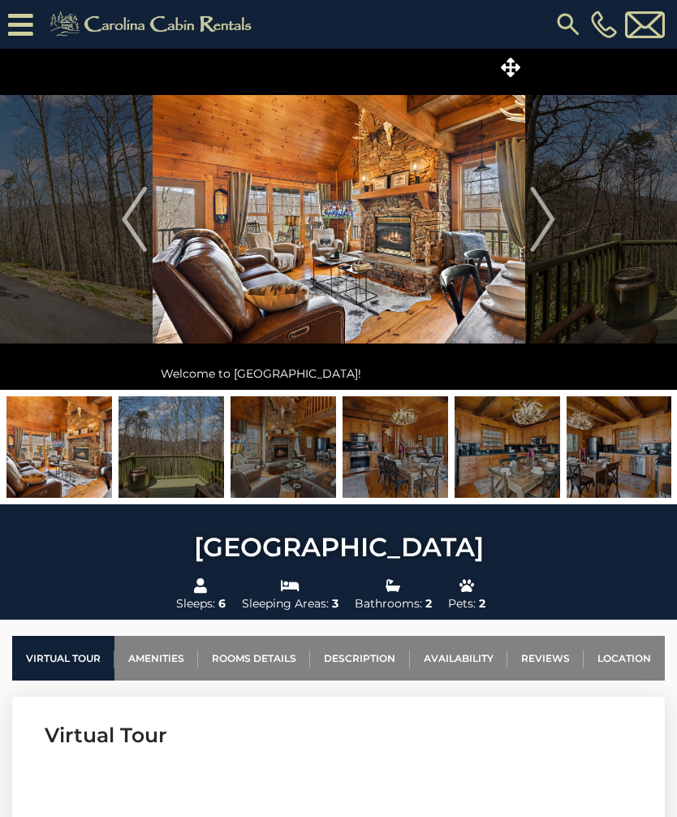
click at [544, 218] on img "Next" at bounding box center [543, 219] width 24 height 65
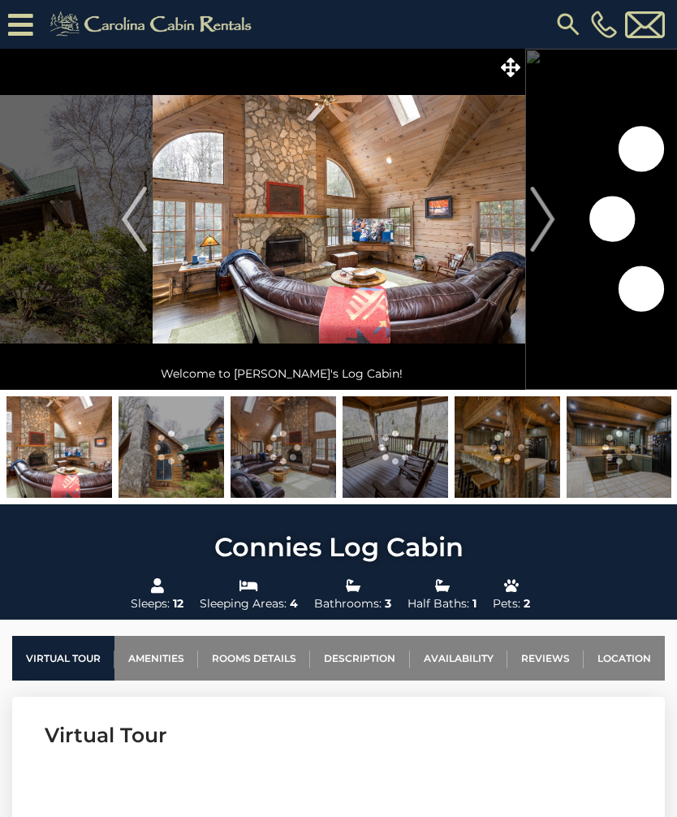
click at [634, 657] on link "Location" at bounding box center [624, 658] width 81 height 45
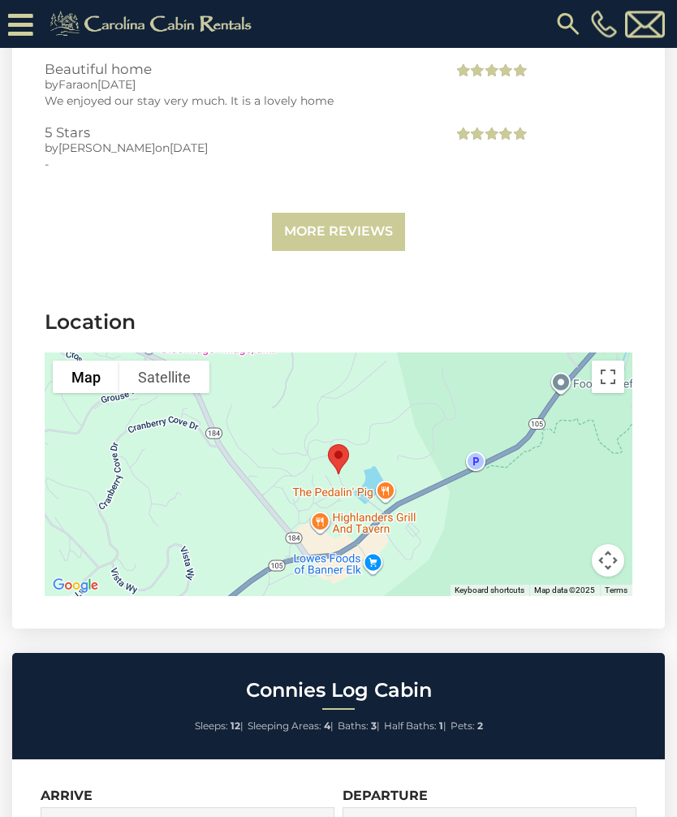
scroll to position [4289, 0]
click at [610, 360] on button "Toggle fullscreen view" at bounding box center [608, 376] width 32 height 32
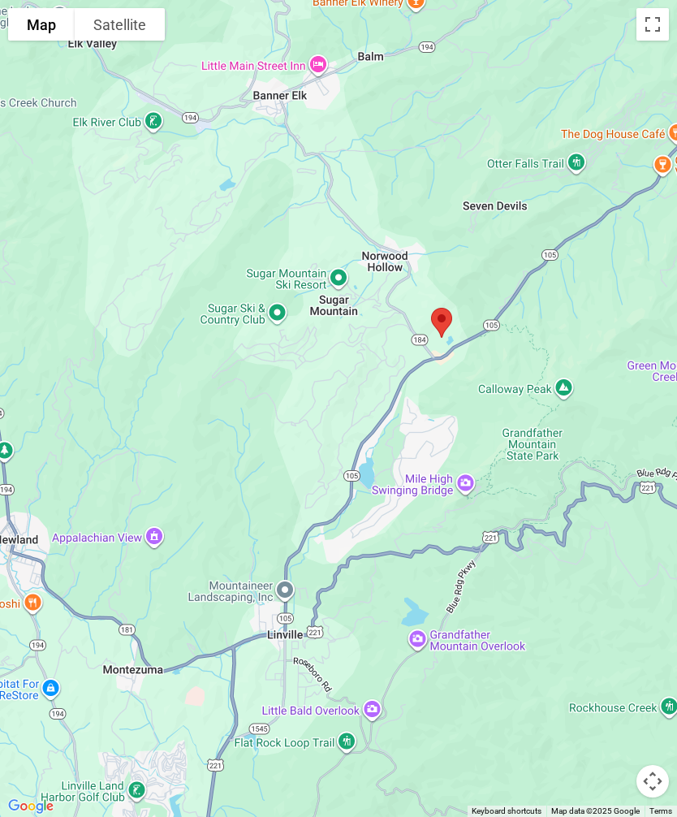
scroll to position [538, 0]
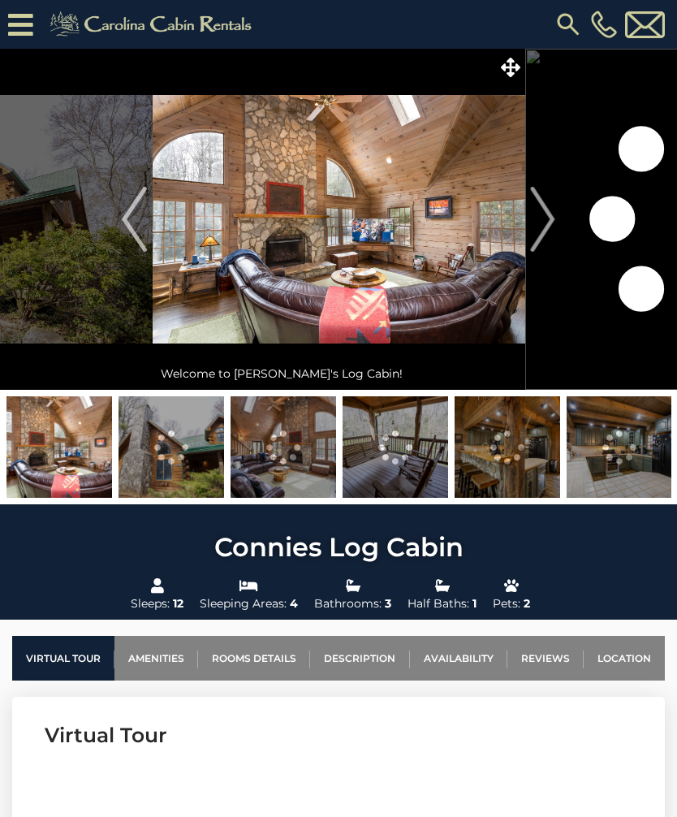
click at [541, 216] on img "Next" at bounding box center [543, 219] width 24 height 65
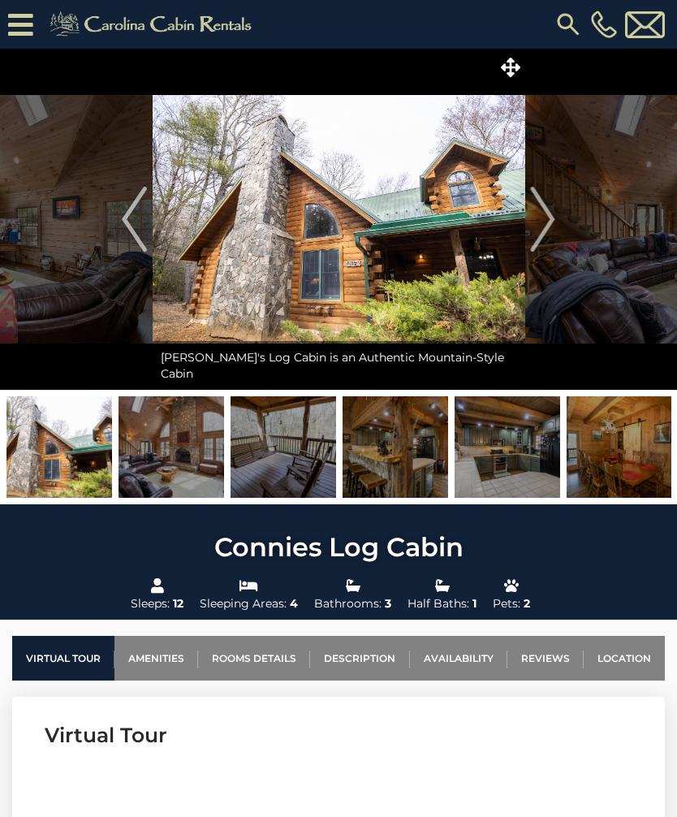
click at [542, 218] on img "Next" at bounding box center [543, 219] width 24 height 65
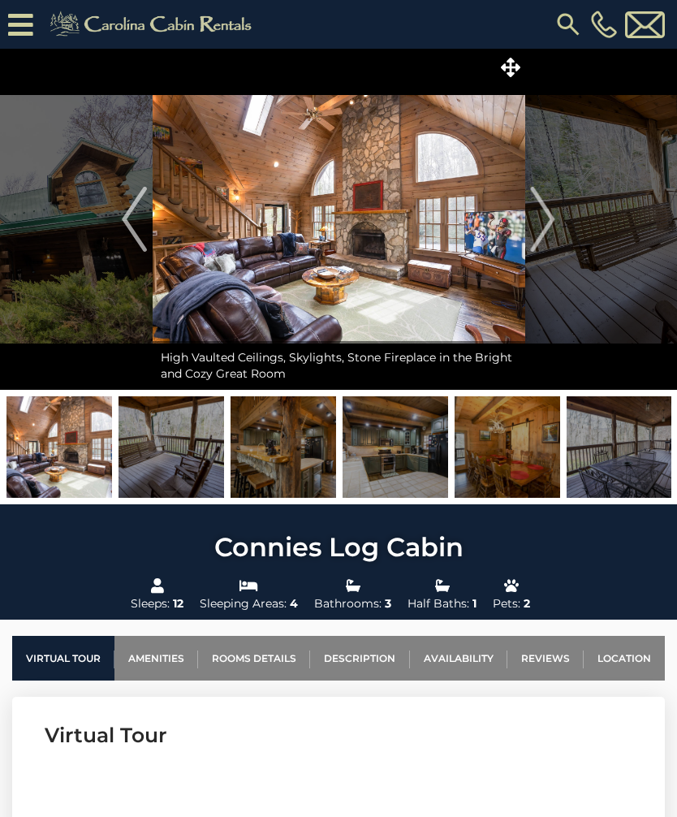
click at [555, 213] on button "Next" at bounding box center [542, 219] width 37 height 341
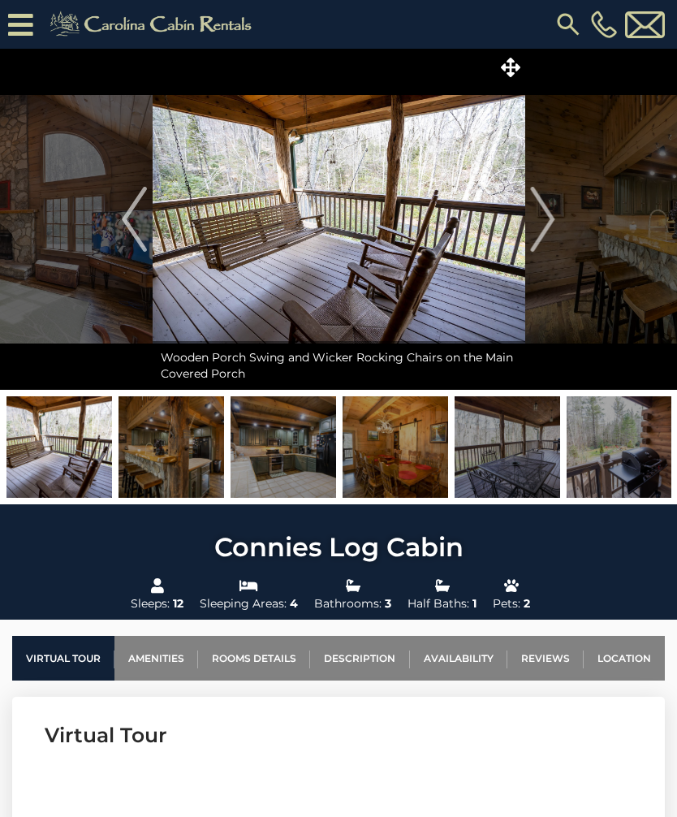
click at [550, 215] on img "Next" at bounding box center [543, 219] width 24 height 65
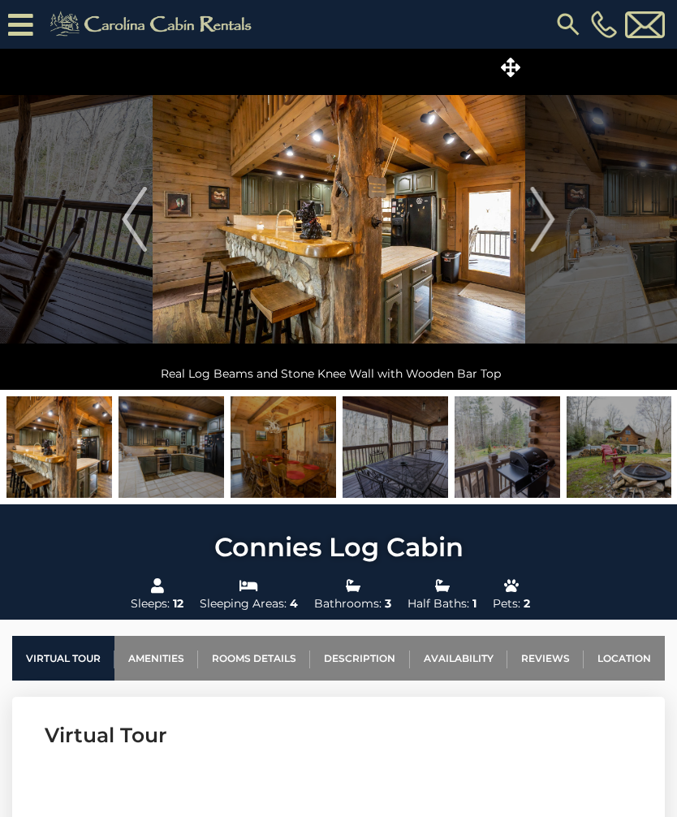
click at [544, 214] on img "Next" at bounding box center [543, 219] width 24 height 65
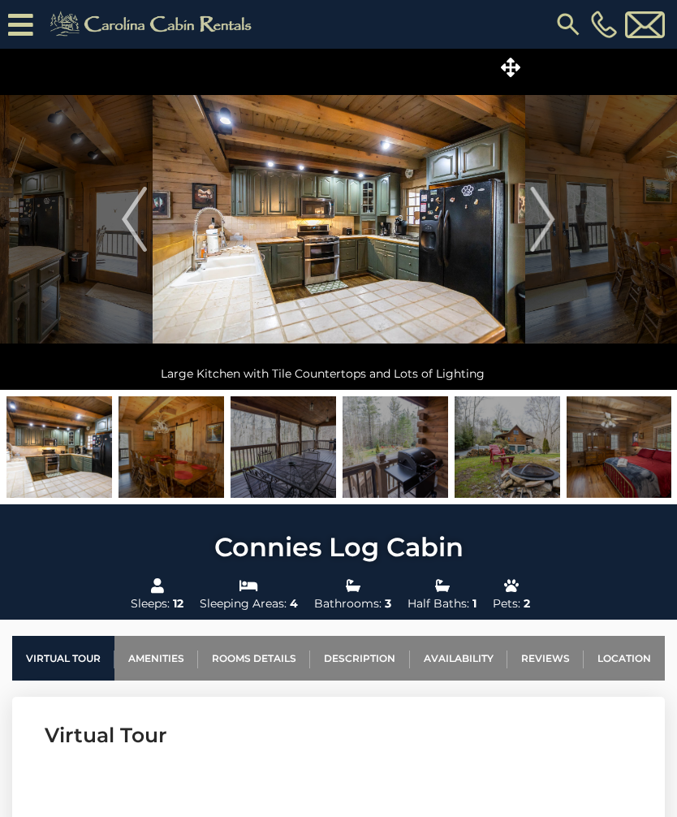
click at [548, 213] on img "Next" at bounding box center [543, 219] width 24 height 65
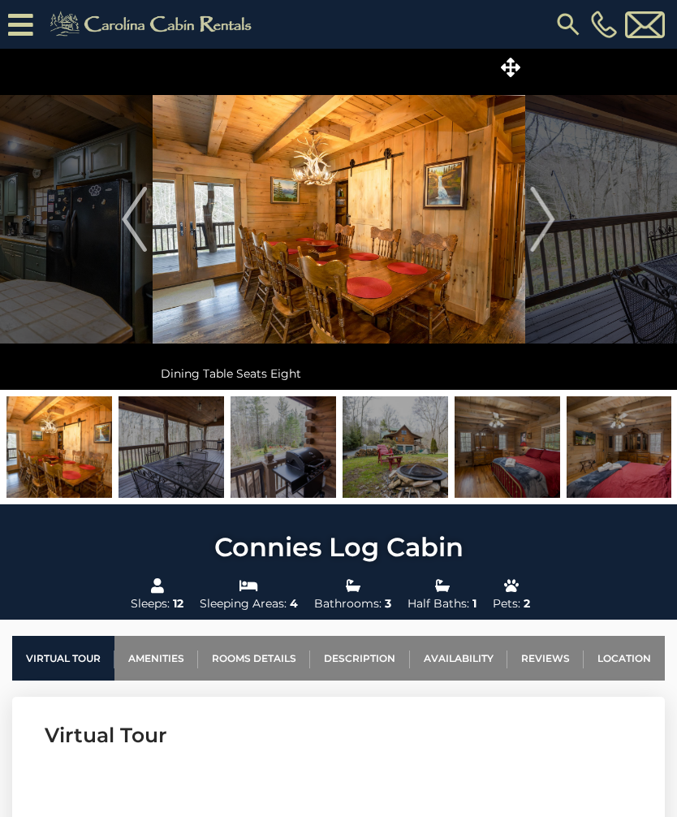
click at [554, 211] on img "Next" at bounding box center [543, 219] width 24 height 65
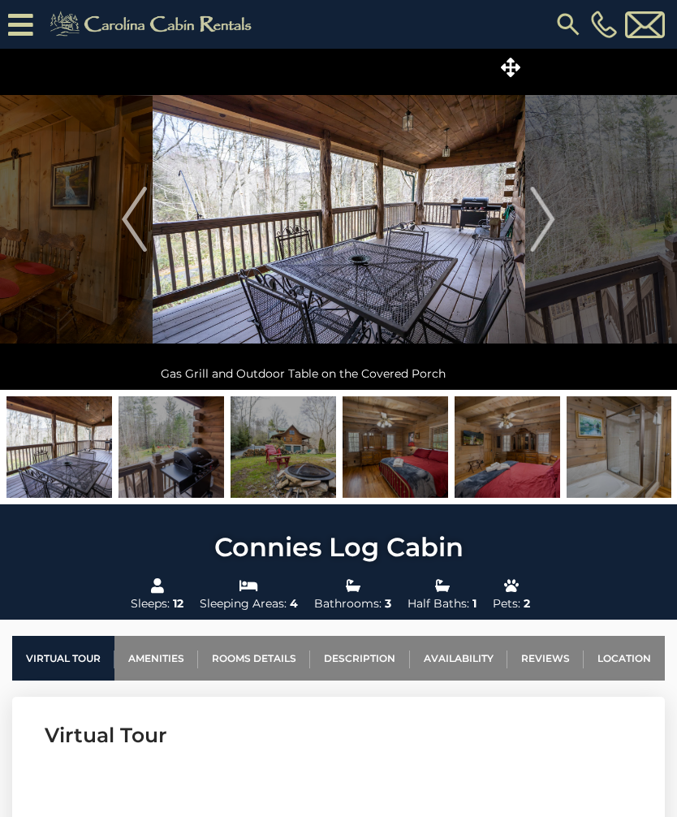
click at [552, 207] on img "Next" at bounding box center [543, 219] width 24 height 65
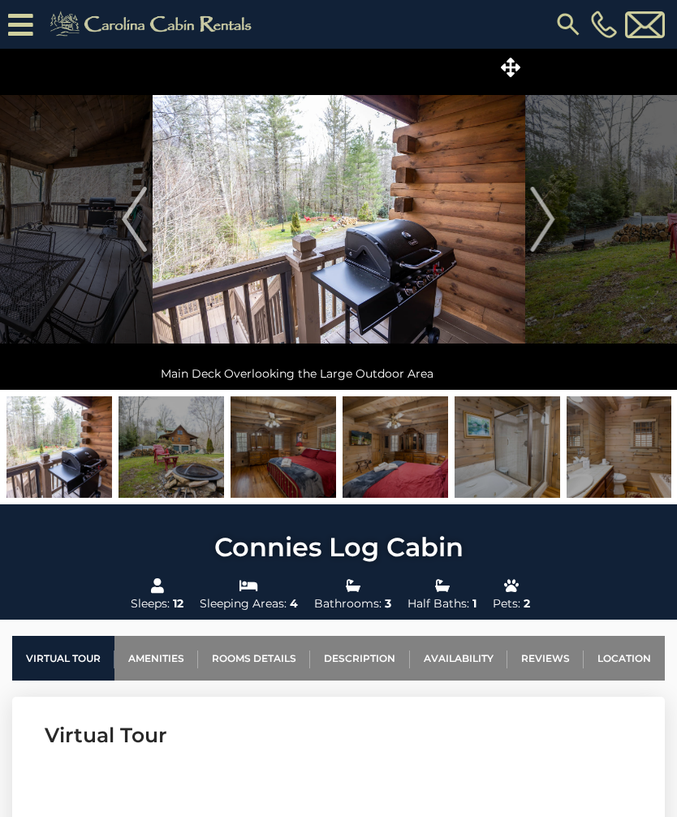
click at [546, 212] on img "Next" at bounding box center [543, 219] width 24 height 65
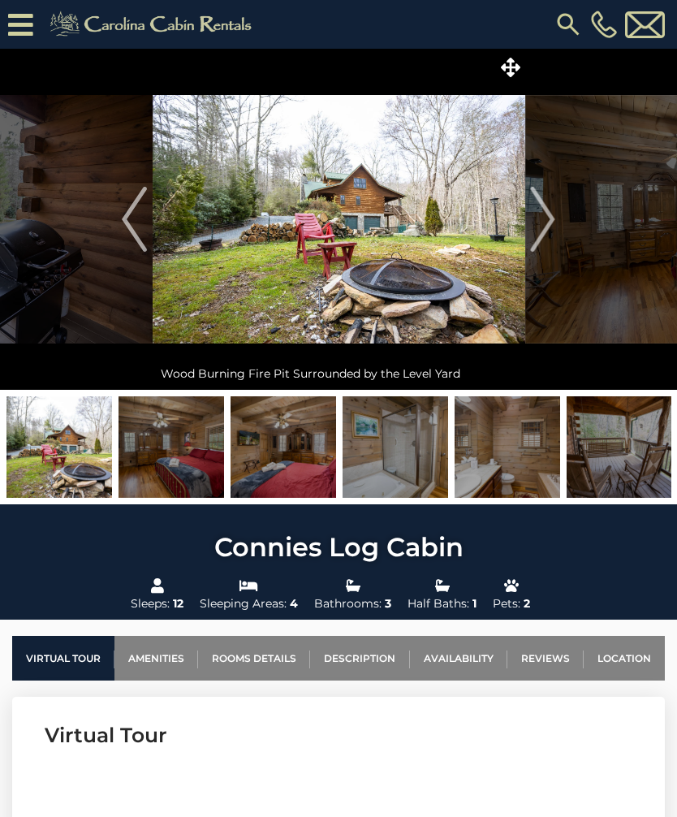
click at [550, 215] on img "Next" at bounding box center [543, 219] width 24 height 65
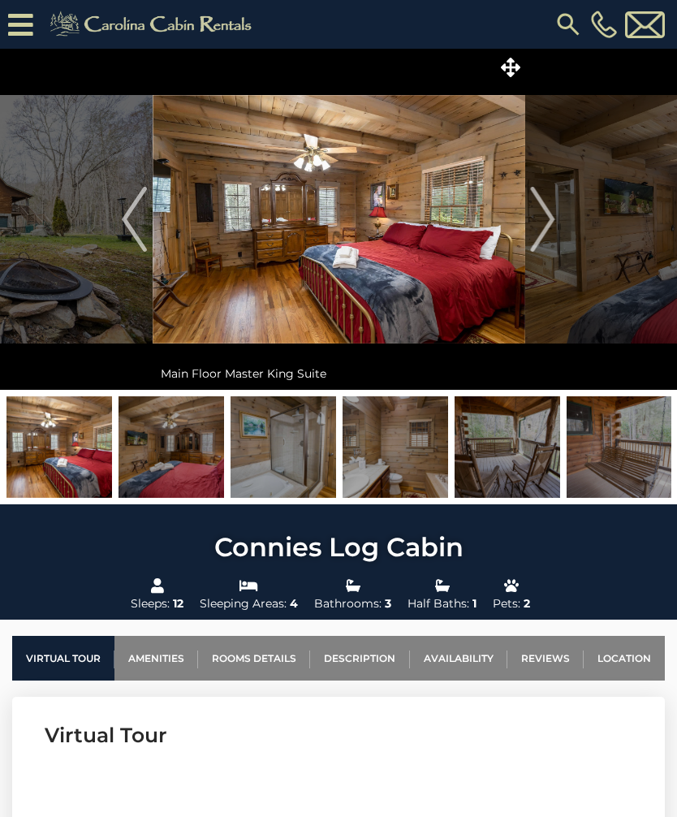
click at [554, 217] on img "Next" at bounding box center [543, 219] width 24 height 65
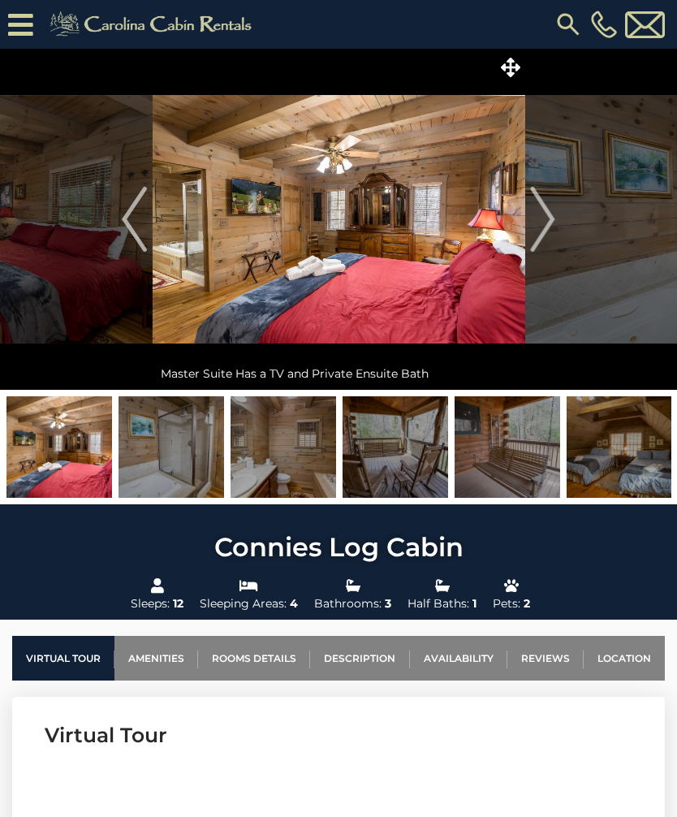
click at [552, 214] on img "Next" at bounding box center [543, 219] width 24 height 65
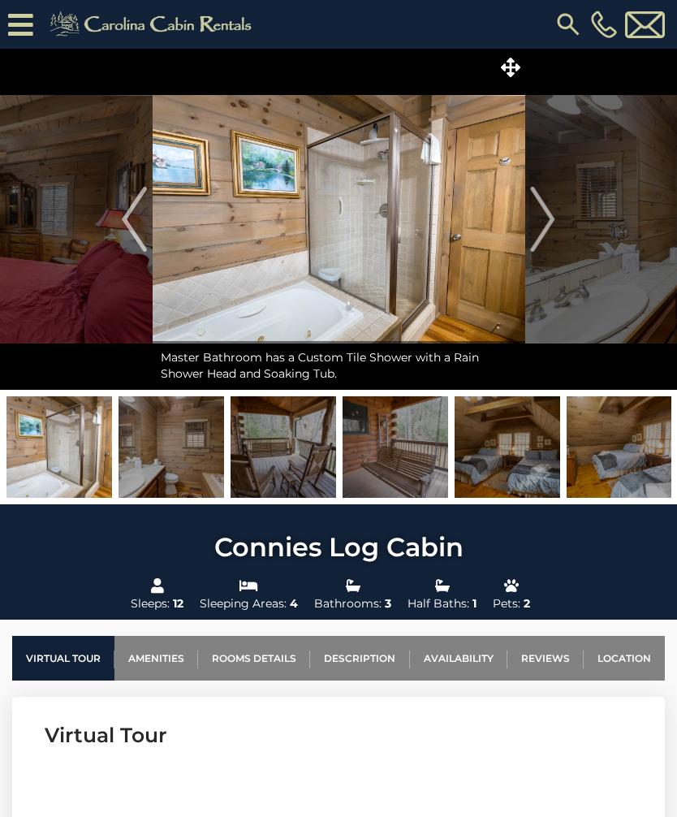
click at [544, 214] on img "Next" at bounding box center [543, 219] width 24 height 65
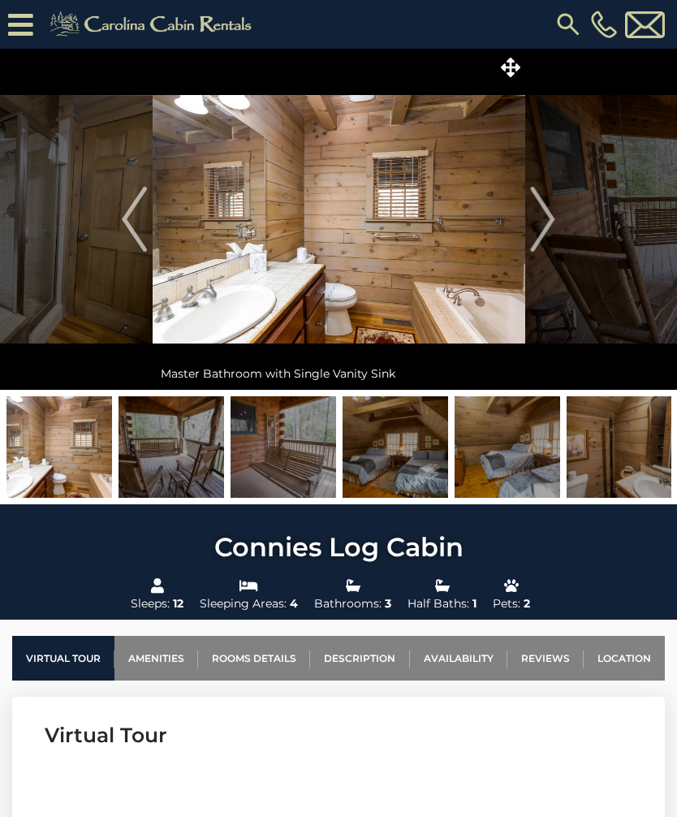
click at [550, 215] on img "Next" at bounding box center [543, 219] width 24 height 65
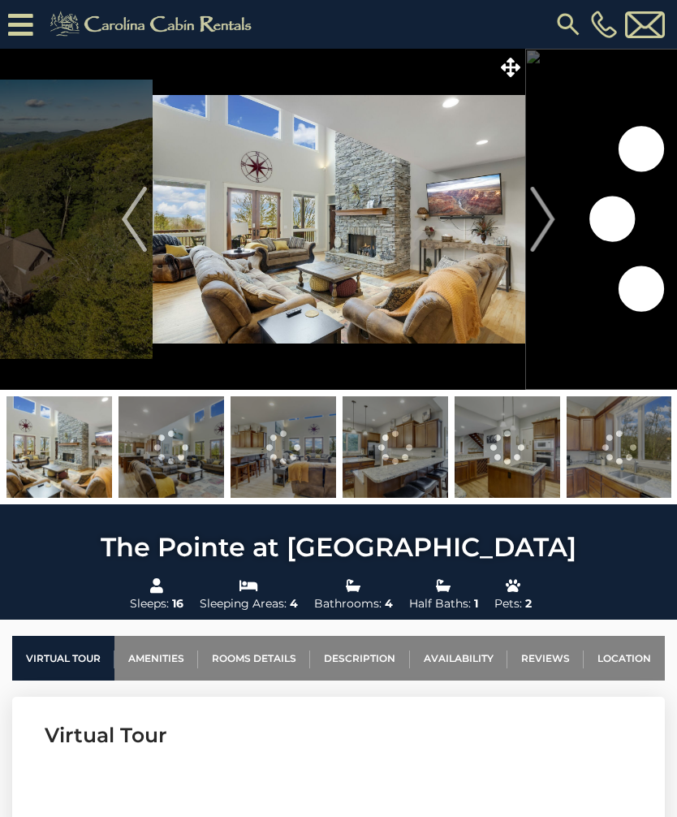
click at [622, 649] on link "Location" at bounding box center [624, 658] width 81 height 45
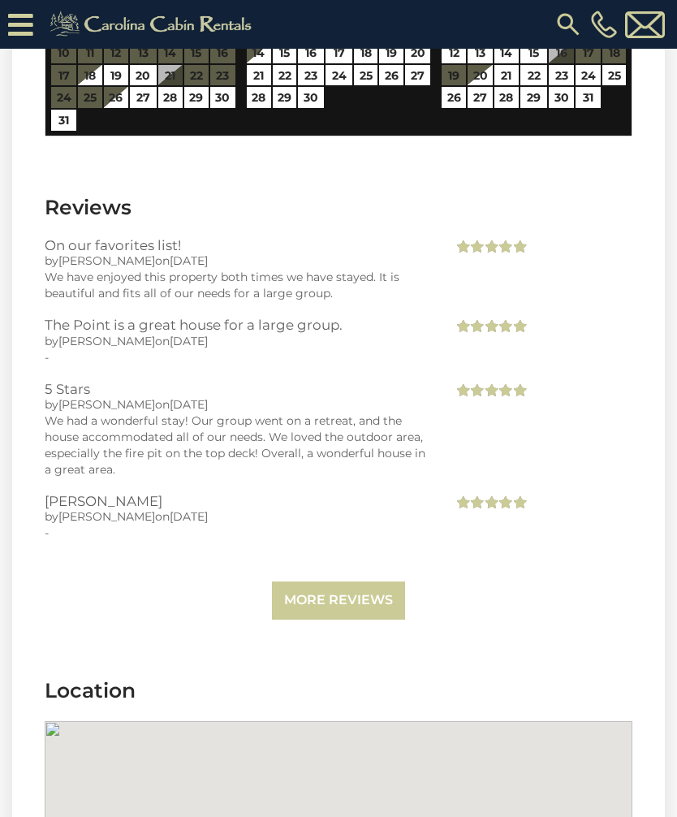
scroll to position [4785, 0]
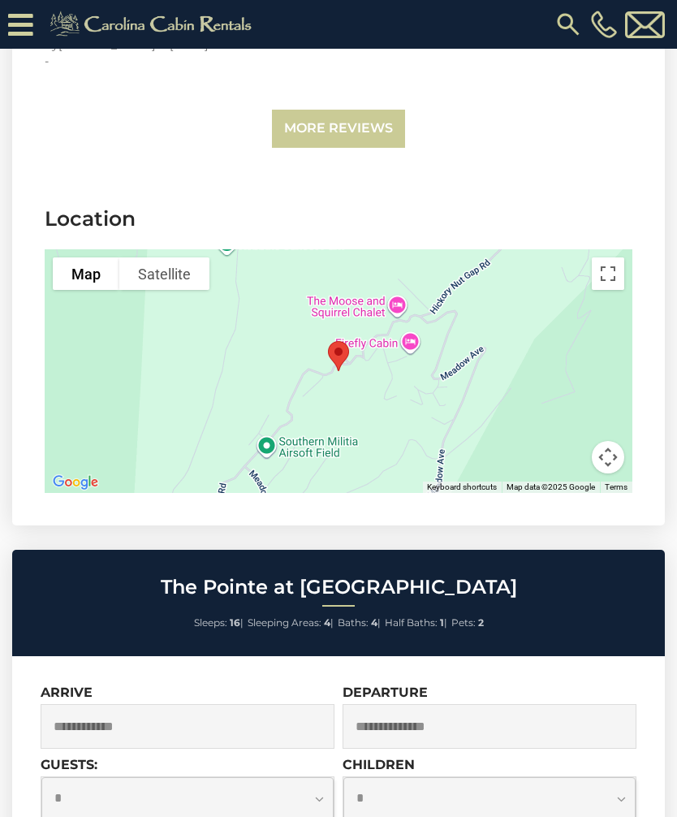
click at [615, 257] on button "Toggle fullscreen view" at bounding box center [608, 273] width 32 height 32
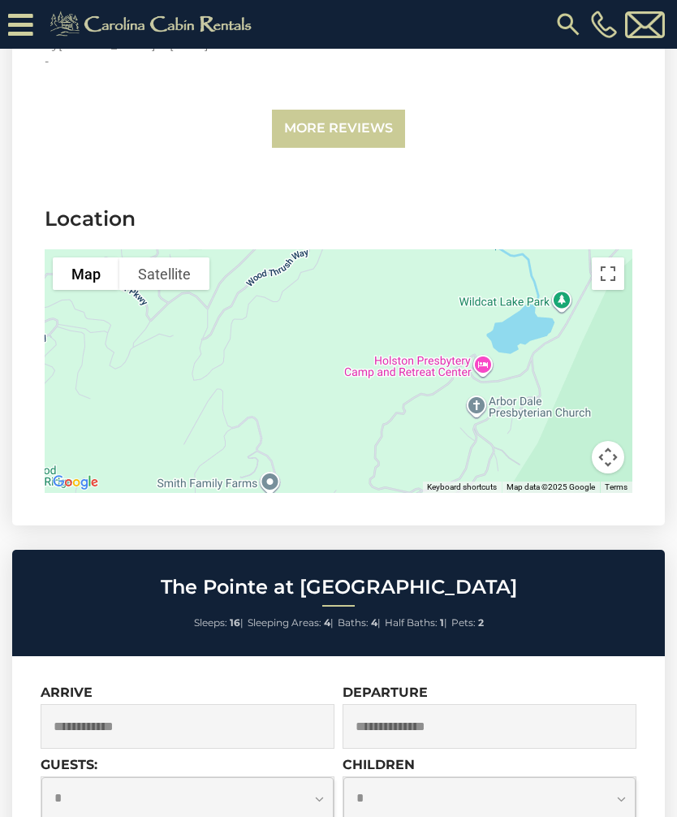
click at [605, 257] on button "Toggle fullscreen view" at bounding box center [608, 273] width 32 height 32
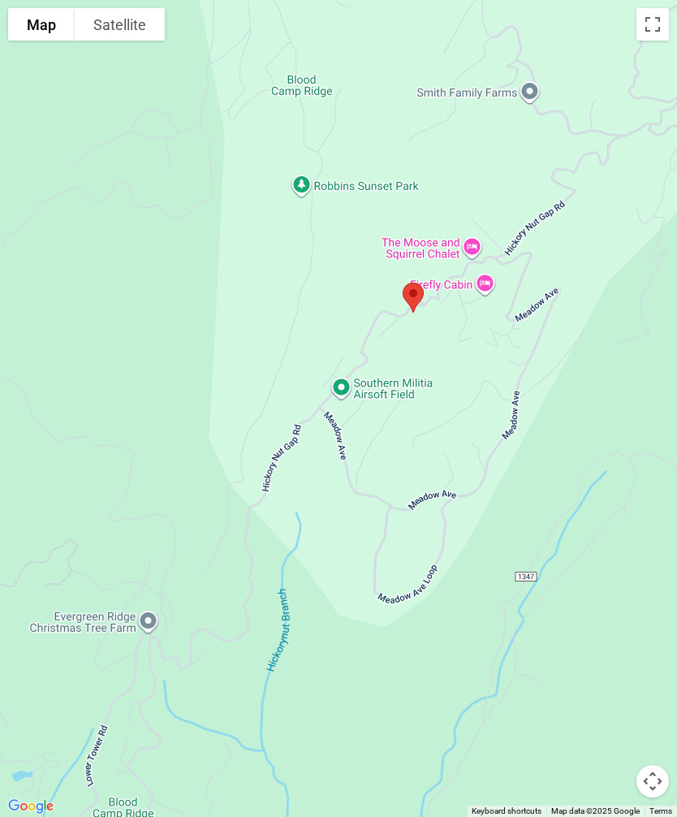
scroll to position [0, 0]
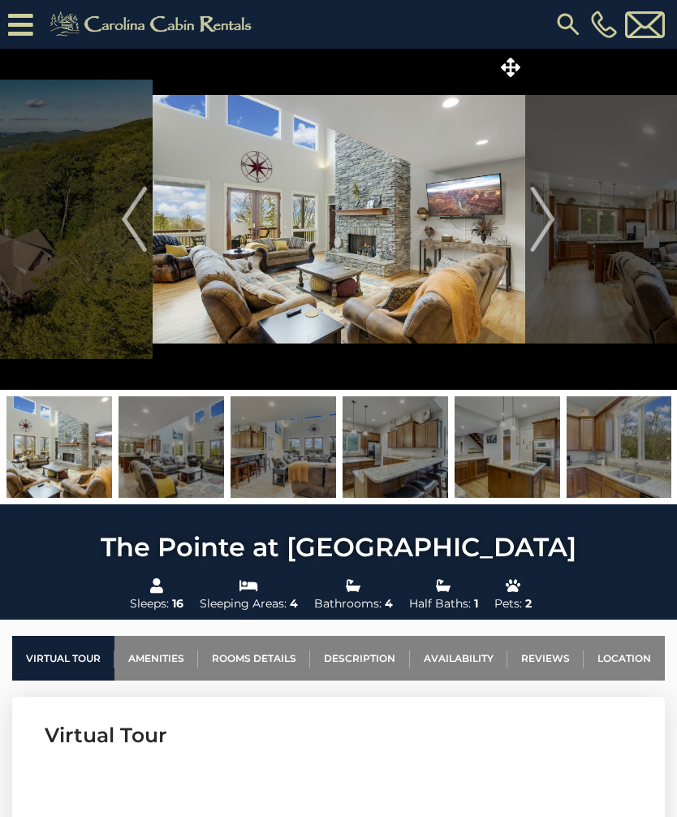
click at [559, 217] on button "Next" at bounding box center [542, 219] width 37 height 341
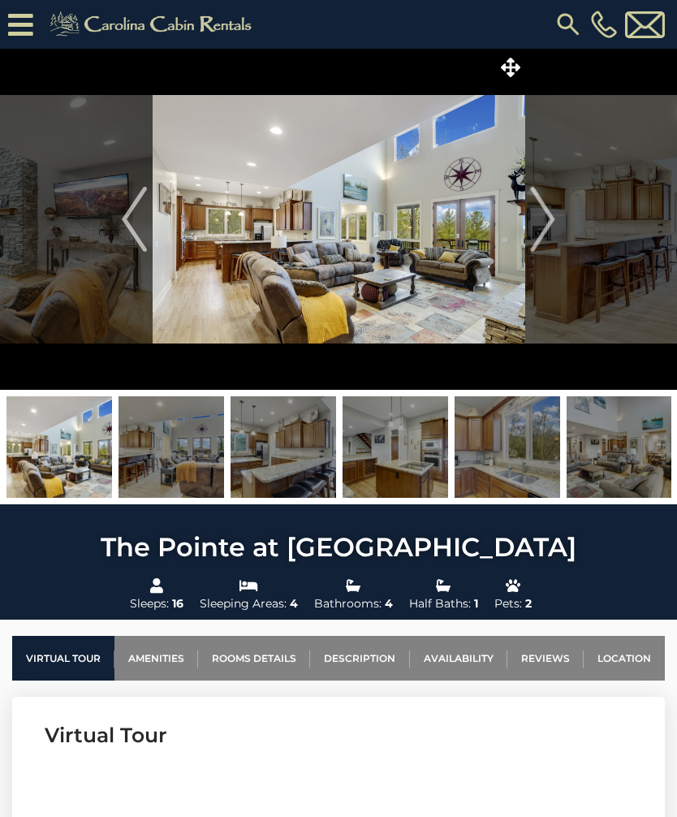
click at [554, 217] on img "Next" at bounding box center [543, 219] width 24 height 65
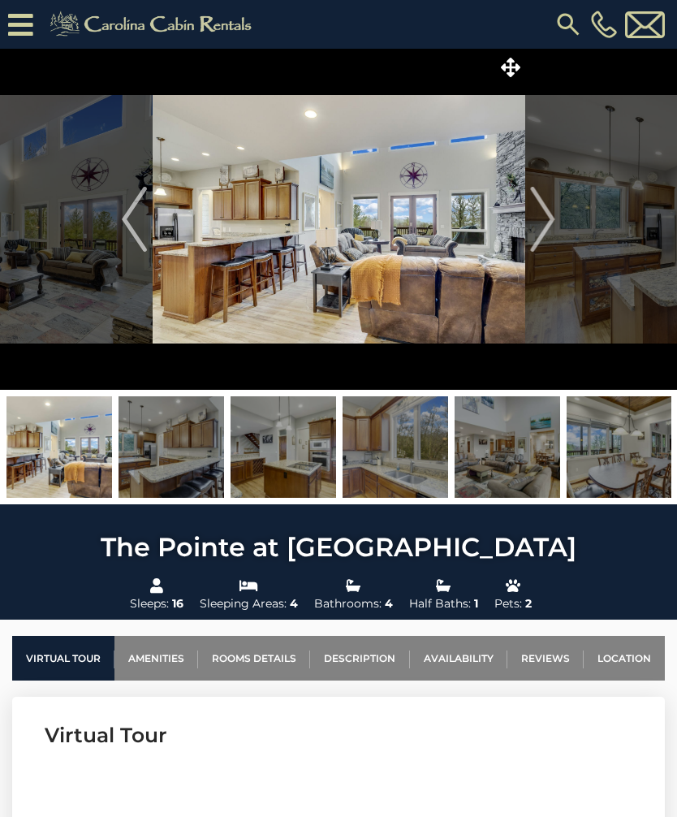
click at [552, 215] on img "Next" at bounding box center [543, 219] width 24 height 65
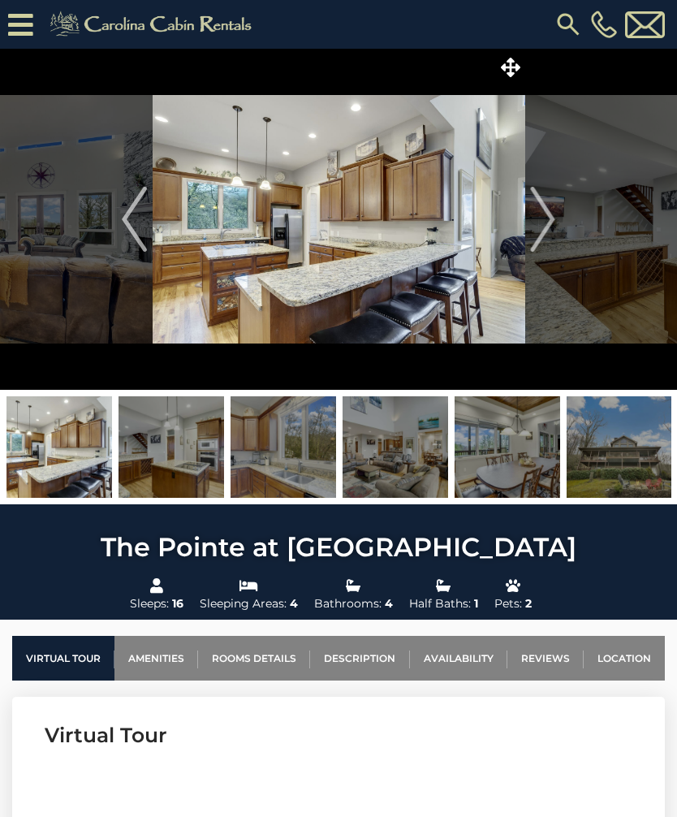
click at [554, 214] on img "Next" at bounding box center [543, 219] width 24 height 65
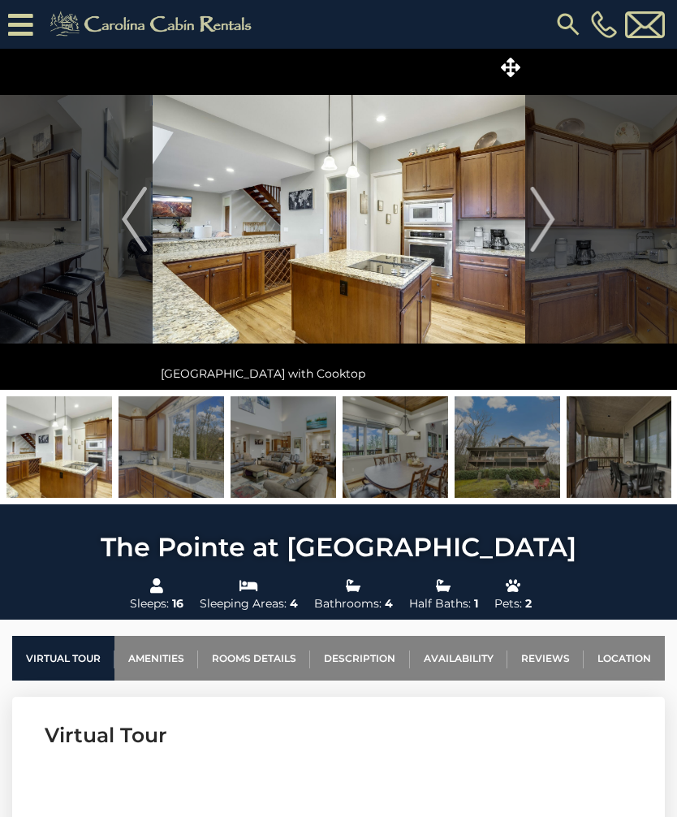
click at [559, 213] on button "Next" at bounding box center [542, 219] width 37 height 341
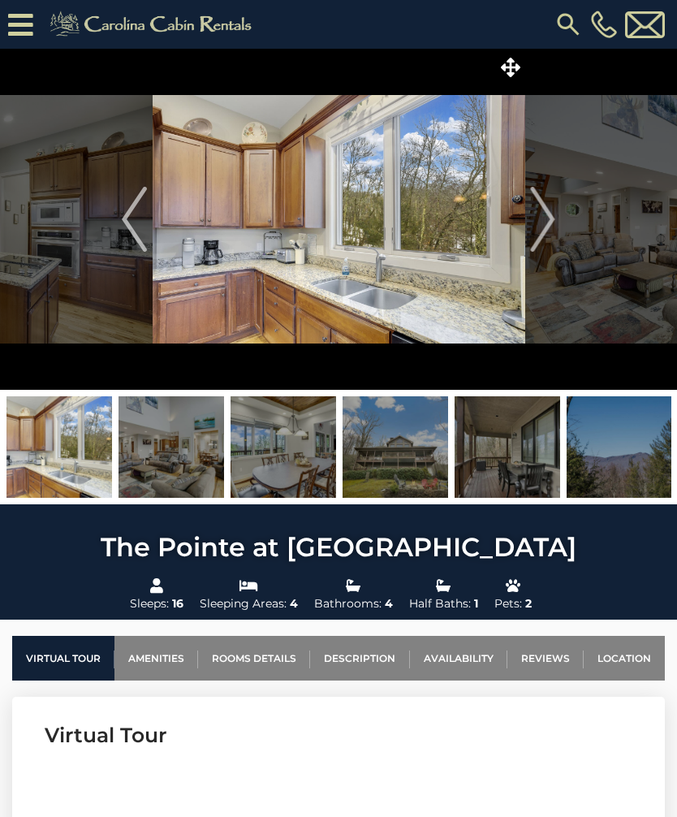
click at [548, 214] on img "Next" at bounding box center [543, 219] width 24 height 65
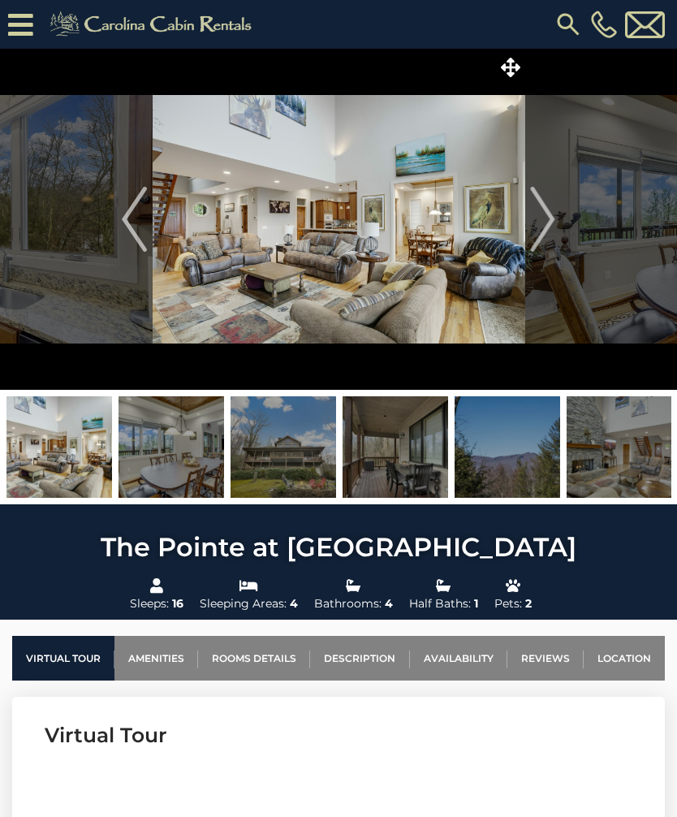
click at [560, 212] on button "Next" at bounding box center [542, 219] width 37 height 341
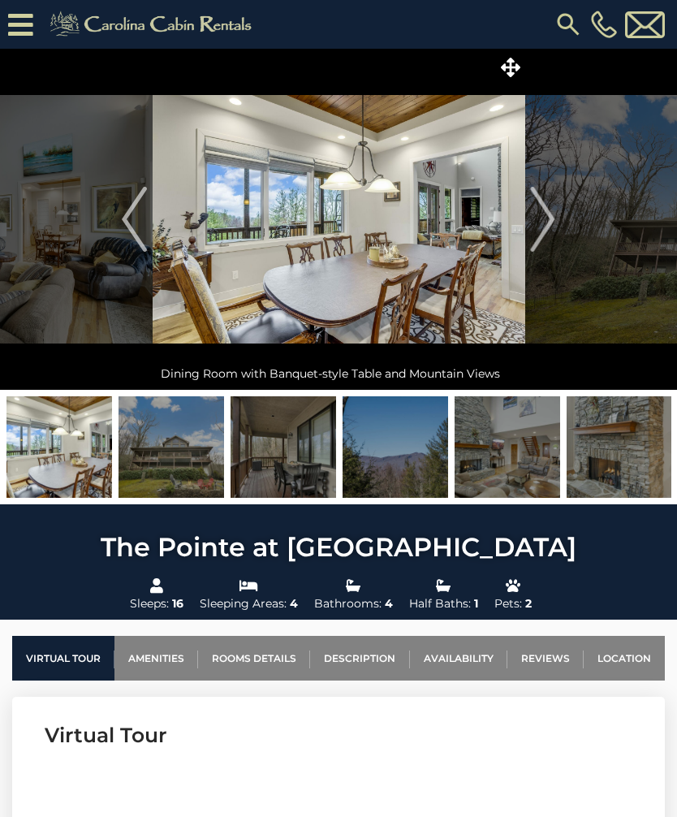
click at [551, 216] on img "Next" at bounding box center [543, 219] width 24 height 65
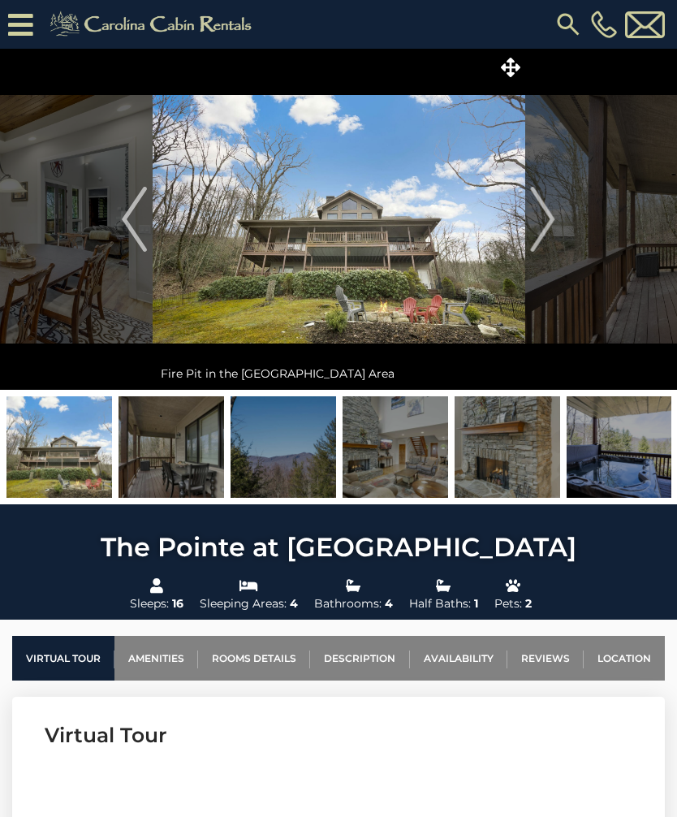
click at [540, 218] on img "Next" at bounding box center [543, 219] width 24 height 65
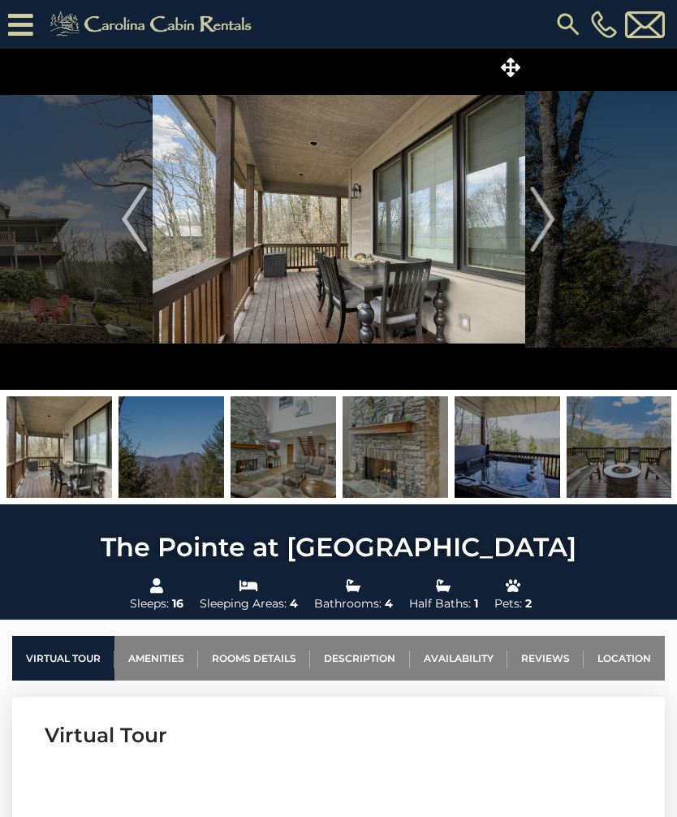
click at [546, 216] on img "Next" at bounding box center [543, 219] width 24 height 65
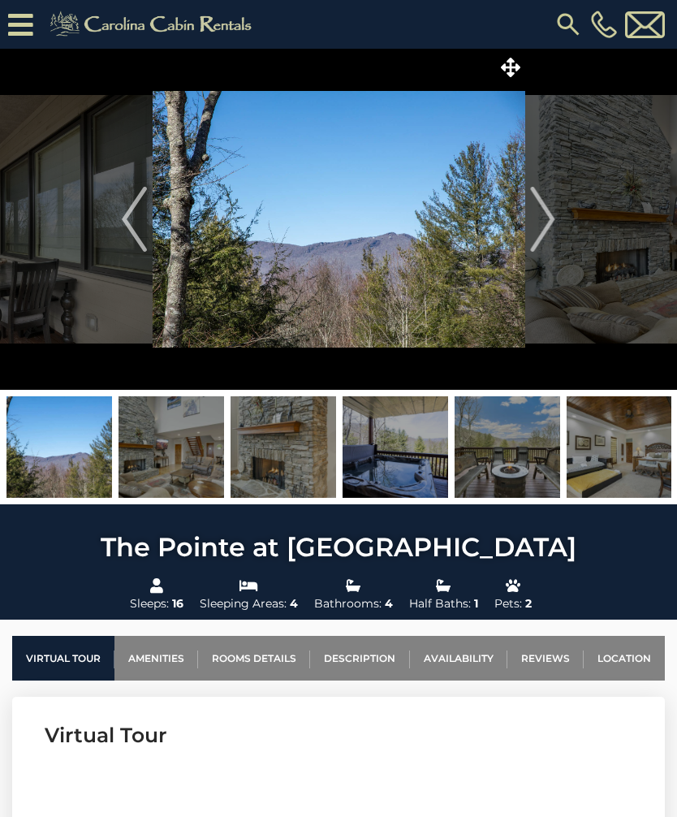
click at [553, 213] on img "Next" at bounding box center [543, 219] width 24 height 65
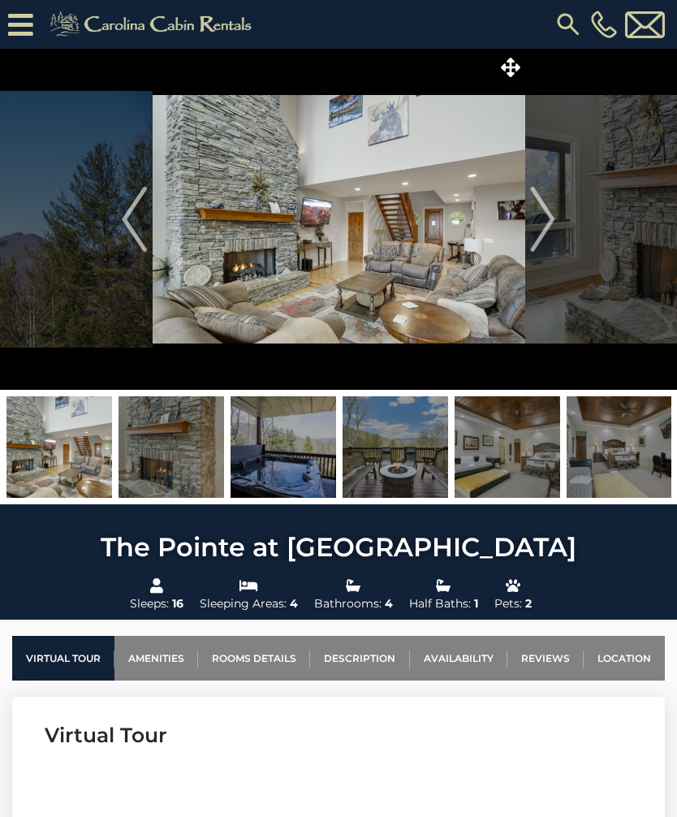
click at [543, 217] on img "Next" at bounding box center [543, 219] width 24 height 65
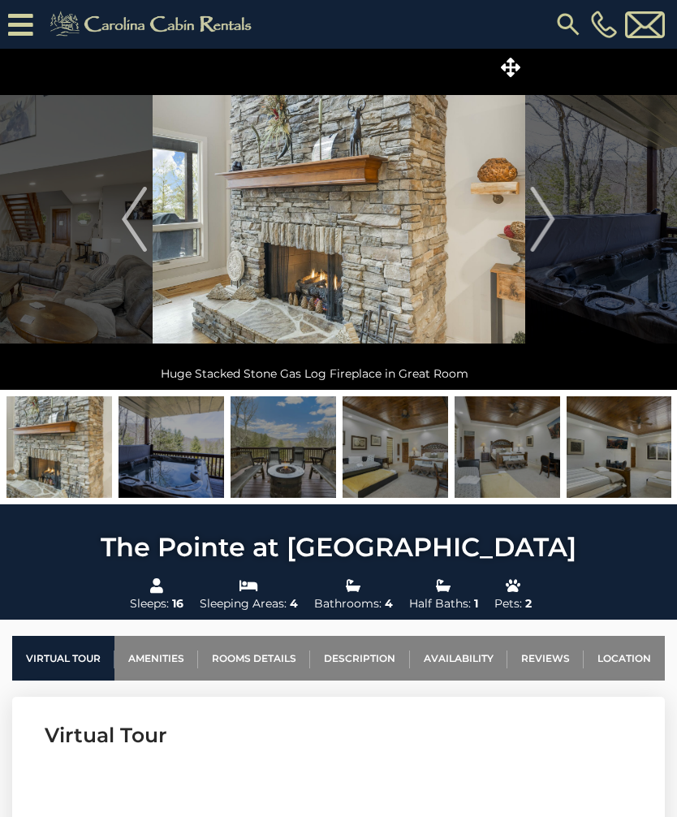
click at [545, 214] on img "Next" at bounding box center [543, 219] width 24 height 65
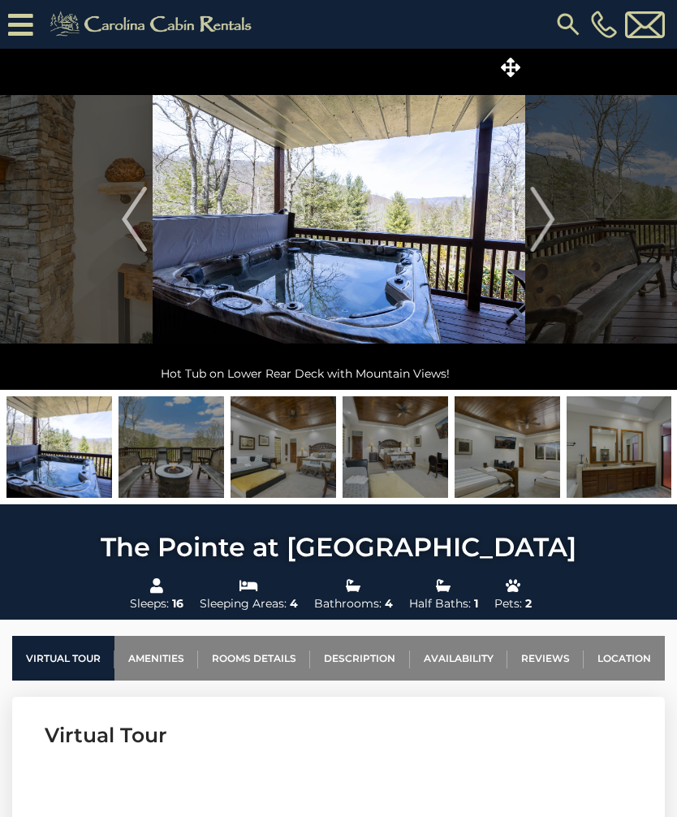
click at [550, 214] on img "Next" at bounding box center [543, 219] width 24 height 65
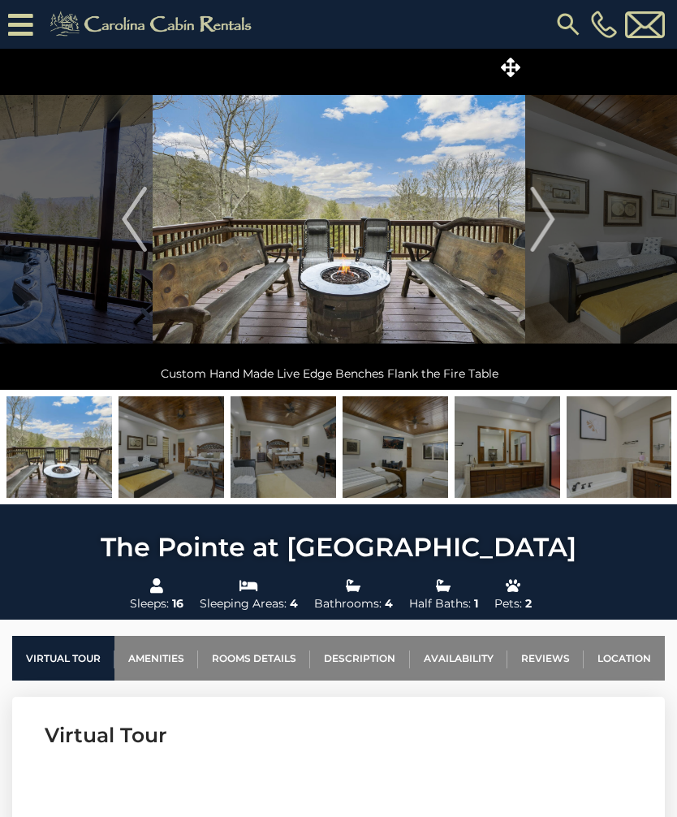
click at [541, 213] on img "Next" at bounding box center [543, 219] width 24 height 65
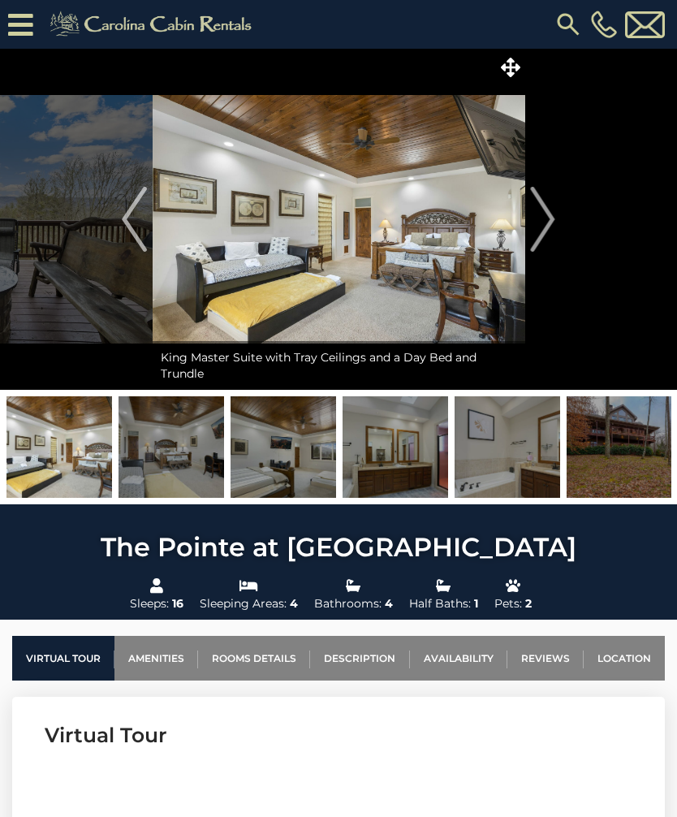
click at [544, 213] on img "Next" at bounding box center [543, 219] width 24 height 65
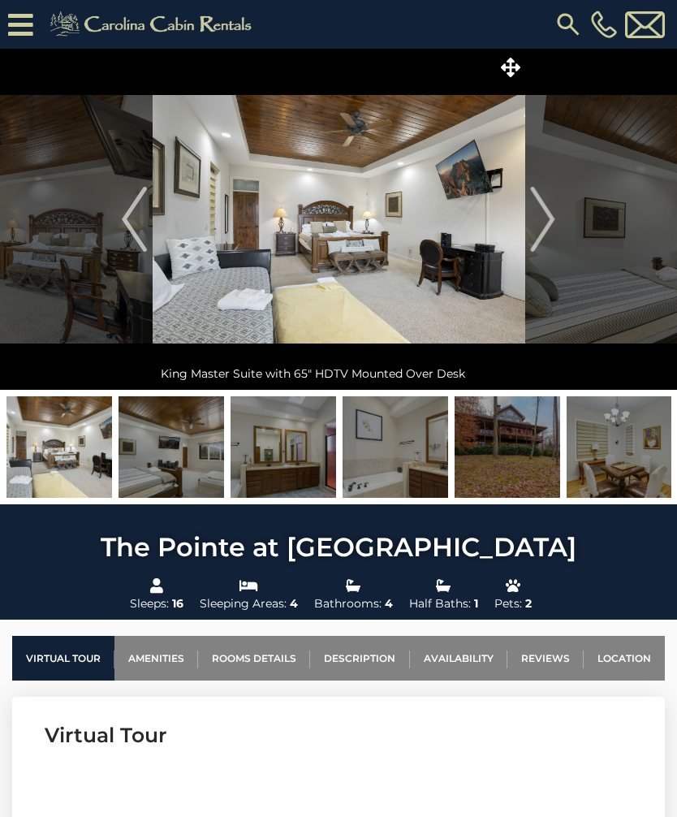
click at [545, 216] on img "Next" at bounding box center [543, 219] width 24 height 65
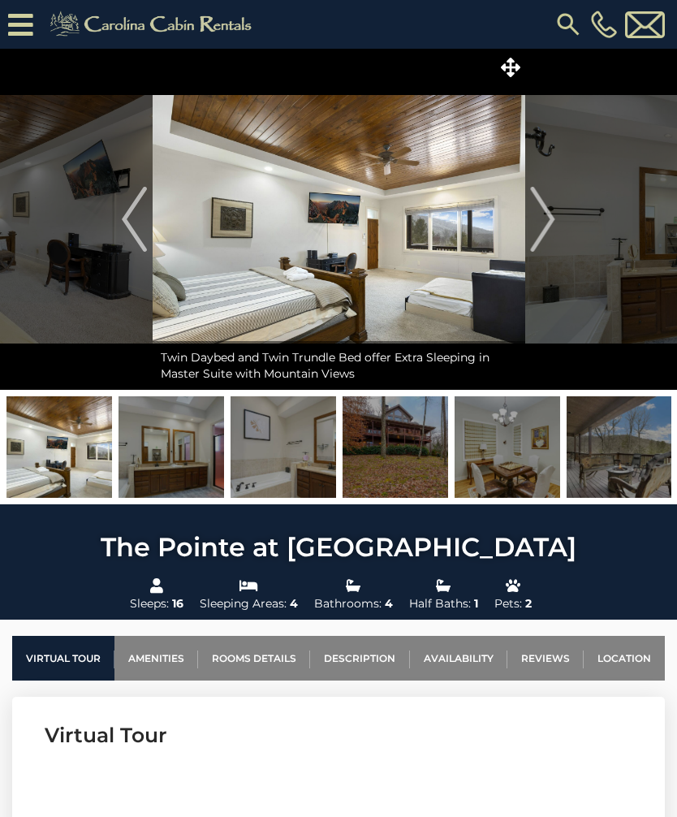
click at [545, 212] on img "Next" at bounding box center [543, 219] width 24 height 65
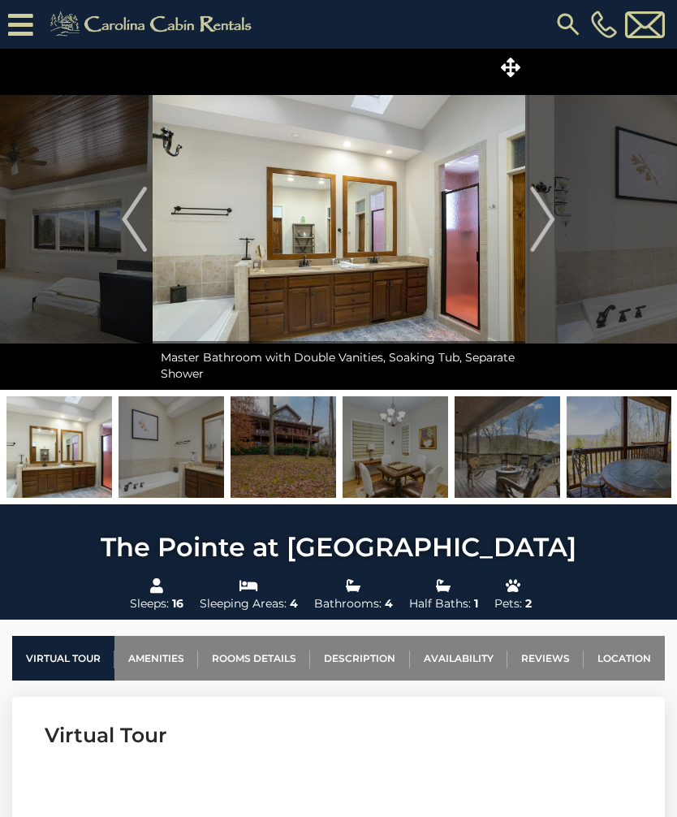
click at [556, 209] on button "Next" at bounding box center [542, 219] width 37 height 341
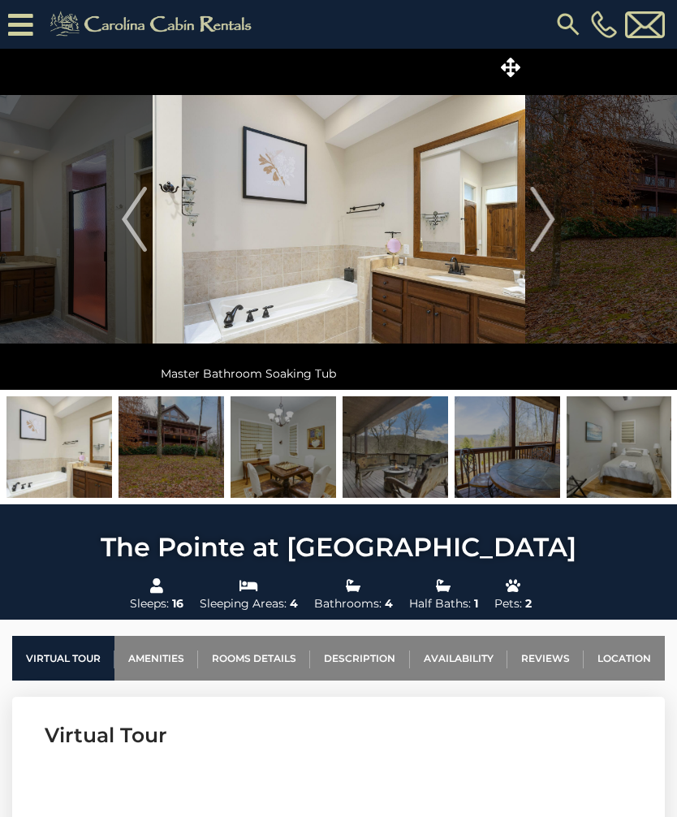
click at [552, 211] on img "Next" at bounding box center [543, 219] width 24 height 65
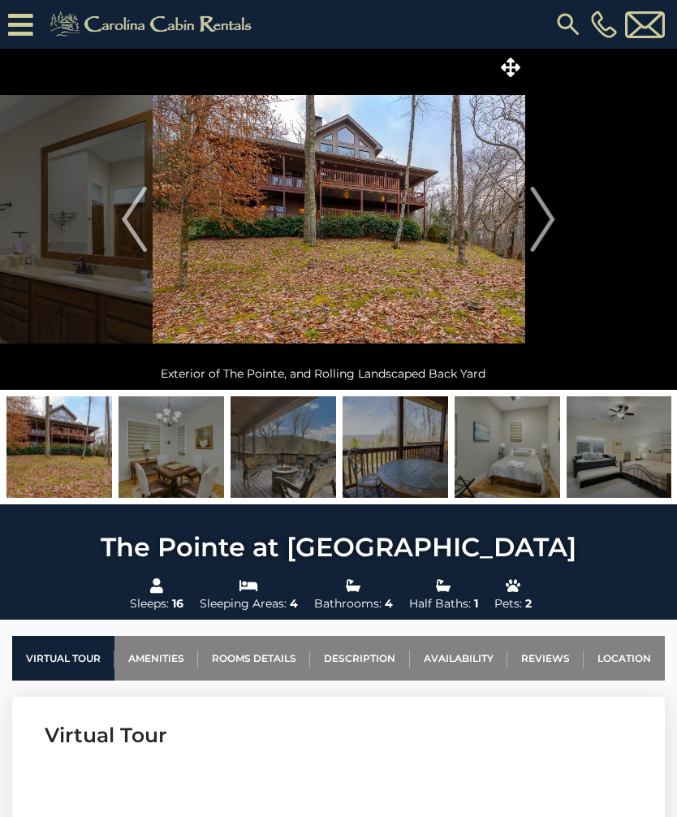
click at [550, 213] on img "Next" at bounding box center [543, 219] width 24 height 65
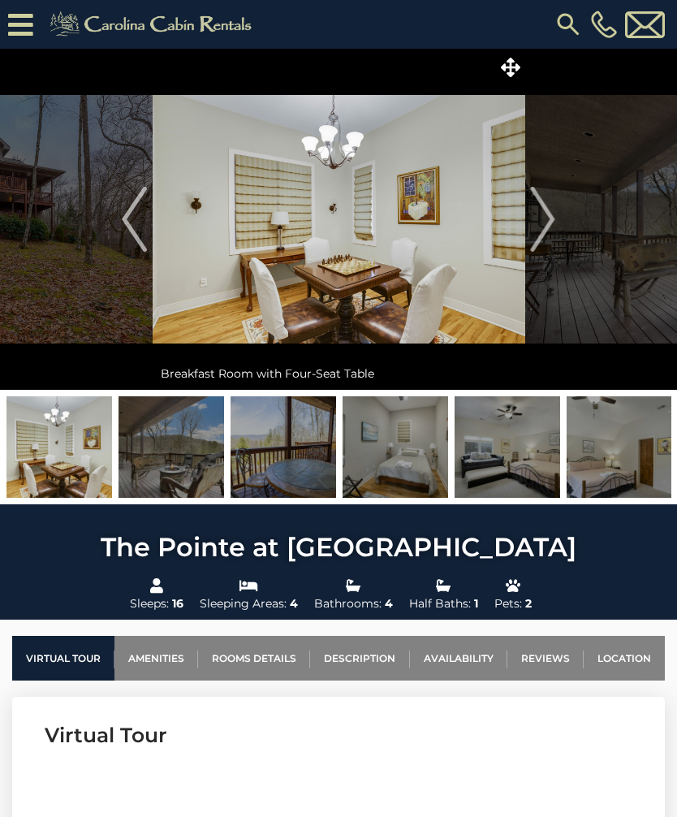
click at [559, 218] on button "Next" at bounding box center [542, 219] width 37 height 341
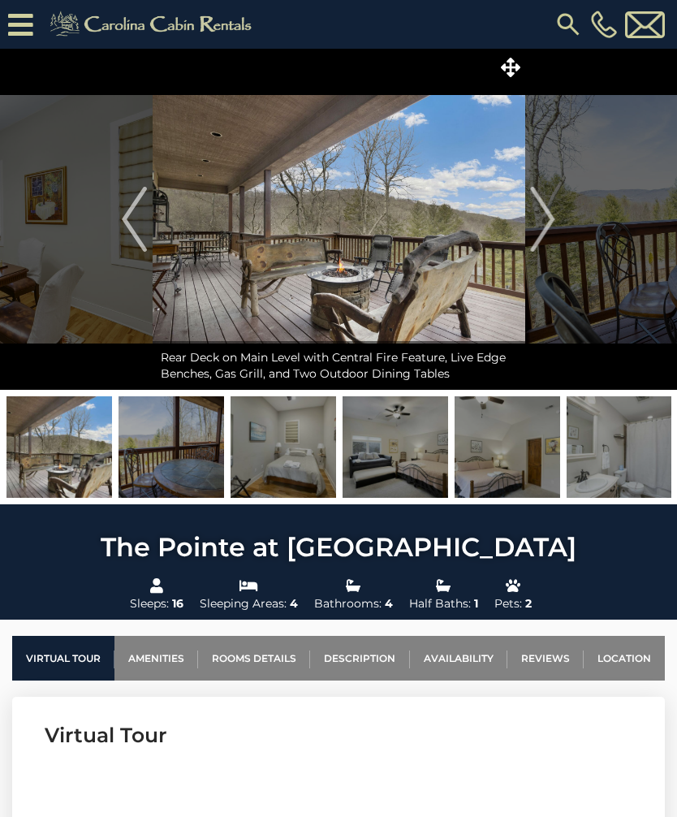
click at [545, 217] on img "Next" at bounding box center [543, 219] width 24 height 65
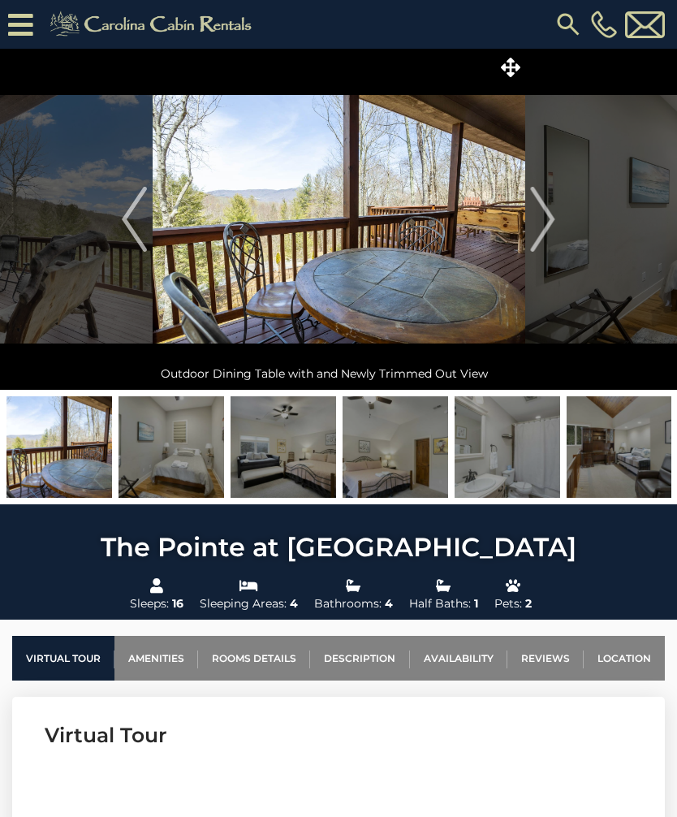
click at [557, 211] on button "Next" at bounding box center [542, 219] width 37 height 341
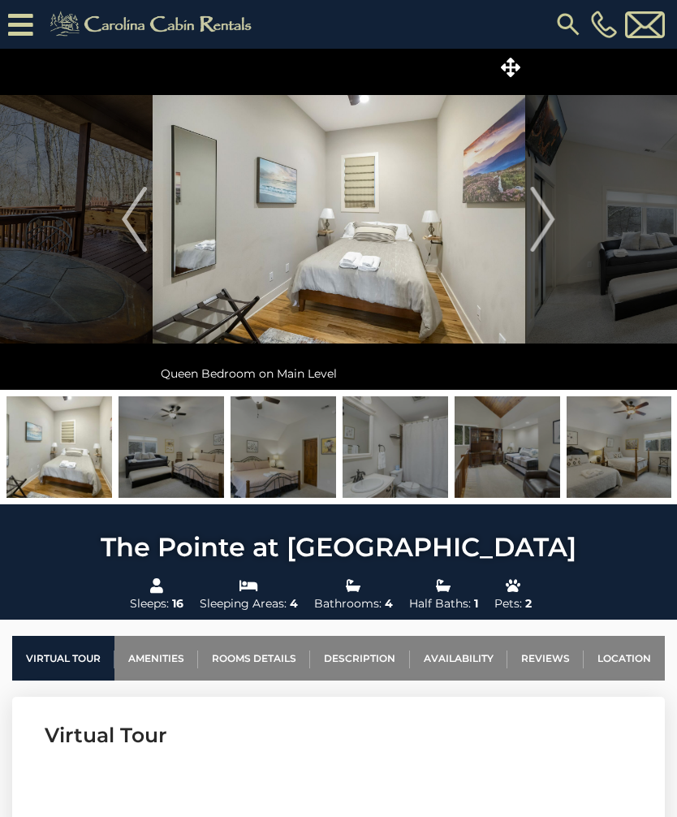
click at [552, 210] on img "Next" at bounding box center [543, 219] width 24 height 65
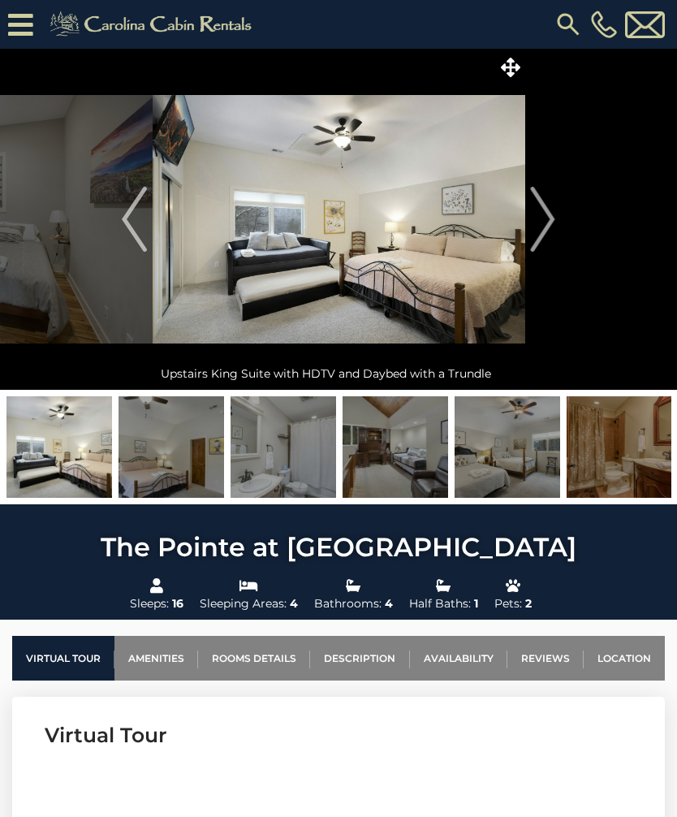
click at [547, 217] on img "Next" at bounding box center [543, 219] width 24 height 65
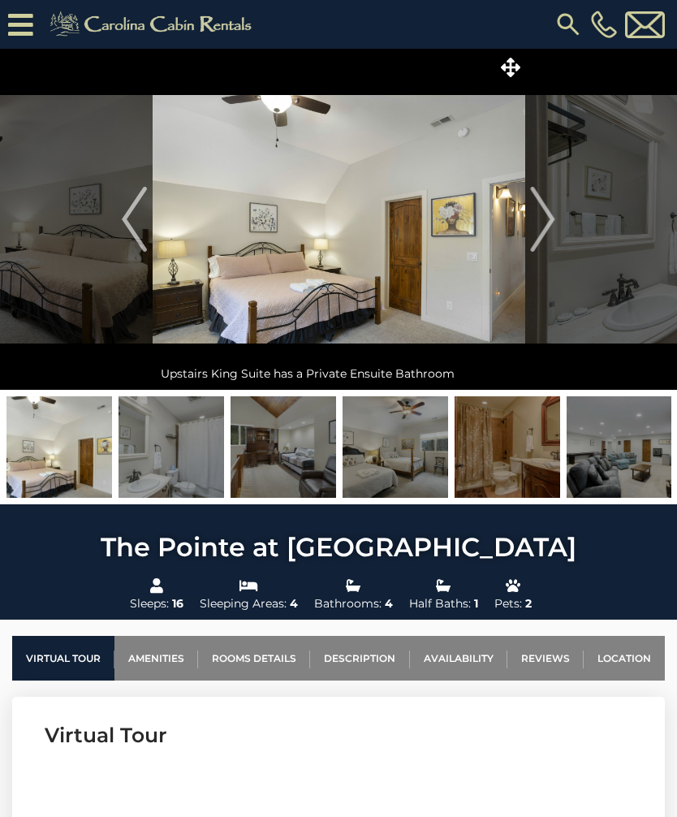
click at [556, 209] on button "Next" at bounding box center [542, 219] width 37 height 341
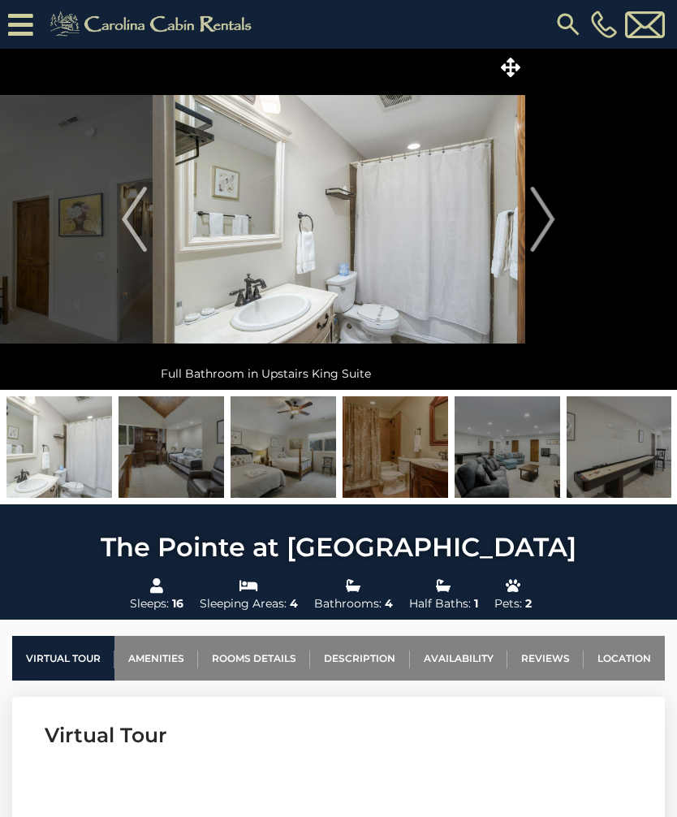
click at [551, 211] on img "Next" at bounding box center [543, 219] width 24 height 65
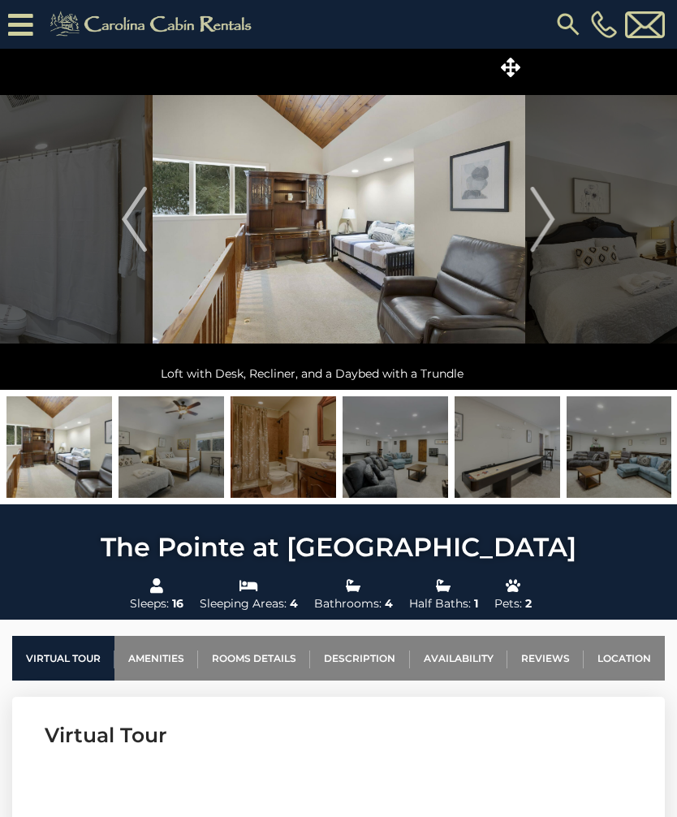
click at [550, 209] on img "Next" at bounding box center [543, 219] width 24 height 65
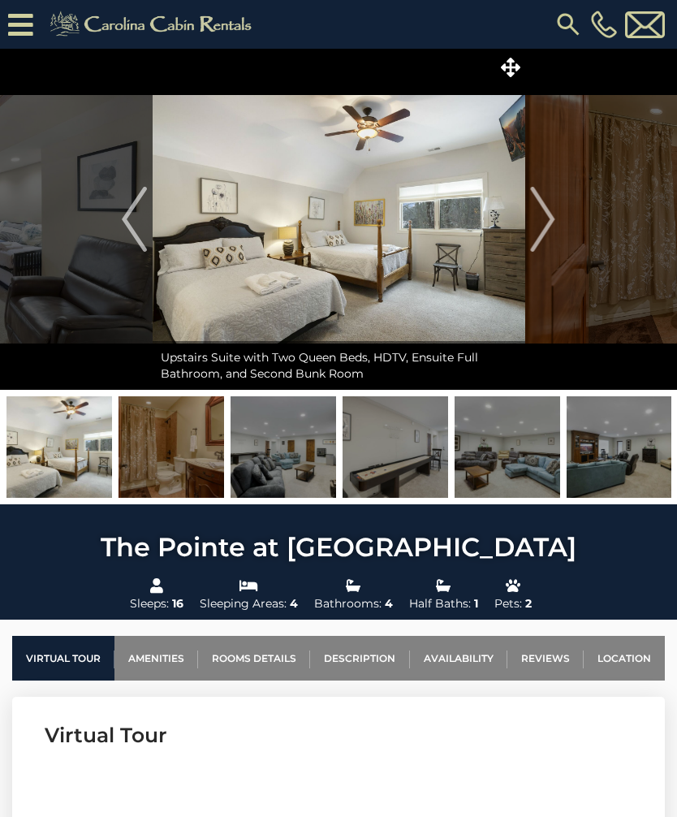
click at [549, 208] on img "Next" at bounding box center [543, 219] width 24 height 65
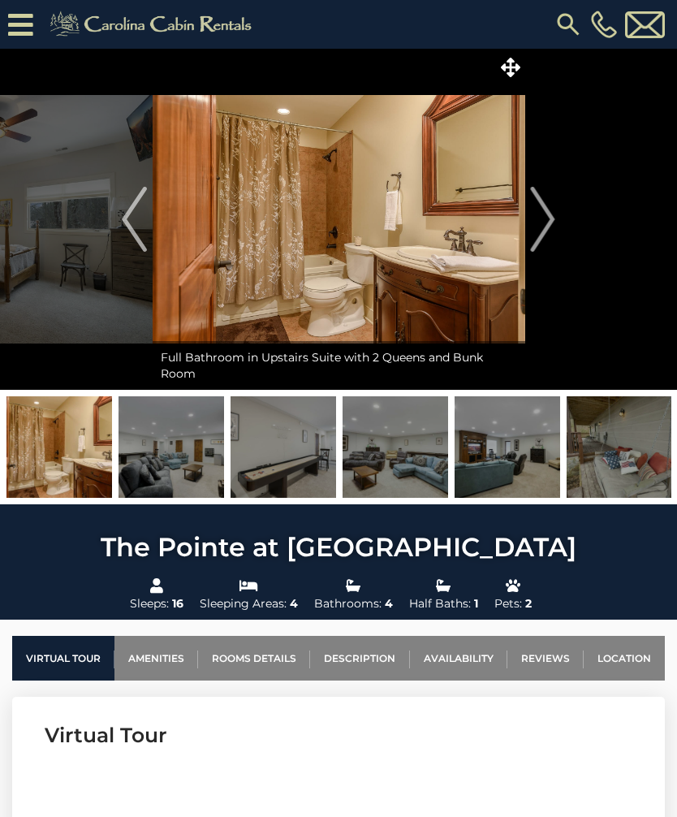
click at [545, 209] on img "Next" at bounding box center [543, 219] width 24 height 65
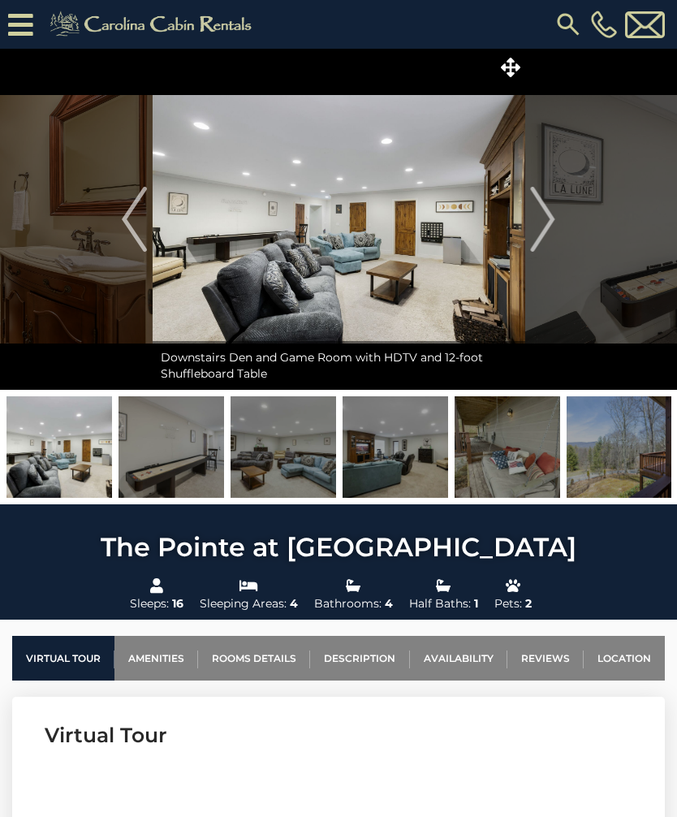
click at [548, 208] on img "Next" at bounding box center [543, 219] width 24 height 65
